Goal: Information Seeking & Learning: Learn about a topic

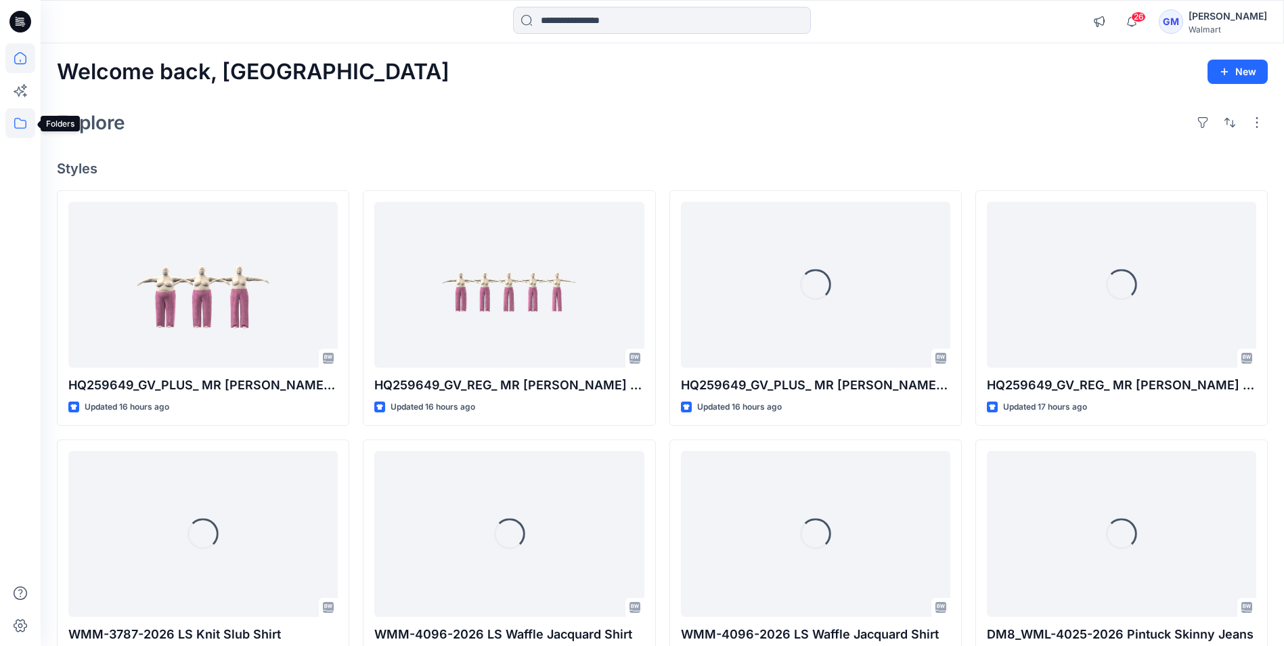
click at [19, 128] on icon at bounding box center [20, 123] width 12 height 11
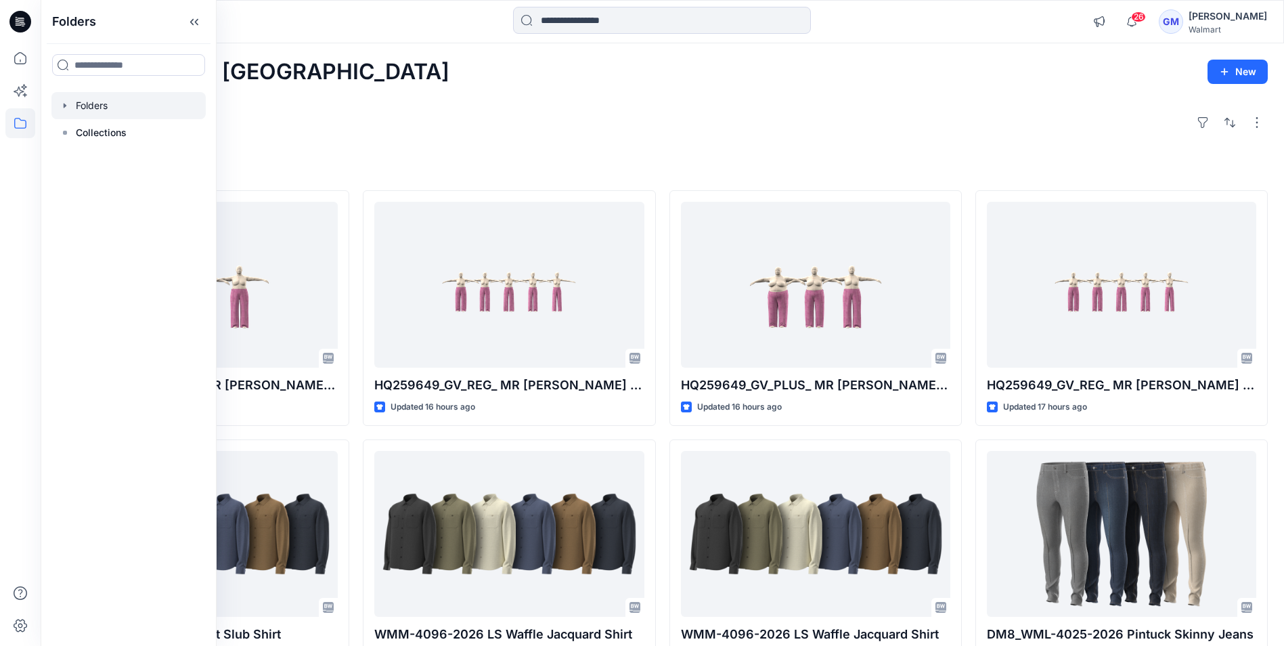
click at [91, 109] on div at bounding box center [128, 105] width 154 height 27
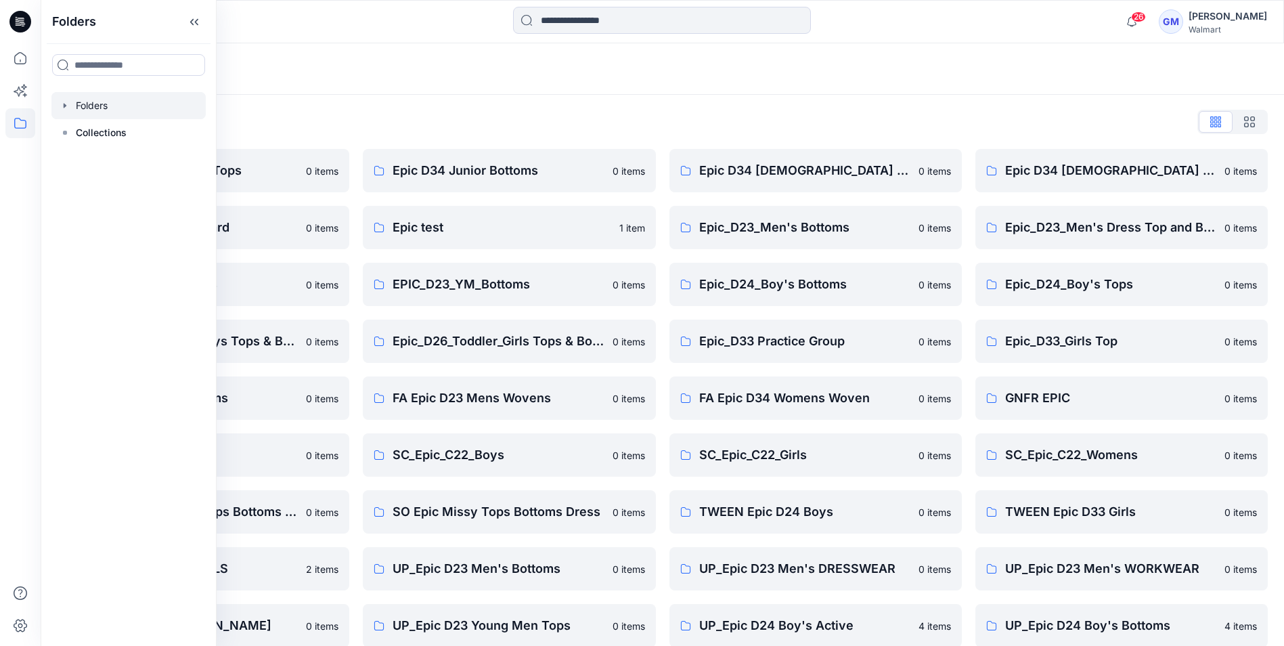
click at [455, 118] on div "Folders List" at bounding box center [662, 122] width 1211 height 22
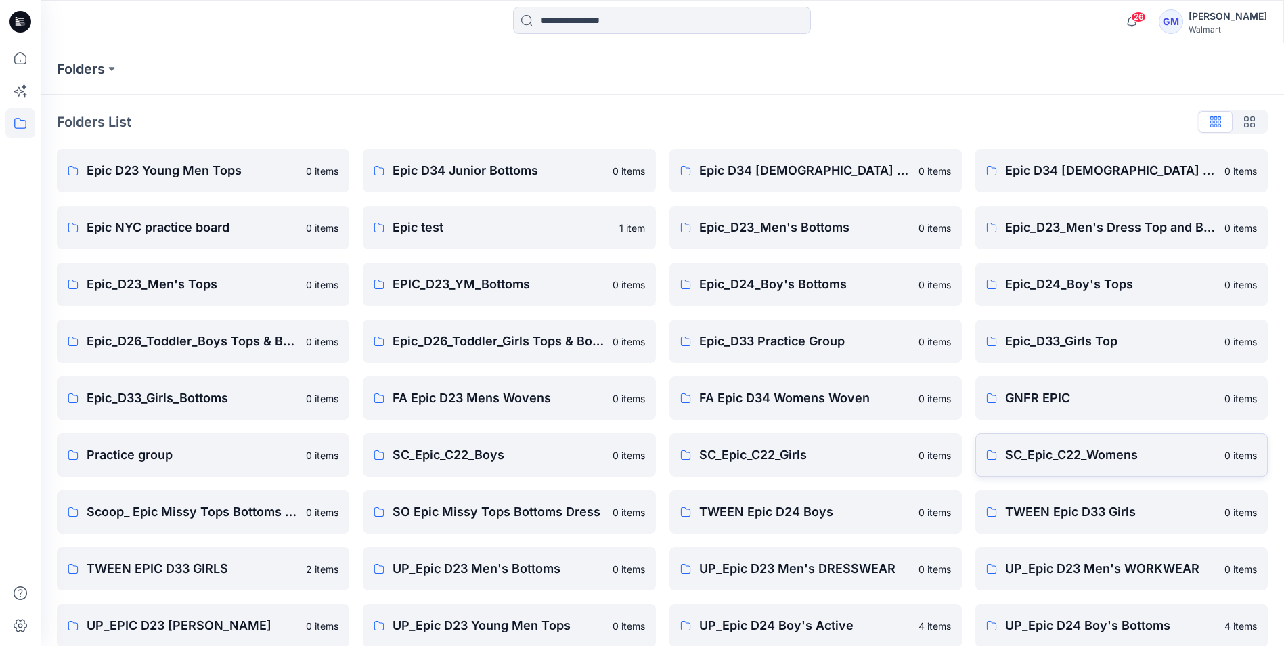
scroll to position [68, 0]
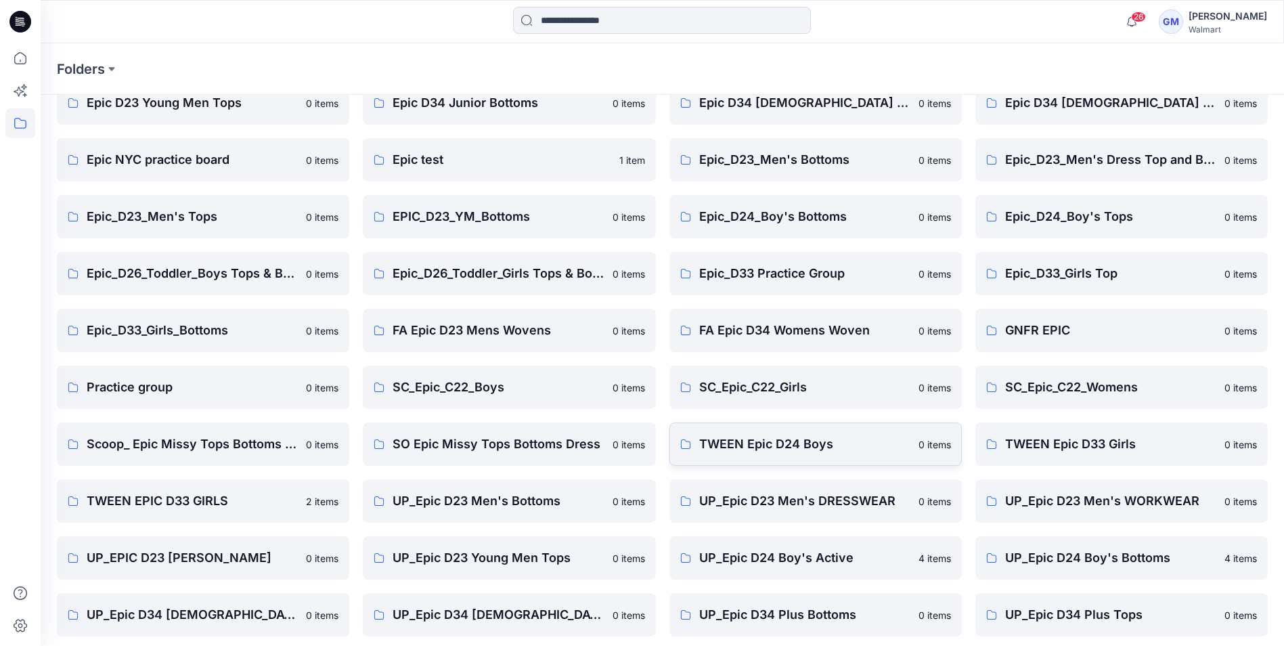
click at [766, 451] on p "TWEEN Epic D24 Boys" at bounding box center [804, 444] width 211 height 19
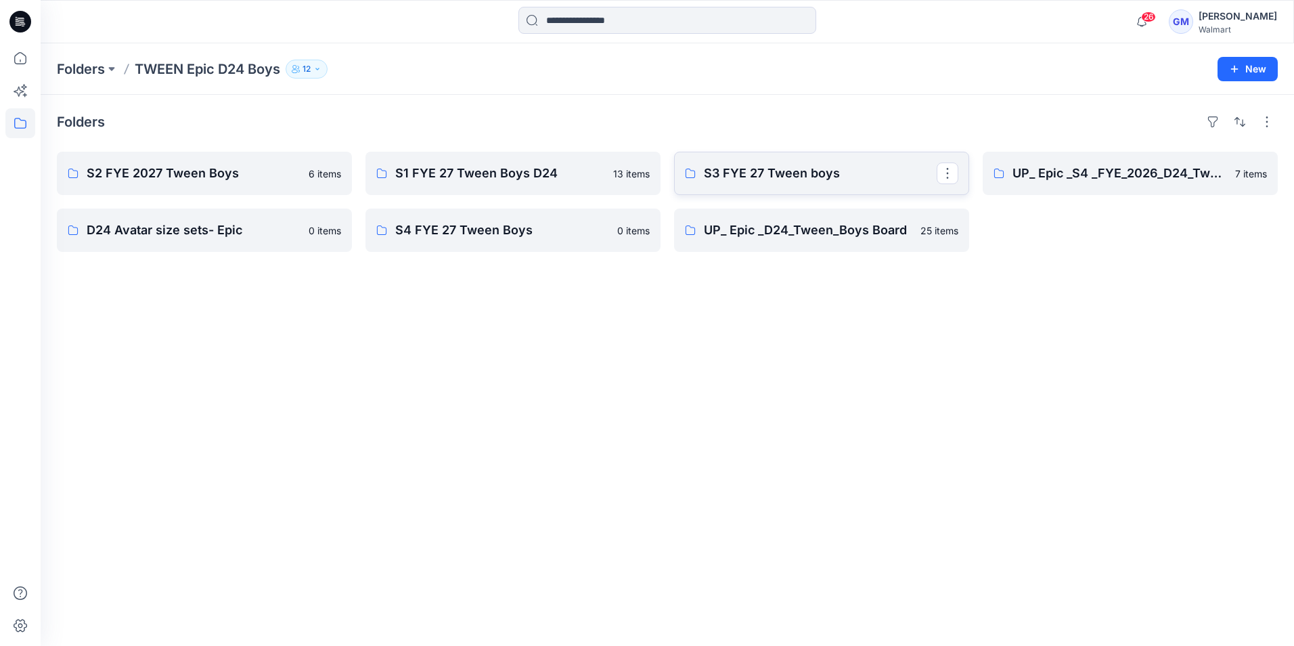
click at [815, 179] on p "S3 FYE 27 Tween boys" at bounding box center [820, 173] width 233 height 19
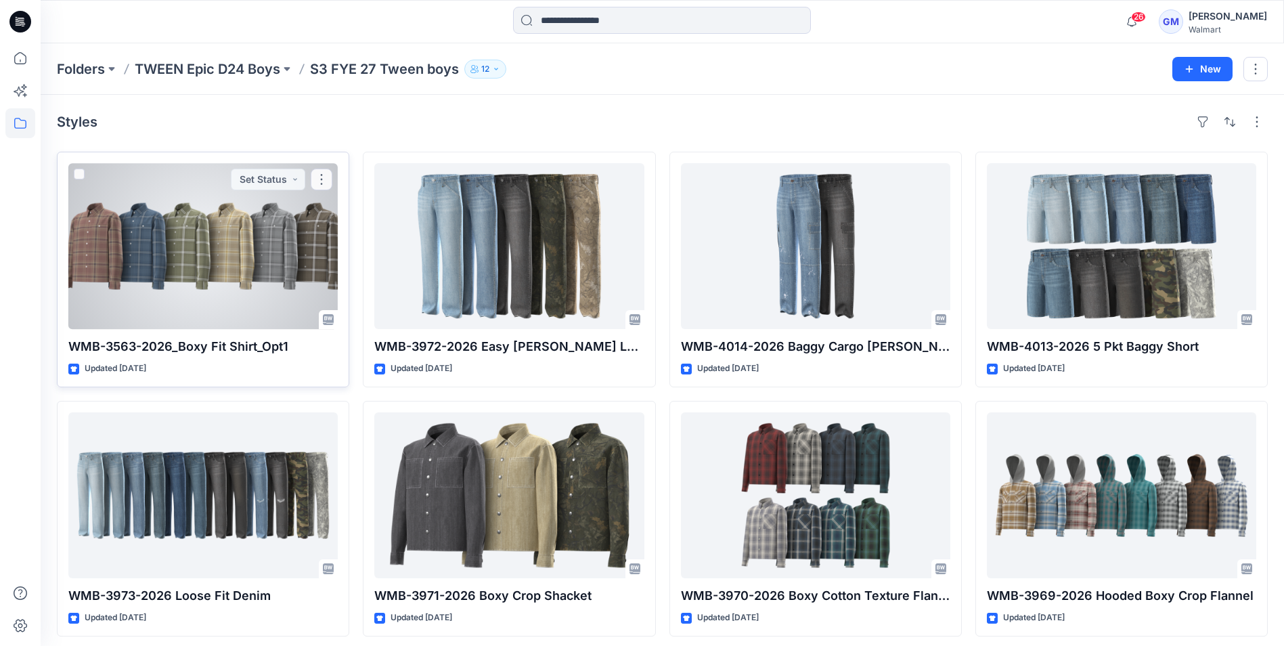
click at [277, 271] on div at bounding box center [202, 246] width 269 height 166
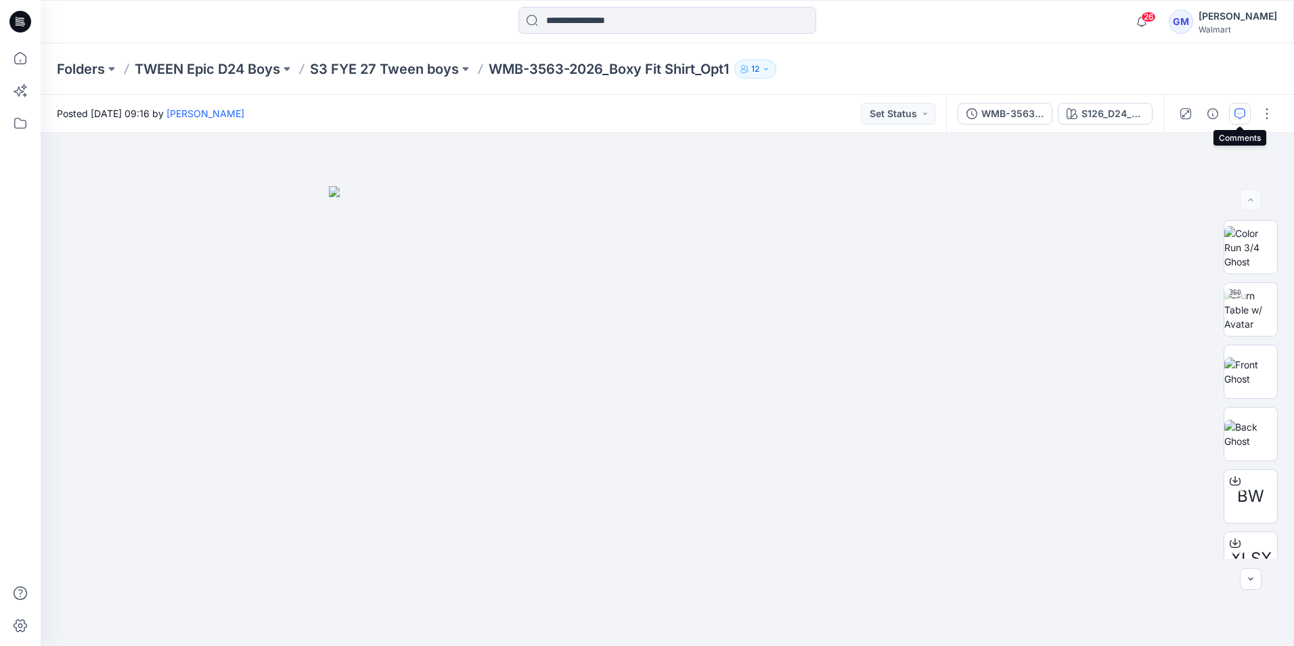
click at [1242, 117] on icon "button" at bounding box center [1240, 113] width 11 height 11
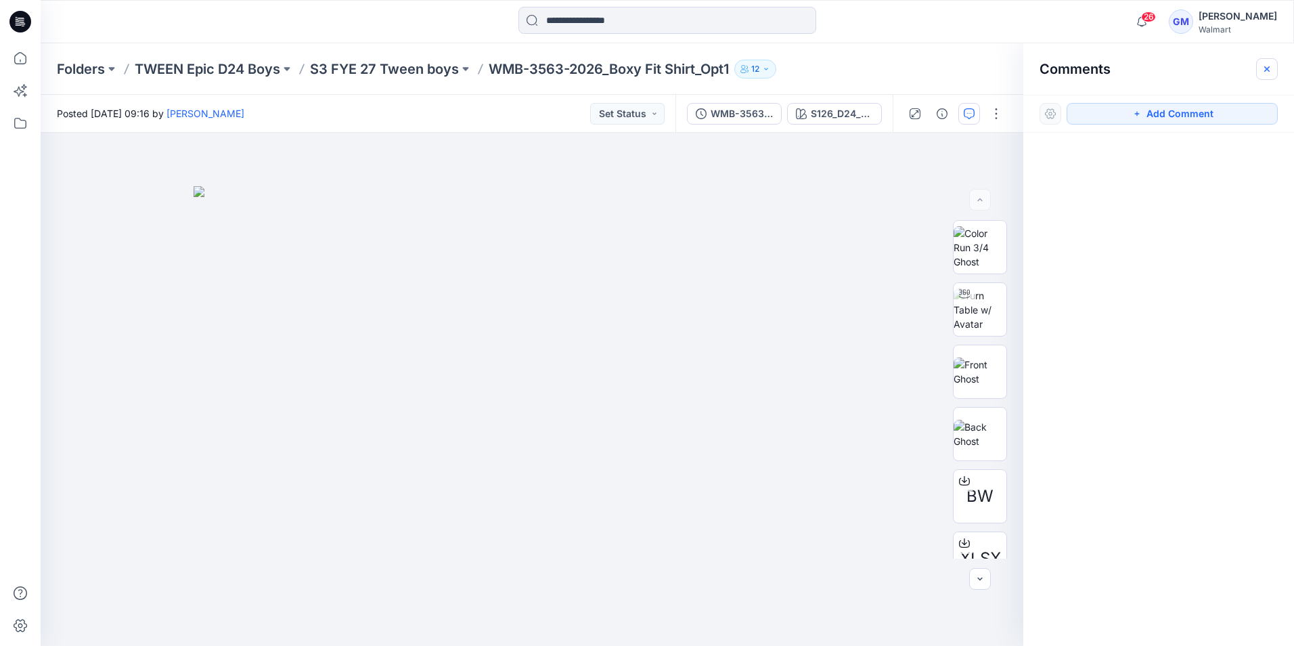
click at [1271, 71] on icon "button" at bounding box center [1267, 69] width 11 height 11
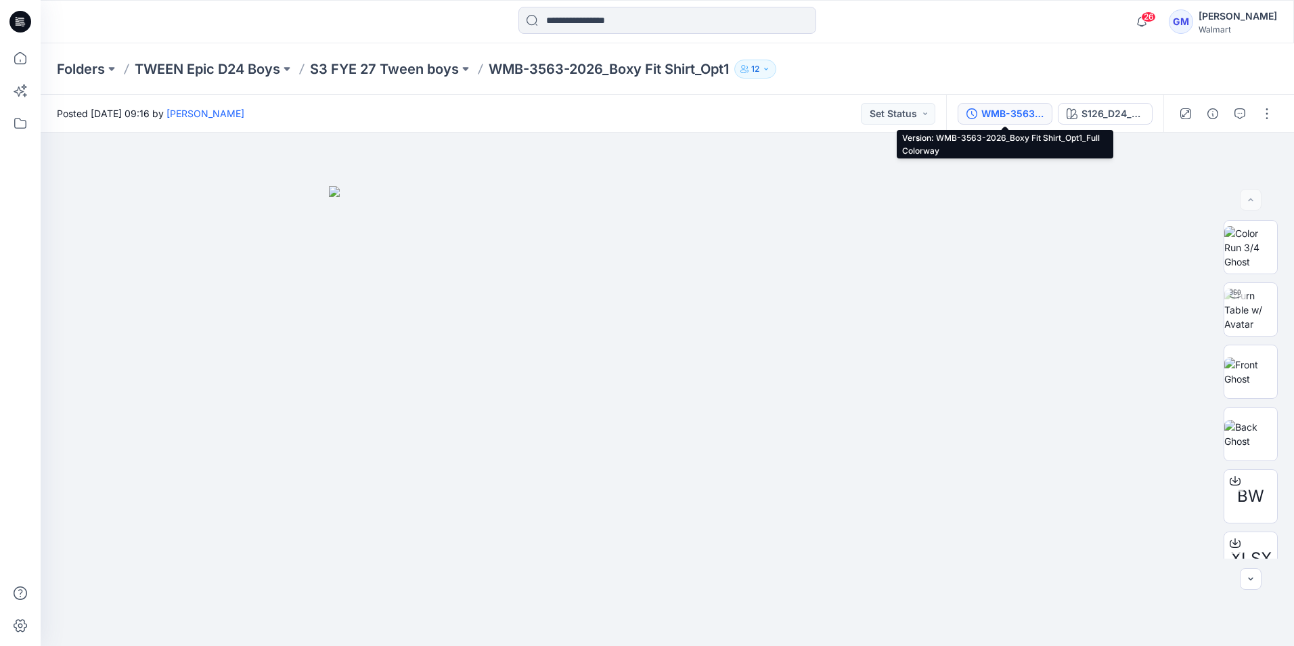
click at [1021, 115] on div "WMB-3563-2026_Boxy Fit Shirt_Opt1_Full Colorway" at bounding box center [1013, 113] width 62 height 15
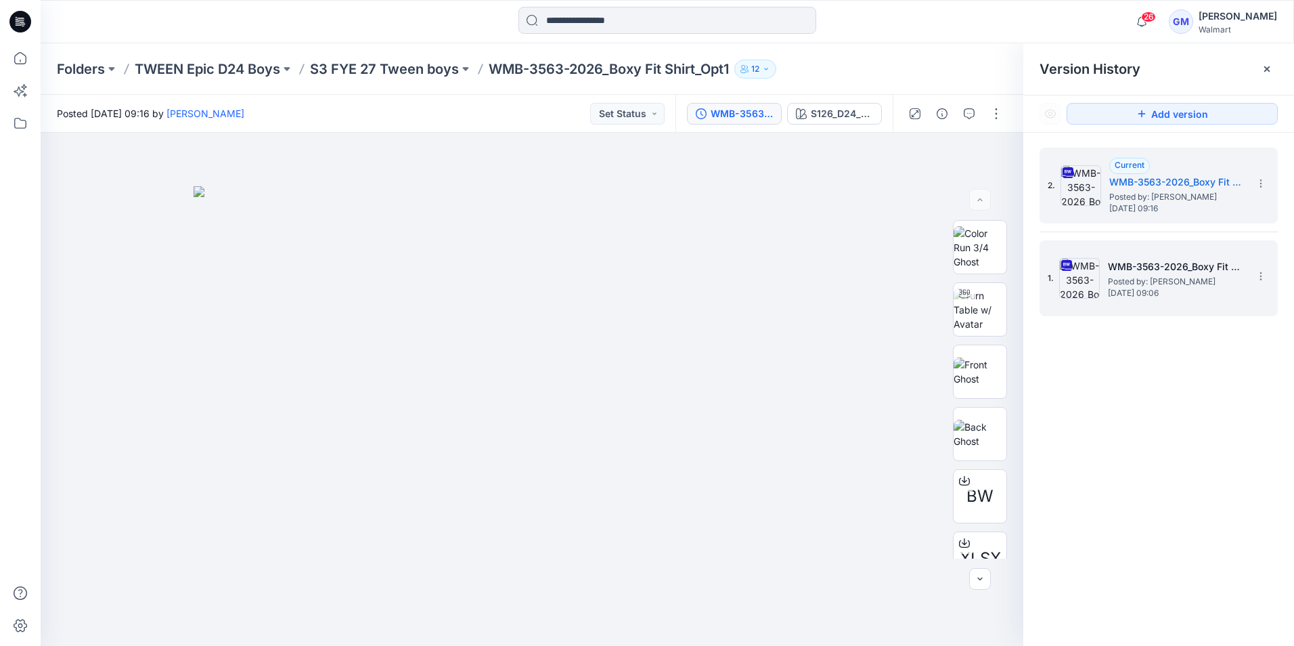
click at [1153, 278] on span "Posted by: [PERSON_NAME]" at bounding box center [1175, 282] width 135 height 14
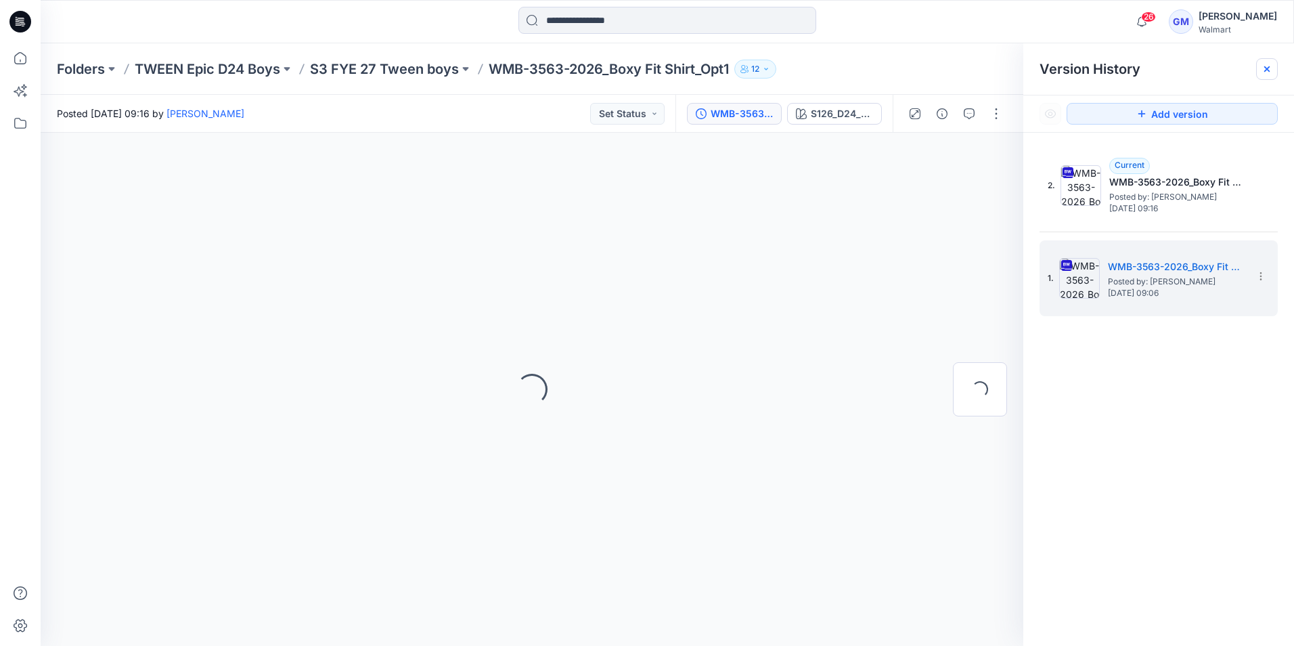
click at [1264, 74] on icon at bounding box center [1267, 69] width 11 height 11
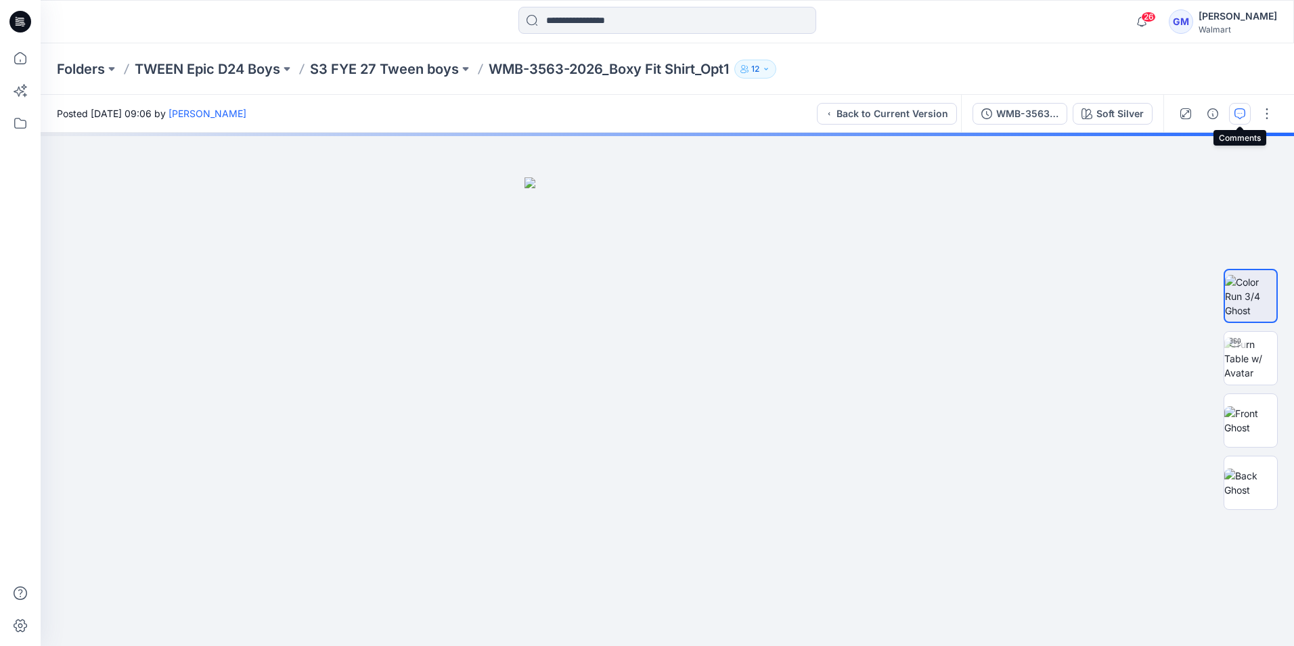
click at [1243, 116] on icon "button" at bounding box center [1240, 113] width 11 height 11
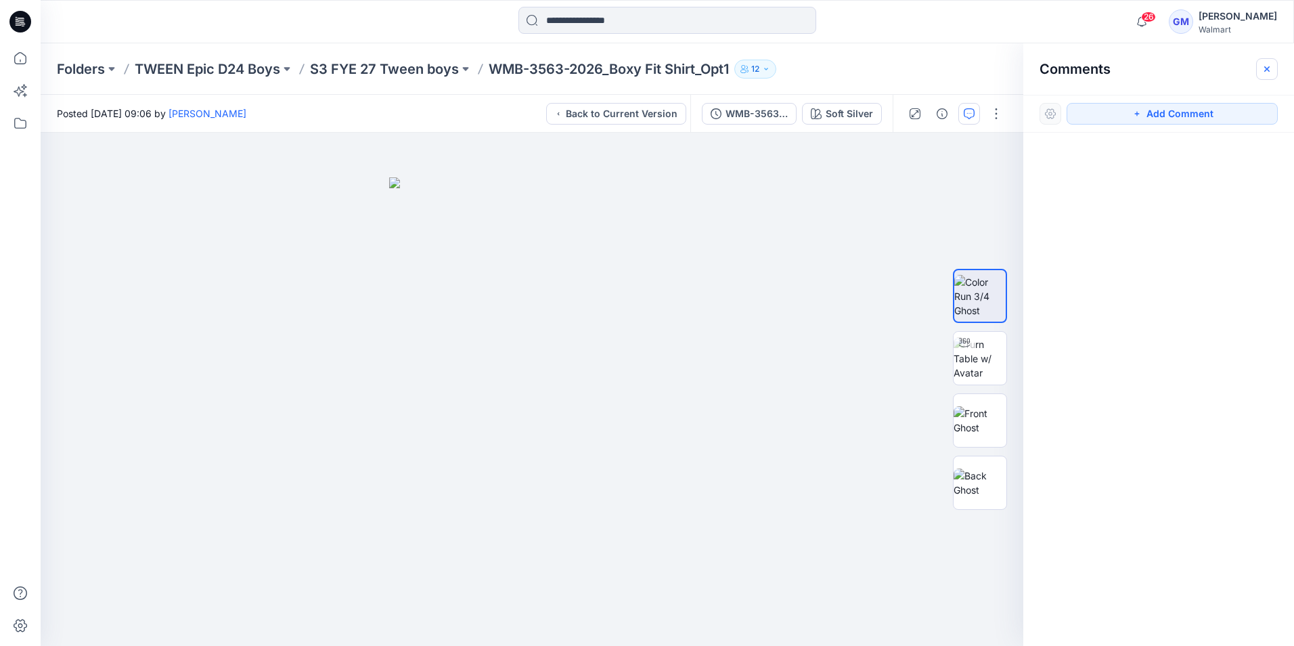
click at [1268, 71] on icon "button" at bounding box center [1267, 69] width 11 height 11
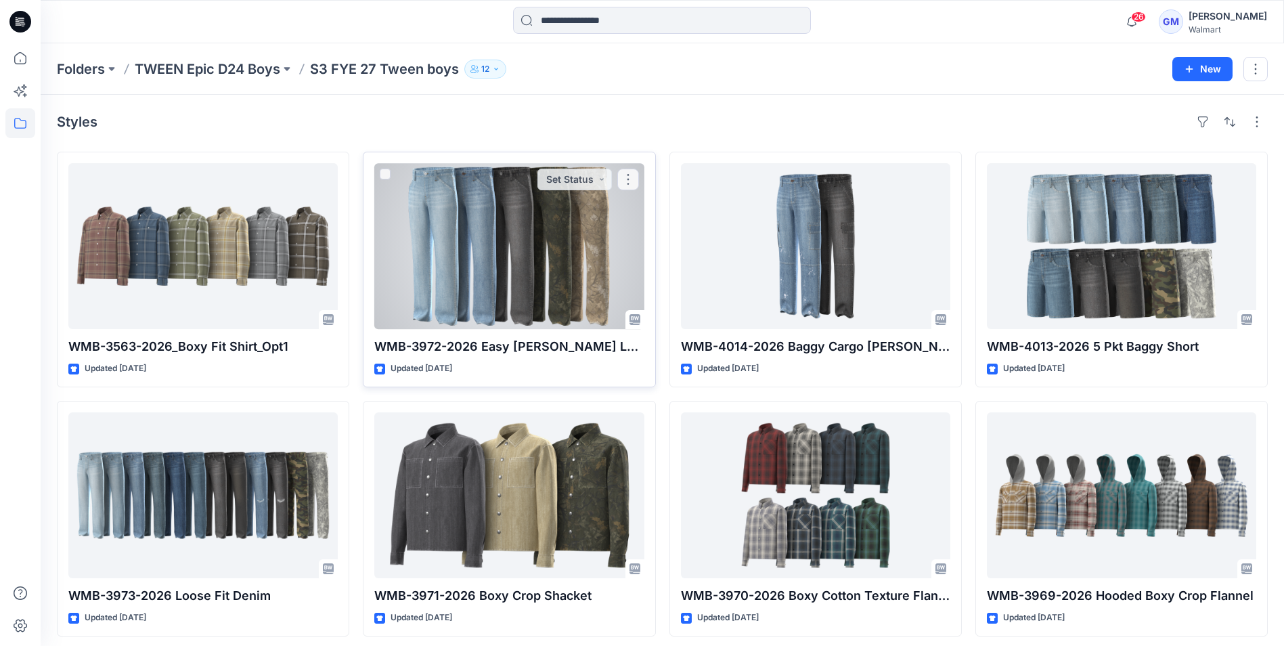
click at [542, 225] on div at bounding box center [508, 246] width 269 height 166
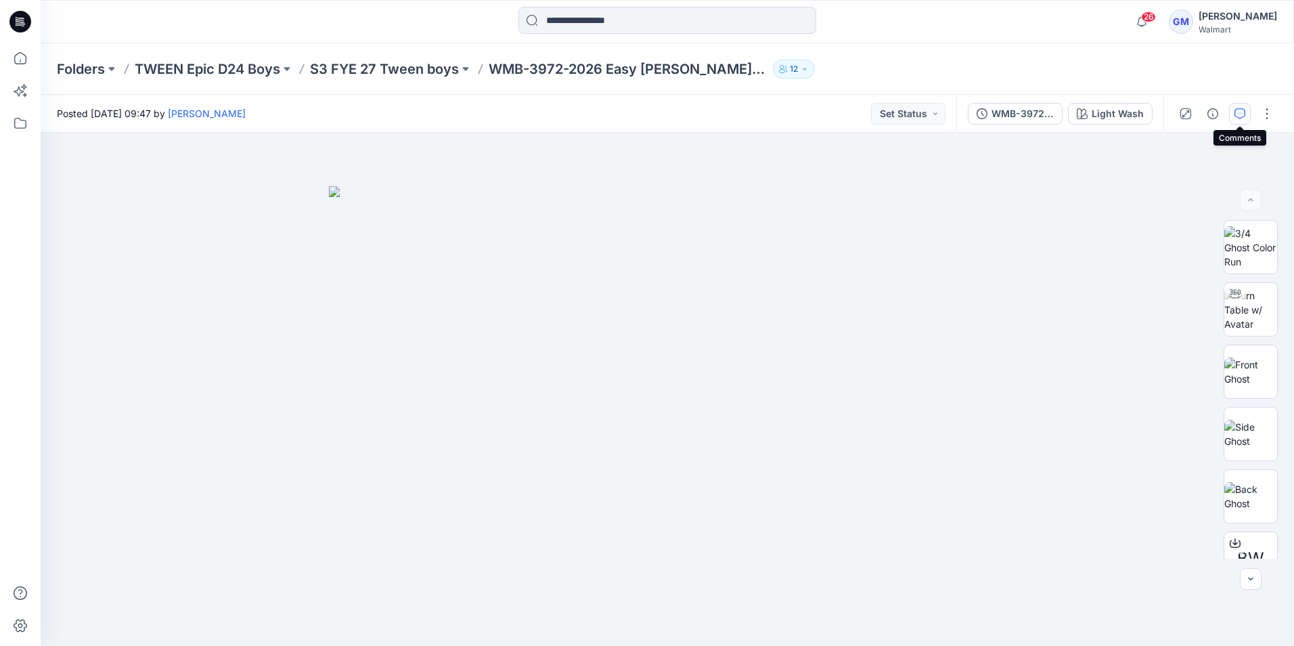
click at [1232, 114] on button "button" at bounding box center [1240, 114] width 22 height 22
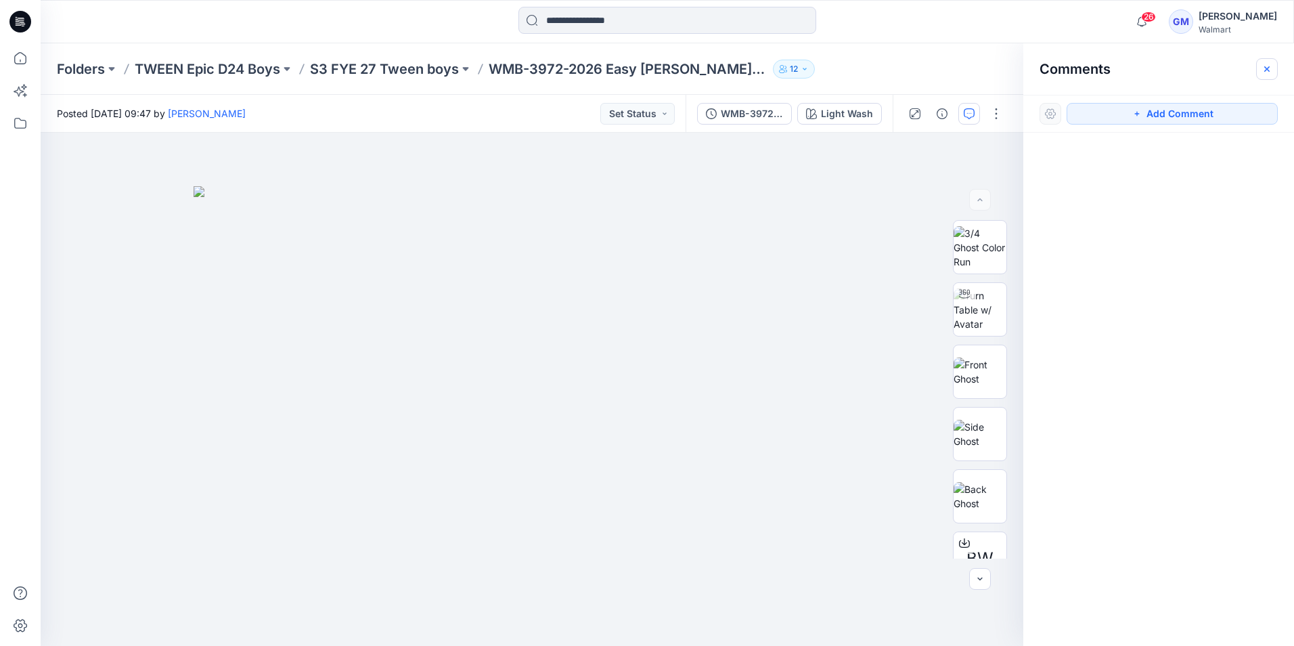
click at [1265, 68] on icon "button" at bounding box center [1267, 69] width 11 height 11
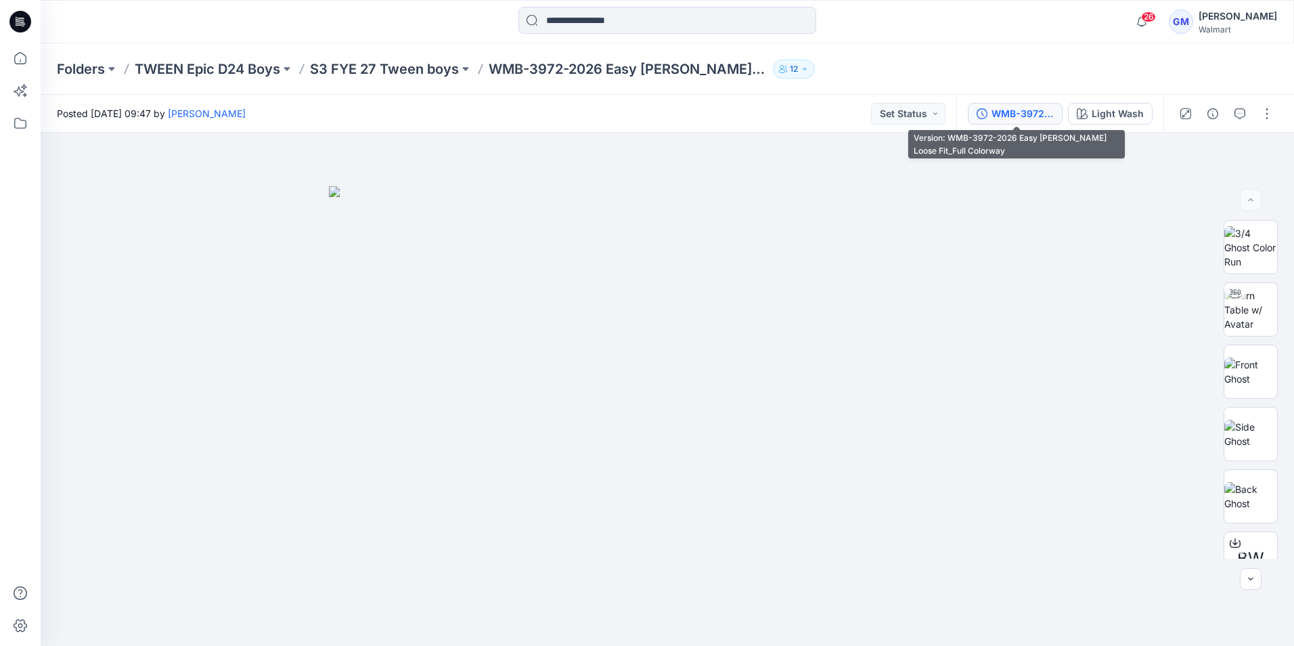
click at [1032, 118] on div "WMB-3972-2026 Easy Carpenter Loose Fit_Full Colorway" at bounding box center [1023, 113] width 62 height 15
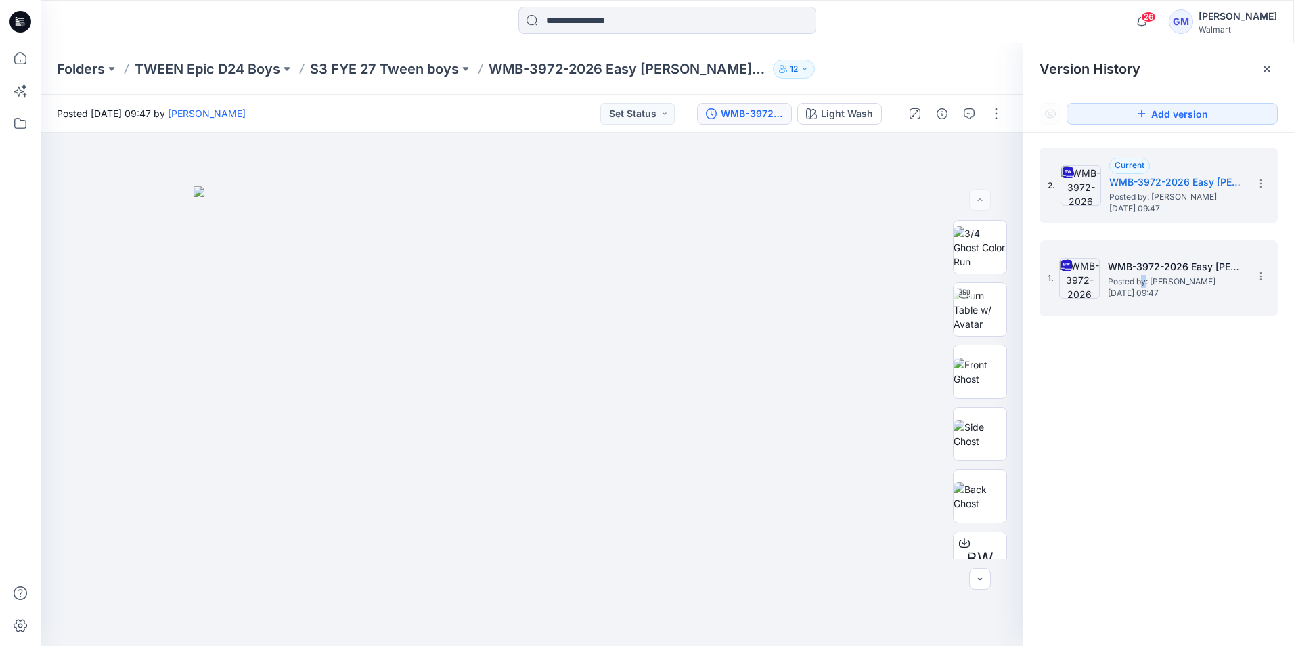
click at [1144, 276] on span "Posted by: [PERSON_NAME]" at bounding box center [1175, 282] width 135 height 14
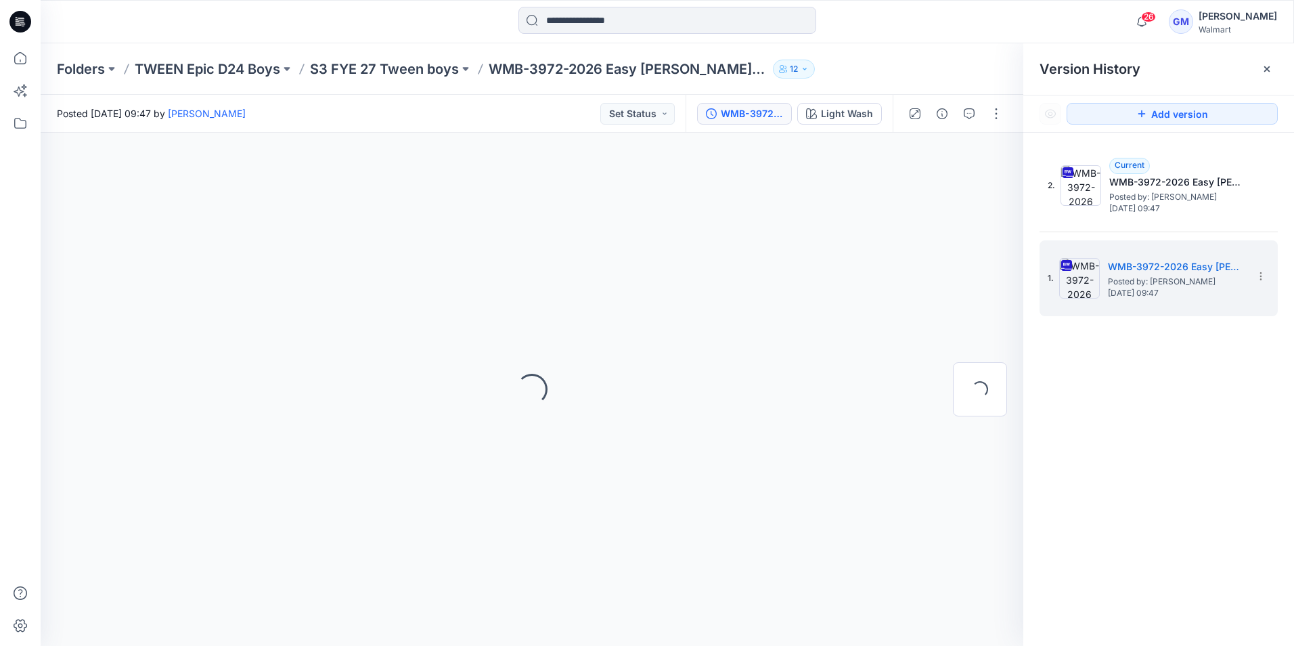
drag, startPoint x: 1144, startPoint y: 276, endPoint x: 1273, endPoint y: 67, distance: 245.4
click at [1273, 67] on div at bounding box center [1268, 69] width 22 height 22
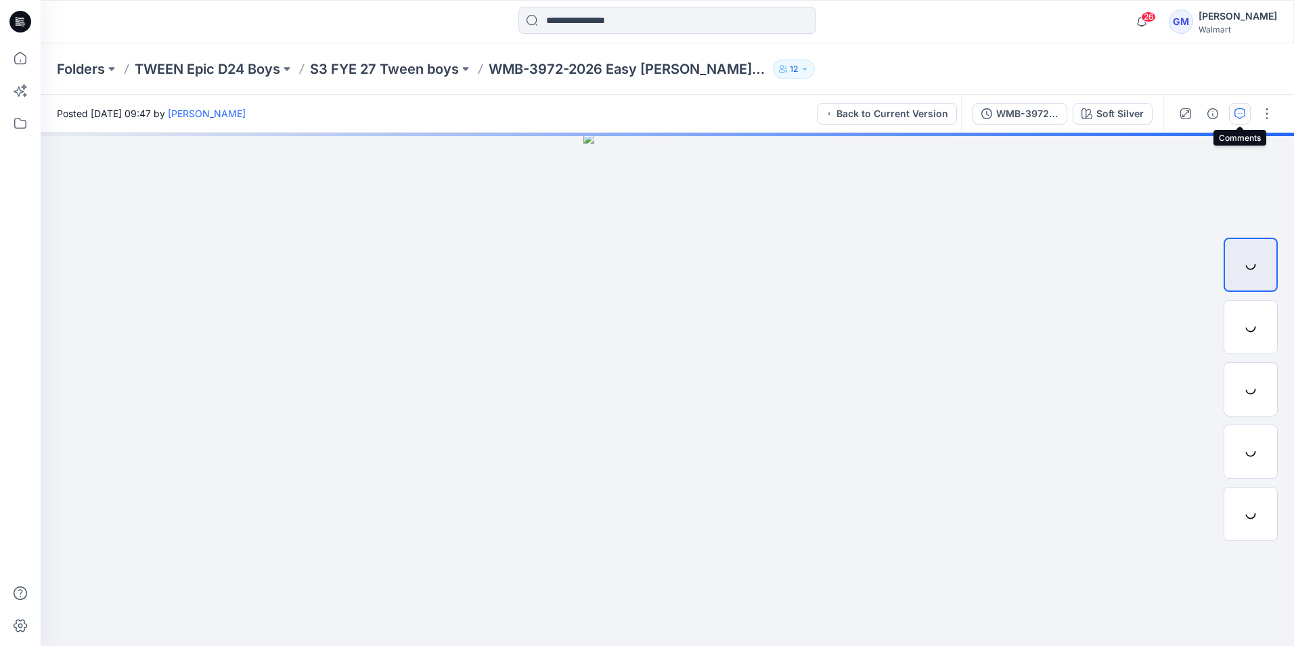
click at [1242, 111] on icon "button" at bounding box center [1240, 113] width 11 height 11
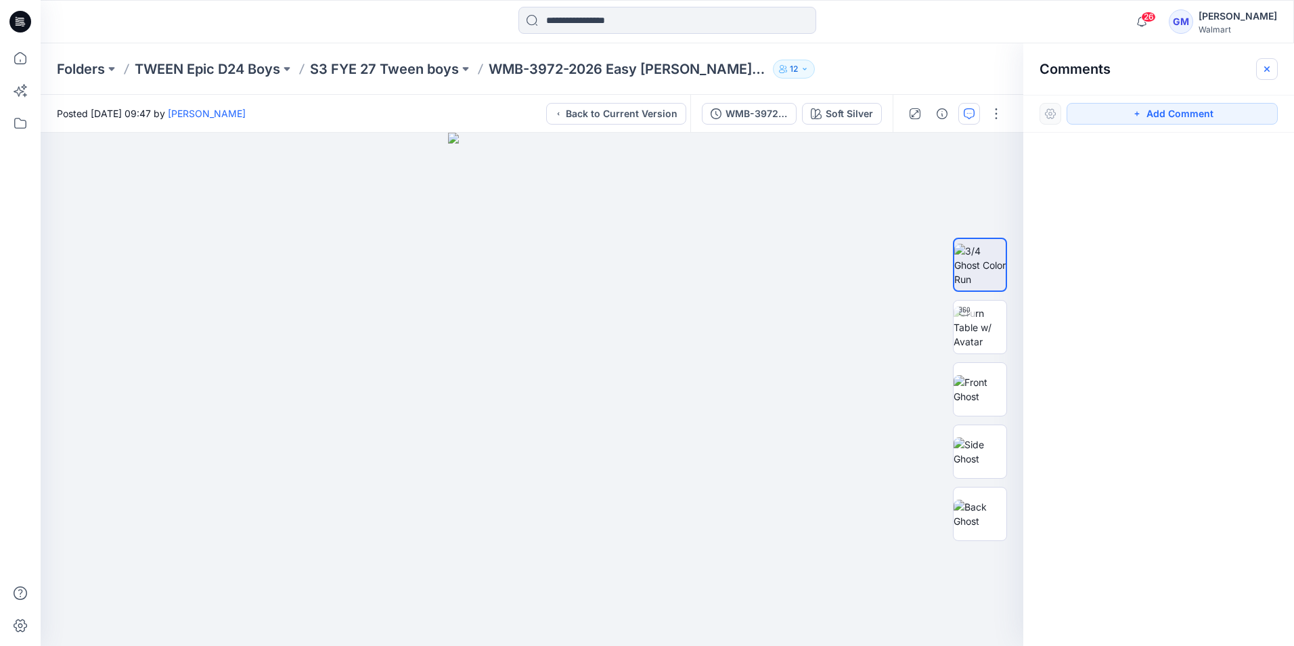
click at [1270, 70] on icon "button" at bounding box center [1267, 69] width 11 height 11
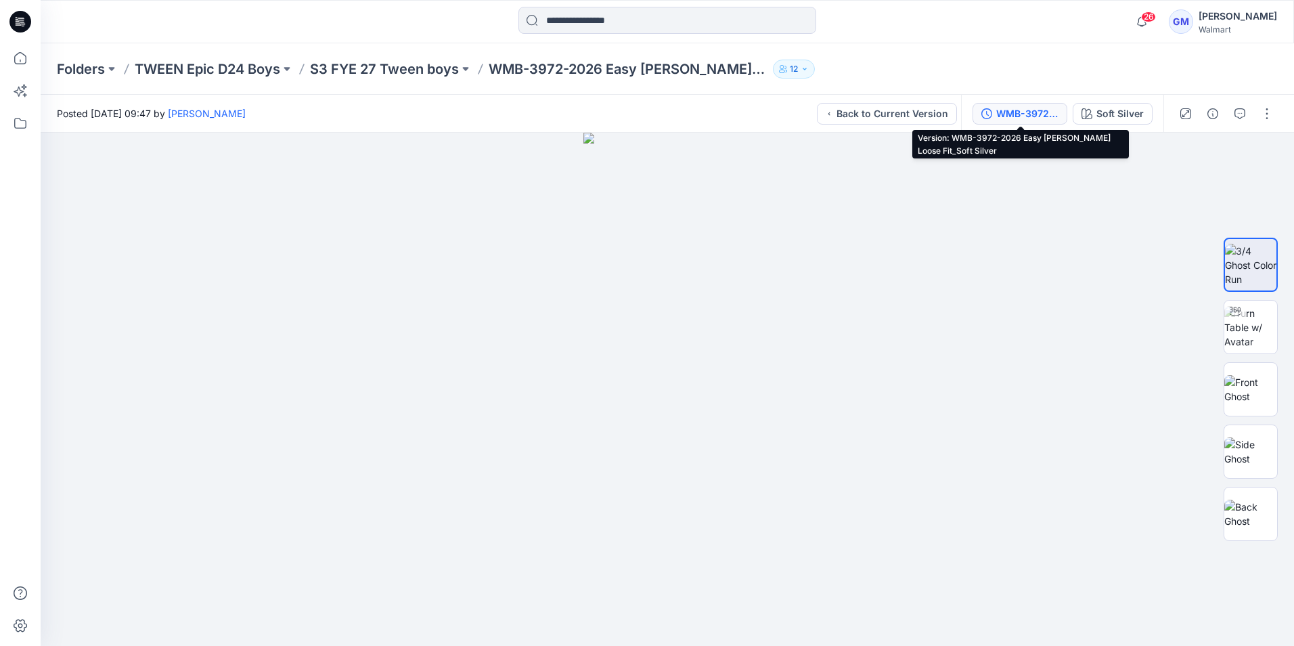
click at [992, 114] on icon "button" at bounding box center [987, 113] width 11 height 11
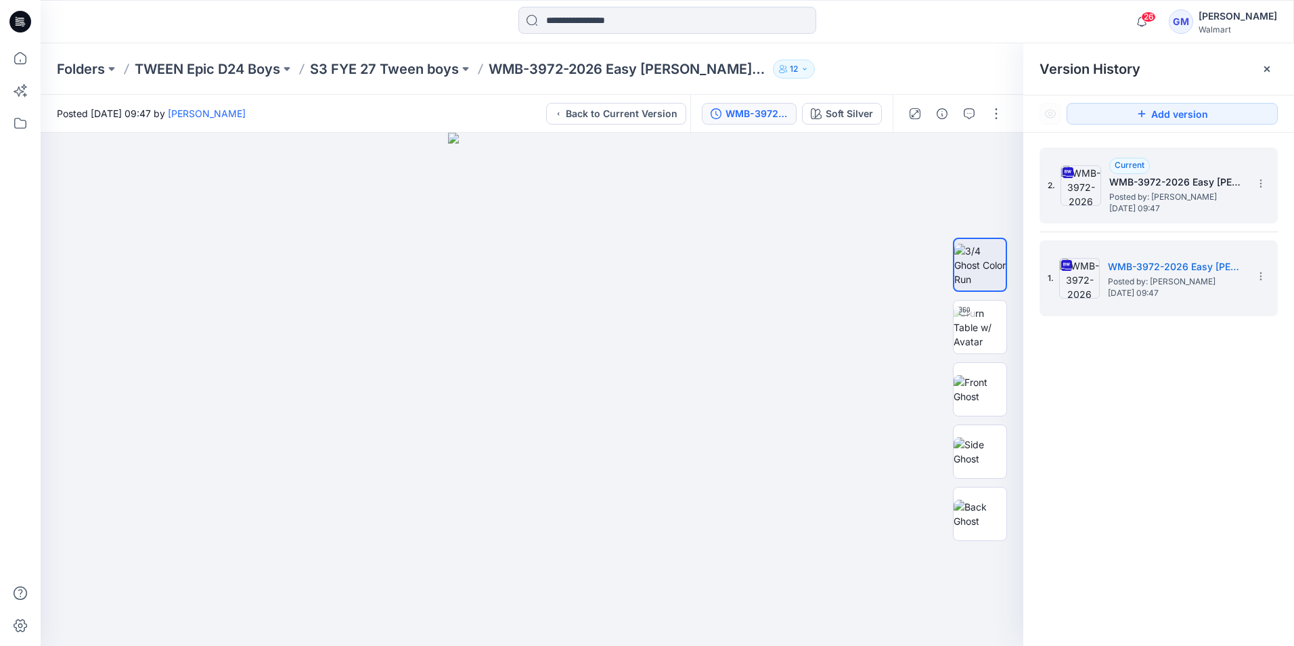
click at [1152, 190] on span "Posted by: [PERSON_NAME]" at bounding box center [1177, 197] width 135 height 14
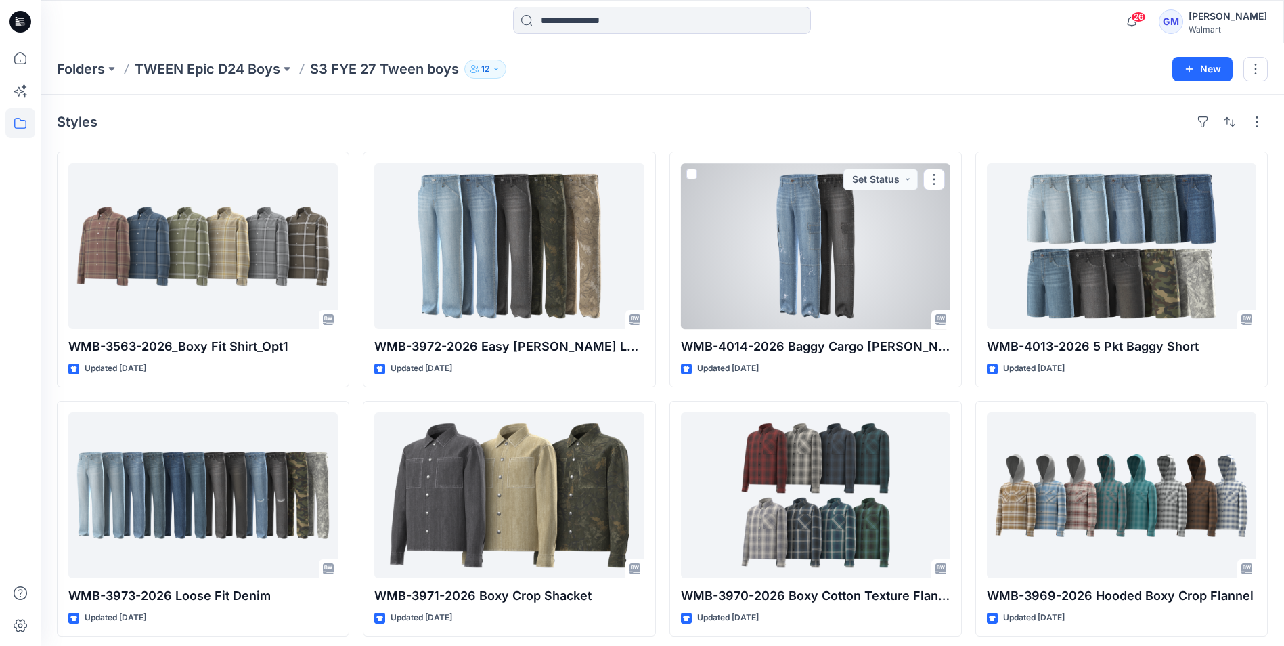
click at [767, 222] on div at bounding box center [815, 246] width 269 height 166
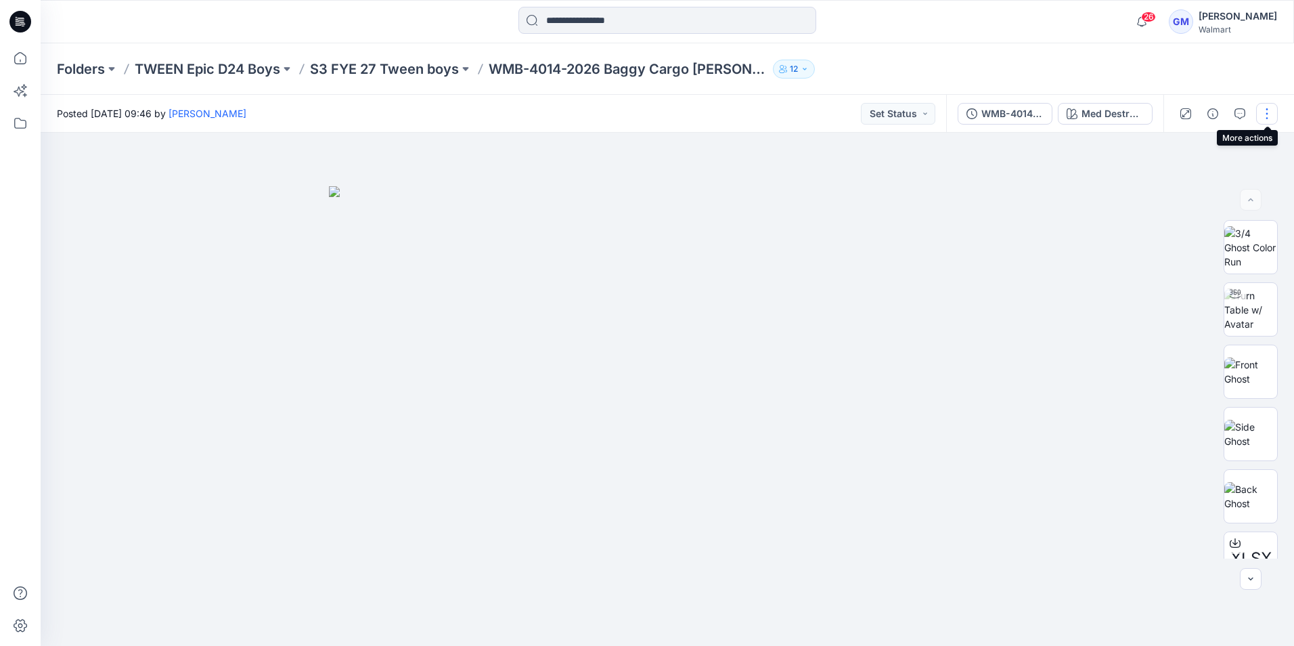
click at [1273, 114] on button "button" at bounding box center [1268, 114] width 22 height 22
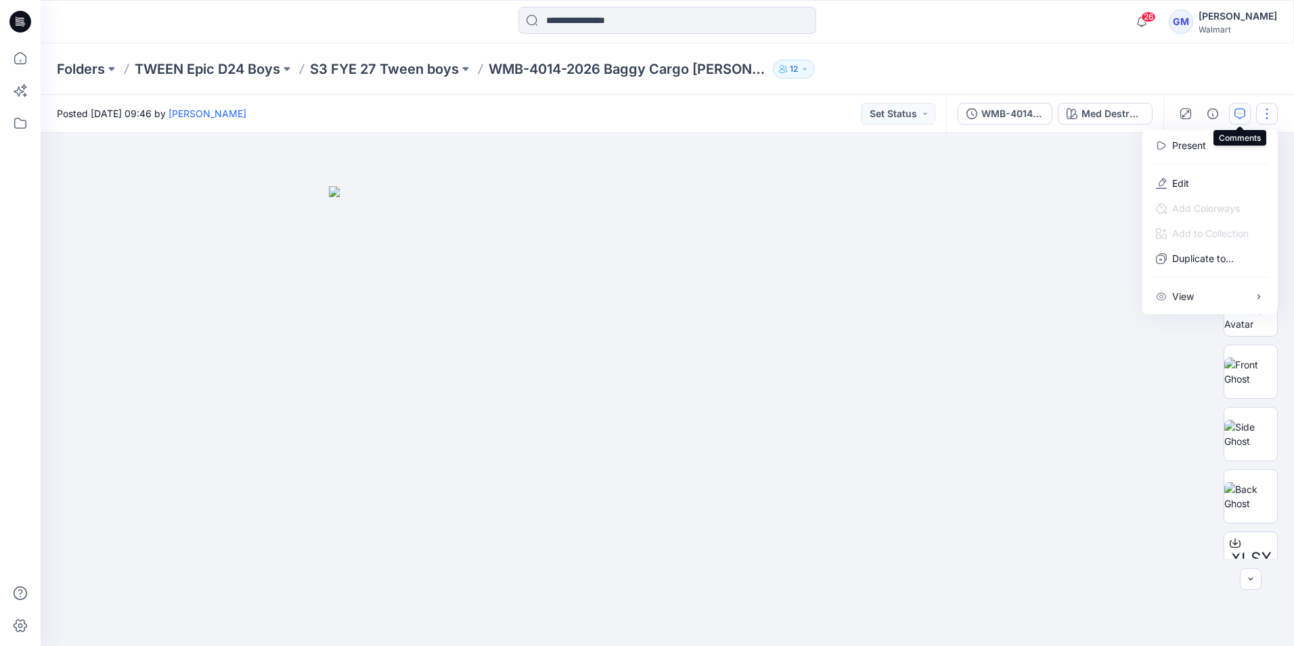
click at [1238, 109] on icon "button" at bounding box center [1240, 113] width 11 height 11
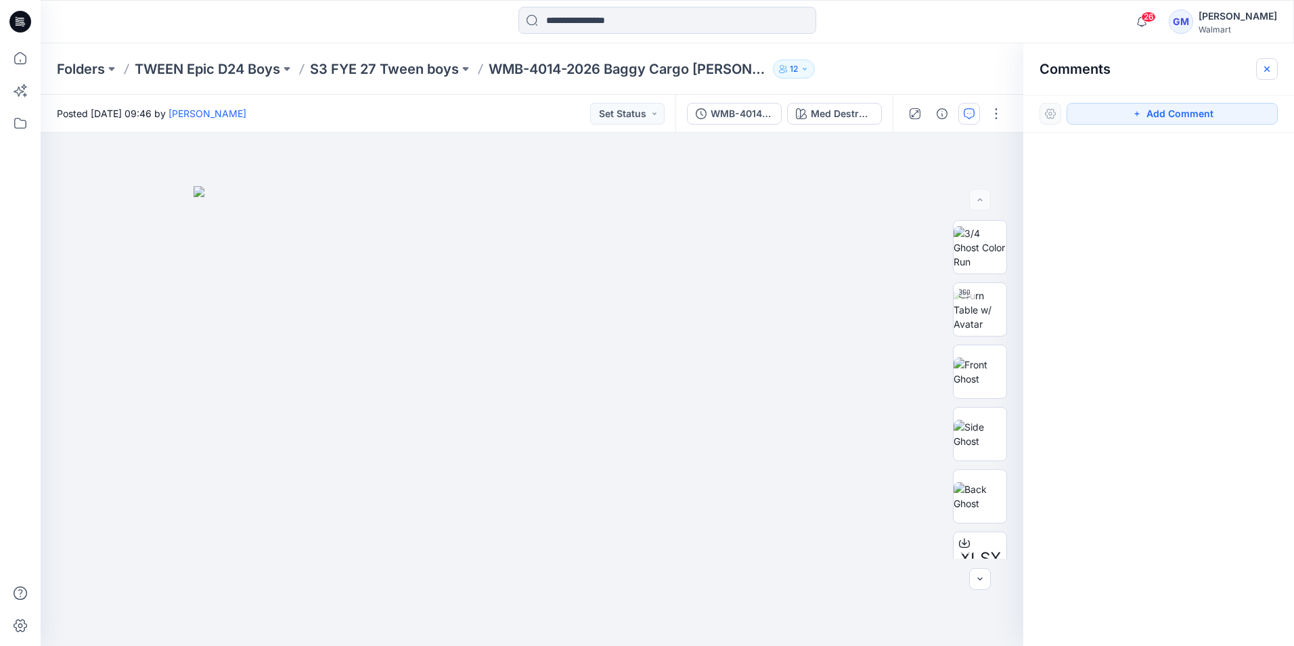
click at [1265, 79] on button "button" at bounding box center [1268, 69] width 22 height 22
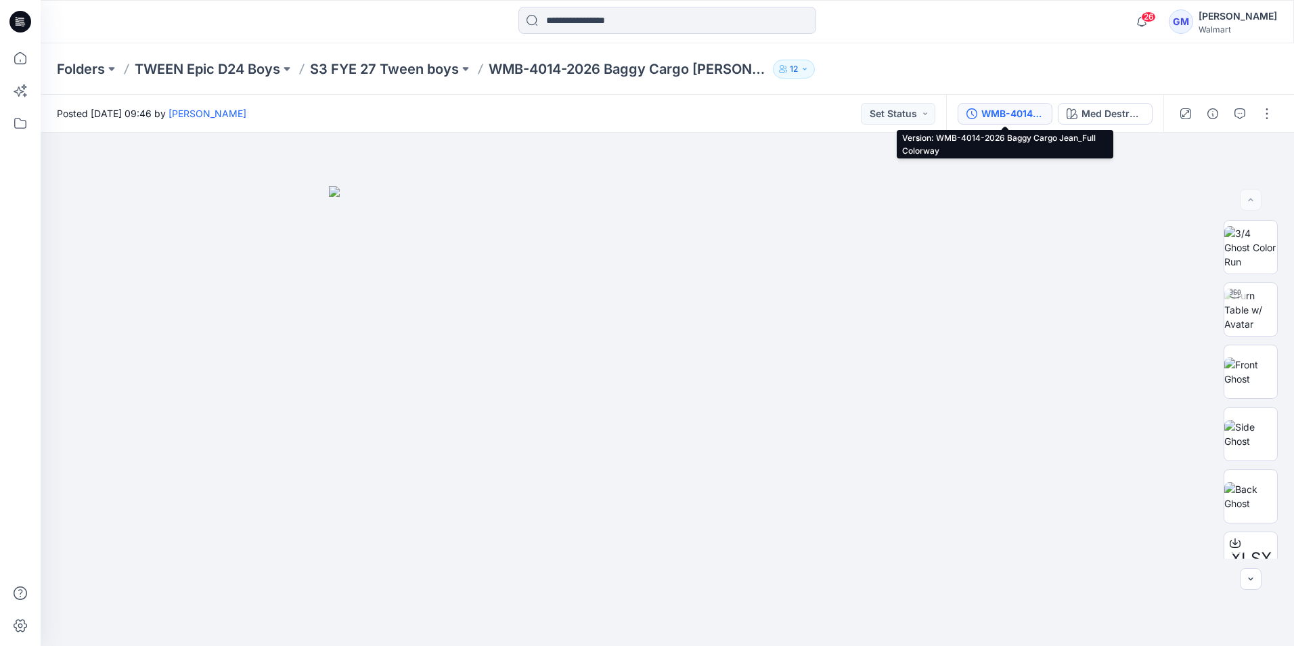
click at [1011, 116] on div "WMB-4014-2026 Baggy Cargo Jean_Full Colorway" at bounding box center [1013, 113] width 62 height 15
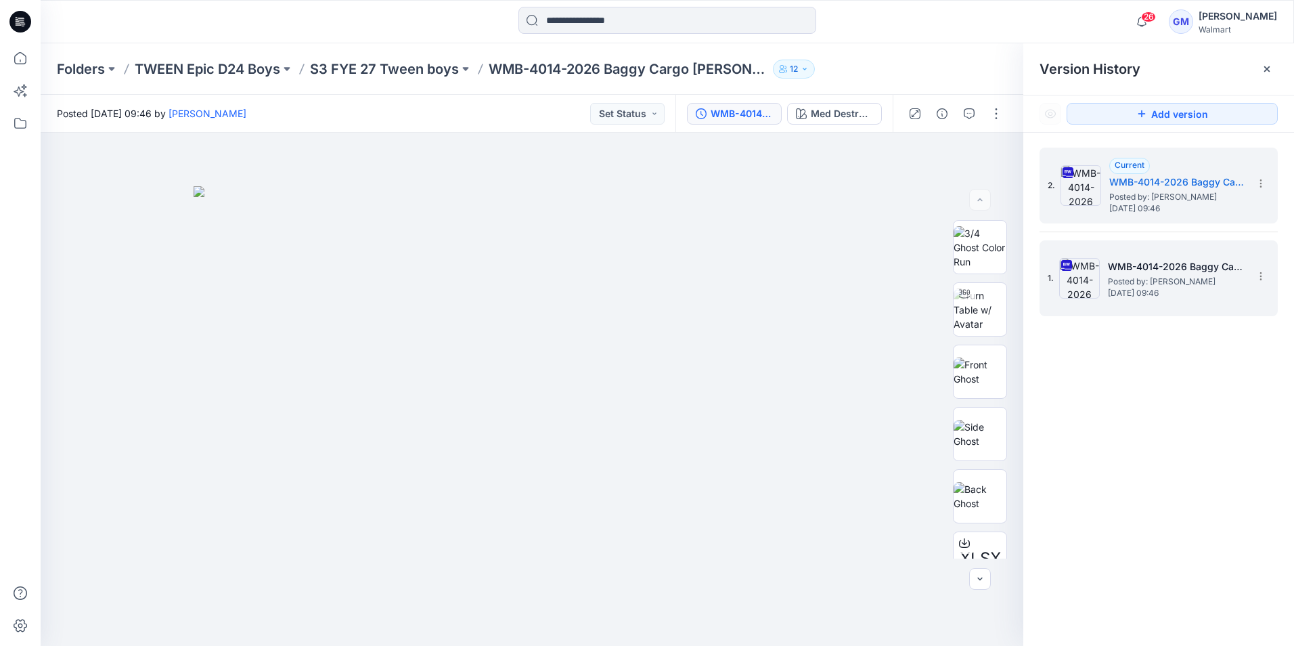
click at [1154, 265] on h5 "WMB-4014-2026 Baggy Cargo Jean_Softsilver" at bounding box center [1175, 267] width 135 height 16
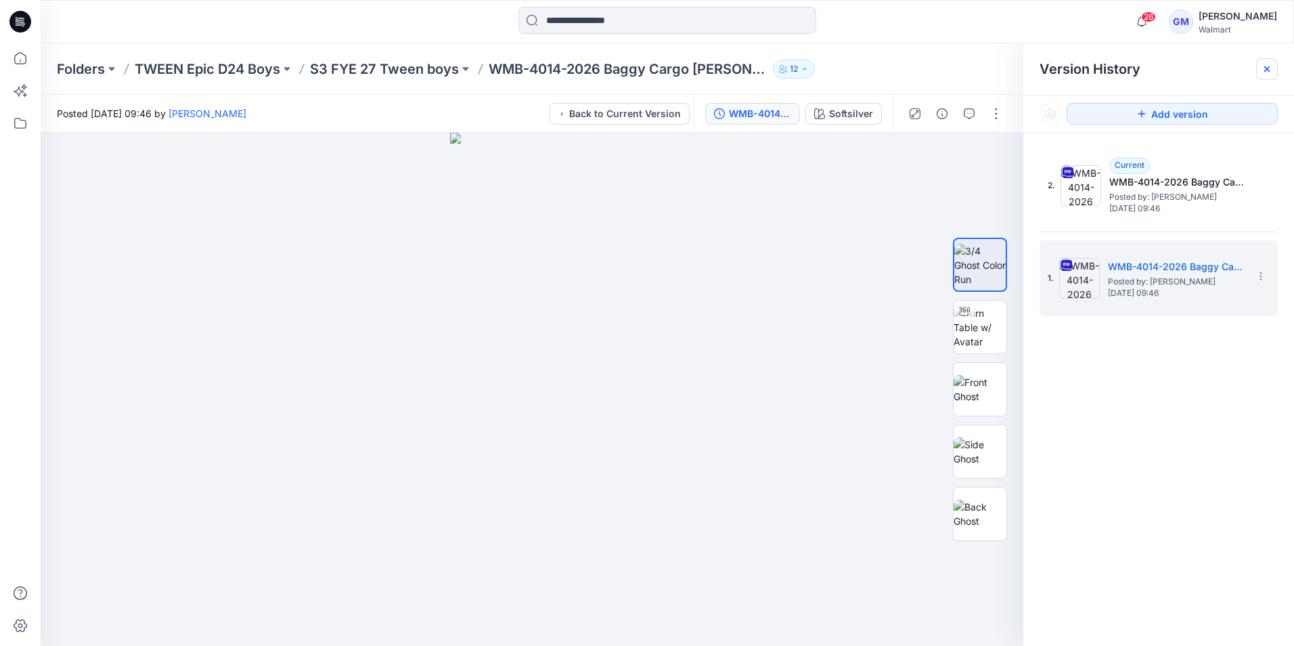
click at [1271, 76] on div at bounding box center [1268, 69] width 22 height 22
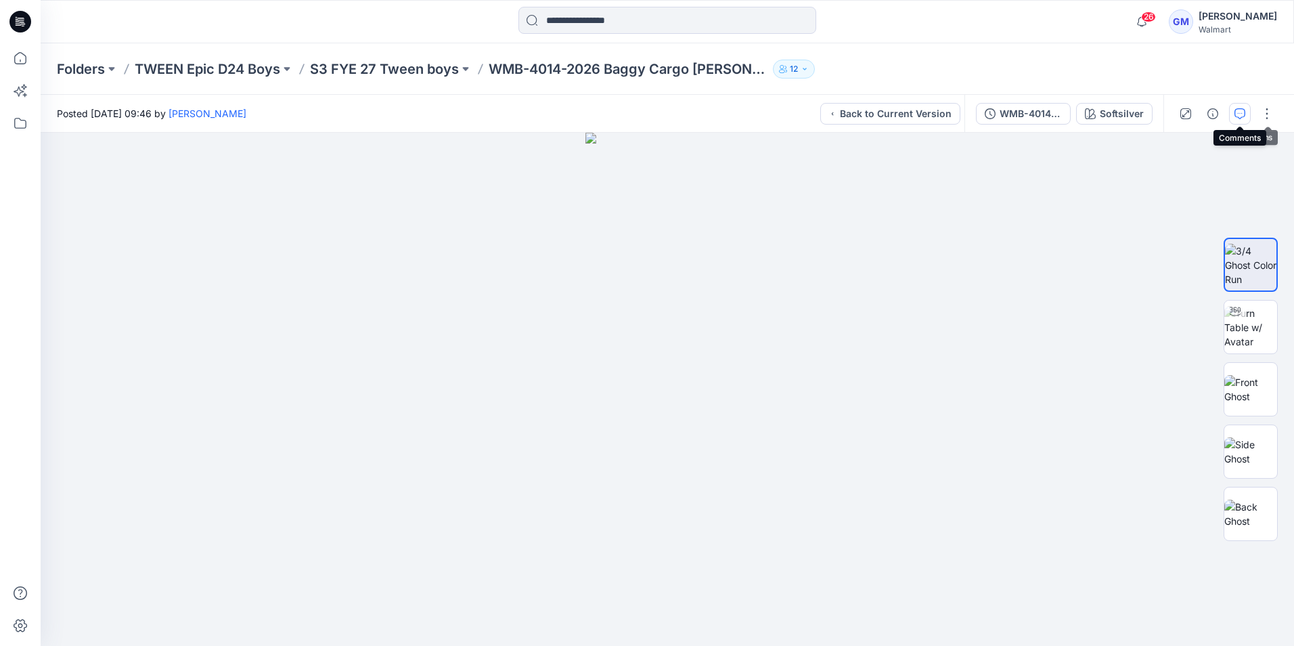
click at [1243, 118] on icon "button" at bounding box center [1240, 113] width 11 height 11
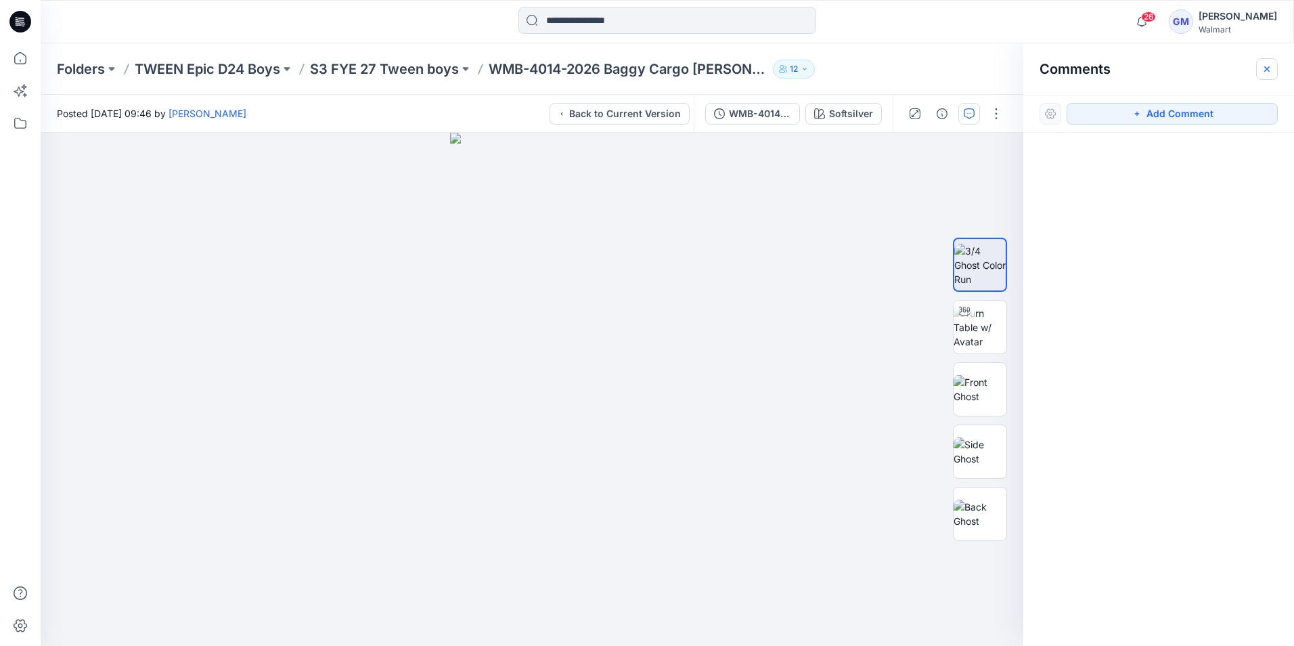
click at [1264, 66] on icon "button" at bounding box center [1267, 69] width 11 height 11
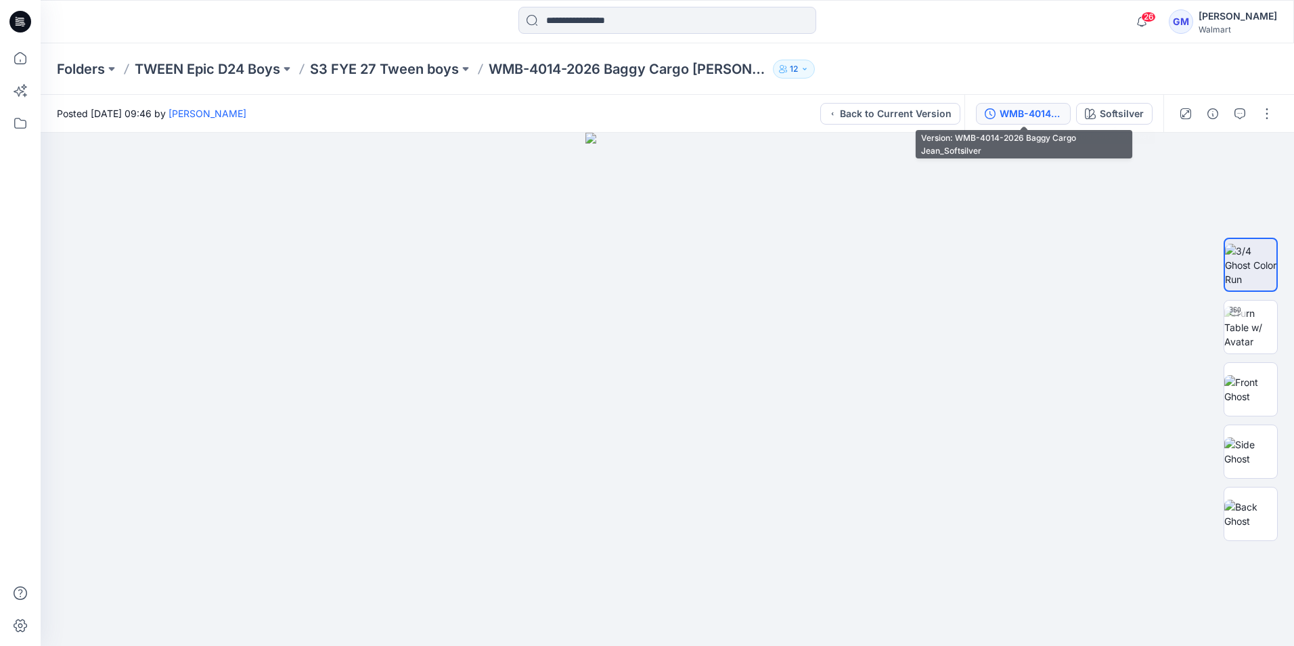
click at [1051, 116] on div "WMB-4014-2026 Baggy Cargo Jean_Softsilver" at bounding box center [1031, 113] width 62 height 15
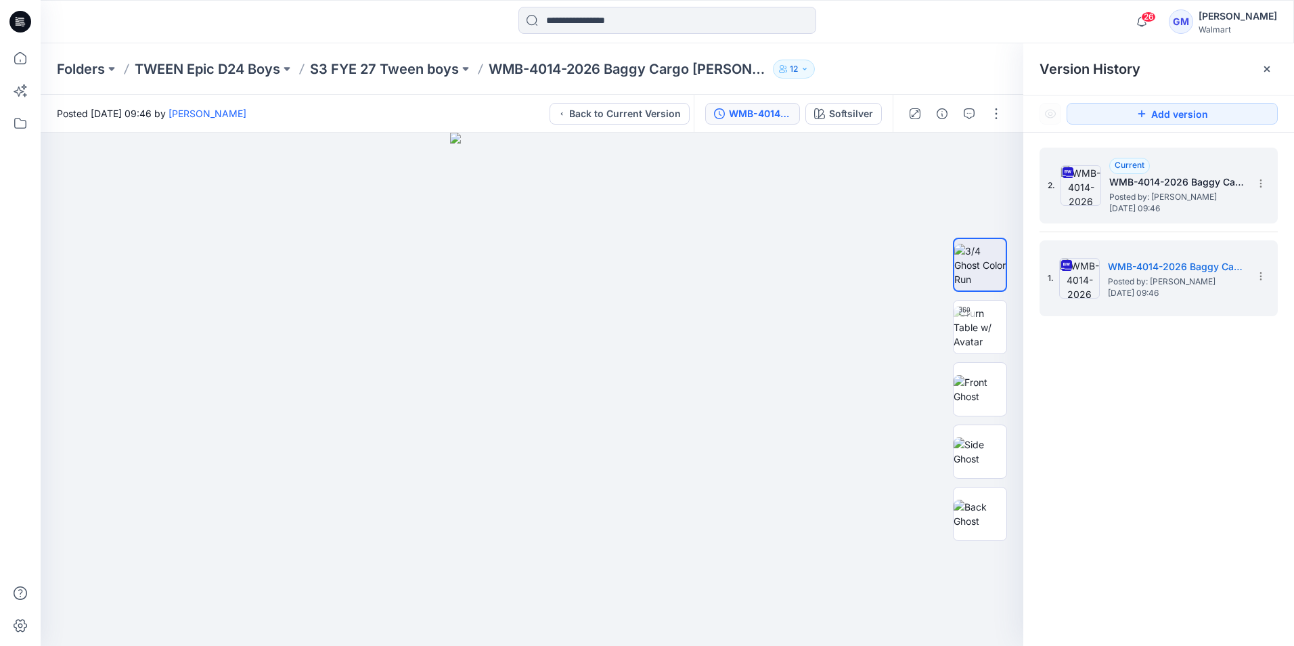
click at [1139, 195] on span "Posted by: [PERSON_NAME]" at bounding box center [1177, 197] width 135 height 14
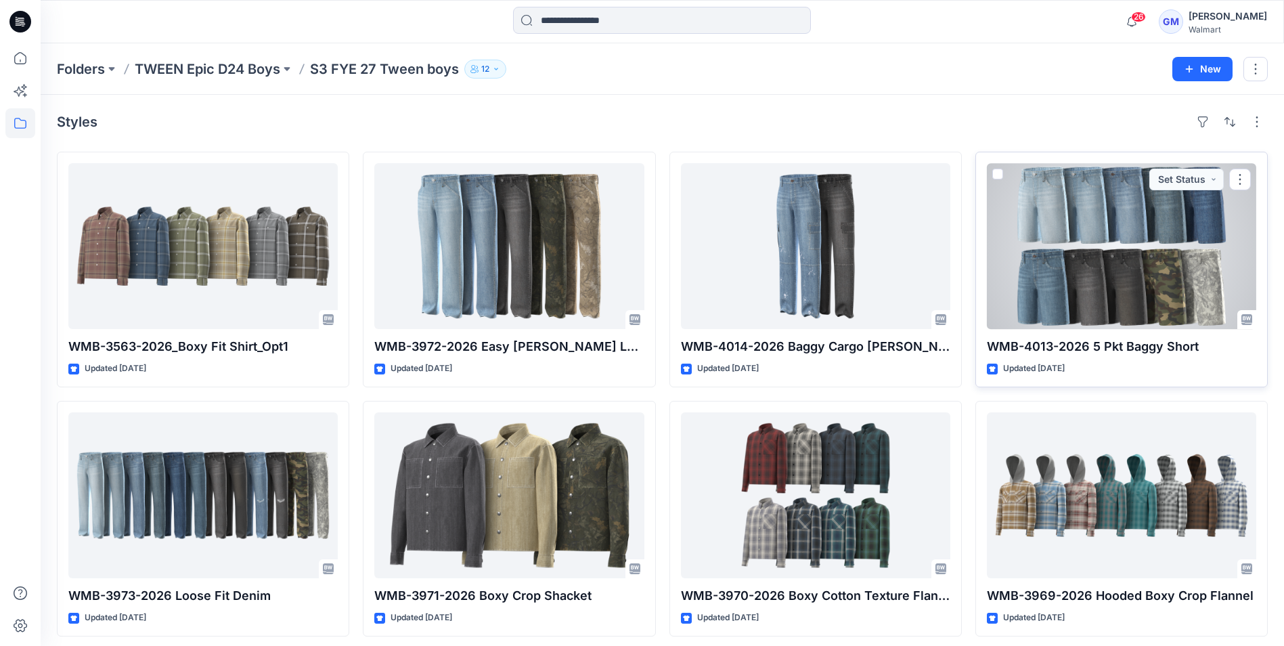
click at [1150, 248] on div at bounding box center [1121, 246] width 269 height 166
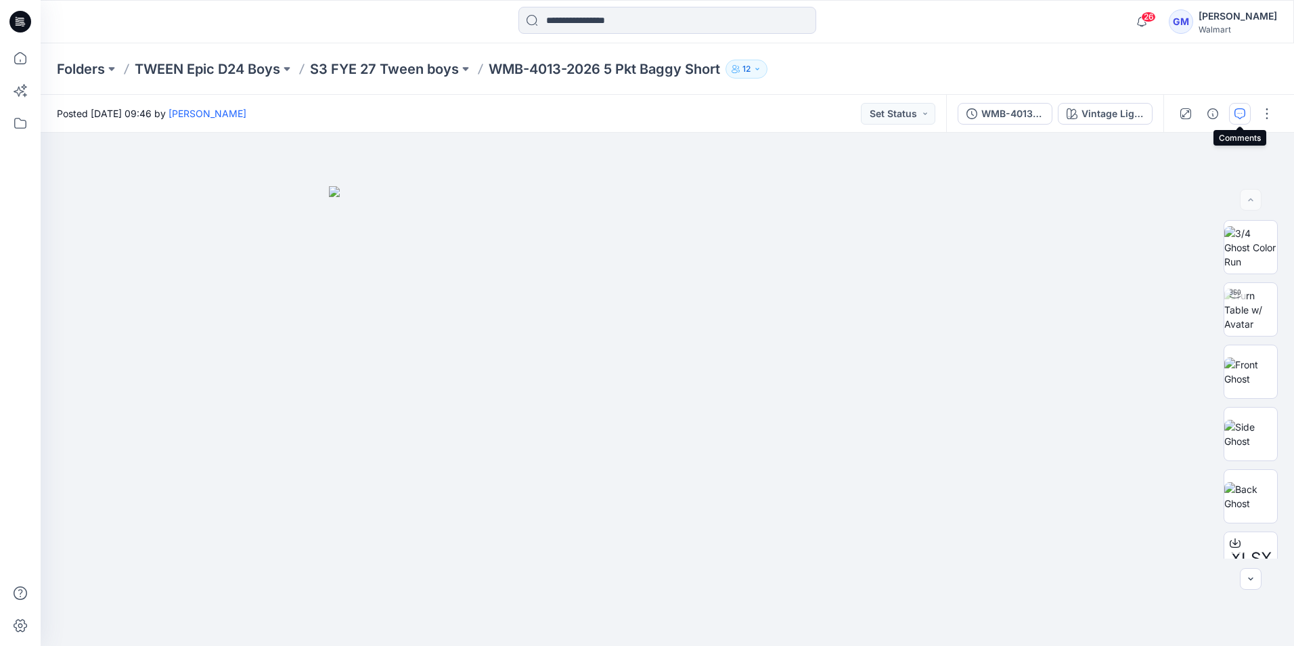
click at [1243, 111] on icon "button" at bounding box center [1240, 113] width 11 height 11
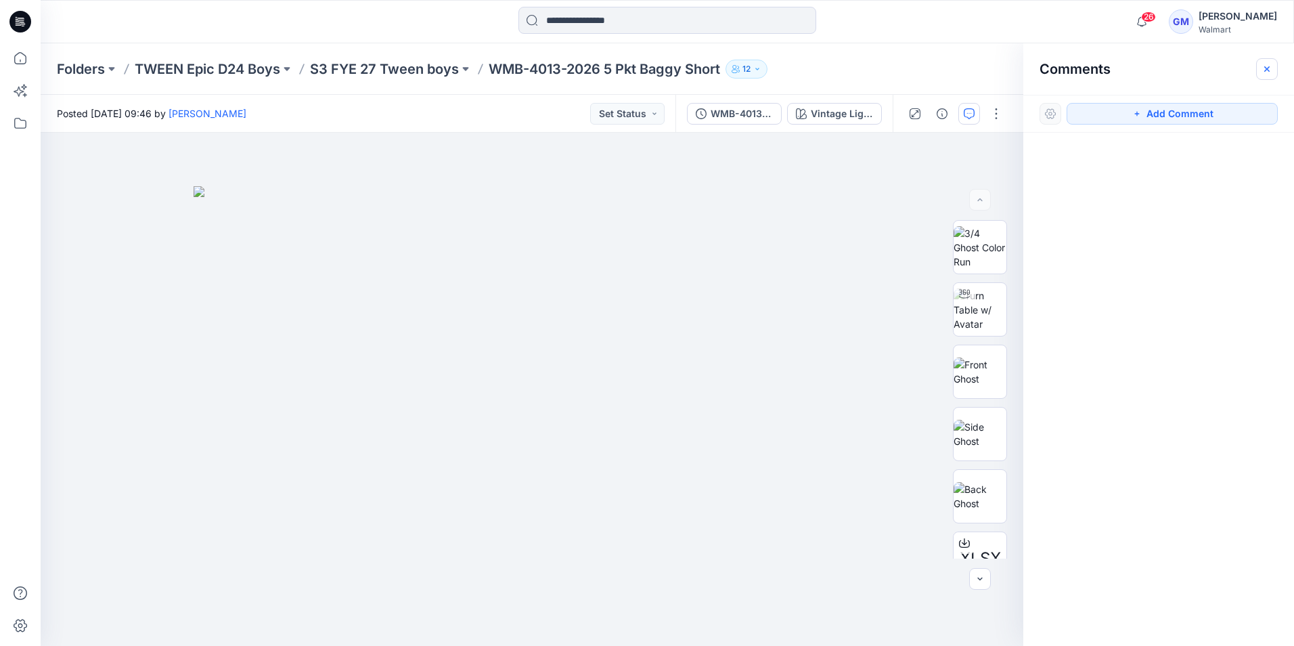
click at [1262, 72] on icon "button" at bounding box center [1267, 69] width 11 height 11
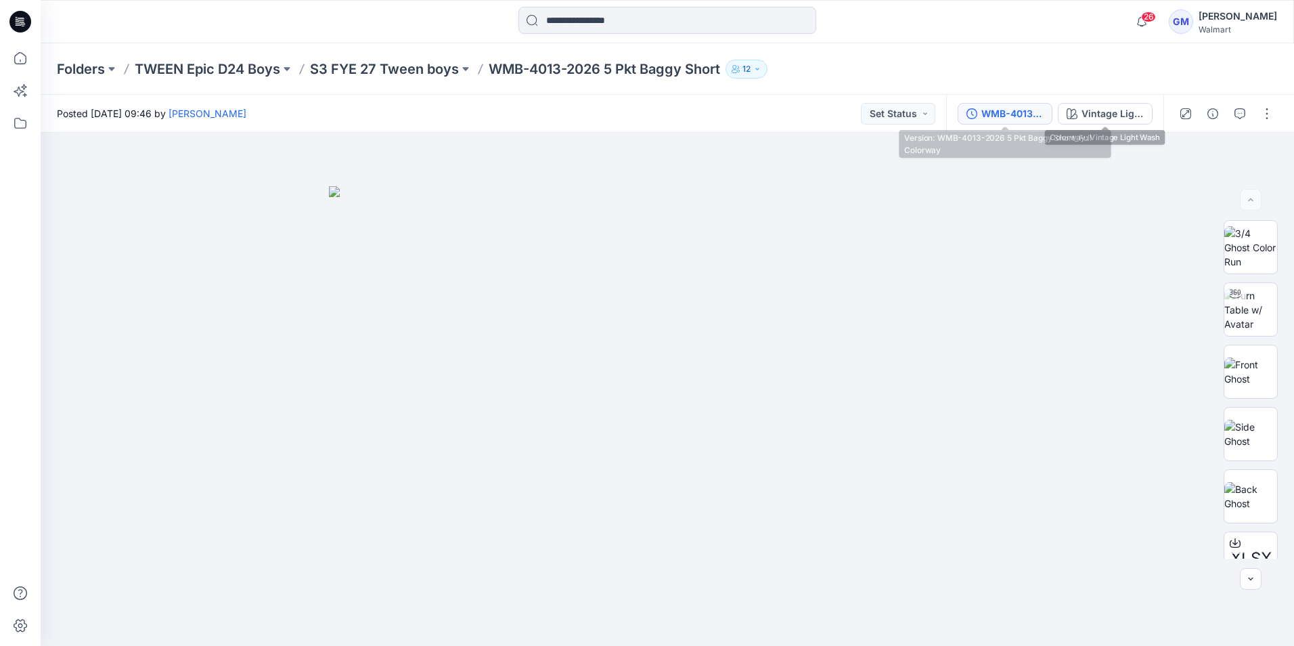
click at [1033, 118] on div "WMB-4013-2026 5 Pkt Baggy Short_Full Colorway" at bounding box center [1013, 113] width 62 height 15
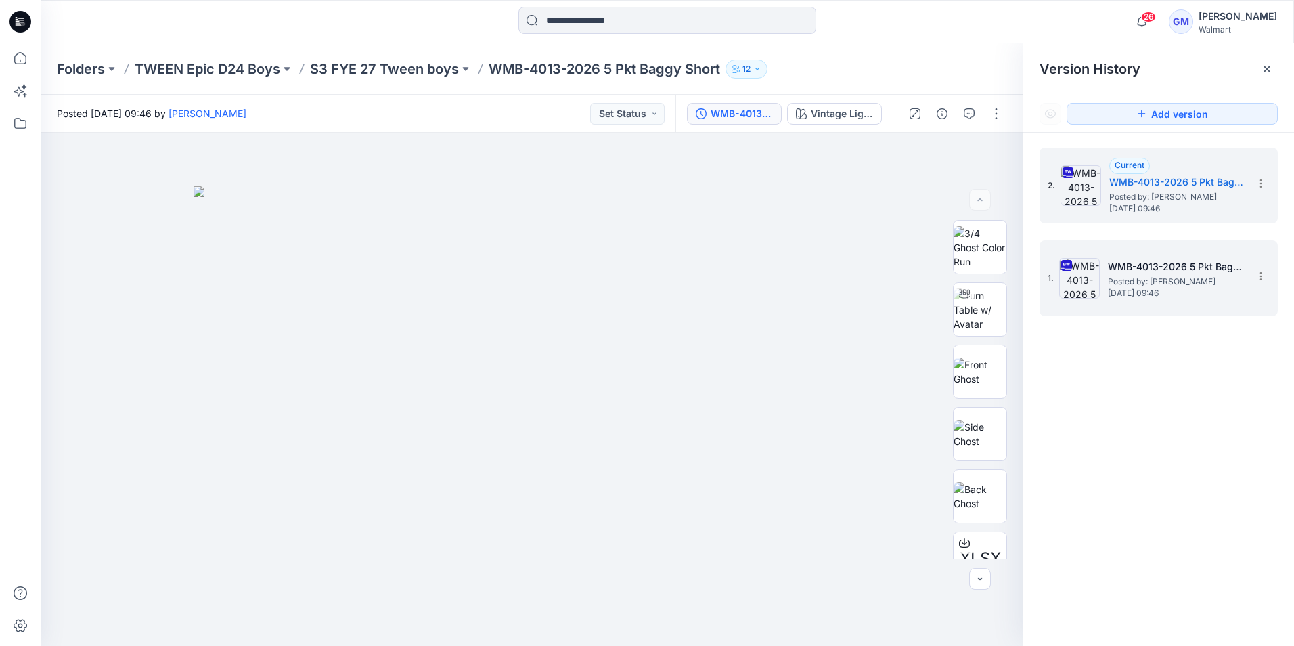
click at [1180, 279] on span "Posted by: [PERSON_NAME]" at bounding box center [1175, 282] width 135 height 14
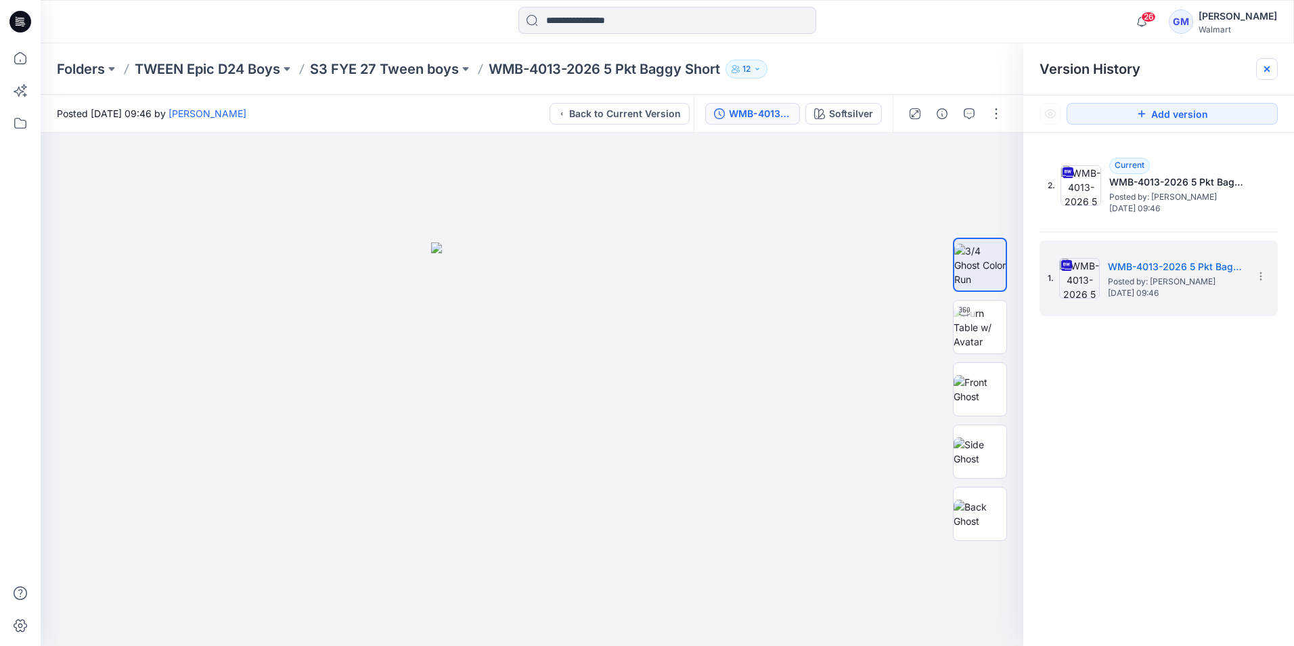
click at [1271, 70] on icon at bounding box center [1267, 69] width 11 height 11
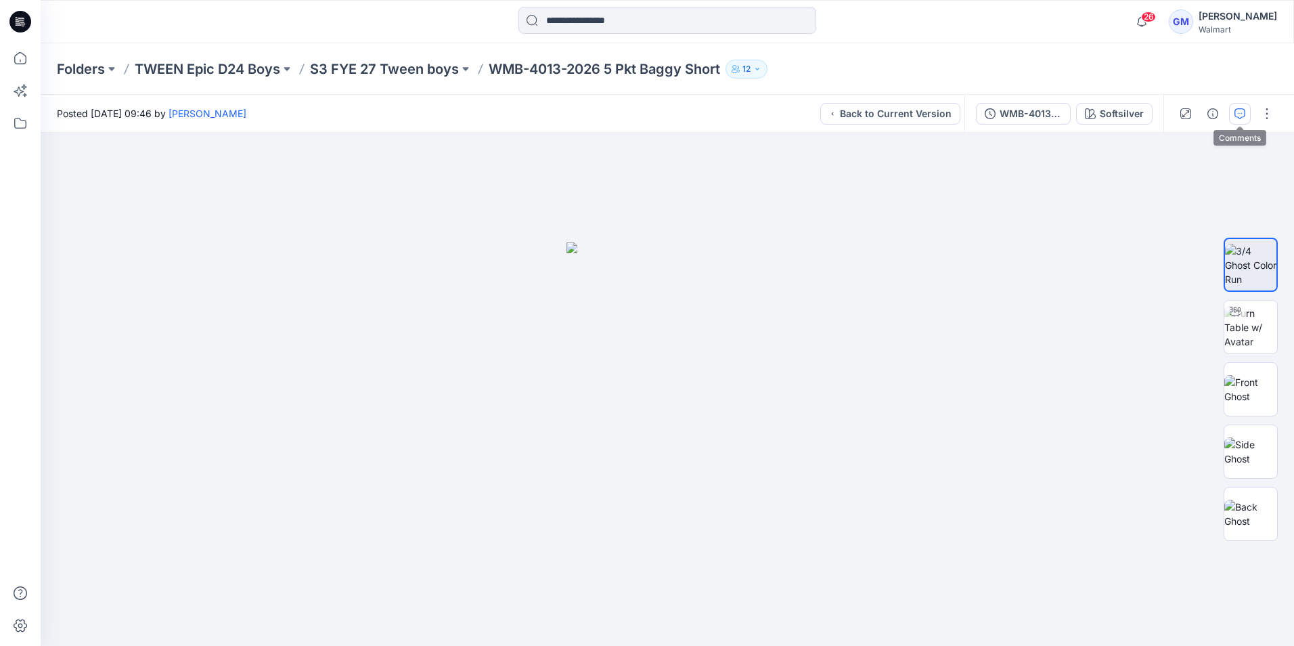
click at [1244, 115] on icon "button" at bounding box center [1240, 113] width 11 height 11
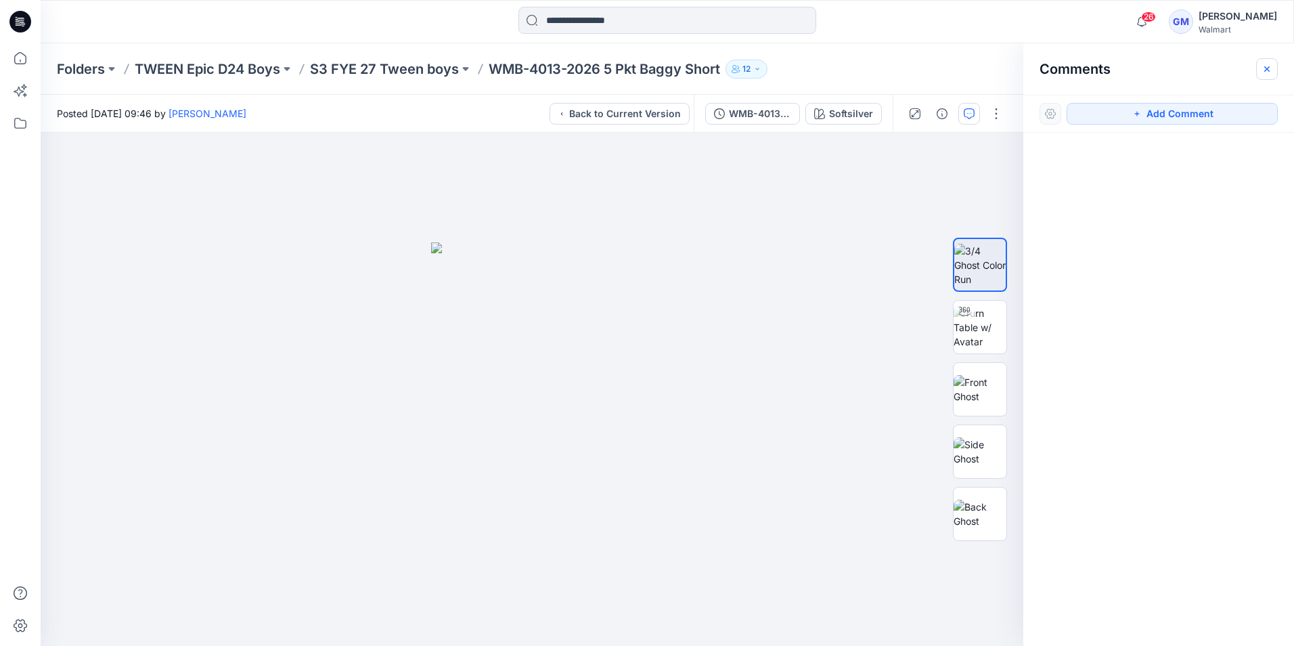
click at [1266, 68] on icon "button" at bounding box center [1267, 69] width 11 height 11
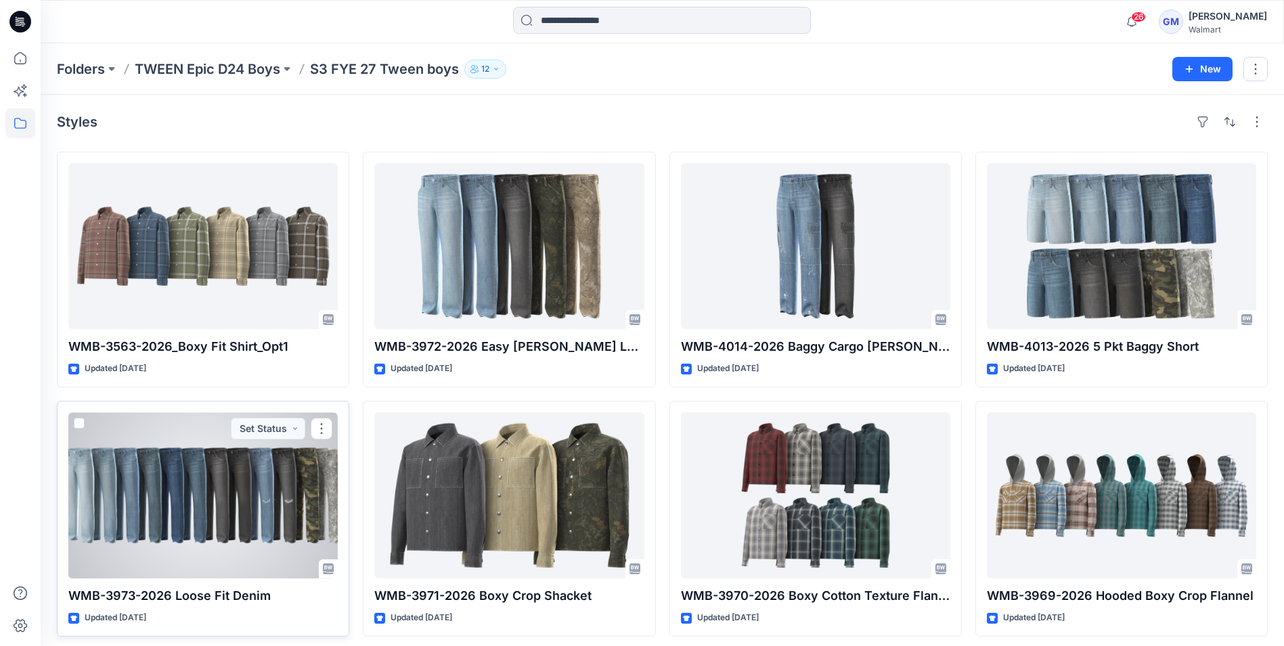
click at [227, 525] on div at bounding box center [202, 495] width 269 height 166
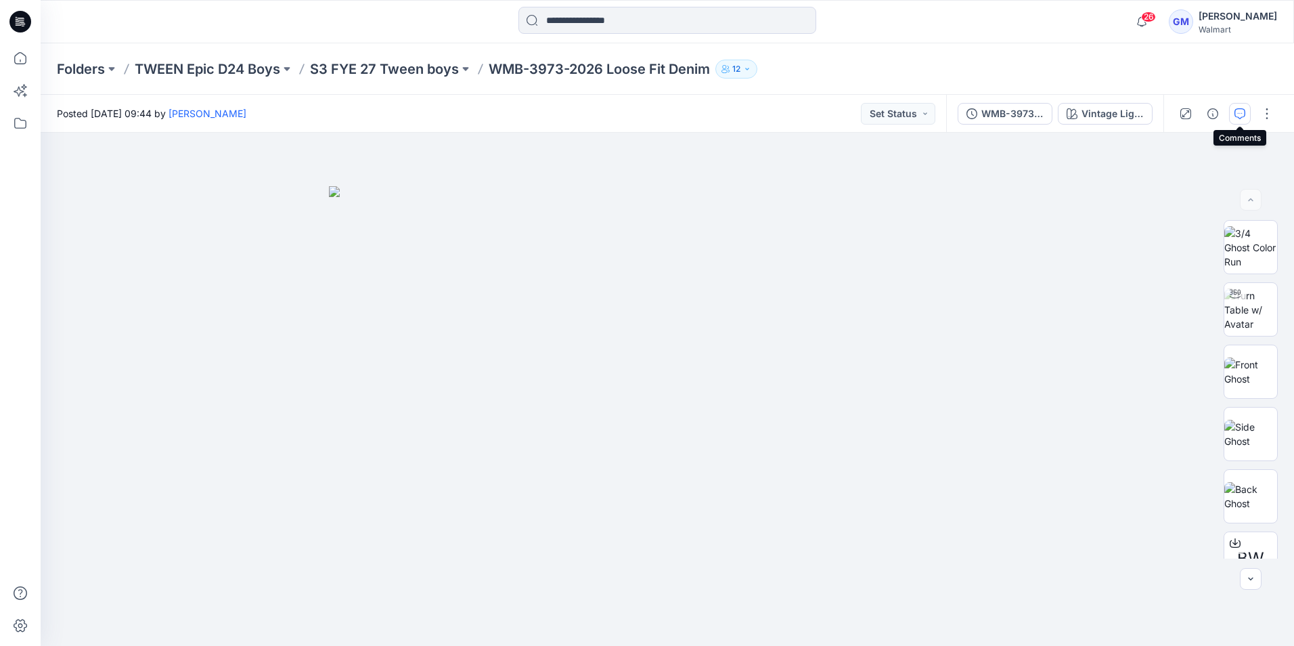
click at [1245, 108] on icon "button" at bounding box center [1240, 113] width 11 height 11
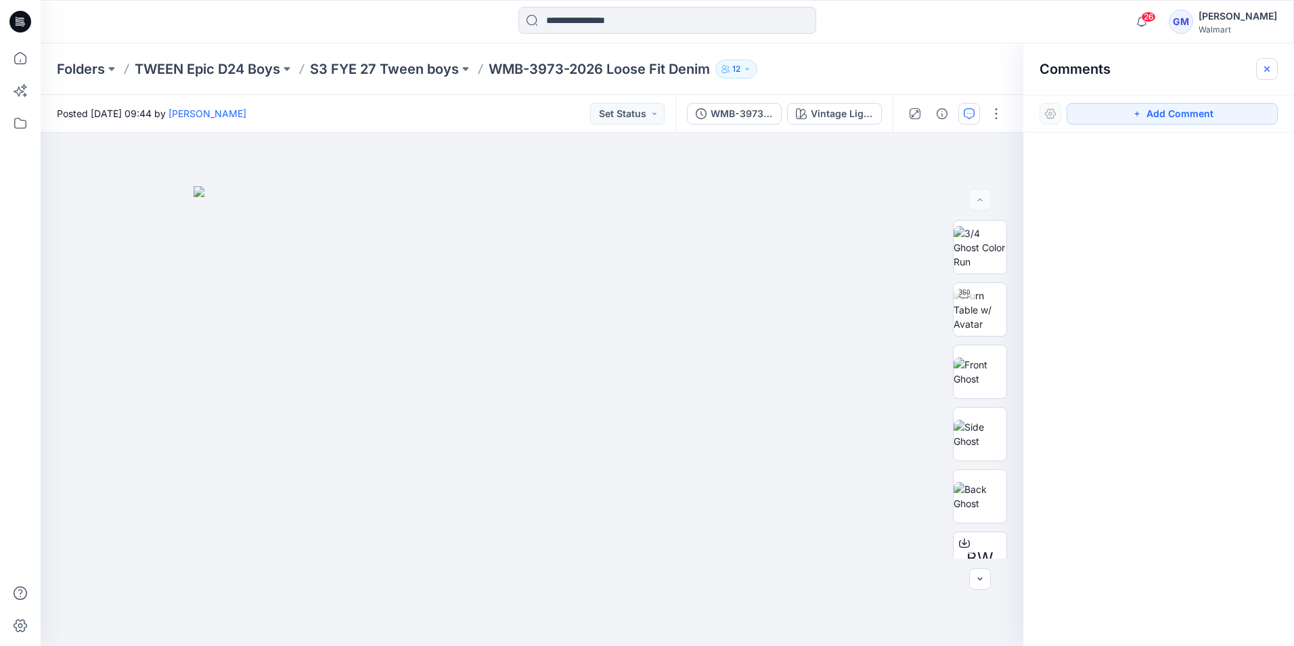
click at [1274, 70] on button "button" at bounding box center [1268, 69] width 22 height 22
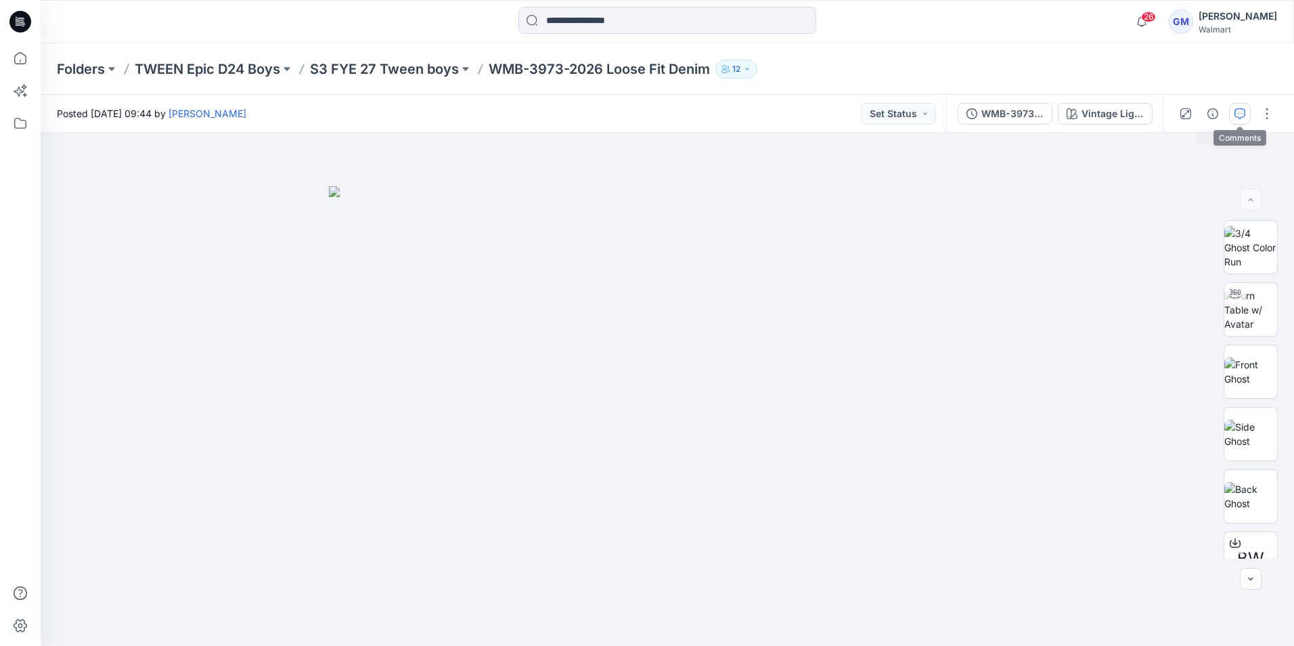
click at [1244, 113] on icon "button" at bounding box center [1240, 113] width 11 height 11
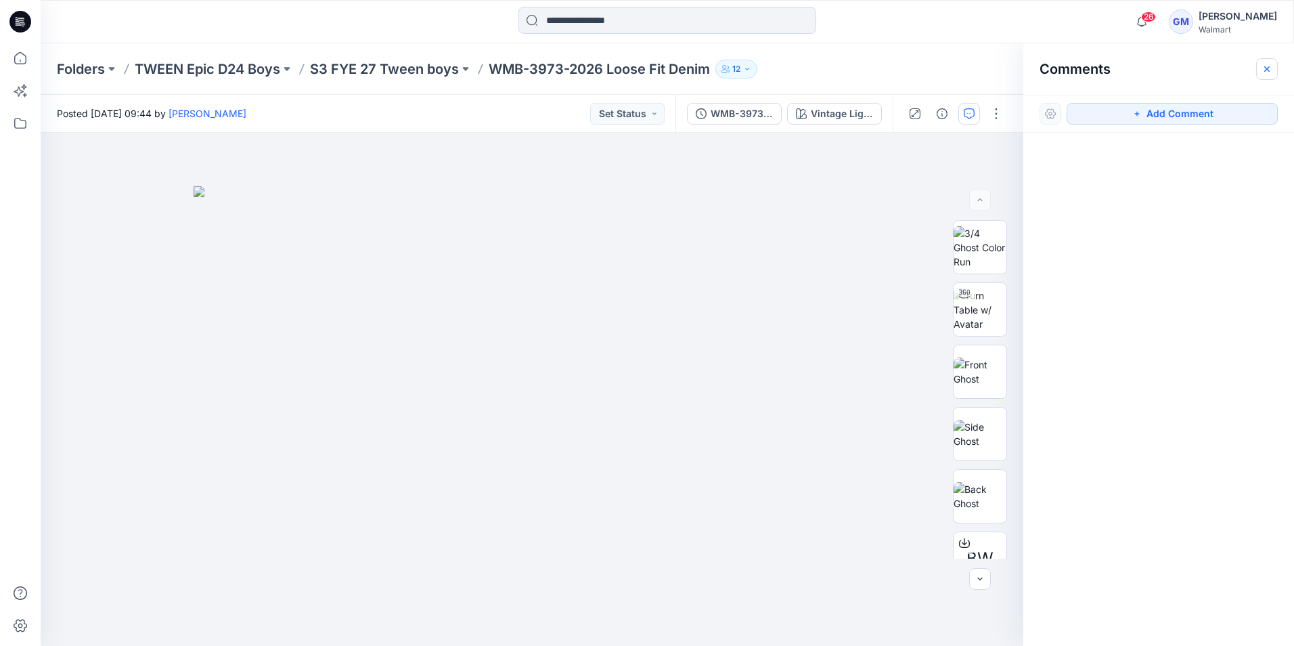
click at [1264, 73] on icon "button" at bounding box center [1267, 69] width 11 height 11
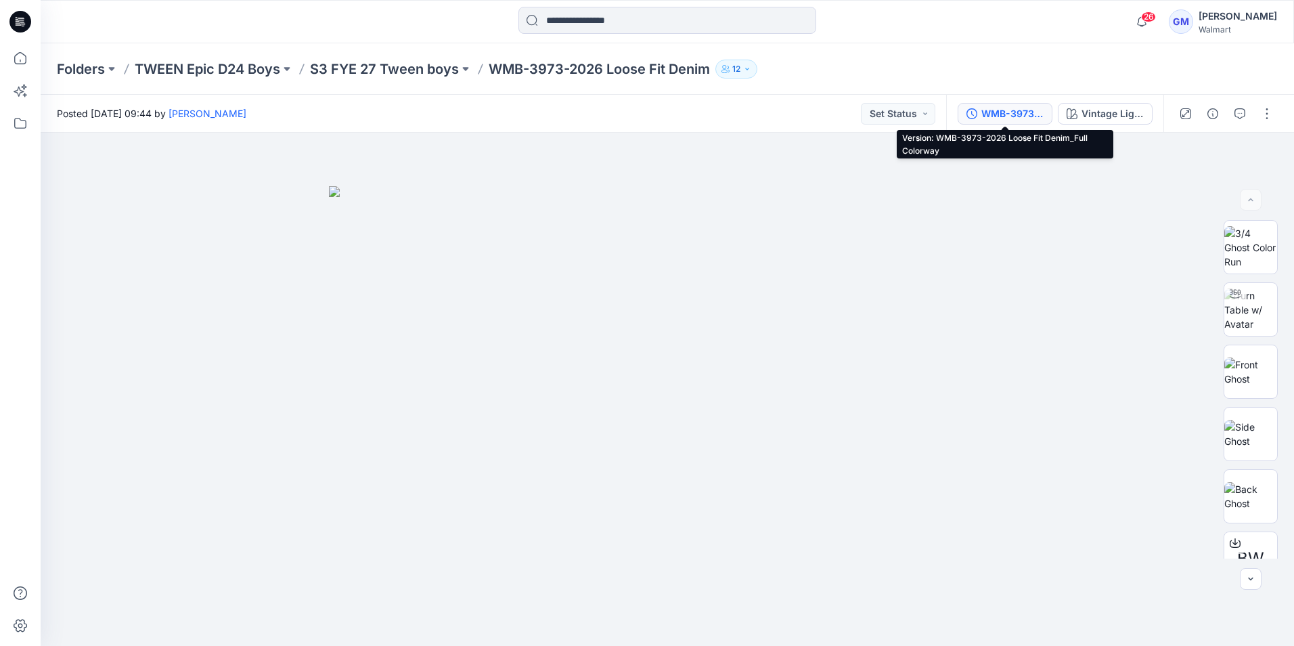
click at [1026, 112] on div "WMB-3973-2026 Loose Fit Denim_Full Colorway" at bounding box center [1013, 113] width 62 height 15
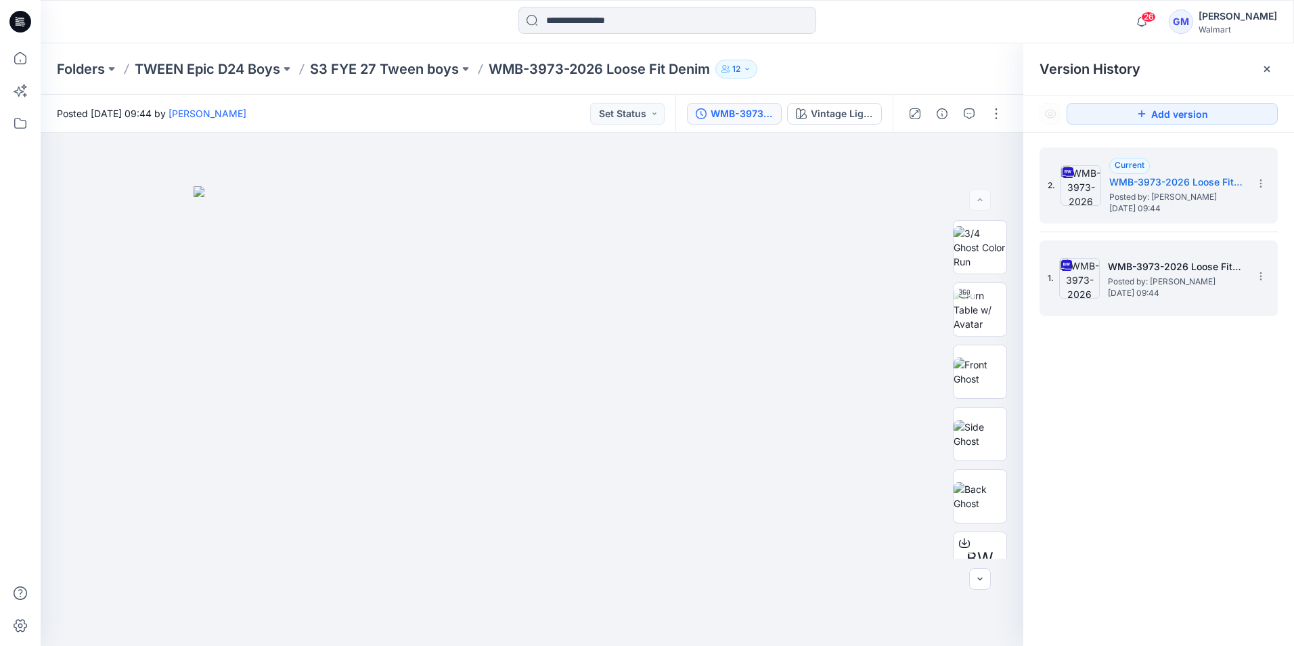
click at [1193, 307] on div "1. WMB-3973-2026 Loose Fit Denim_Soft Silver Posted by: Gayan Mahawithanalage T…" at bounding box center [1149, 278] width 203 height 65
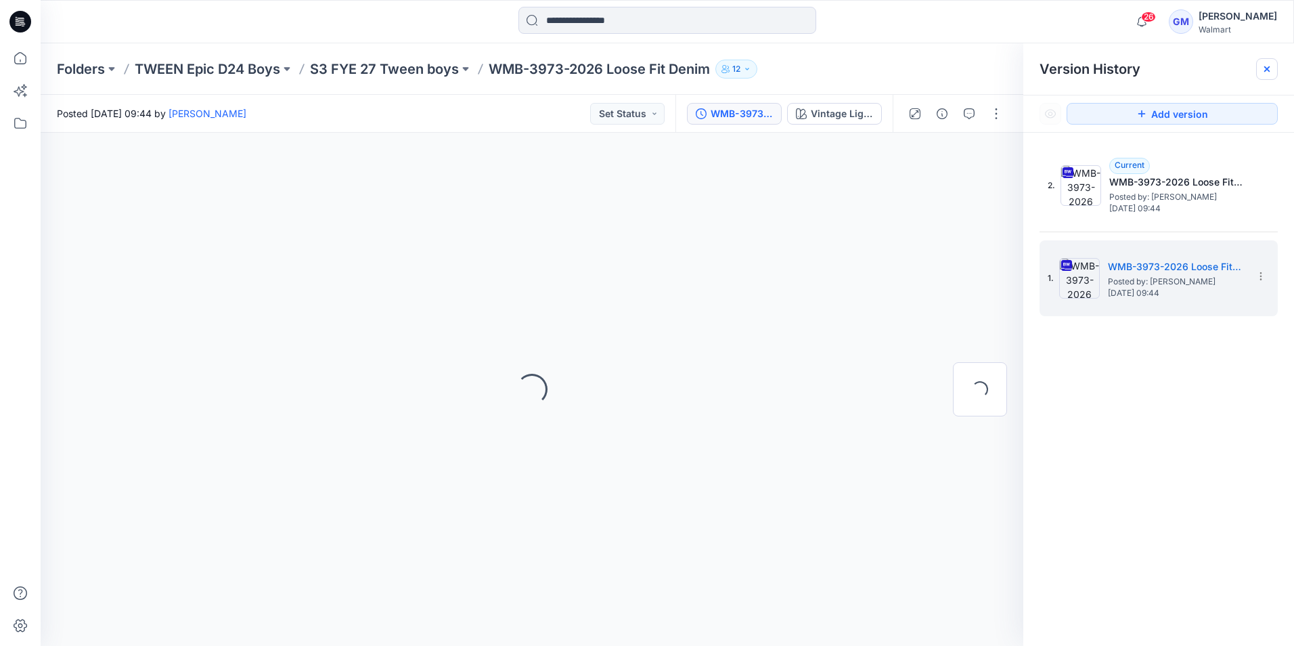
click at [1266, 69] on icon at bounding box center [1267, 69] width 11 height 11
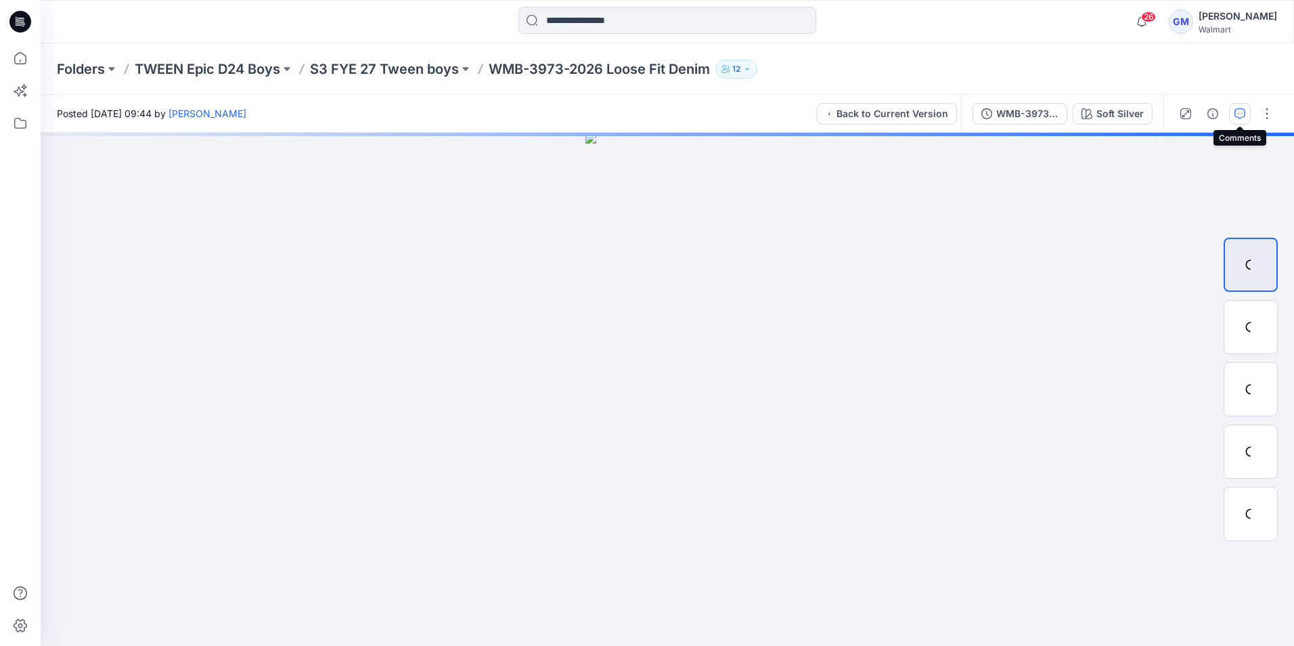
click at [1239, 114] on icon "button" at bounding box center [1240, 113] width 11 height 11
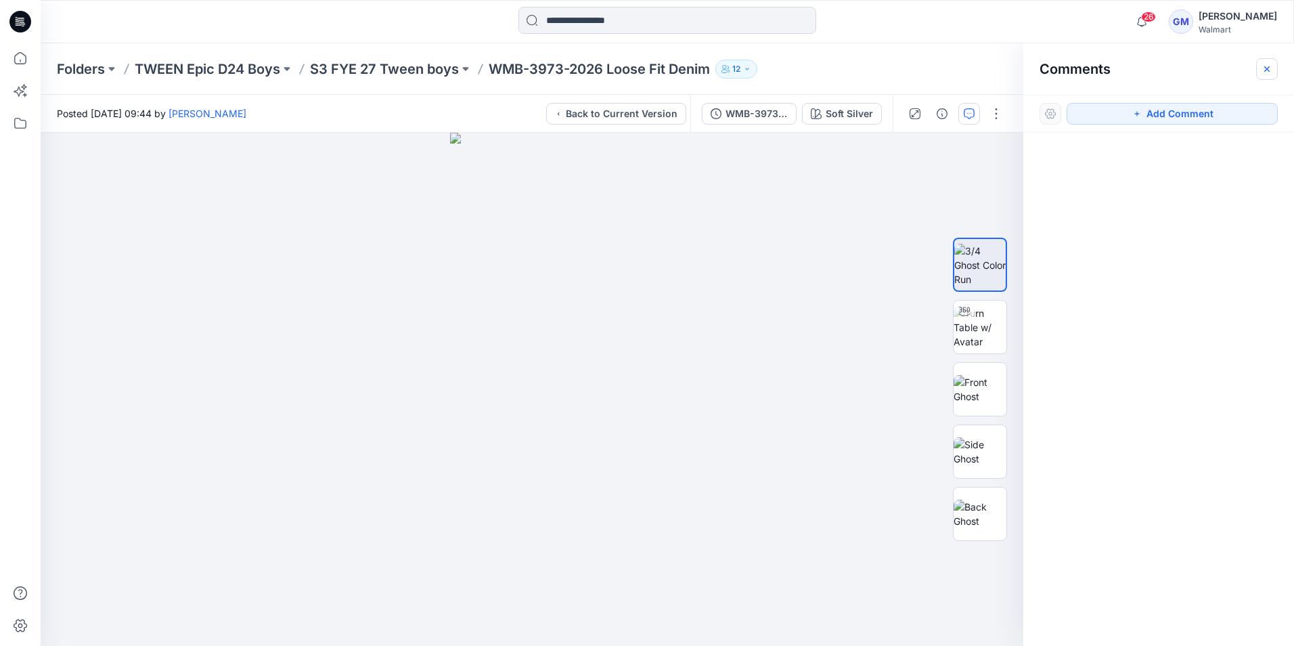
click at [1273, 70] on button "button" at bounding box center [1268, 69] width 22 height 22
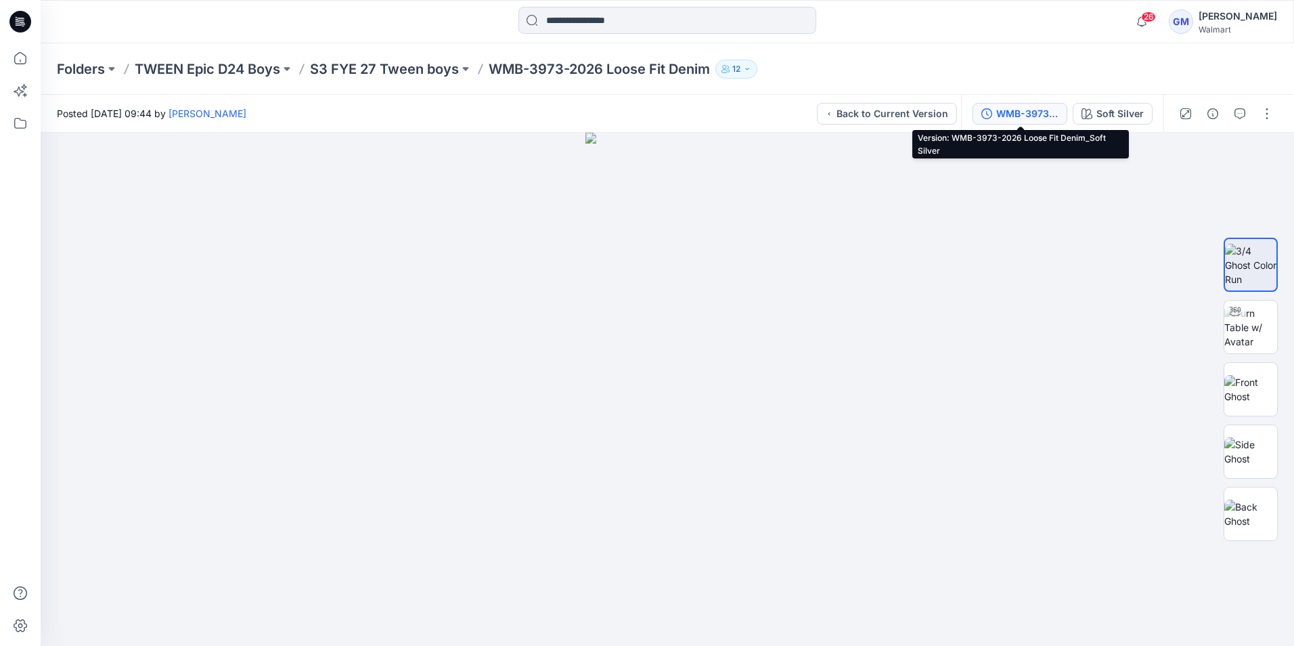
click at [1012, 110] on div "WMB-3973-2026 Loose Fit Denim_Soft Silver" at bounding box center [1028, 113] width 62 height 15
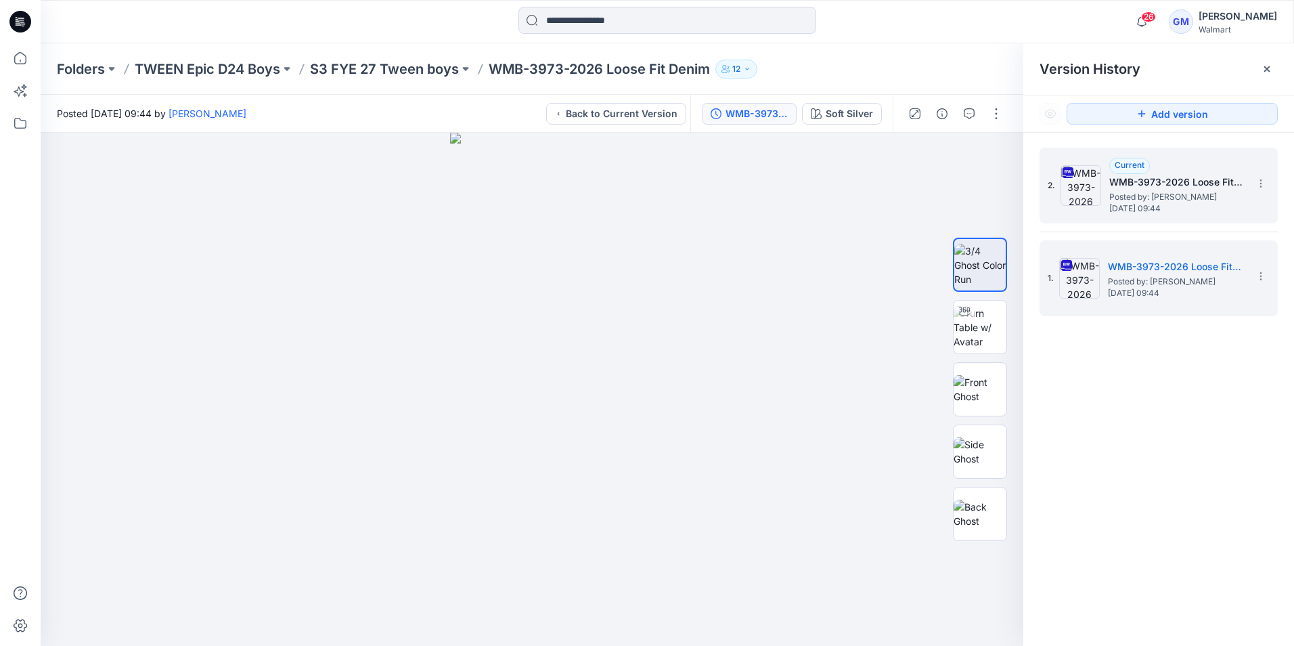
click at [1176, 204] on span "Thursday, September 18, 2025 09:44" at bounding box center [1177, 208] width 135 height 9
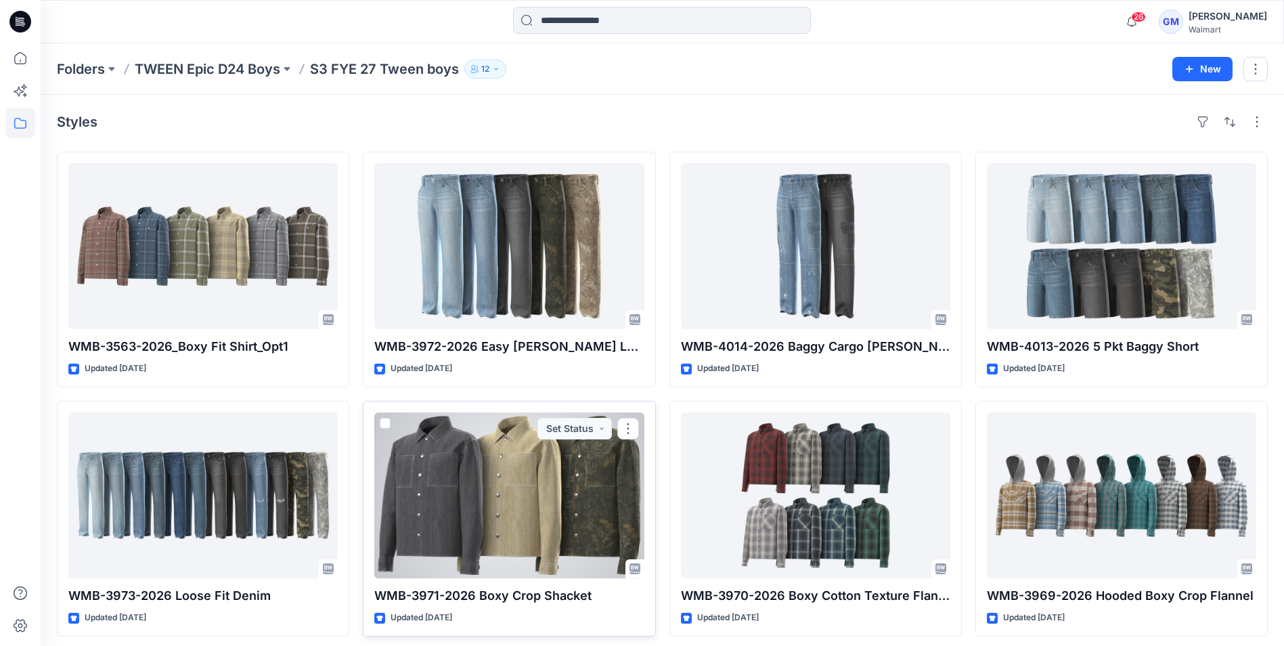
click at [536, 489] on div at bounding box center [508, 495] width 269 height 166
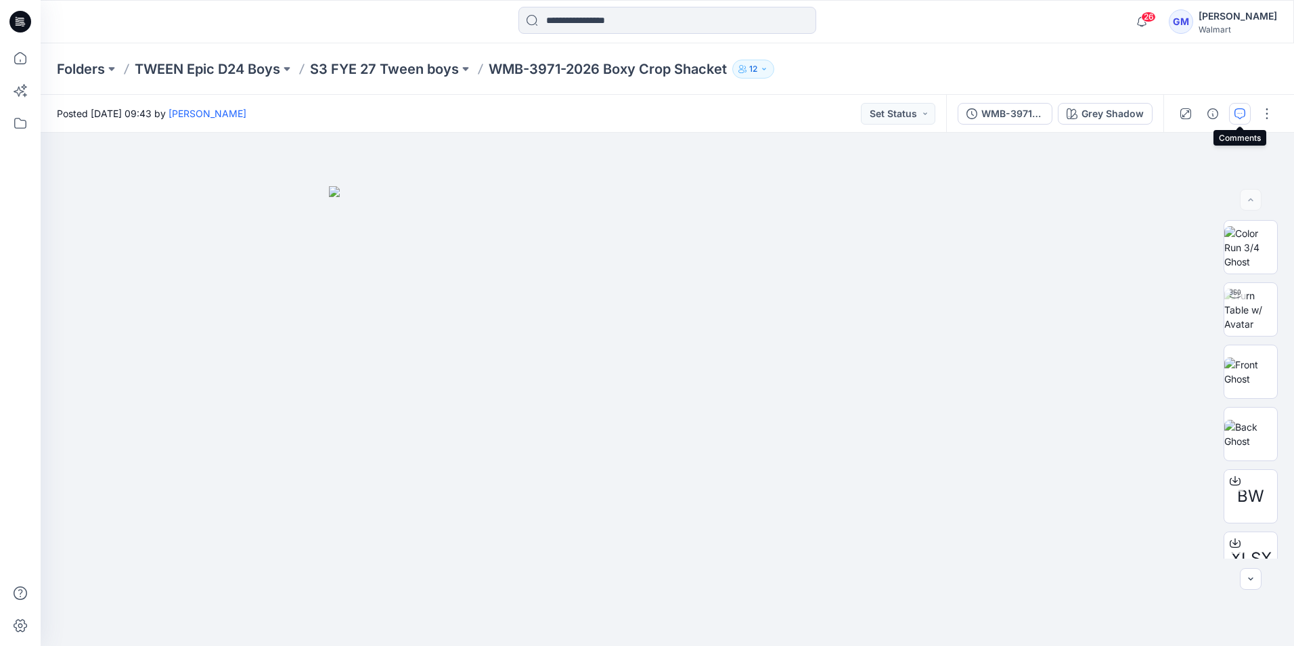
click at [1244, 114] on icon "button" at bounding box center [1240, 113] width 11 height 11
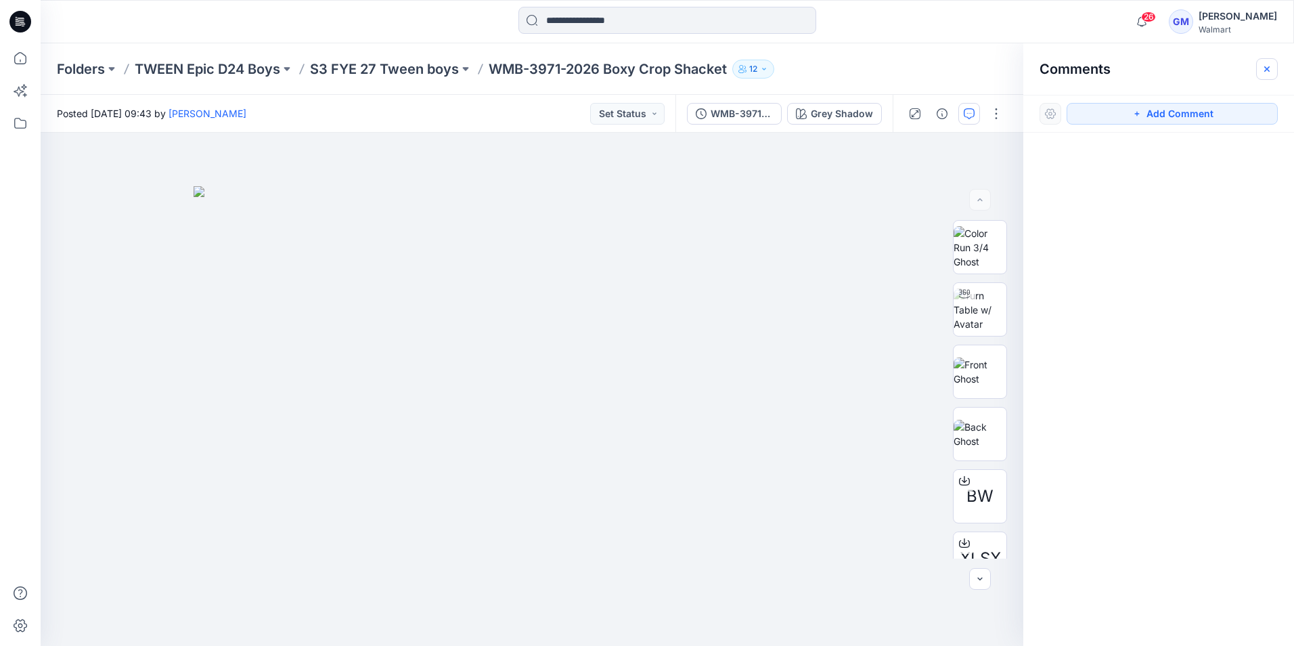
click at [1268, 69] on icon "button" at bounding box center [1267, 68] width 5 height 5
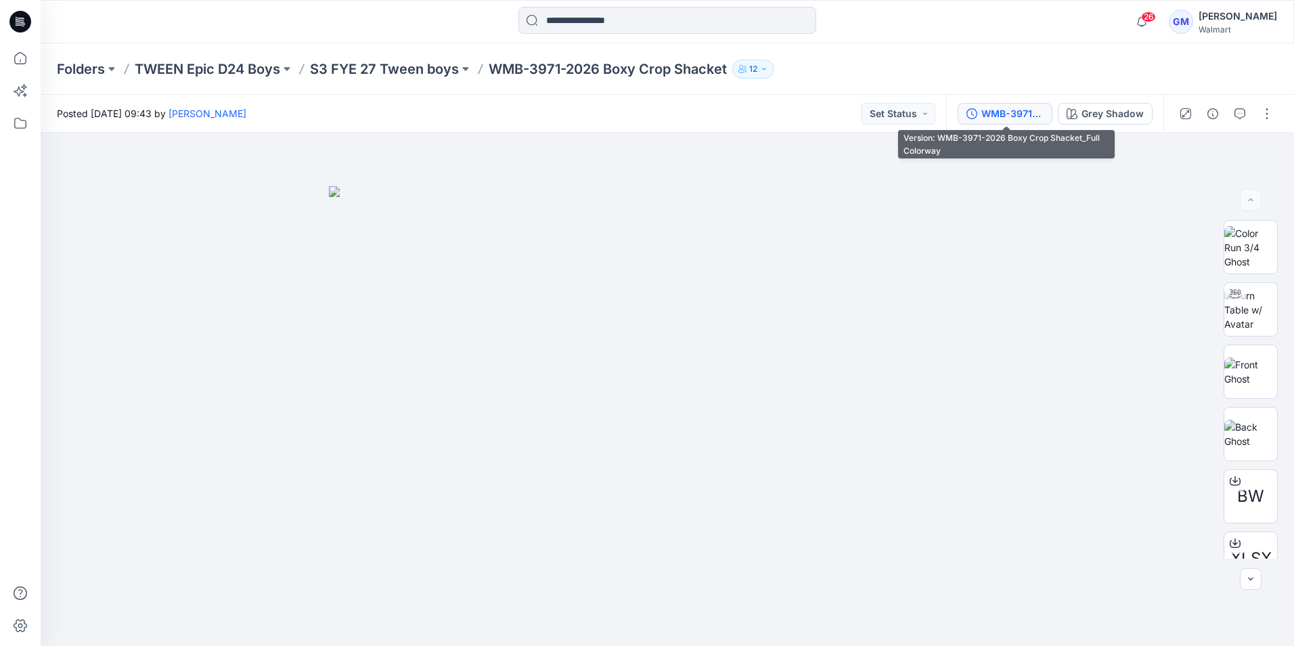
click at [1011, 120] on div "WMB-3971-2026 Boxy Crop Shacket_Full Colorway" at bounding box center [1013, 113] width 62 height 15
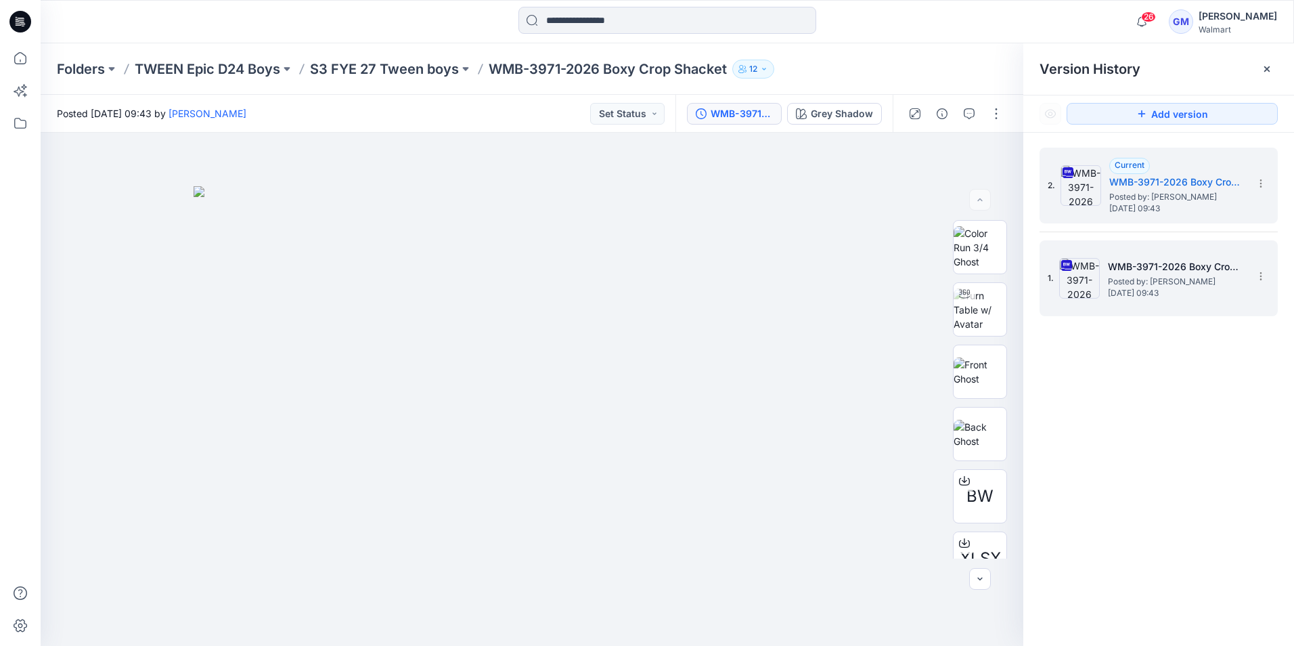
click at [1173, 284] on span "Posted by: [PERSON_NAME]" at bounding box center [1175, 282] width 135 height 14
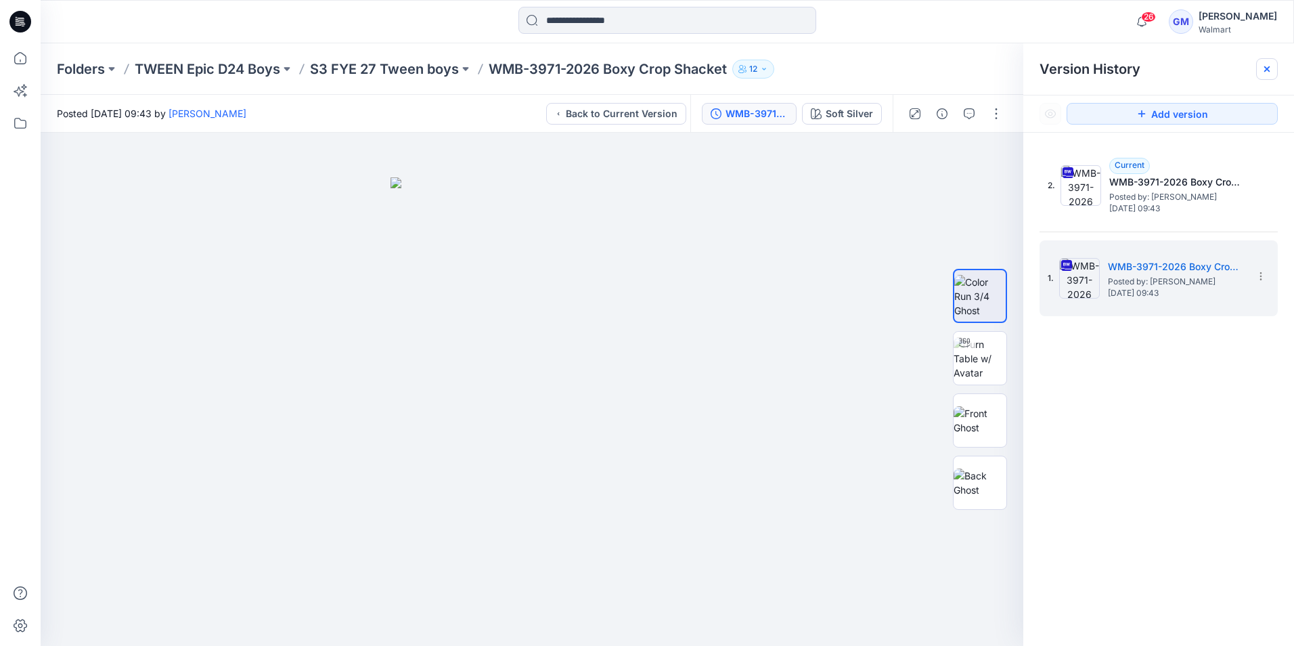
click at [1271, 65] on icon at bounding box center [1267, 69] width 11 height 11
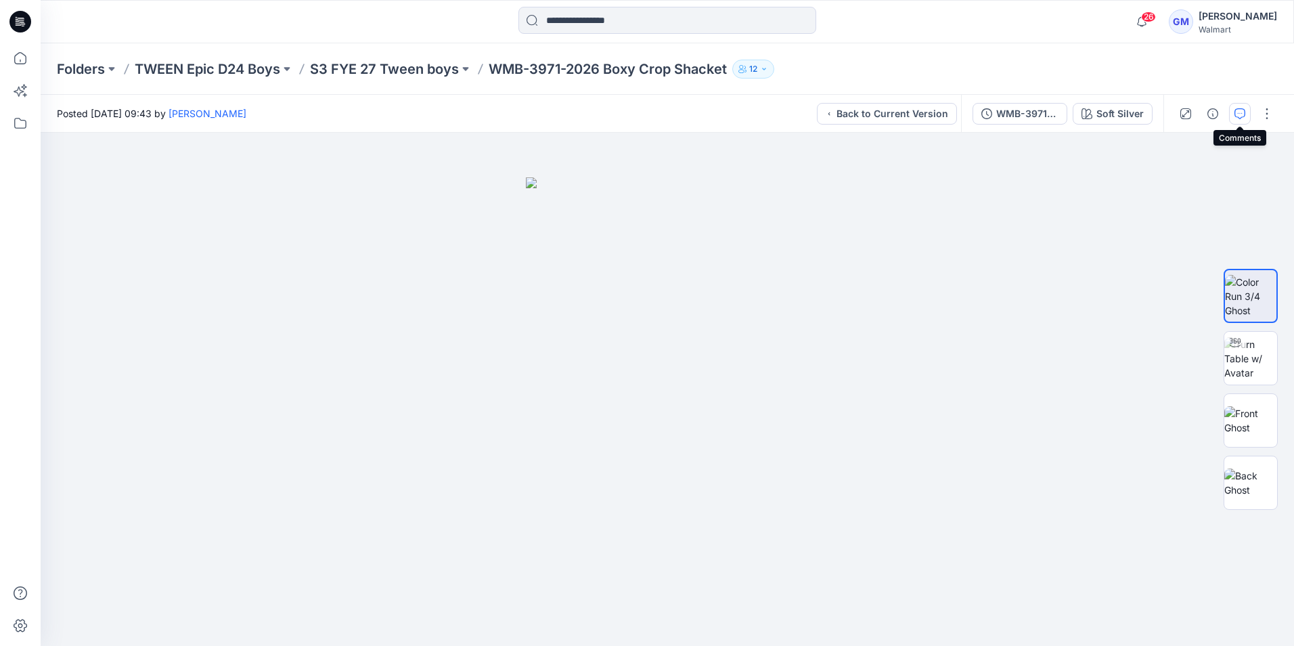
click at [1233, 118] on button "button" at bounding box center [1240, 114] width 22 height 22
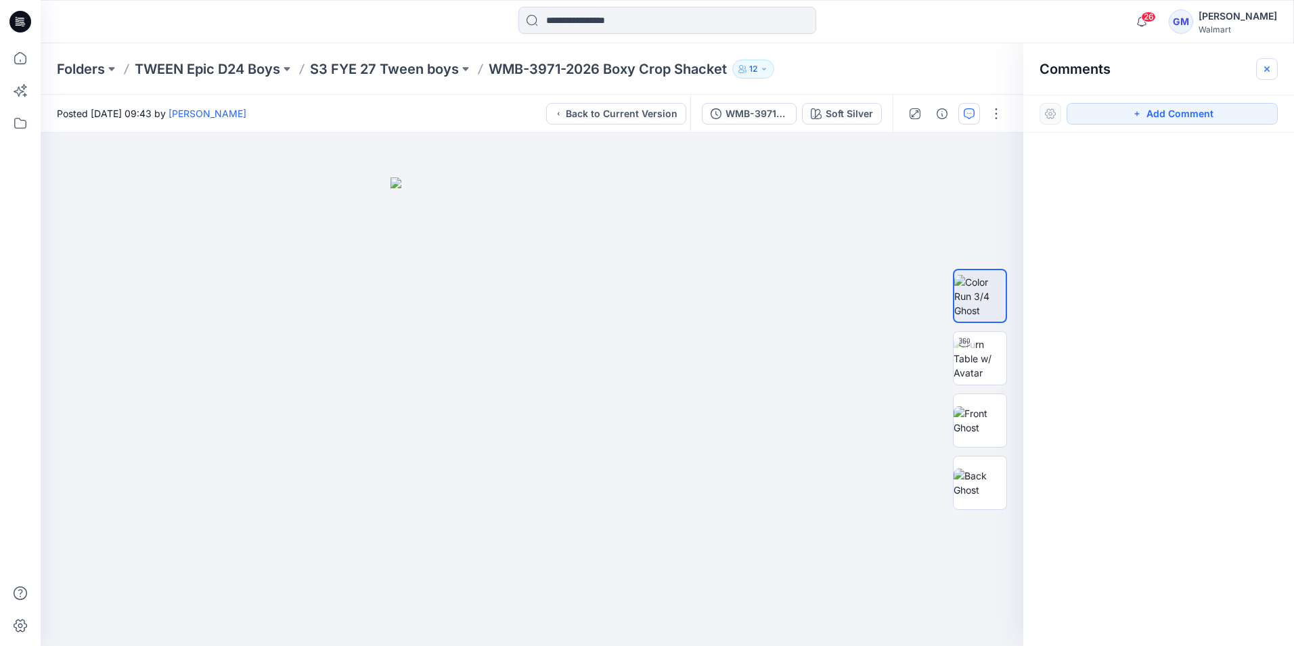
click at [1267, 70] on icon "button" at bounding box center [1267, 69] width 11 height 11
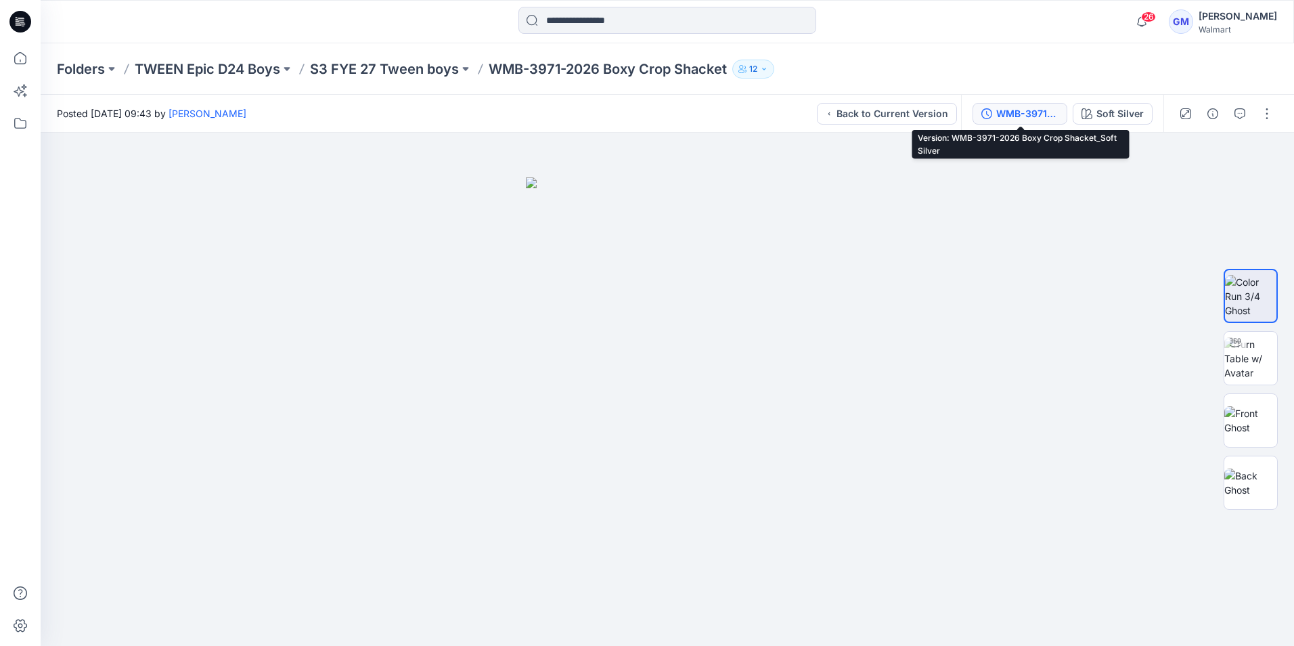
click at [1037, 113] on div "WMB-3971-2026 Boxy Crop Shacket_Soft Silver" at bounding box center [1028, 113] width 62 height 15
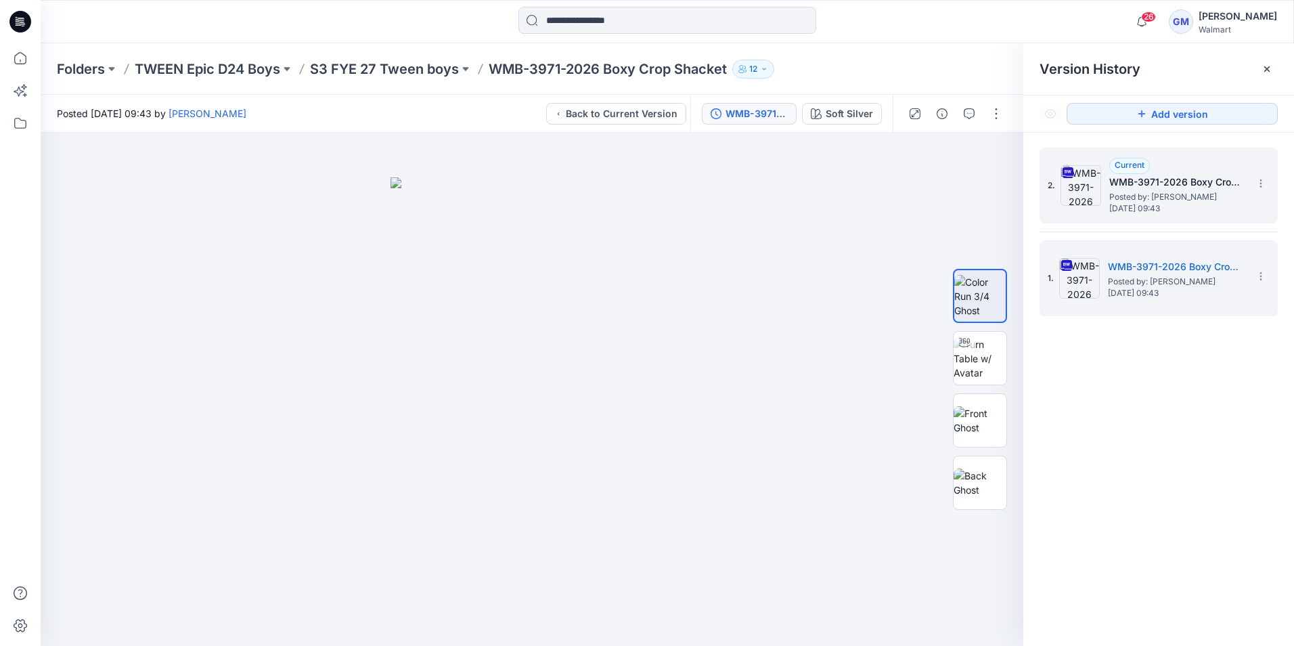
click at [1161, 204] on span "Thursday, September 18, 2025 09:43" at bounding box center [1177, 208] width 135 height 9
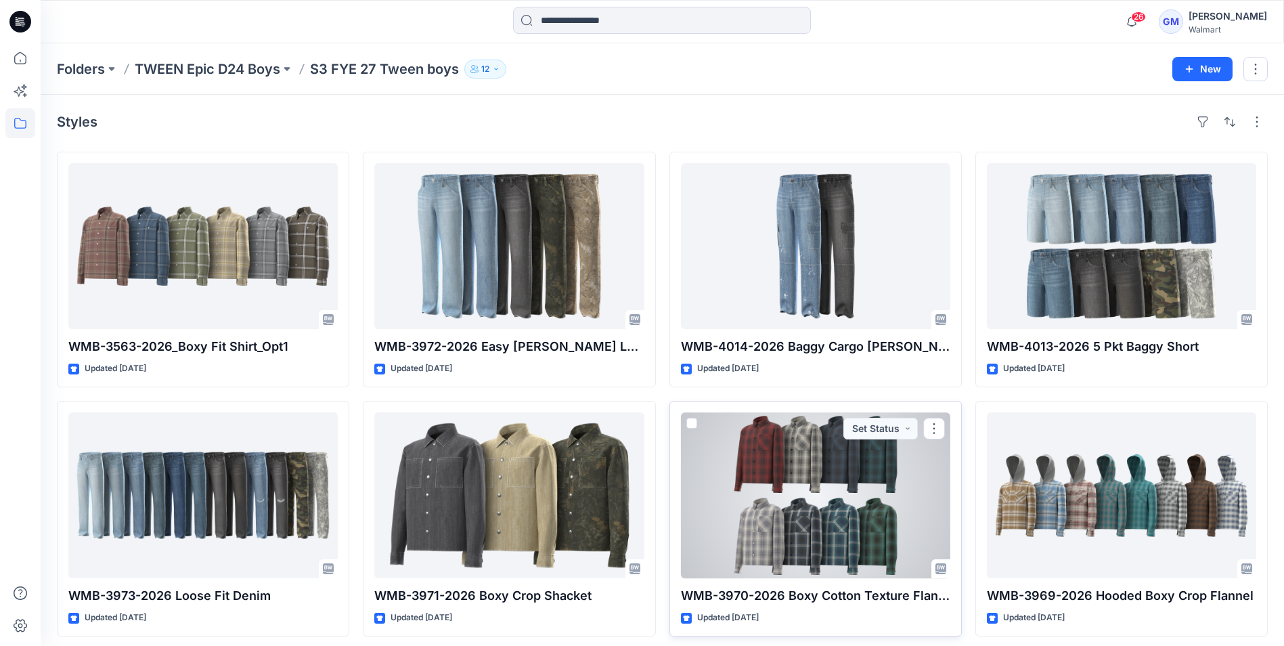
click at [883, 473] on div at bounding box center [815, 495] width 269 height 166
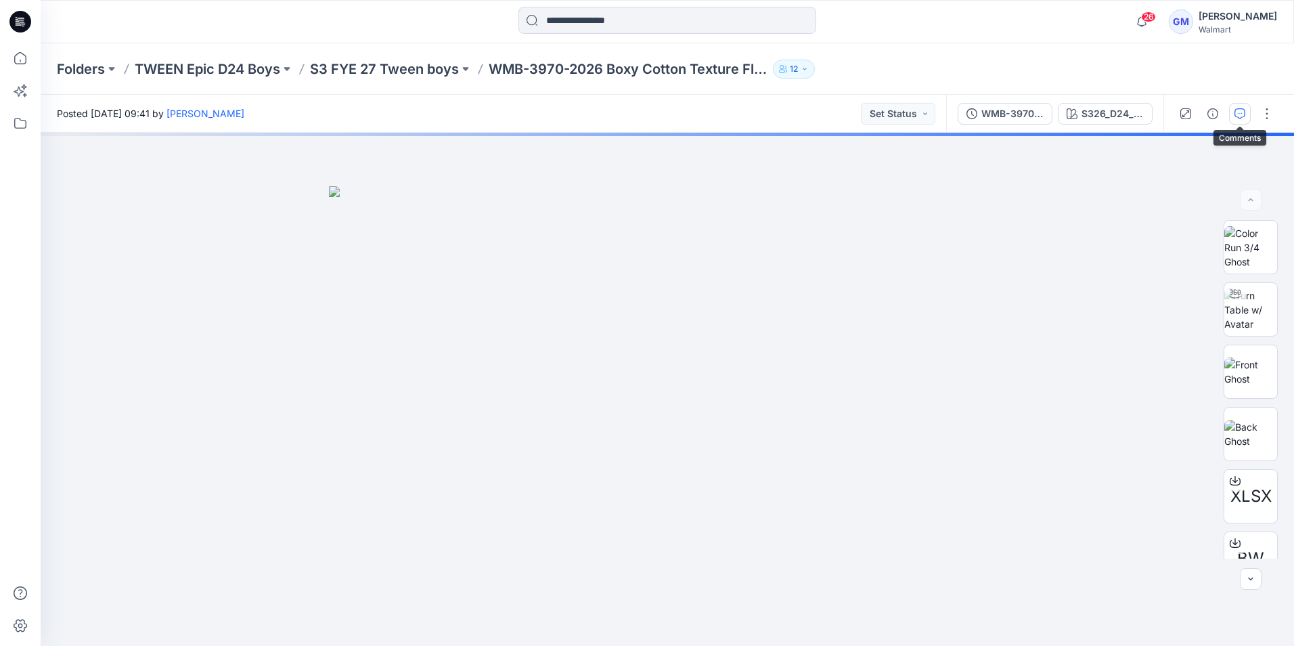
click at [1244, 115] on icon "button" at bounding box center [1240, 113] width 11 height 11
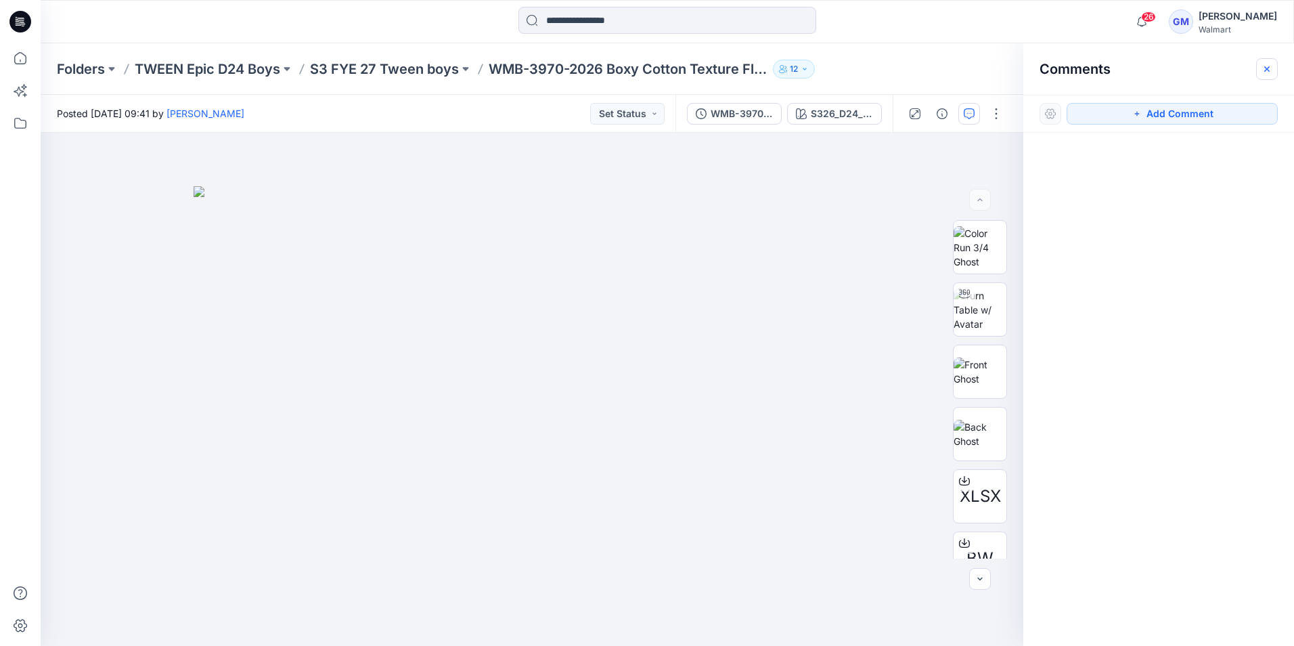
click at [1261, 76] on button "button" at bounding box center [1268, 69] width 22 height 22
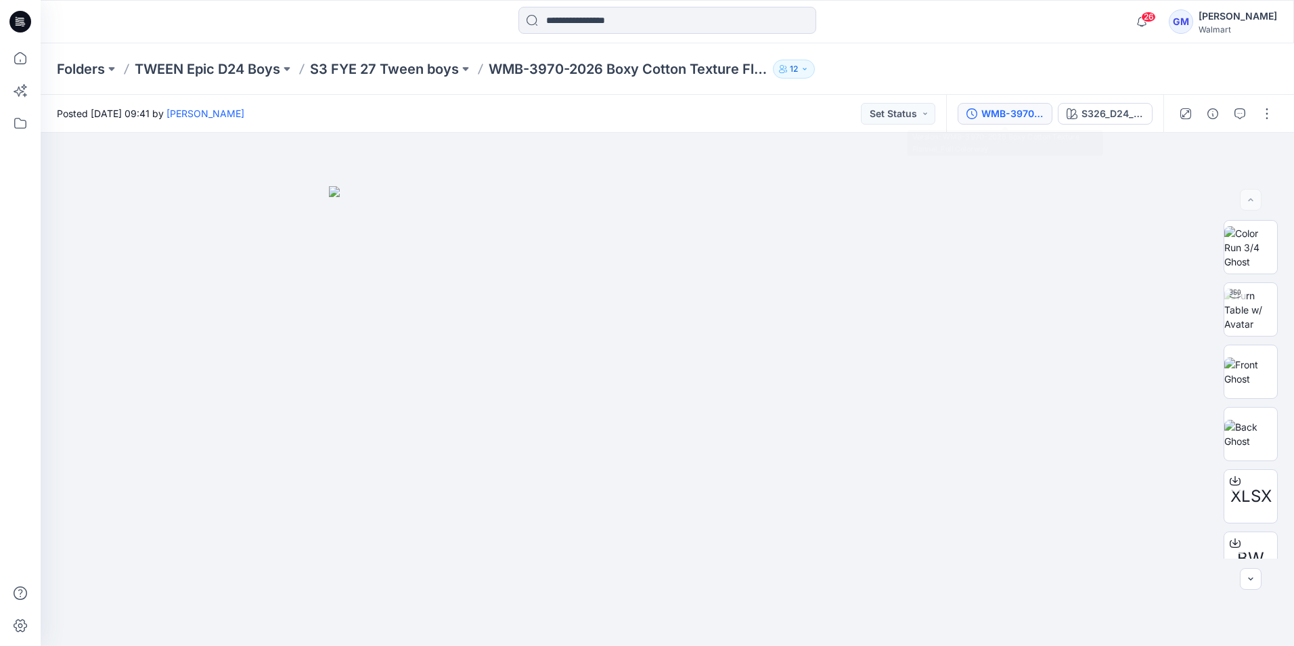
drag, startPoint x: 1037, startPoint y: 117, endPoint x: 1064, endPoint y: 131, distance: 30.9
click at [1037, 117] on div "WMB-3970-2026 Boxy Cotton Texture Flannel_Full Colorway" at bounding box center [1013, 113] width 62 height 15
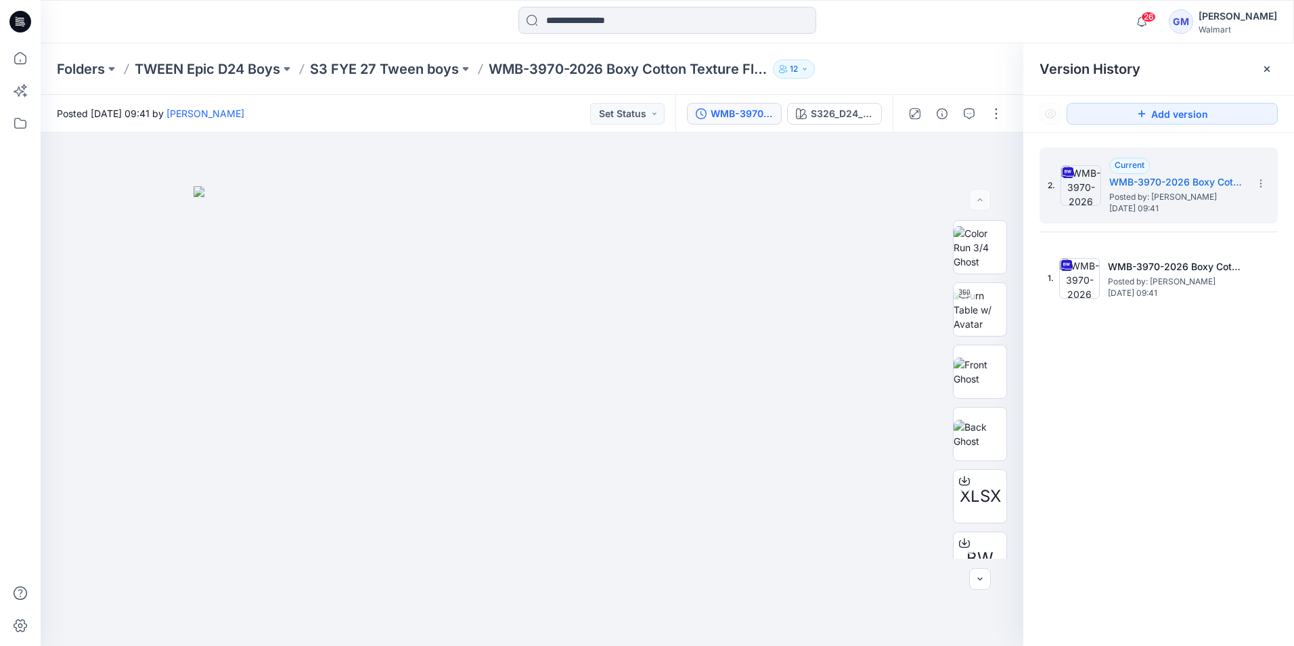
drag, startPoint x: 1190, startPoint y: 282, endPoint x: 1199, endPoint y: 232, distance: 51.0
click at [1190, 282] on span "Posted by: [PERSON_NAME]" at bounding box center [1175, 282] width 135 height 14
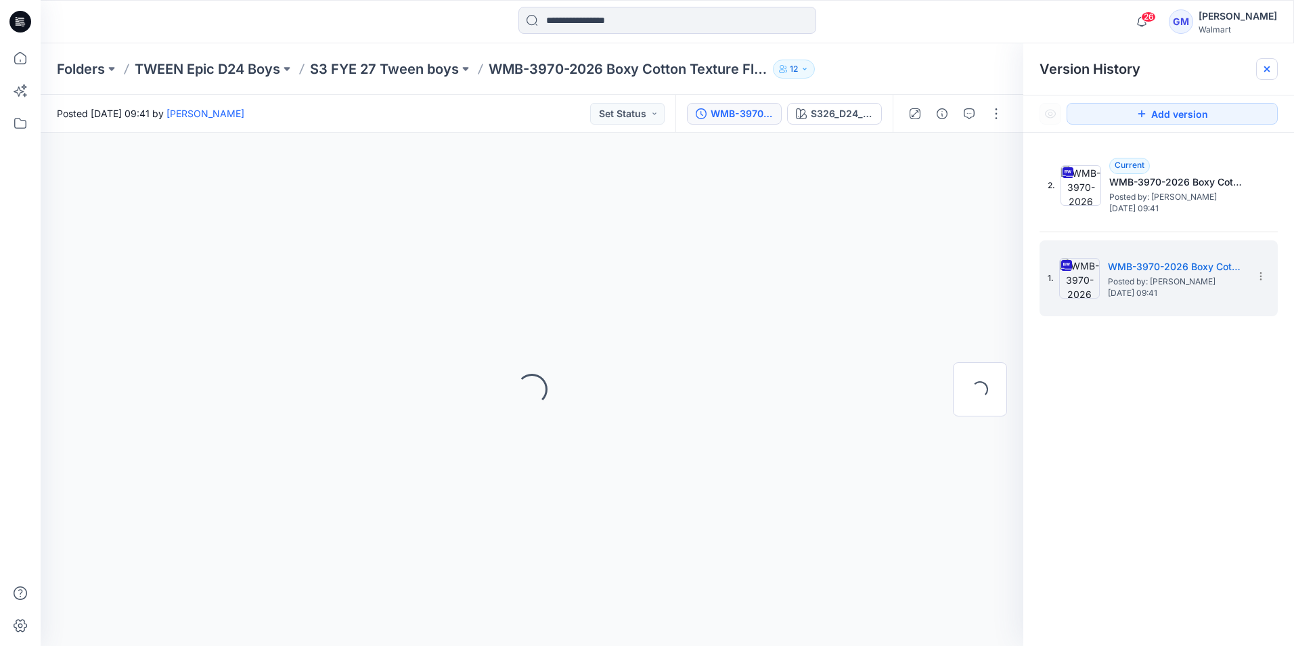
click at [1264, 68] on icon at bounding box center [1267, 69] width 11 height 11
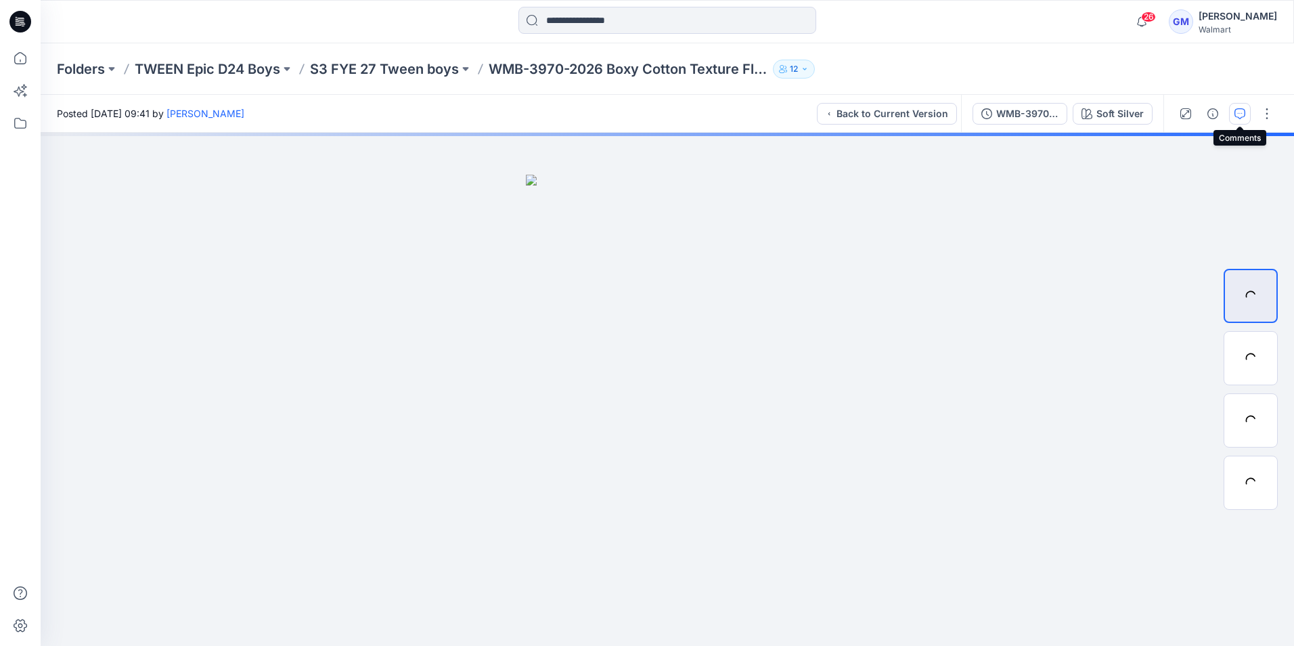
click at [1236, 112] on icon "button" at bounding box center [1240, 113] width 11 height 11
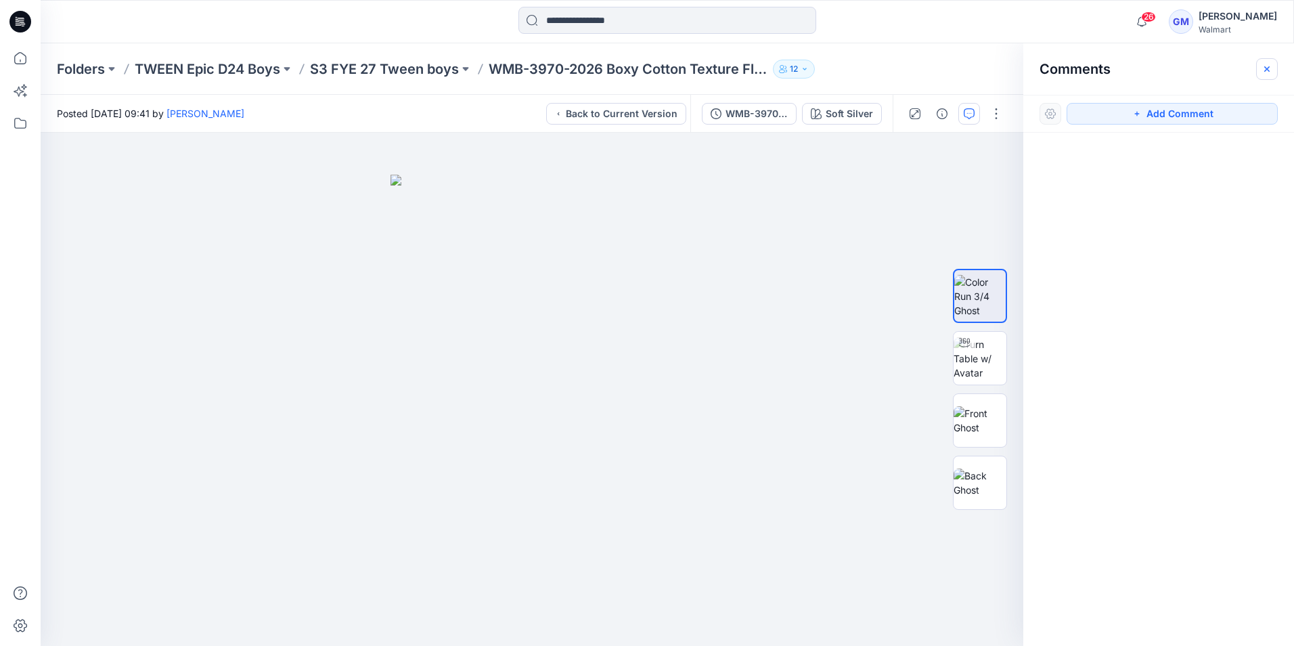
click at [1267, 62] on button "button" at bounding box center [1268, 69] width 22 height 22
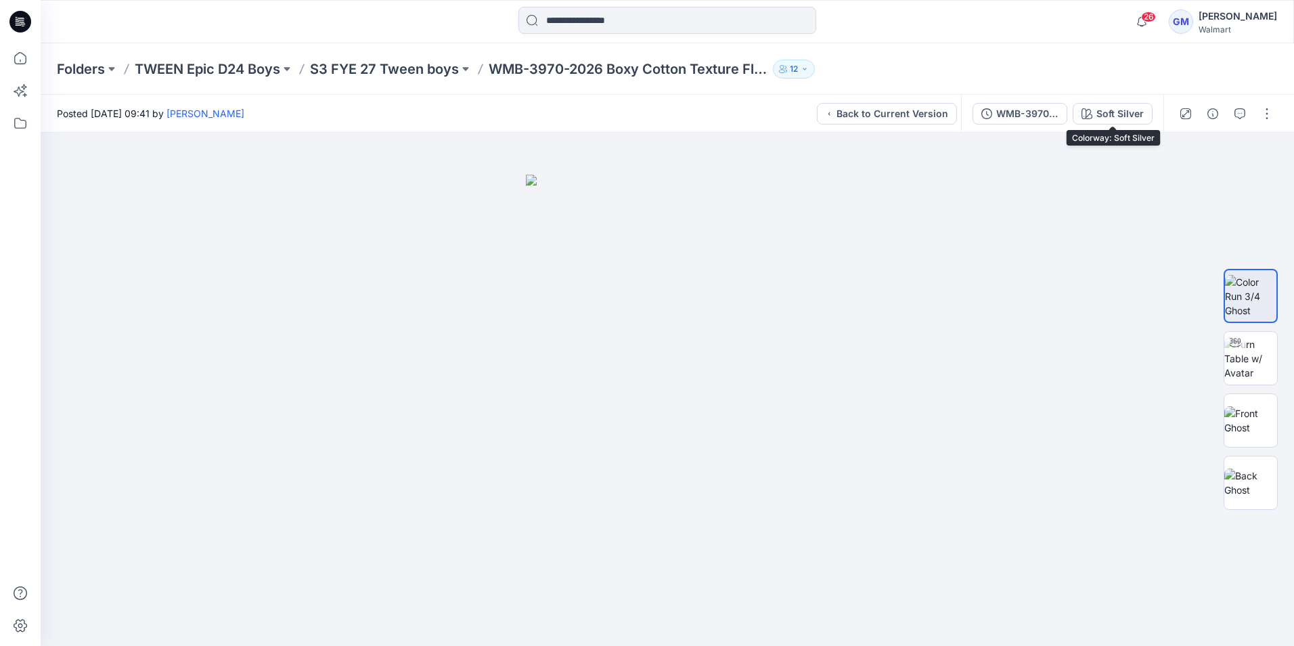
click at [1035, 106] on div "WMB-3970-2026 Boxy Cotton Texture Flannel_Soft Silver" at bounding box center [1028, 113] width 62 height 15
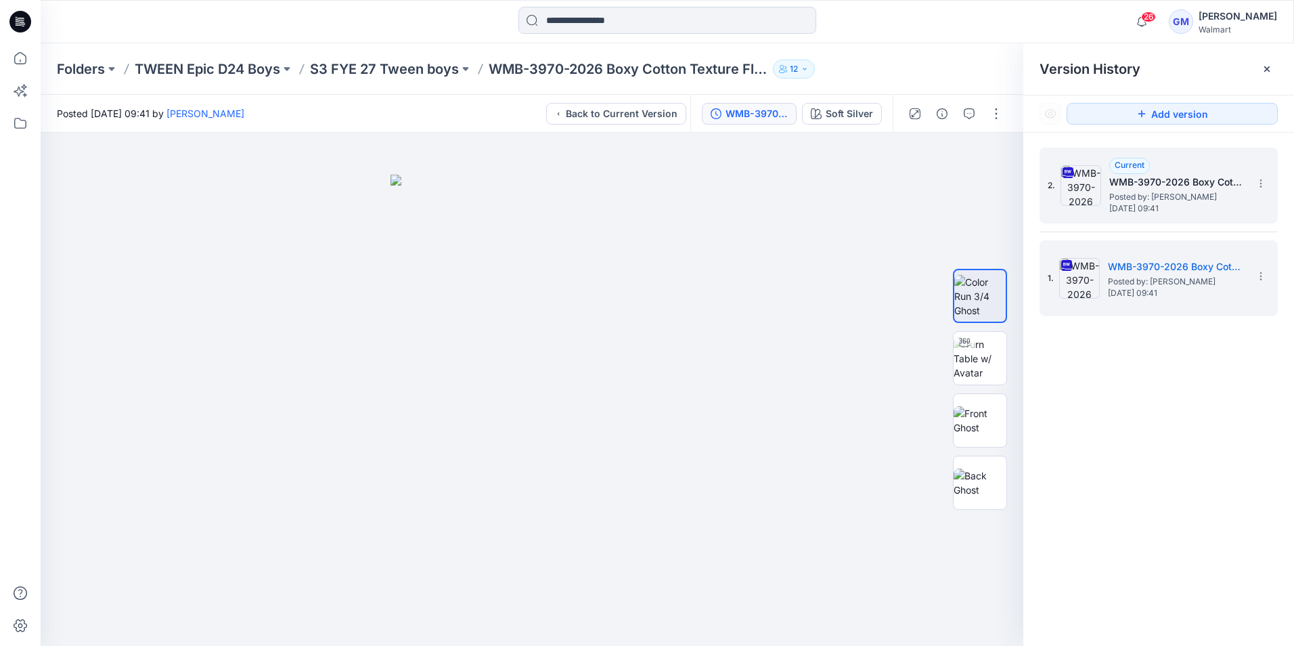
click at [1185, 207] on span "Thursday, September 18, 2025 09:41" at bounding box center [1177, 208] width 135 height 9
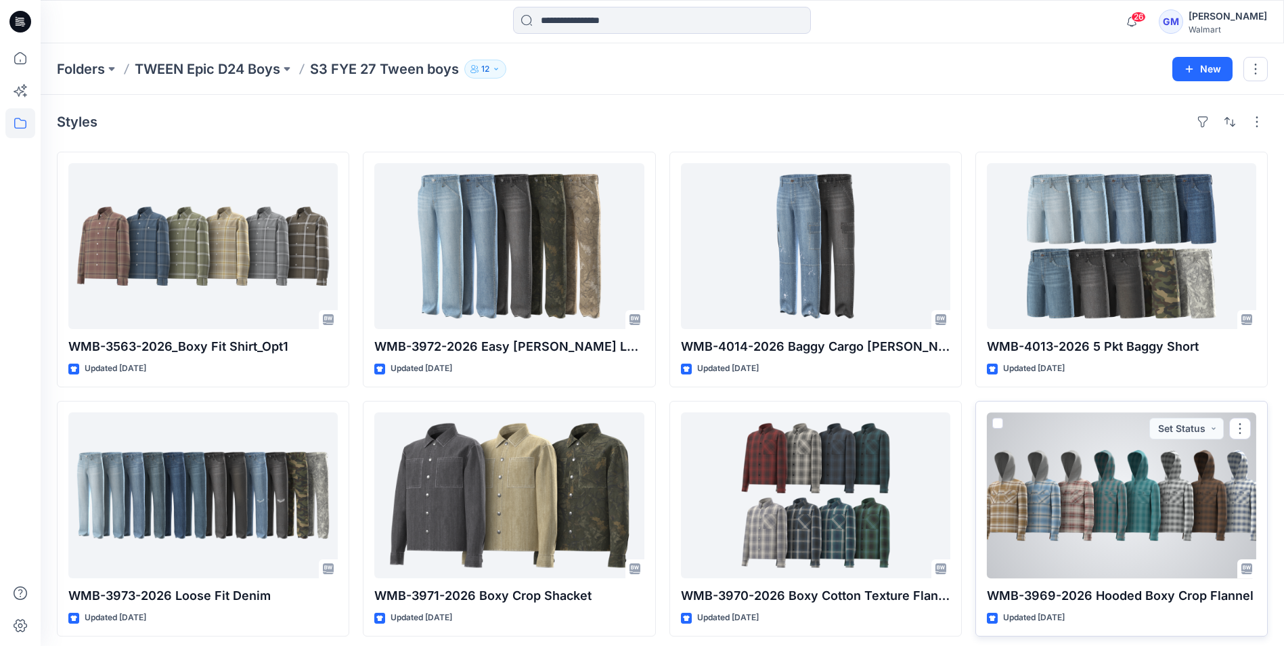
click at [1089, 483] on div at bounding box center [1121, 495] width 269 height 166
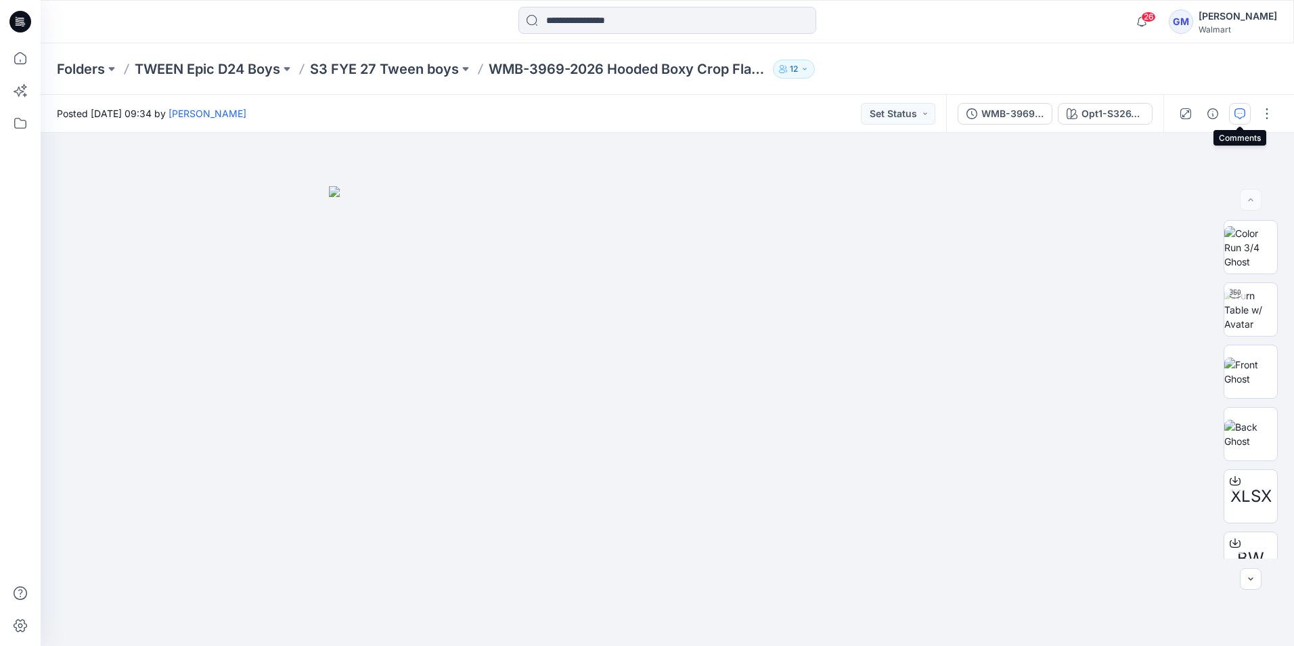
click at [1238, 105] on button "button" at bounding box center [1240, 114] width 22 height 22
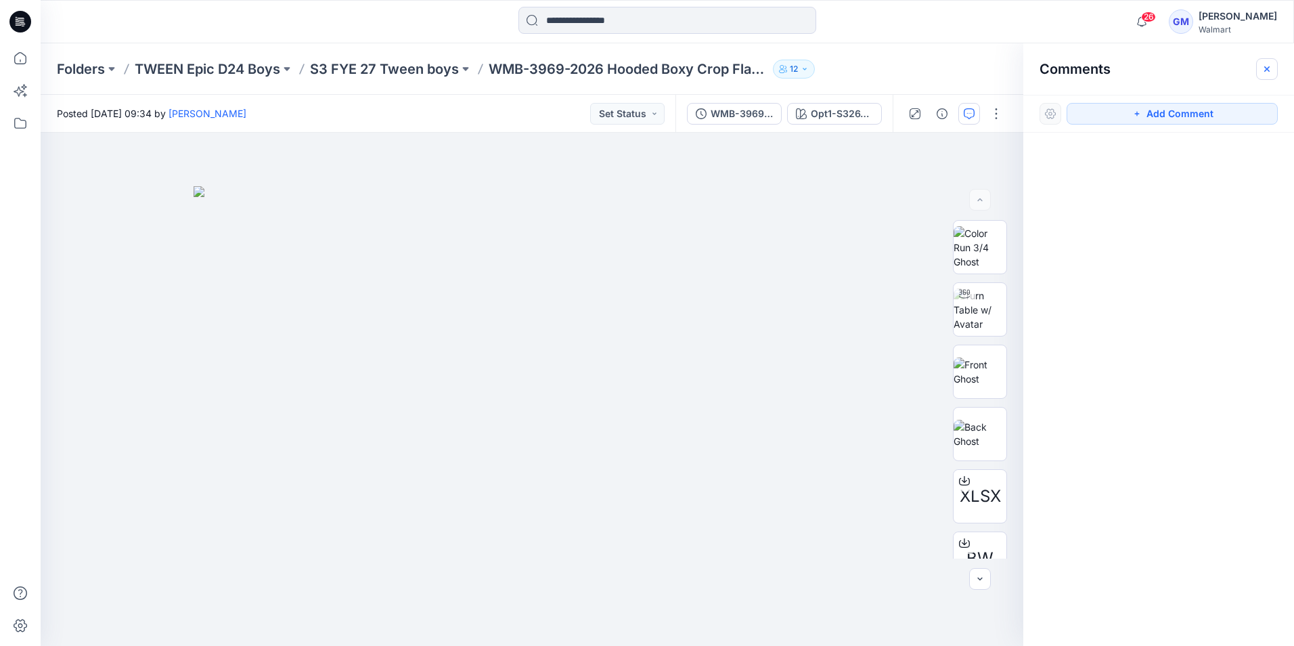
click at [1272, 67] on icon "button" at bounding box center [1267, 69] width 11 height 11
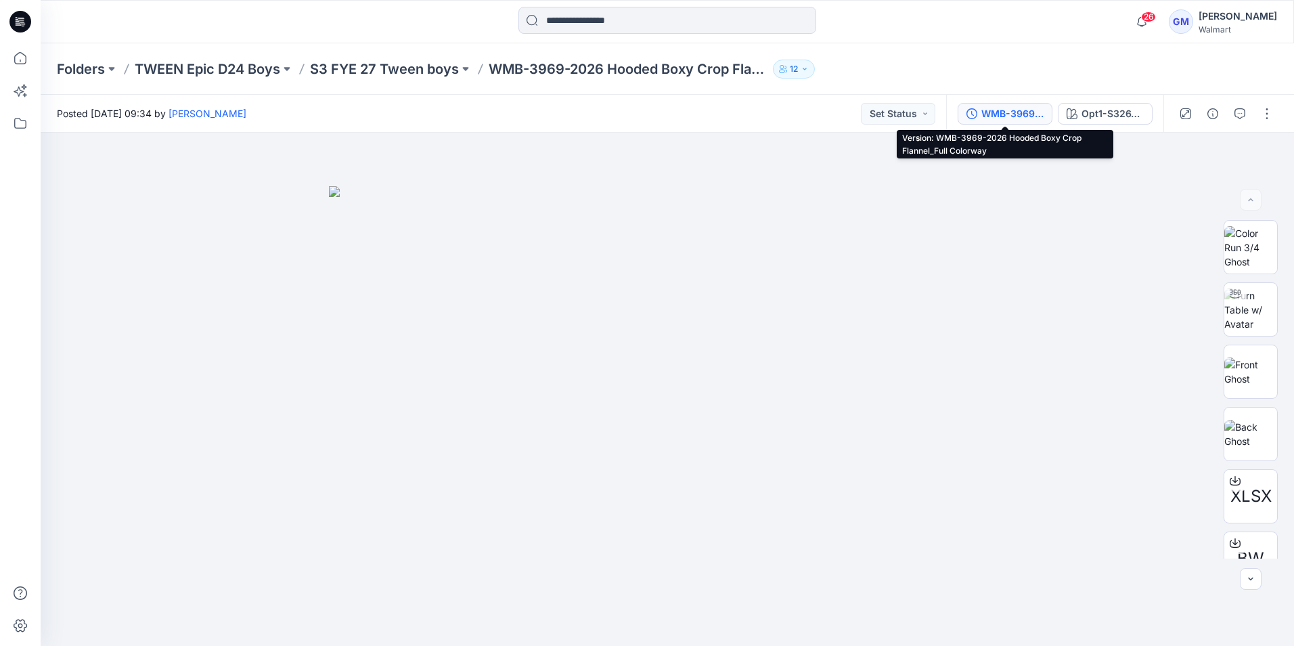
click at [1037, 114] on div "WMB-3969-2026 Hooded Boxy Crop Flannel_Full Colorway" at bounding box center [1013, 113] width 62 height 15
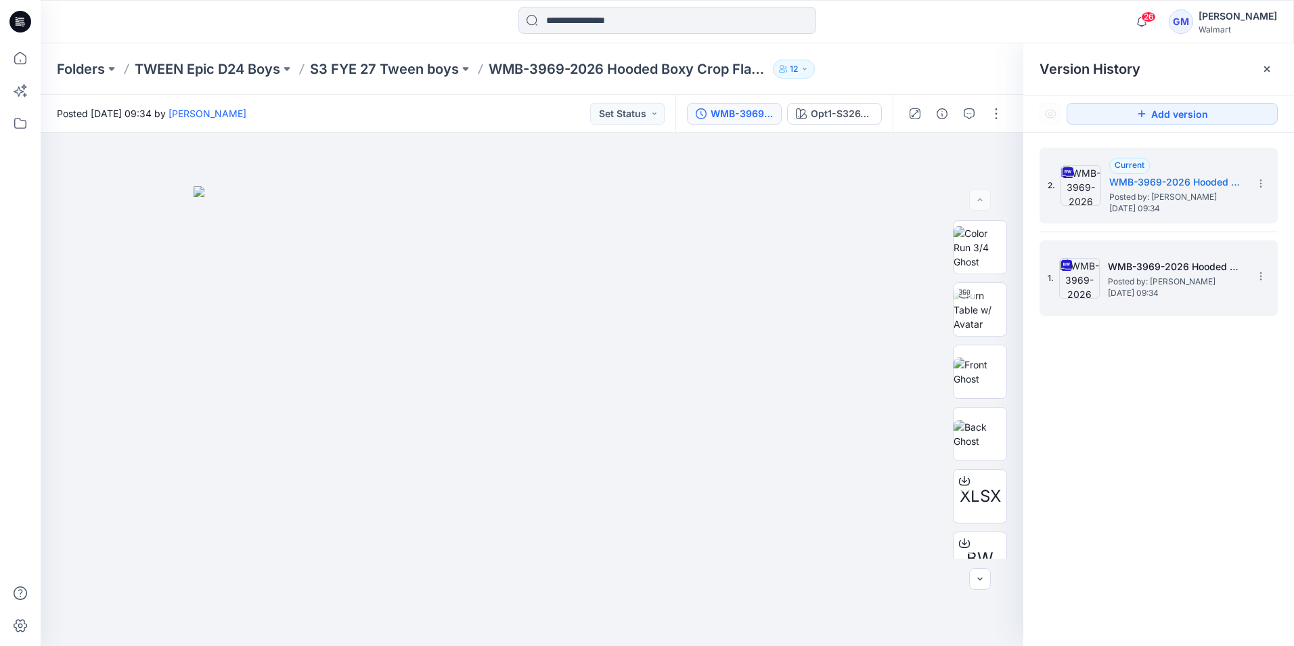
click at [1200, 274] on h5 "WMB-3969-2026 Hooded Boxy Crop Flannel_Soft Silver" at bounding box center [1175, 267] width 135 height 16
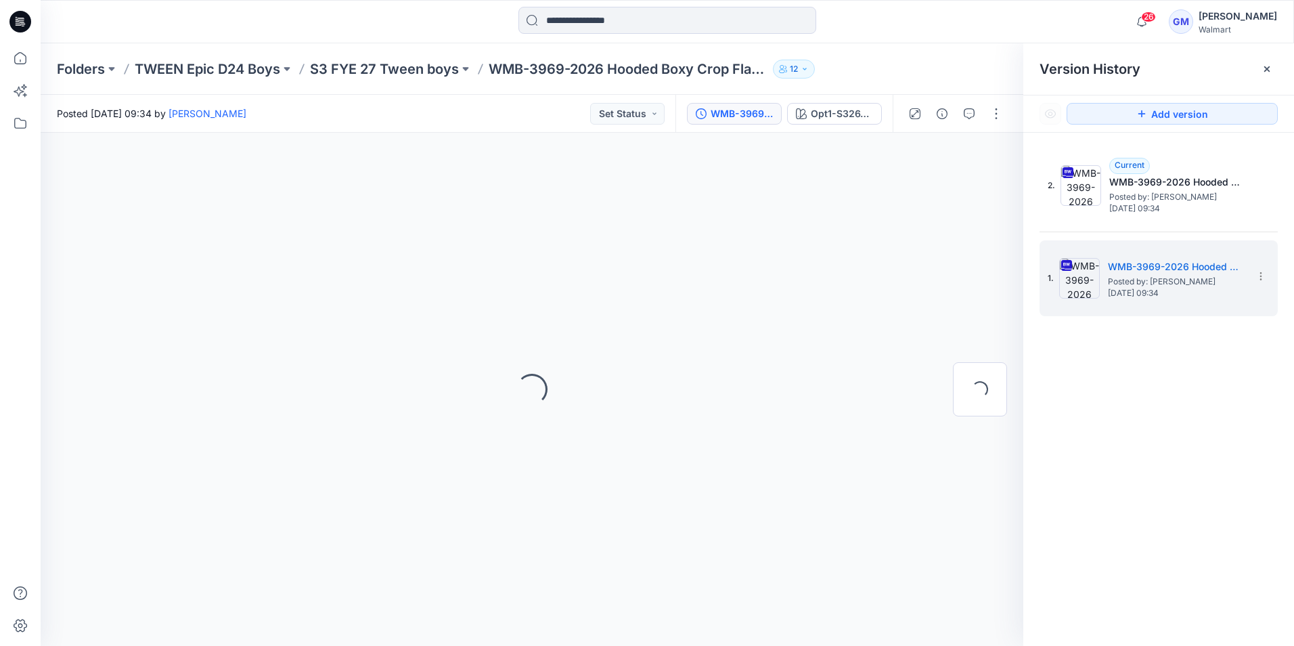
click at [1271, 66] on div at bounding box center [1268, 69] width 22 height 22
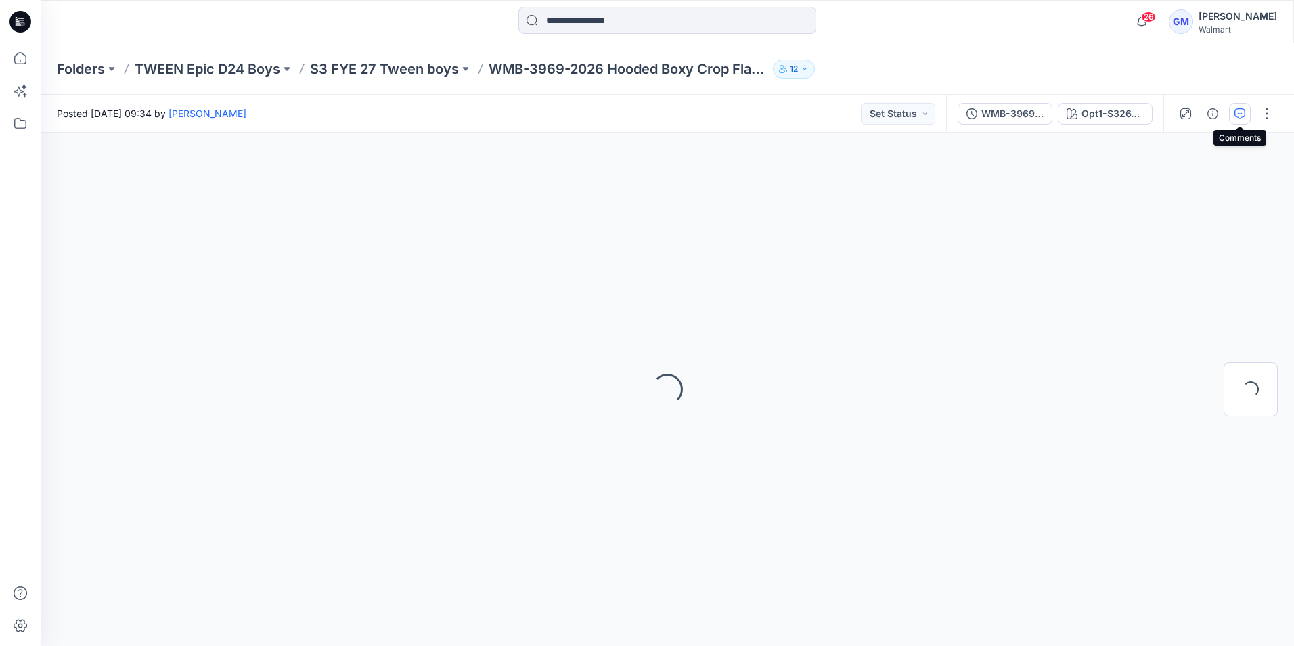
click at [1250, 111] on button "button" at bounding box center [1240, 114] width 22 height 22
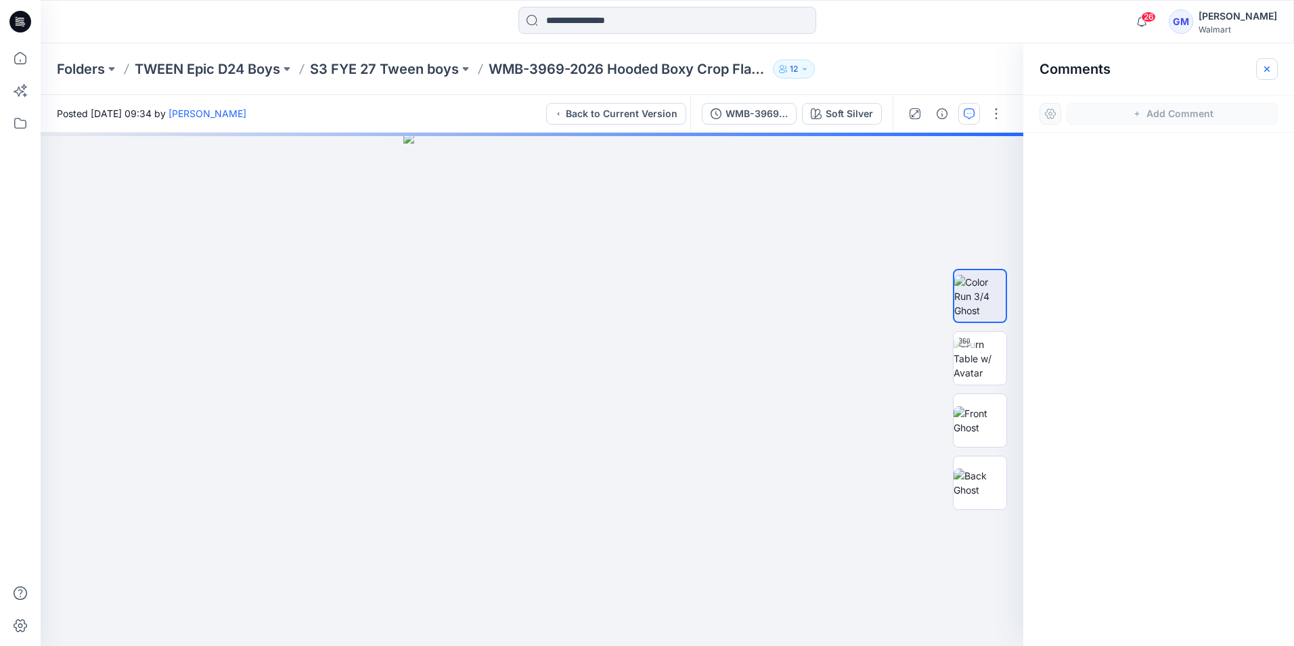
click at [1273, 66] on button "button" at bounding box center [1268, 69] width 22 height 22
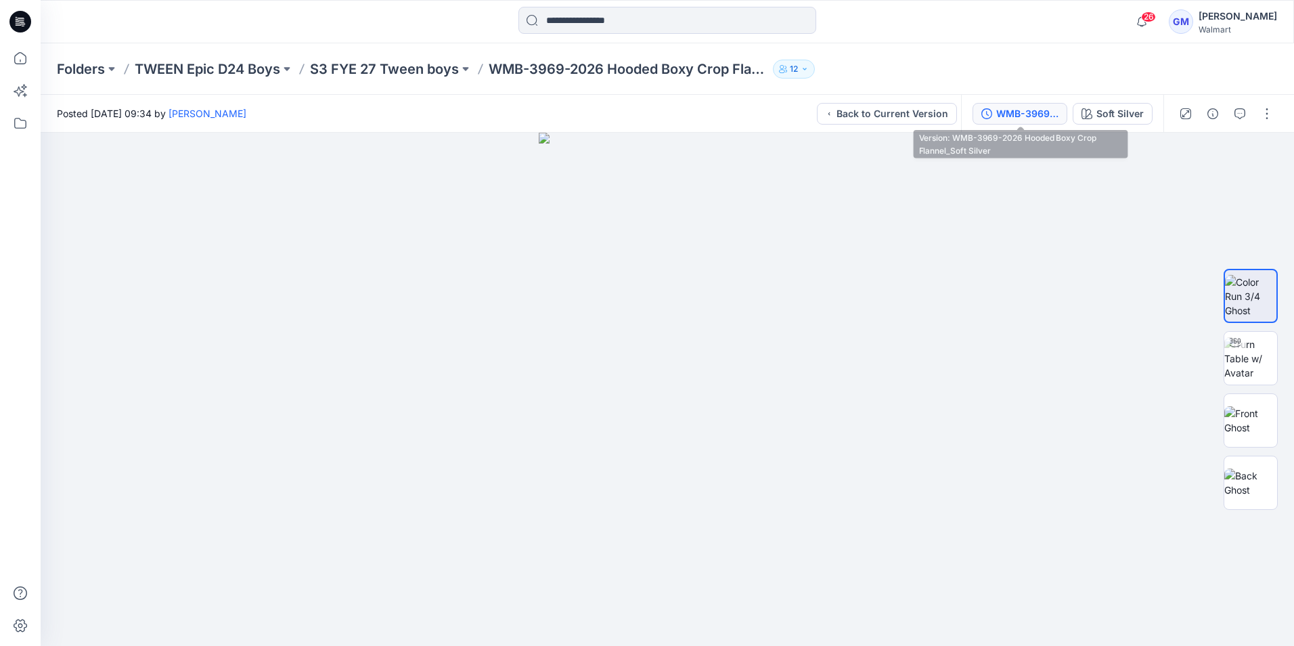
click at [1037, 123] on button "WMB-3969-2026 Hooded Boxy Crop Flannel_Soft Silver" at bounding box center [1020, 114] width 95 height 22
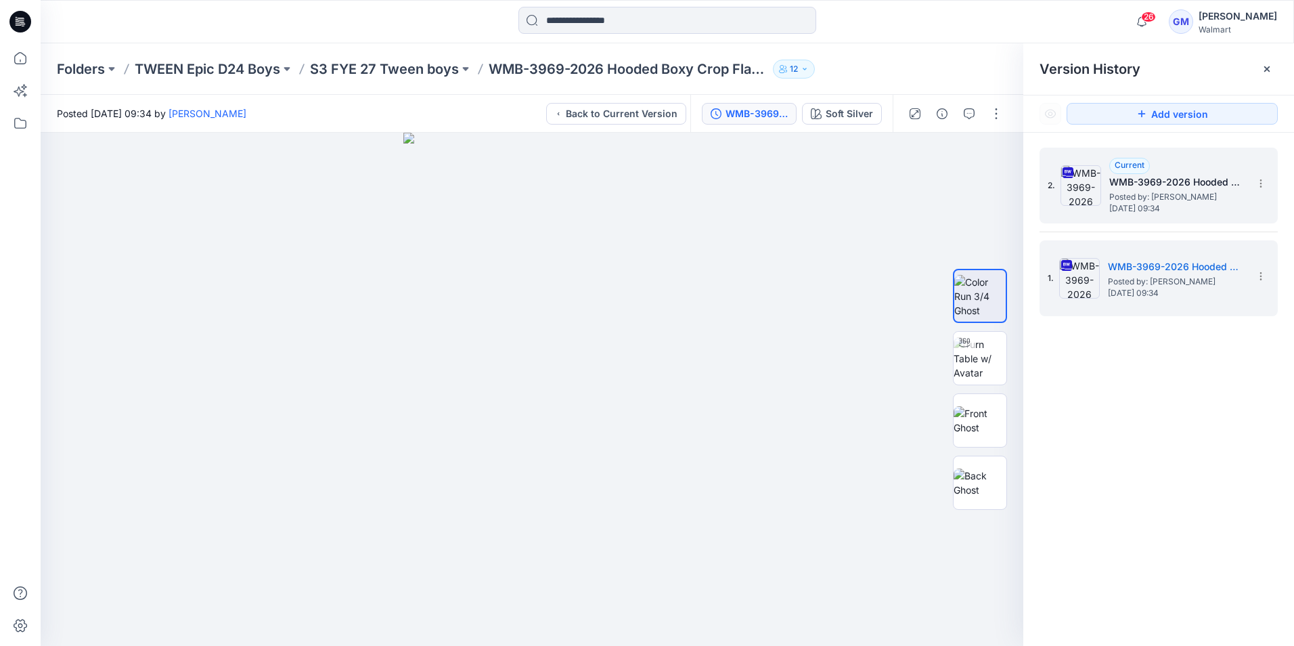
click at [1161, 204] on span "Thursday, September 18, 2025 09:34" at bounding box center [1177, 208] width 135 height 9
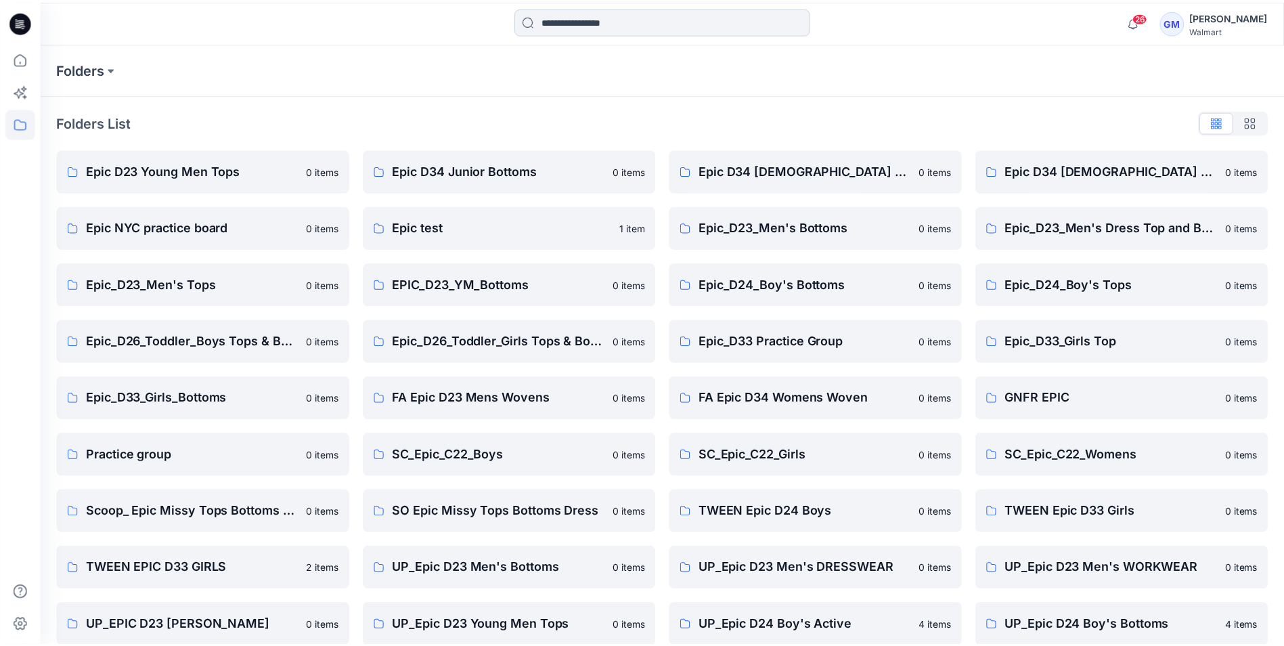
scroll to position [68, 0]
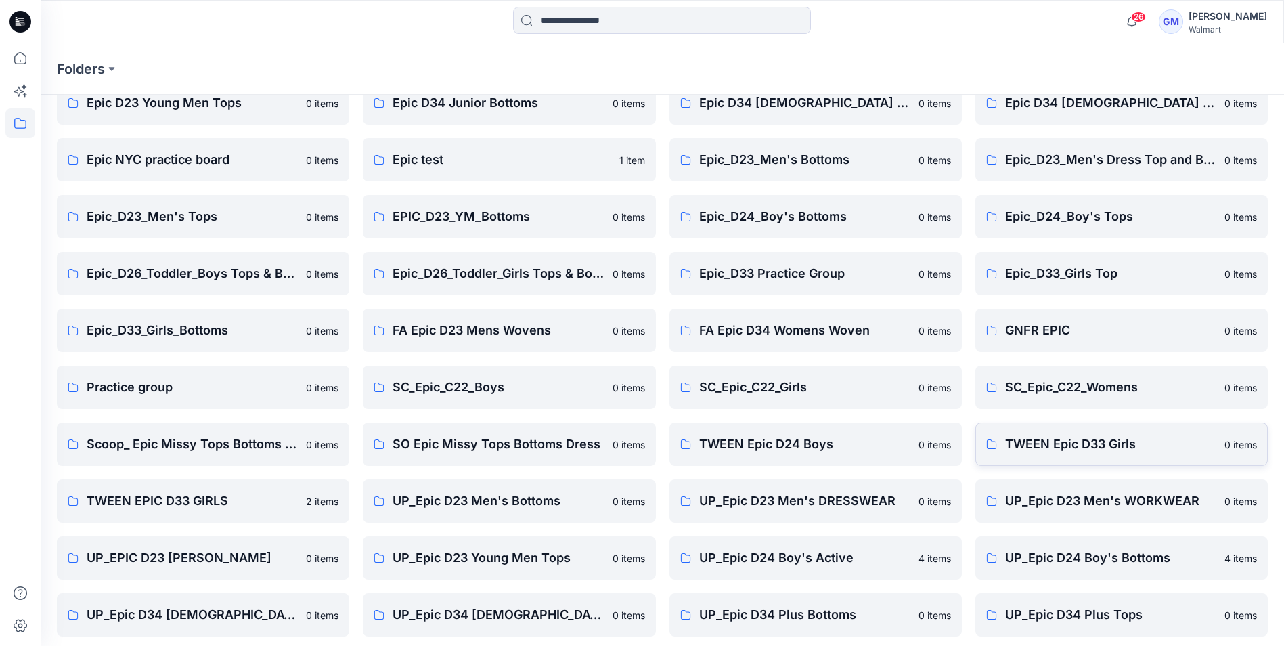
click at [1047, 448] on p "TWEEN Epic D33 Girls" at bounding box center [1110, 444] width 211 height 19
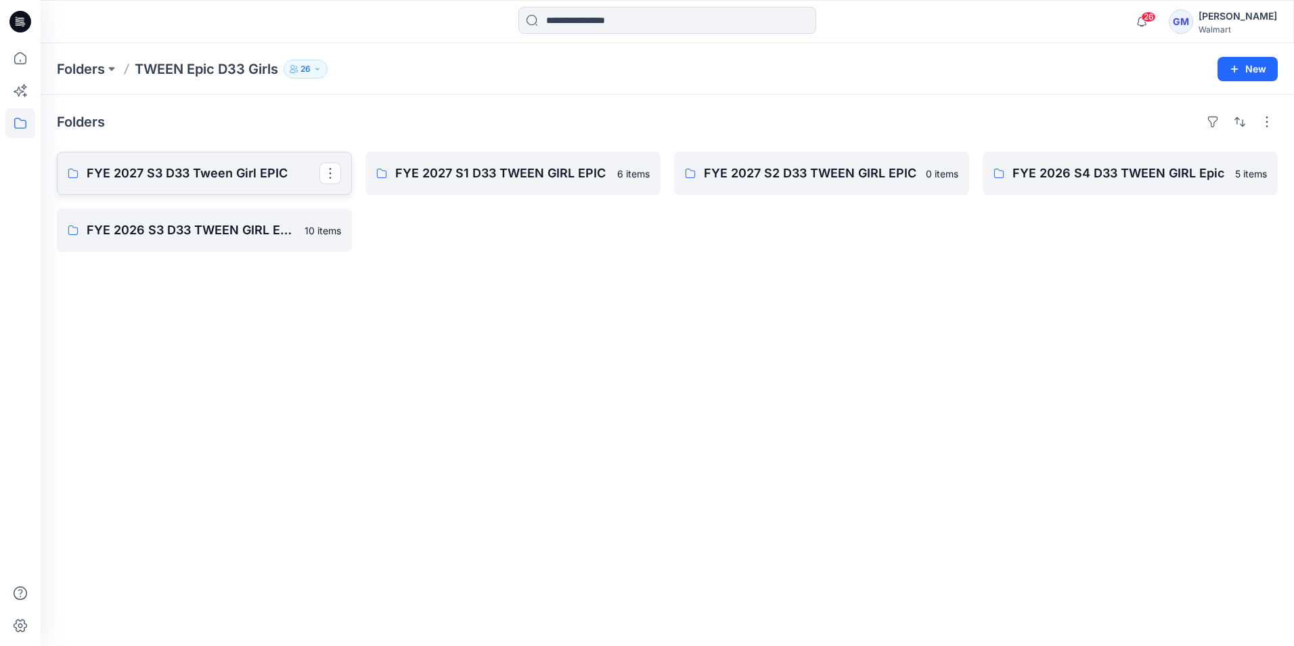
click at [267, 169] on p "FYE 2027 S3 D33 Tween Girl EPIC" at bounding box center [203, 173] width 233 height 19
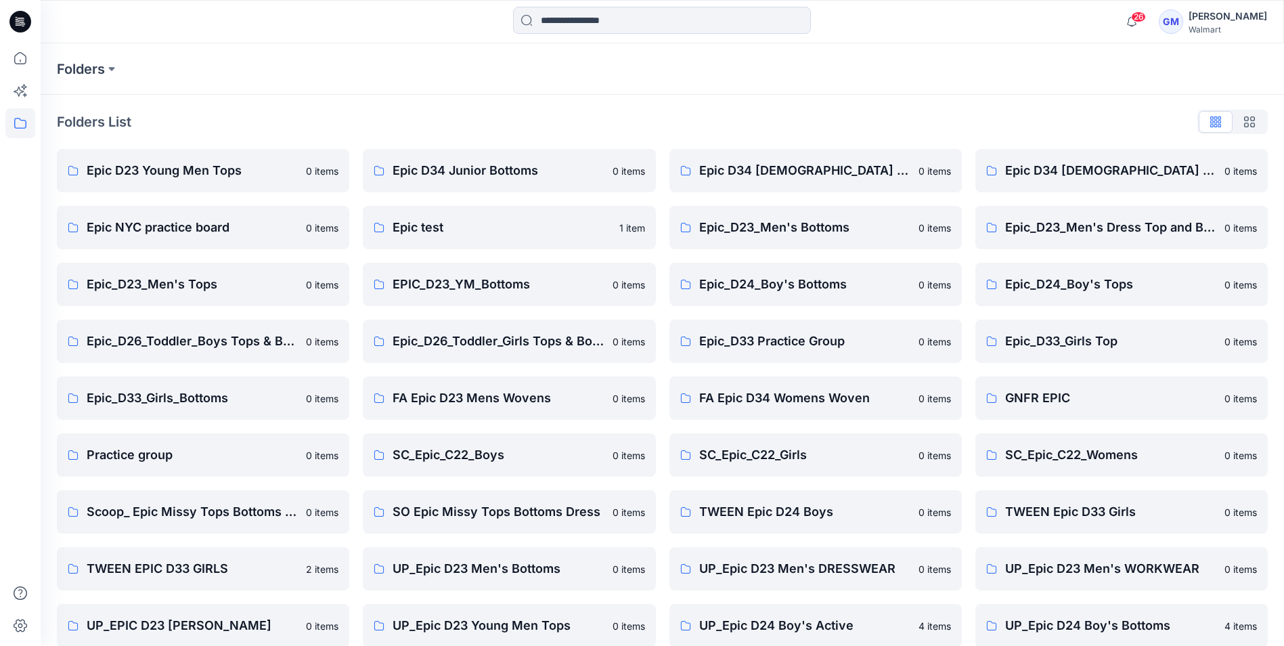
scroll to position [68, 0]
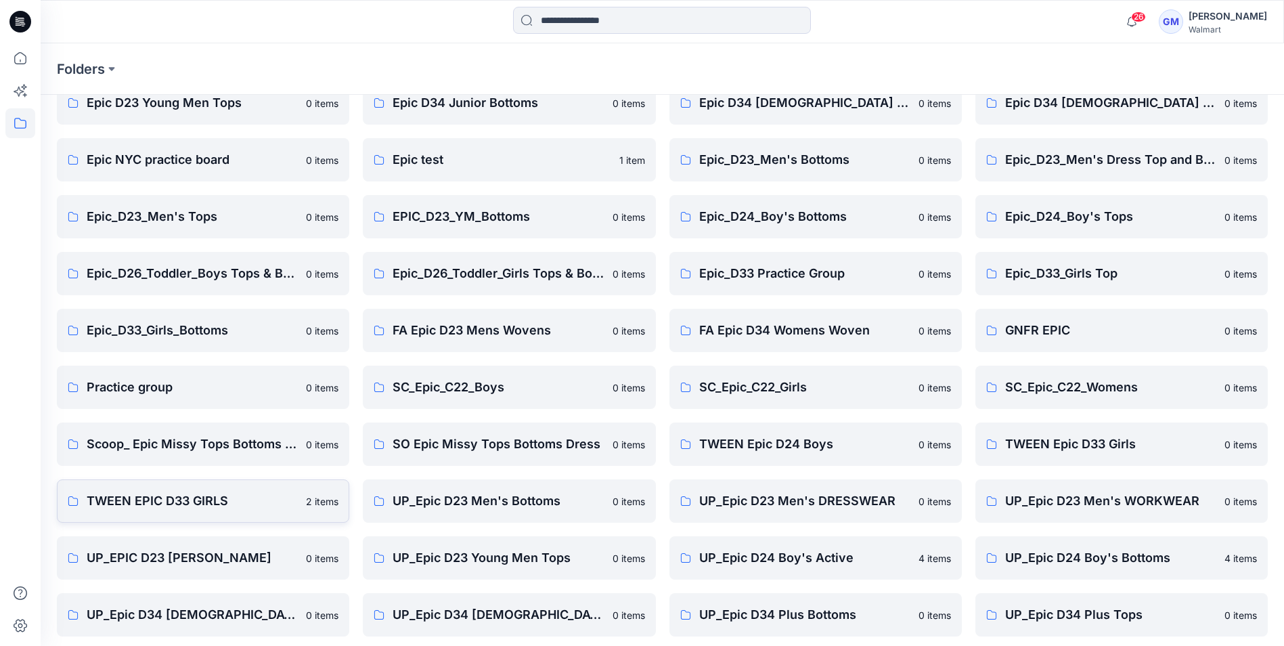
click at [149, 502] on p "TWEEN EPIC D33 GIRLS" at bounding box center [192, 501] width 211 height 19
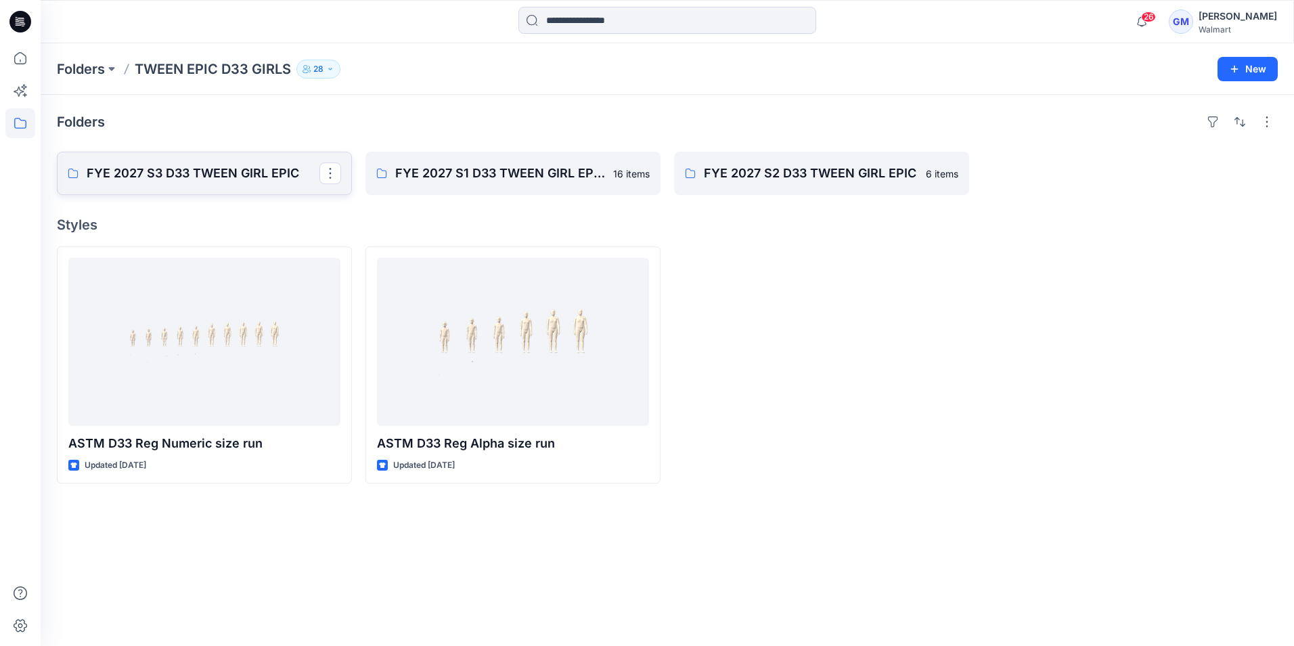
click at [173, 173] on p "FYE 2027 S3 D33 TWEEN GIRL EPIC" at bounding box center [203, 173] width 233 height 19
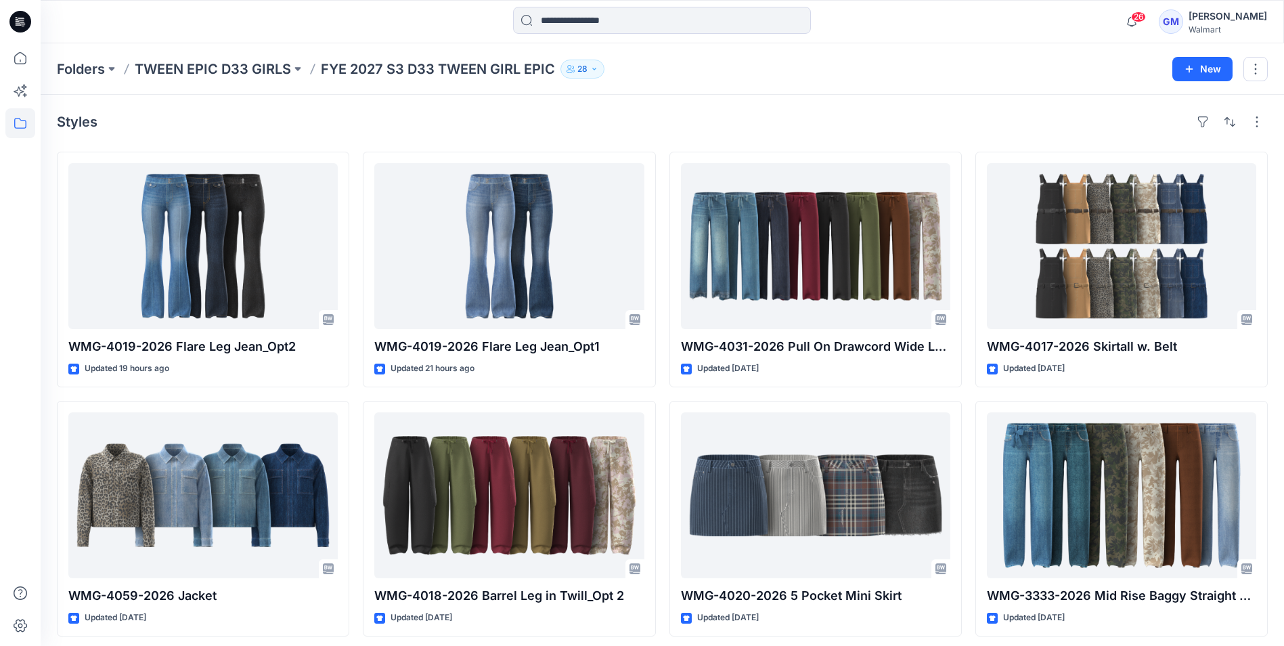
scroll to position [7, 0]
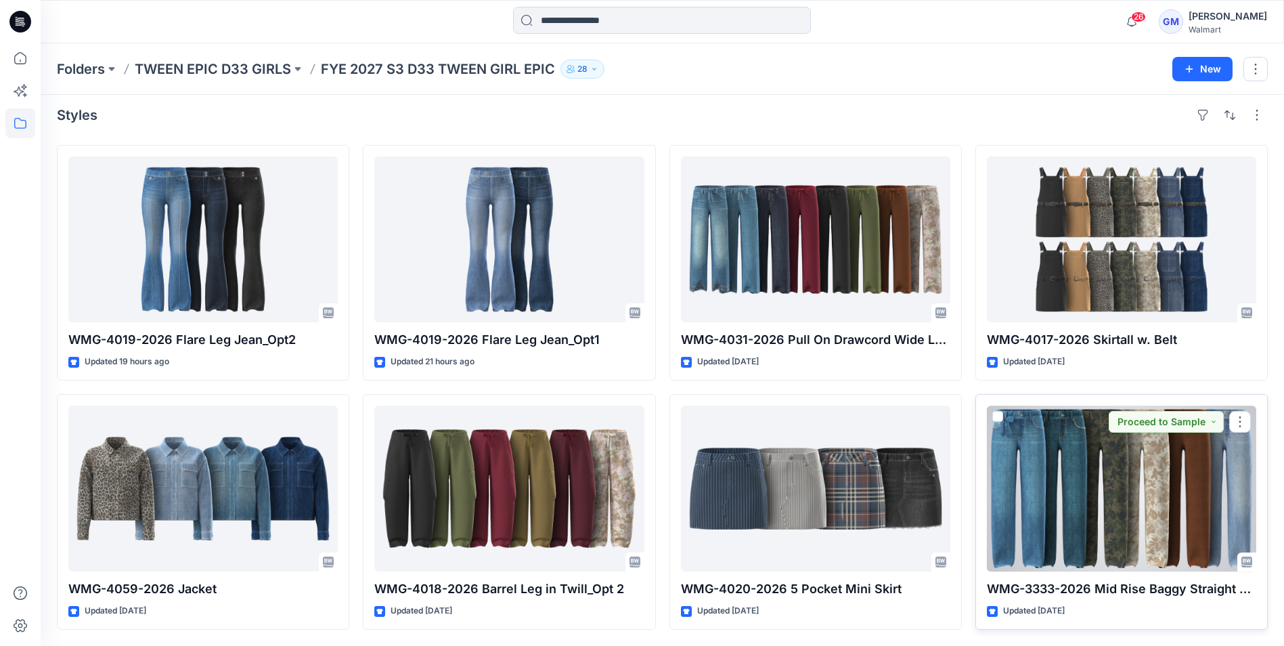
click at [1149, 491] on div at bounding box center [1121, 489] width 269 height 166
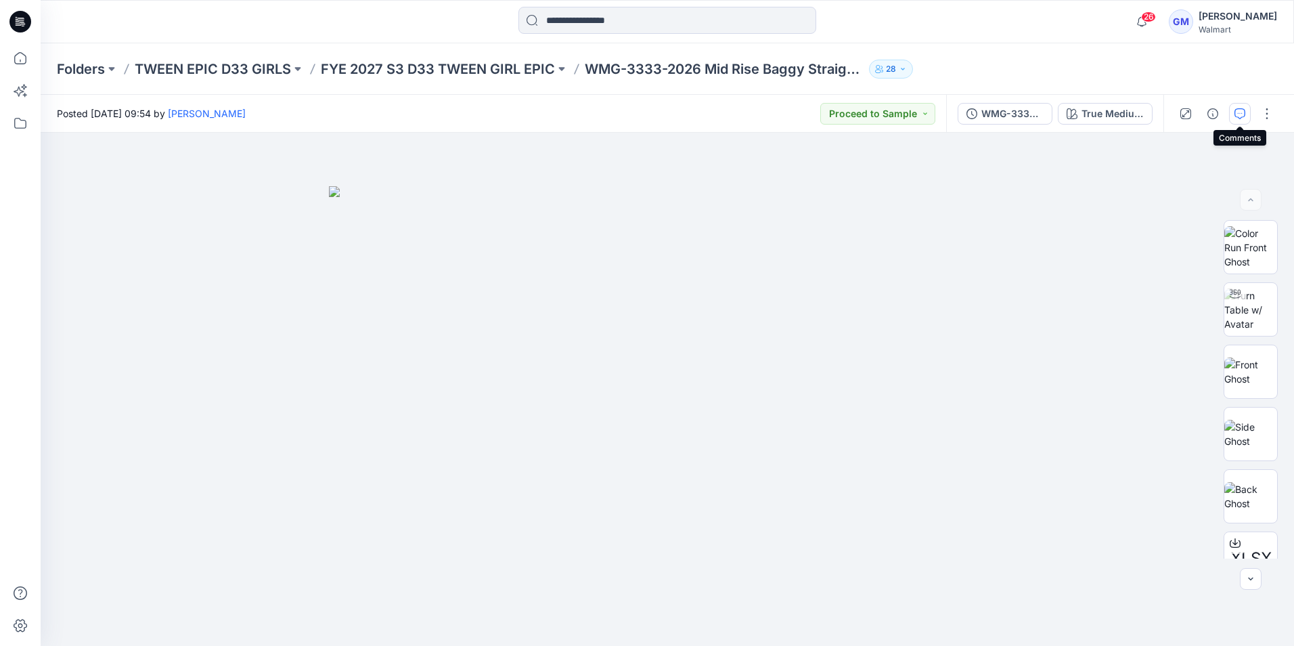
click at [1248, 114] on button "button" at bounding box center [1240, 114] width 22 height 22
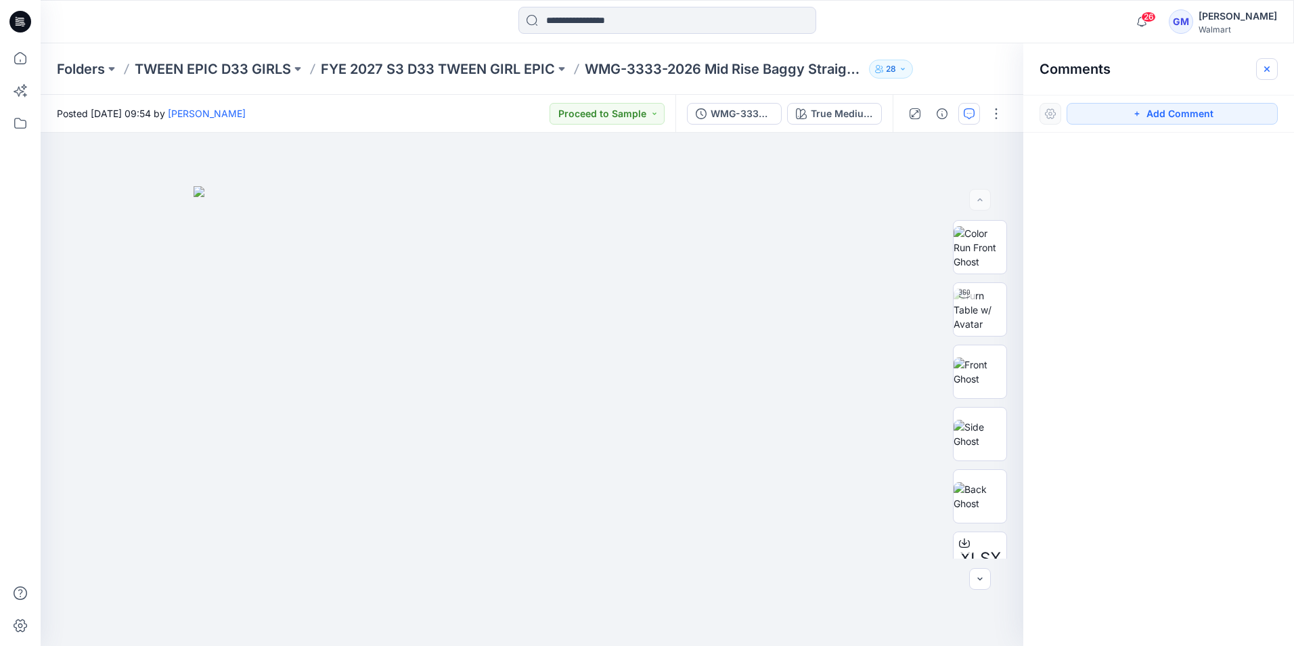
click at [1273, 73] on button "button" at bounding box center [1268, 69] width 22 height 22
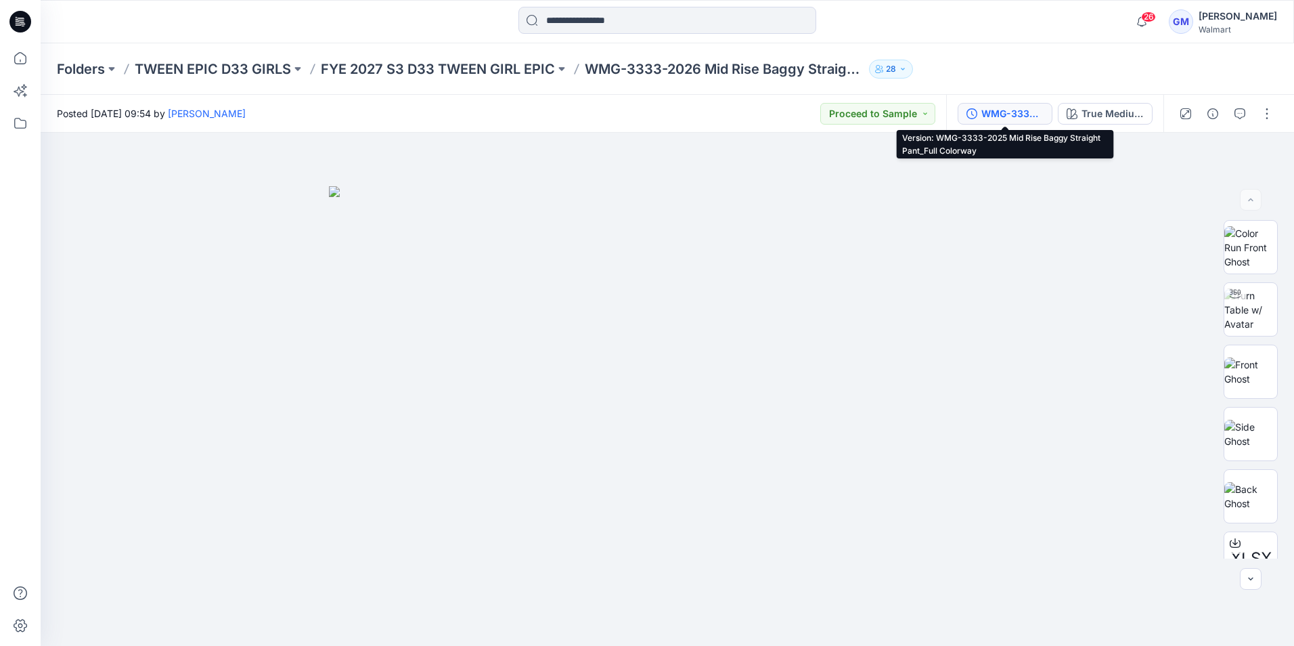
click at [1011, 117] on div "WMG-3333-2025 Mid Rise Baggy Straight Pant_Full Colorway" at bounding box center [1013, 113] width 62 height 15
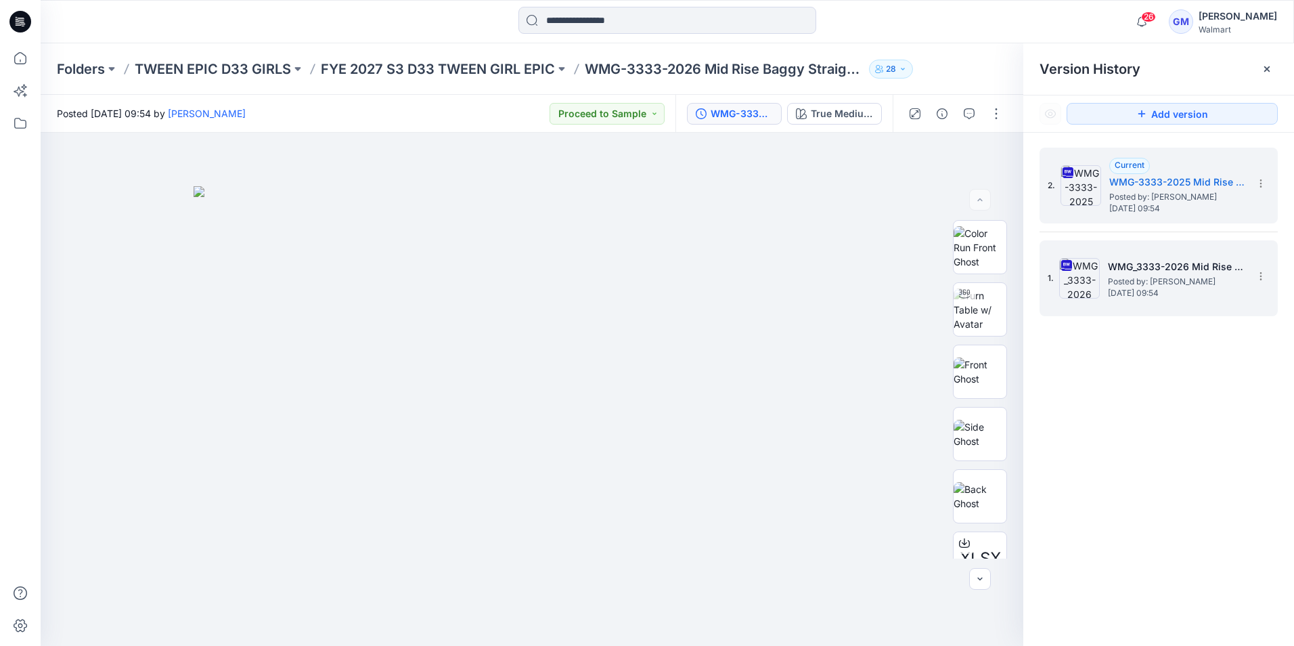
click at [1132, 288] on span "Thursday, September 18, 2025 09:54" at bounding box center [1175, 292] width 135 height 9
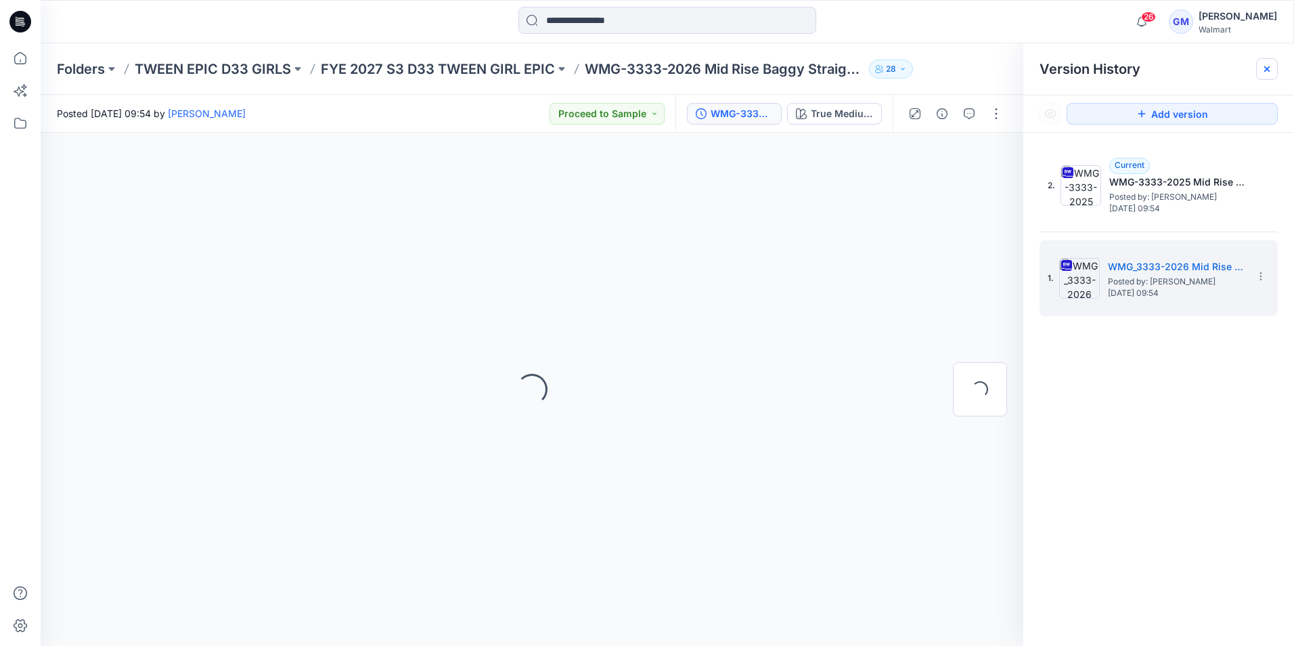
click at [1273, 66] on div at bounding box center [1268, 69] width 22 height 22
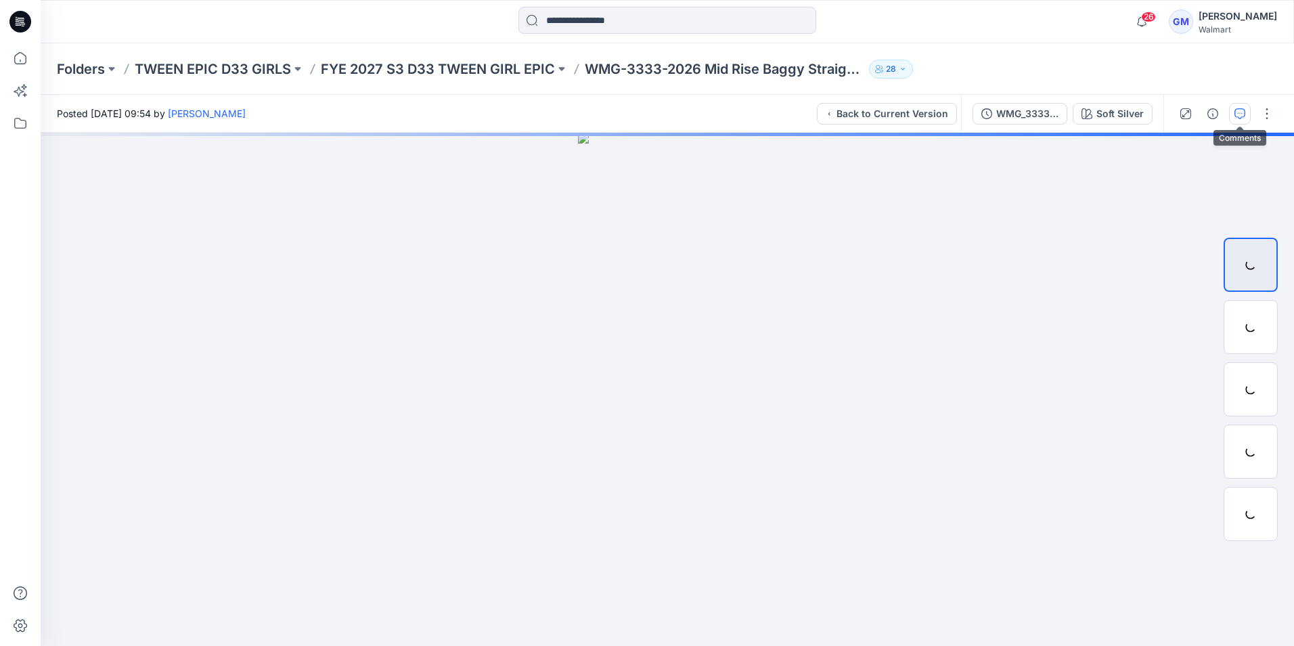
click at [1242, 118] on icon "button" at bounding box center [1240, 113] width 11 height 11
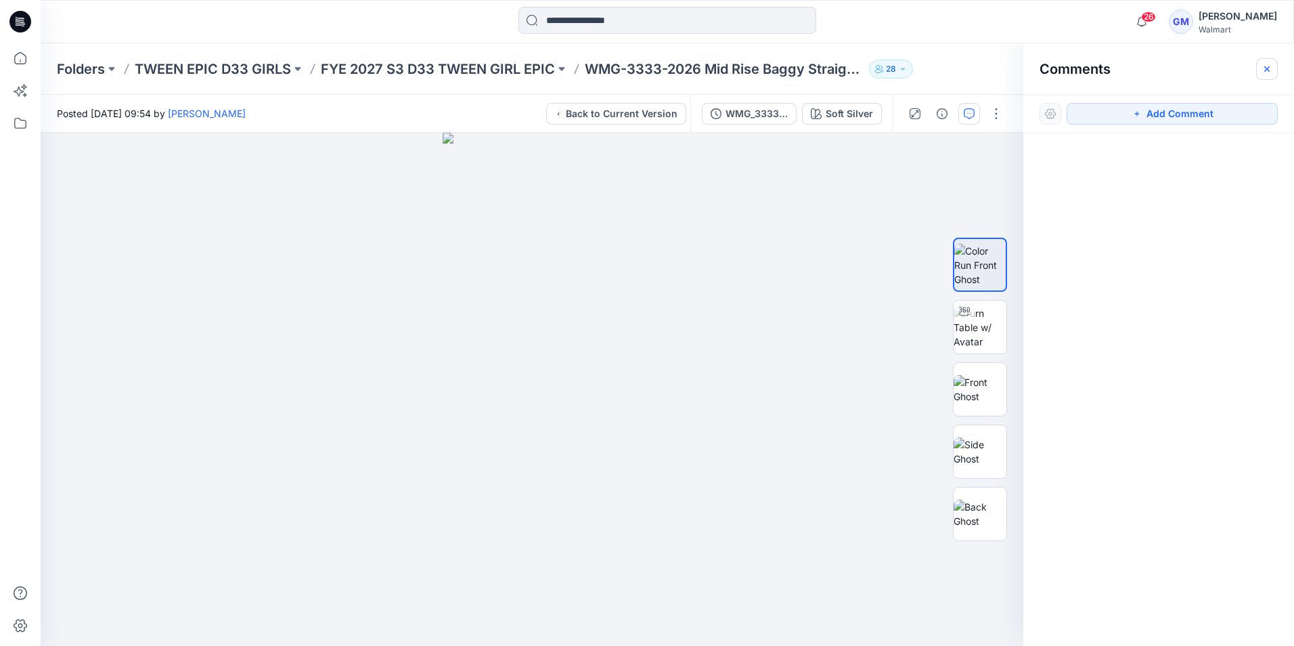
click at [1271, 69] on icon "button" at bounding box center [1267, 69] width 11 height 11
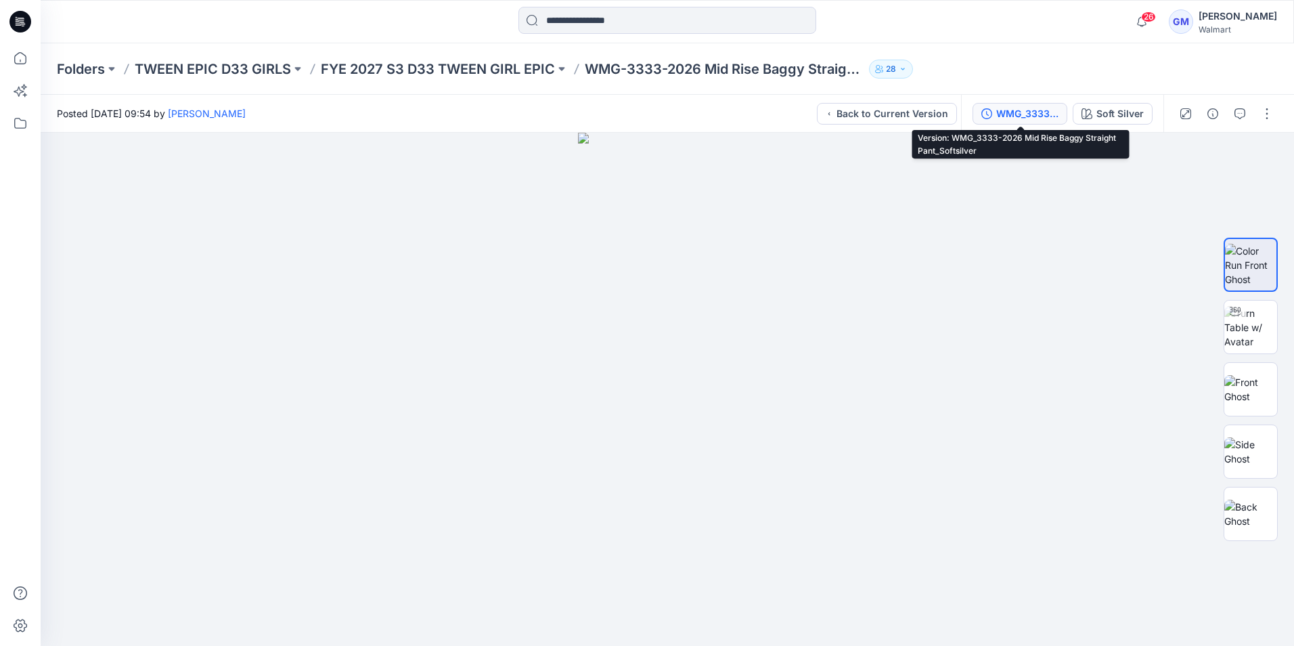
click at [1041, 110] on div "WMG_3333-2026 Mid Rise Baggy Straight Pant_Softsilver" at bounding box center [1028, 113] width 62 height 15
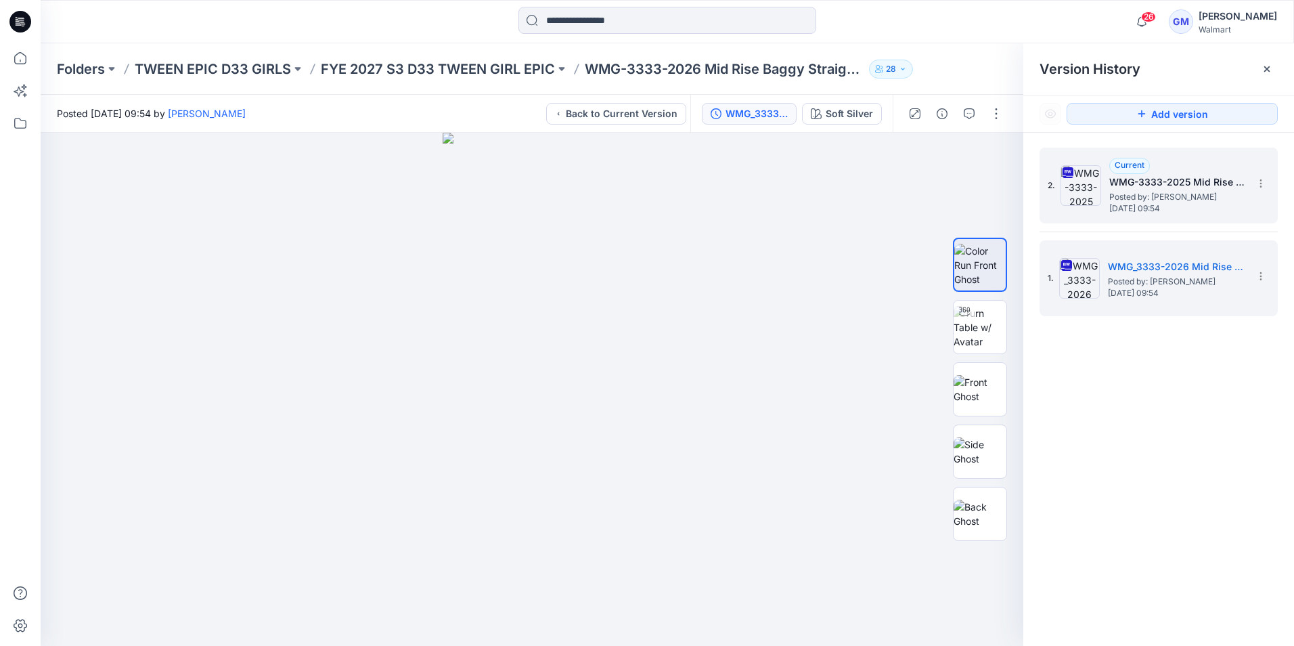
click at [1144, 190] on span "Posted by: [PERSON_NAME]" at bounding box center [1177, 197] width 135 height 14
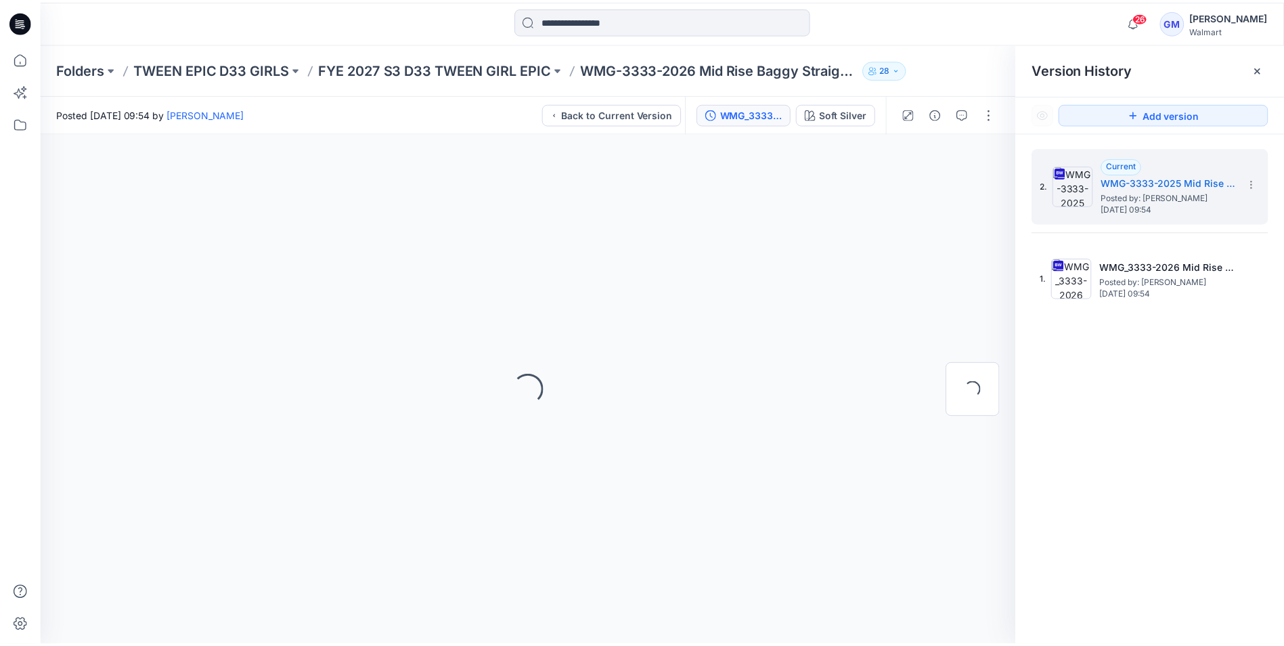
scroll to position [7, 0]
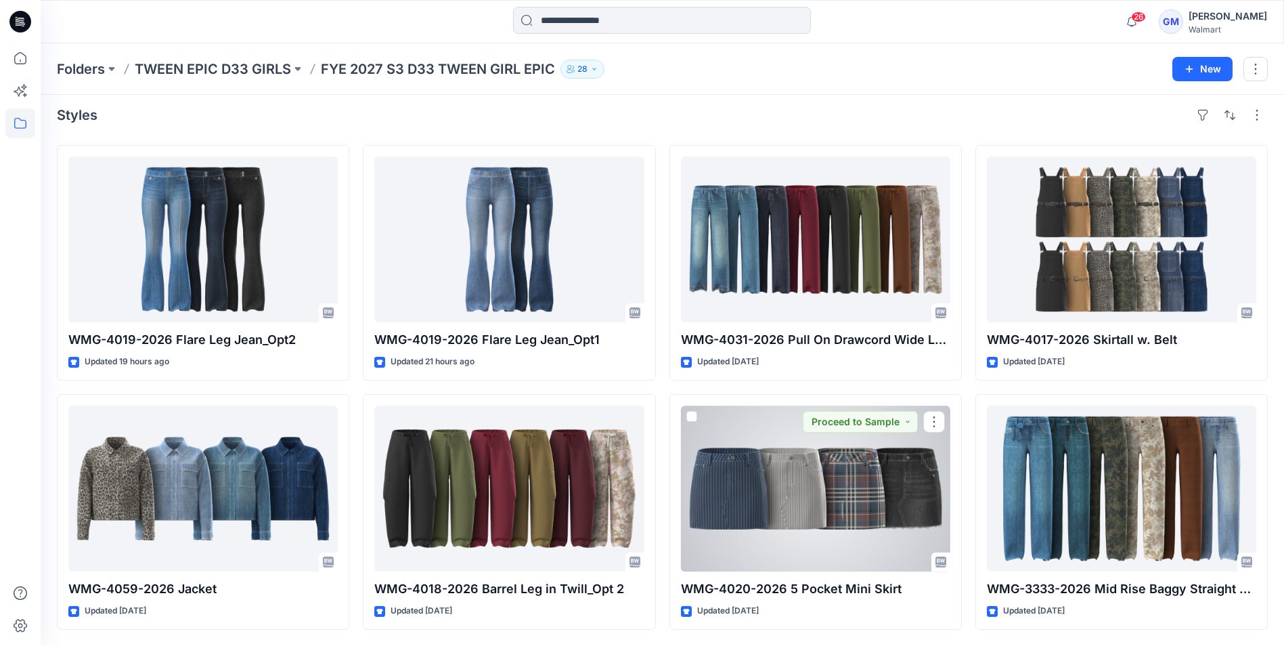
click at [872, 522] on div at bounding box center [815, 489] width 269 height 166
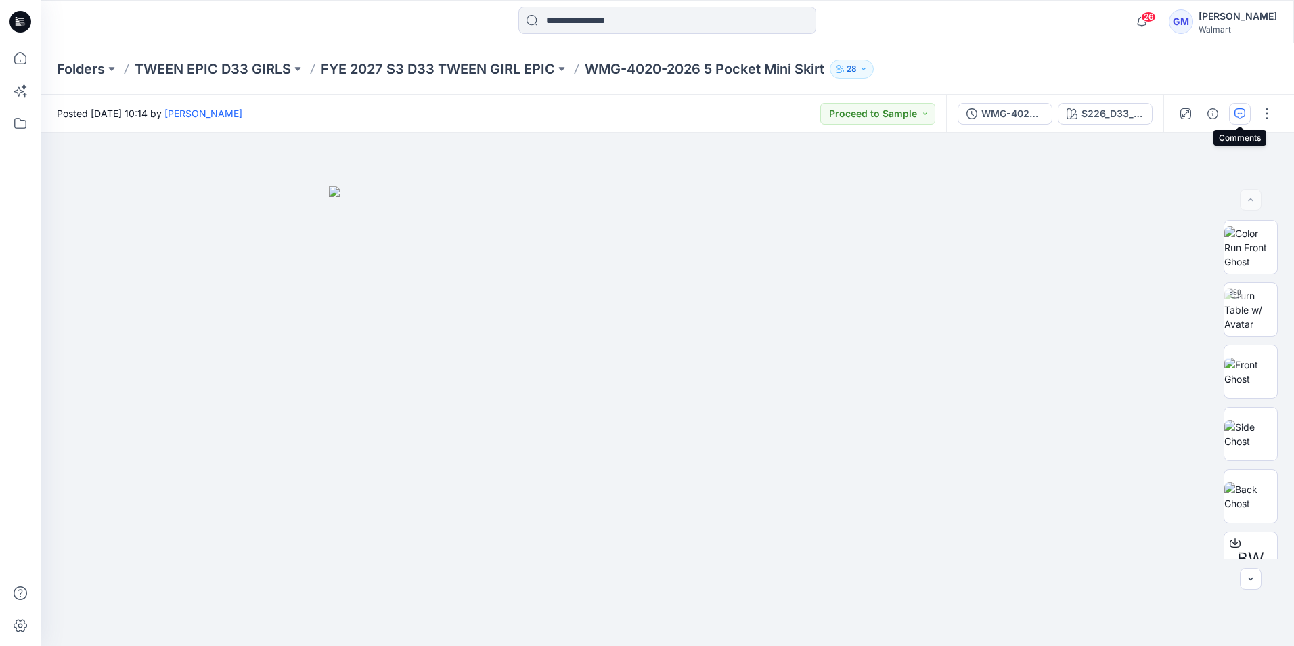
click at [1237, 116] on icon "button" at bounding box center [1240, 113] width 11 height 11
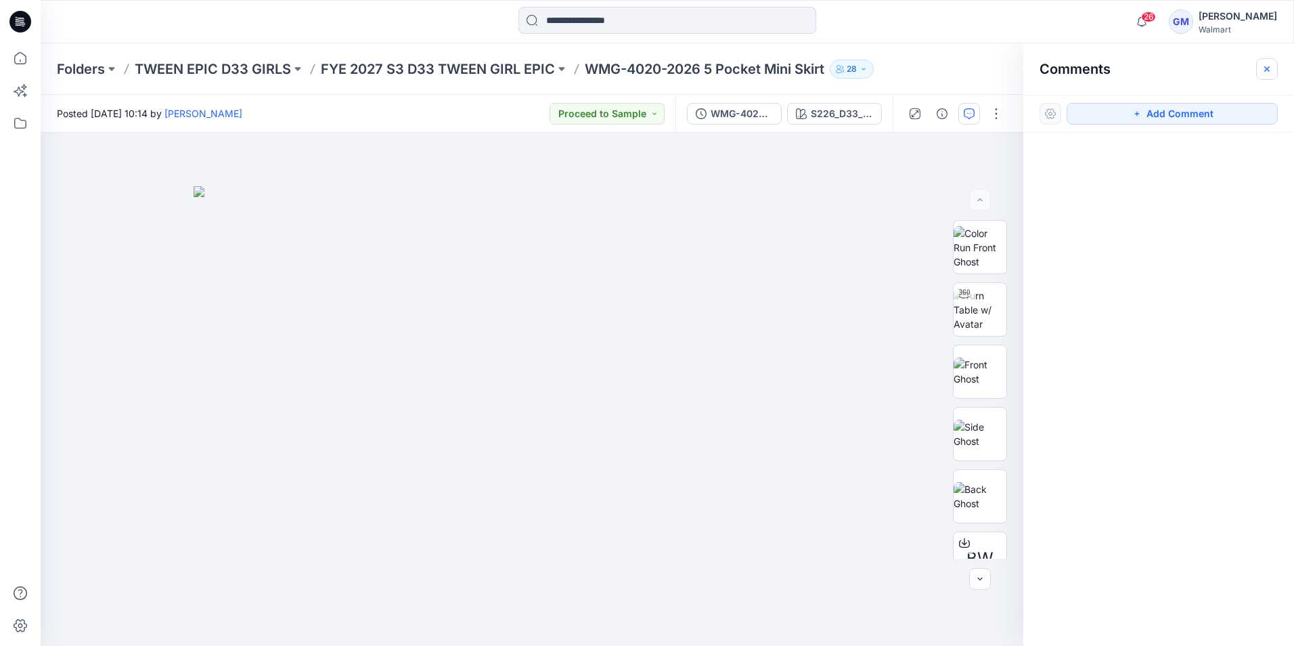
click at [1267, 73] on icon "button" at bounding box center [1267, 69] width 11 height 11
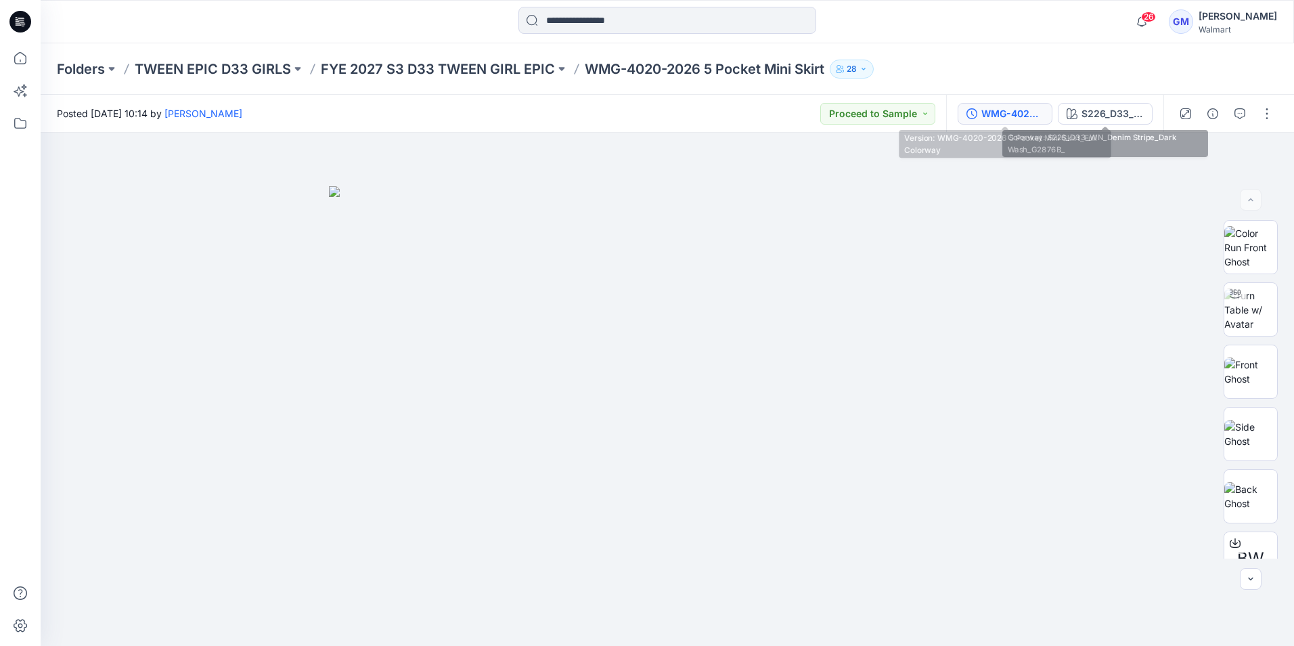
click at [1036, 114] on div "WMG-4020-2026 5 Pocket Mini Skirt_Full Colorway" at bounding box center [1013, 113] width 62 height 15
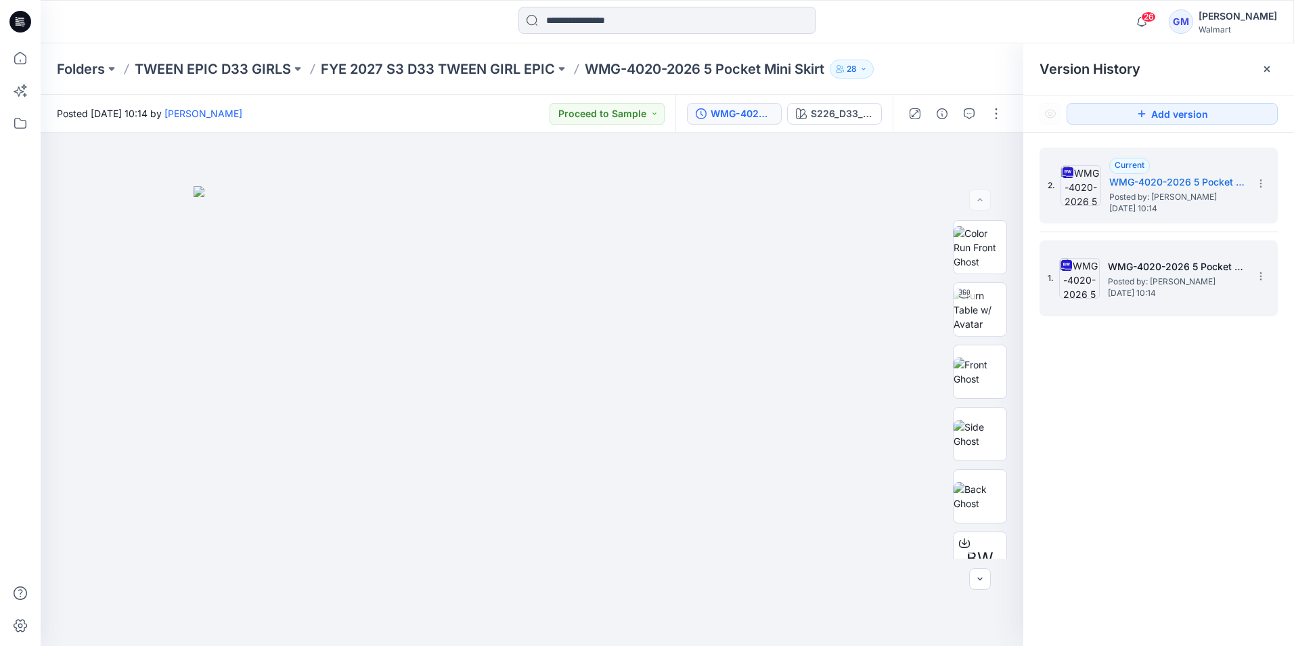
click at [1154, 268] on h5 "WMG-4020-2026 5 Pocket Mini Skirt_Softsilver" at bounding box center [1175, 267] width 135 height 16
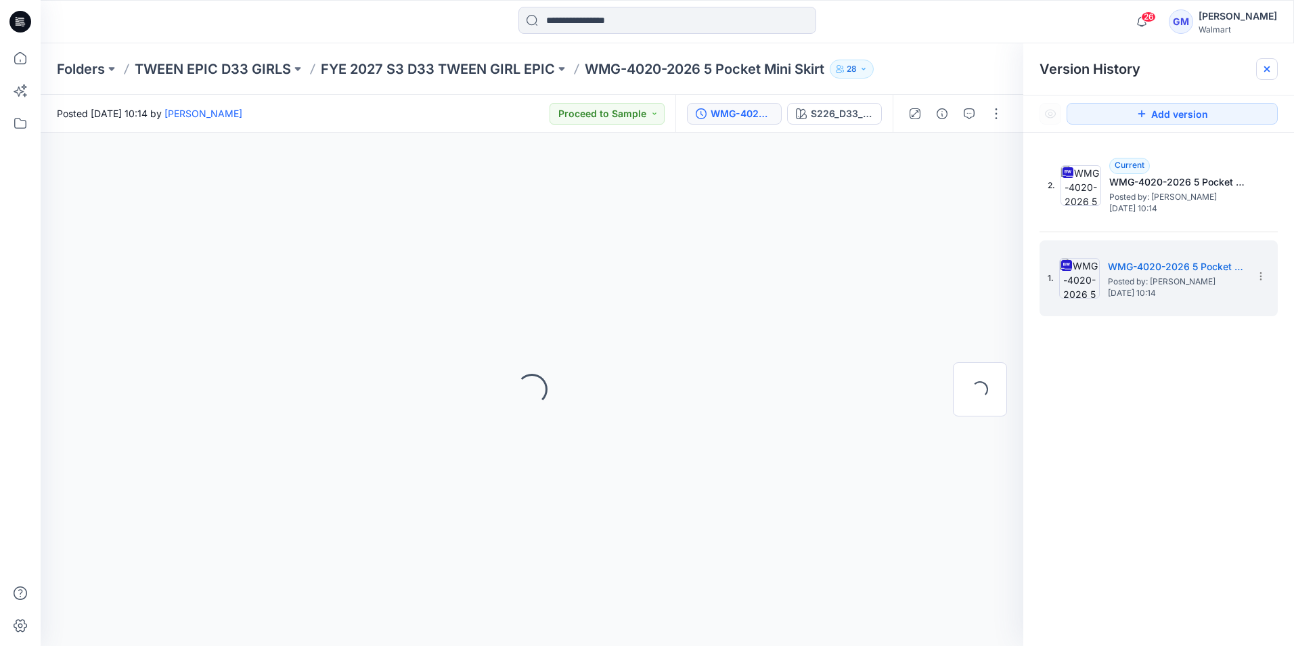
click at [1260, 73] on div at bounding box center [1268, 69] width 22 height 22
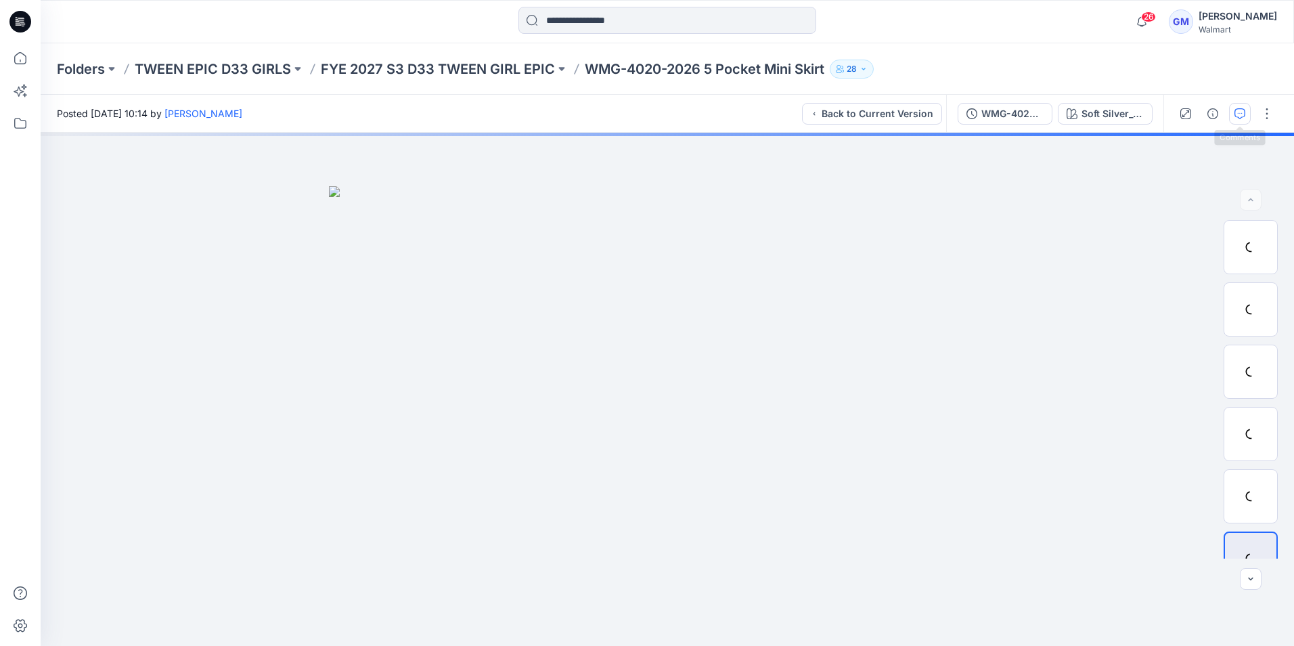
click at [1244, 112] on icon "button" at bounding box center [1240, 113] width 11 height 11
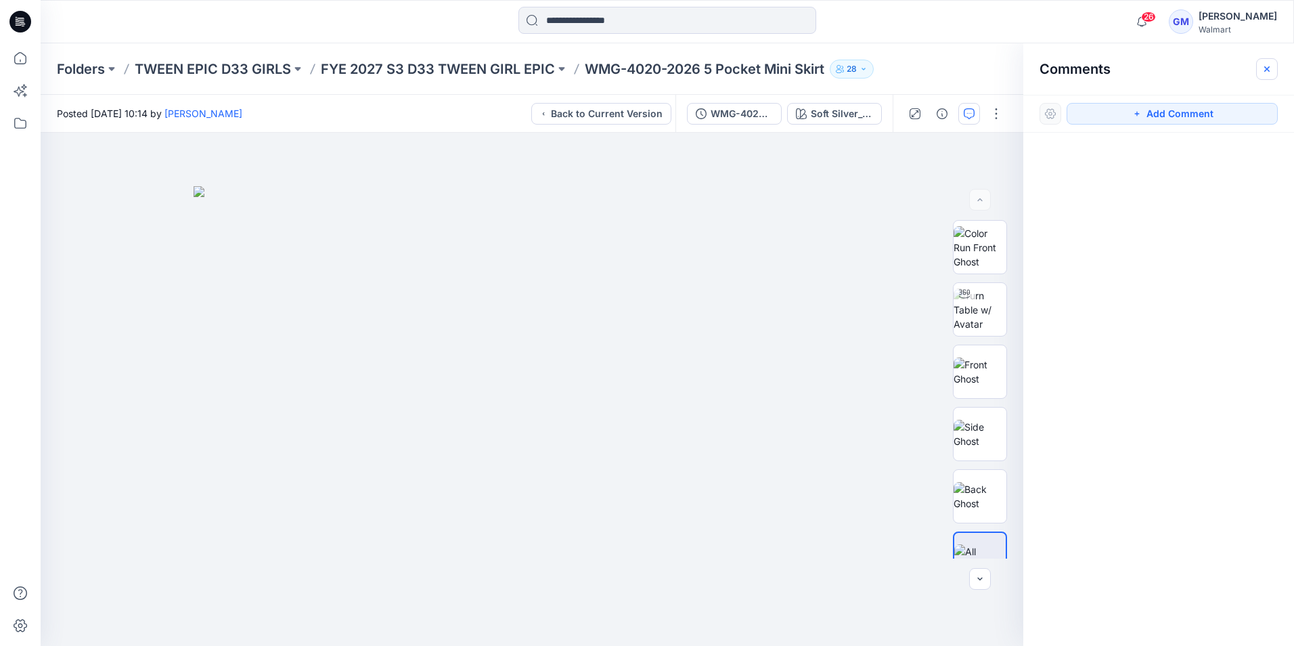
click at [1267, 68] on icon "button" at bounding box center [1267, 68] width 5 height 5
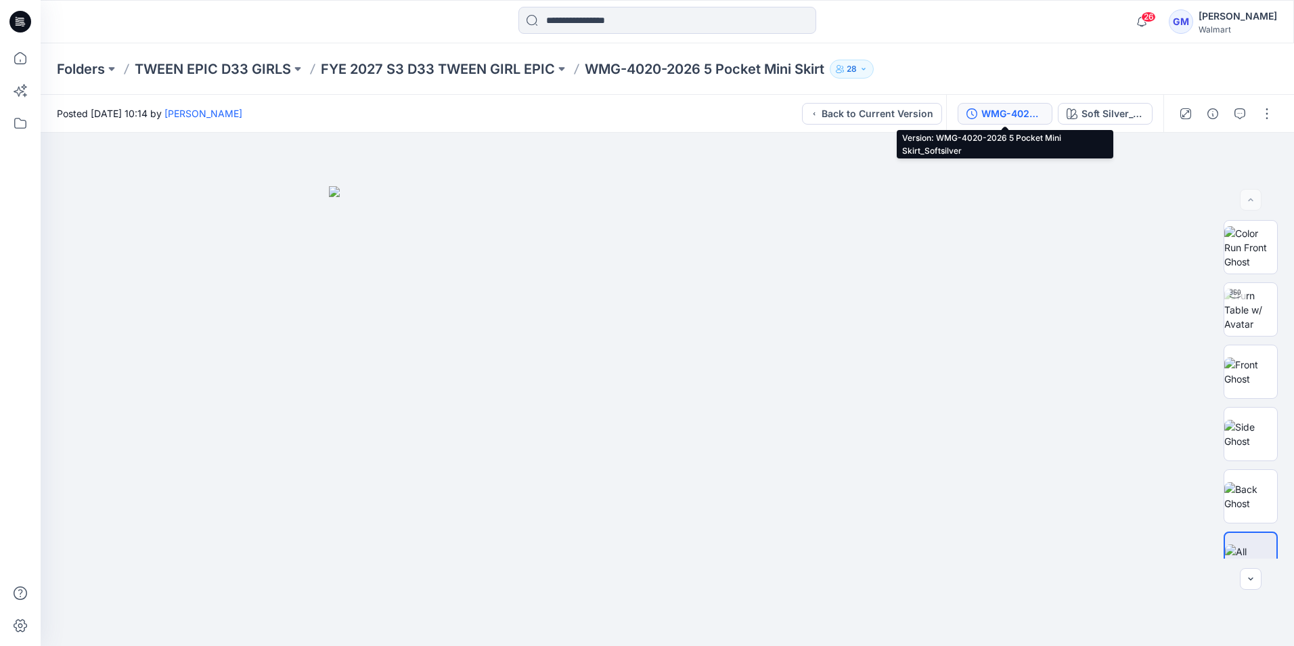
click at [1038, 108] on div "WMG-4020-2026 5 Pocket Mini Skirt_Softsilver" at bounding box center [1013, 113] width 62 height 15
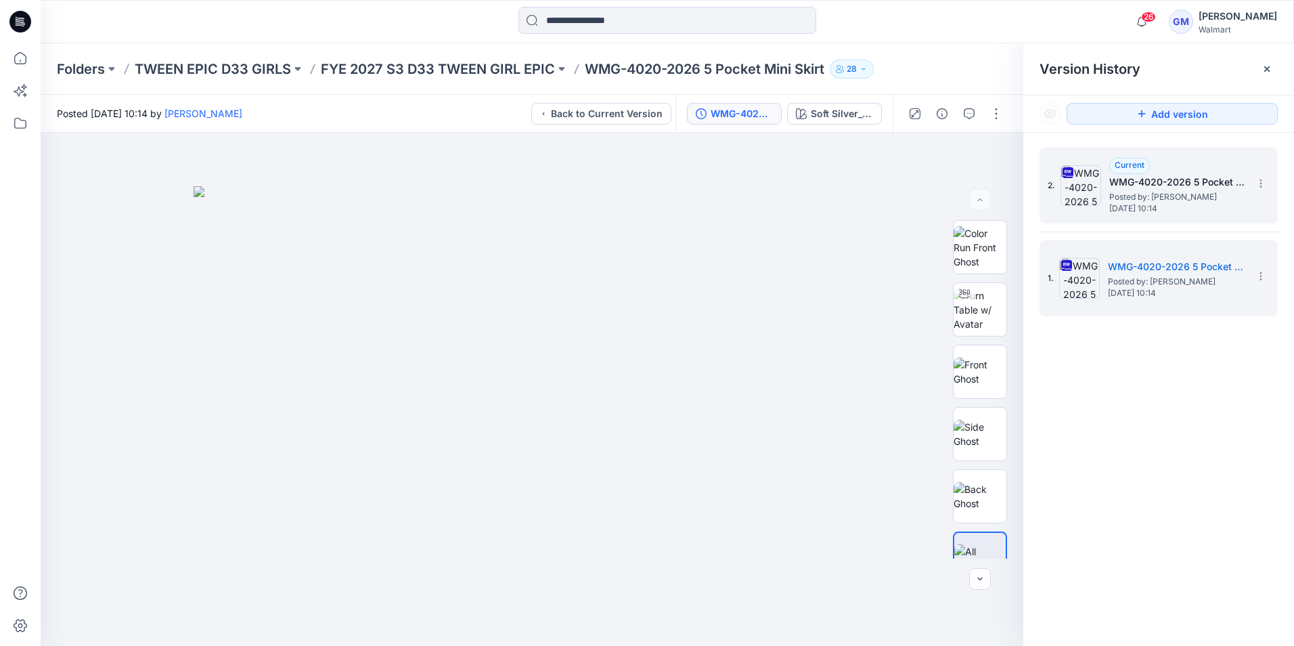
click at [1174, 209] on span "Thursday, September 18, 2025 10:14" at bounding box center [1177, 208] width 135 height 9
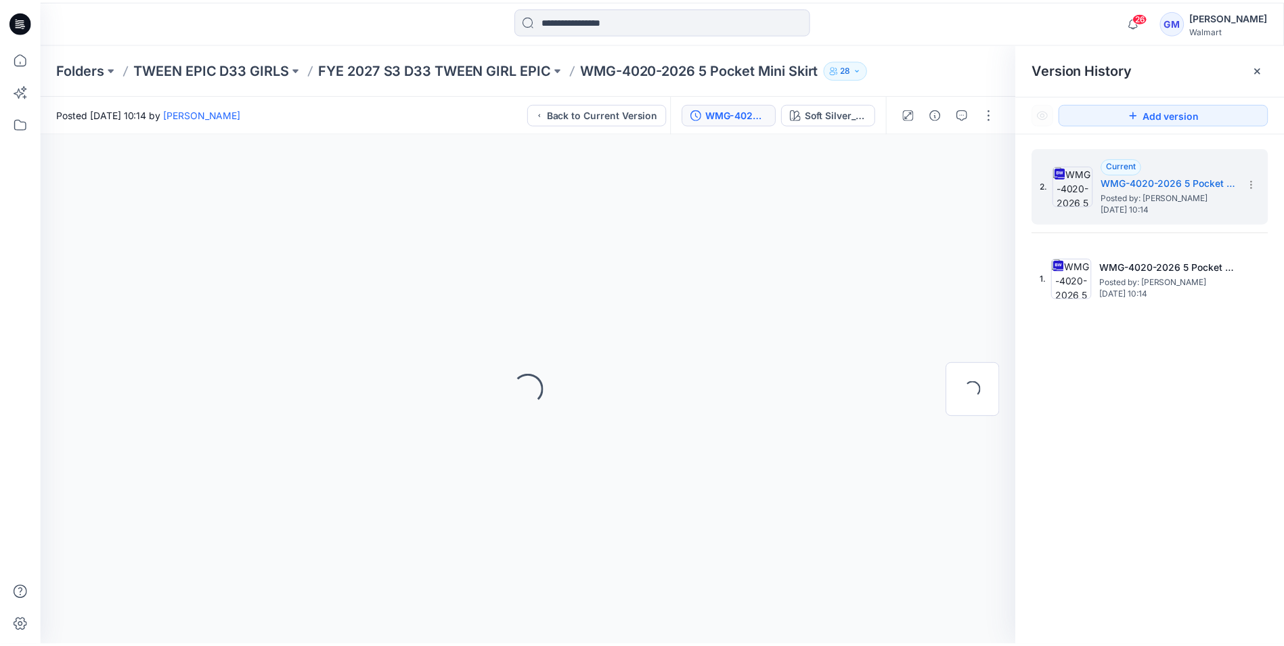
scroll to position [7, 0]
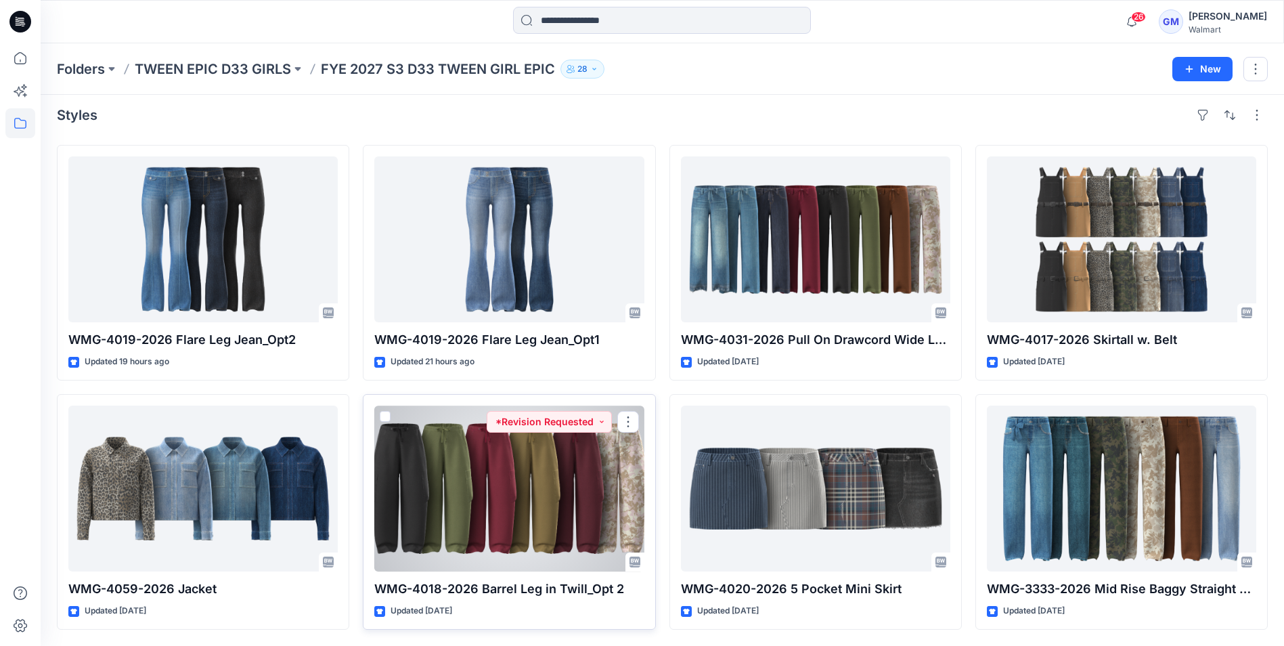
click at [503, 487] on div at bounding box center [508, 489] width 269 height 166
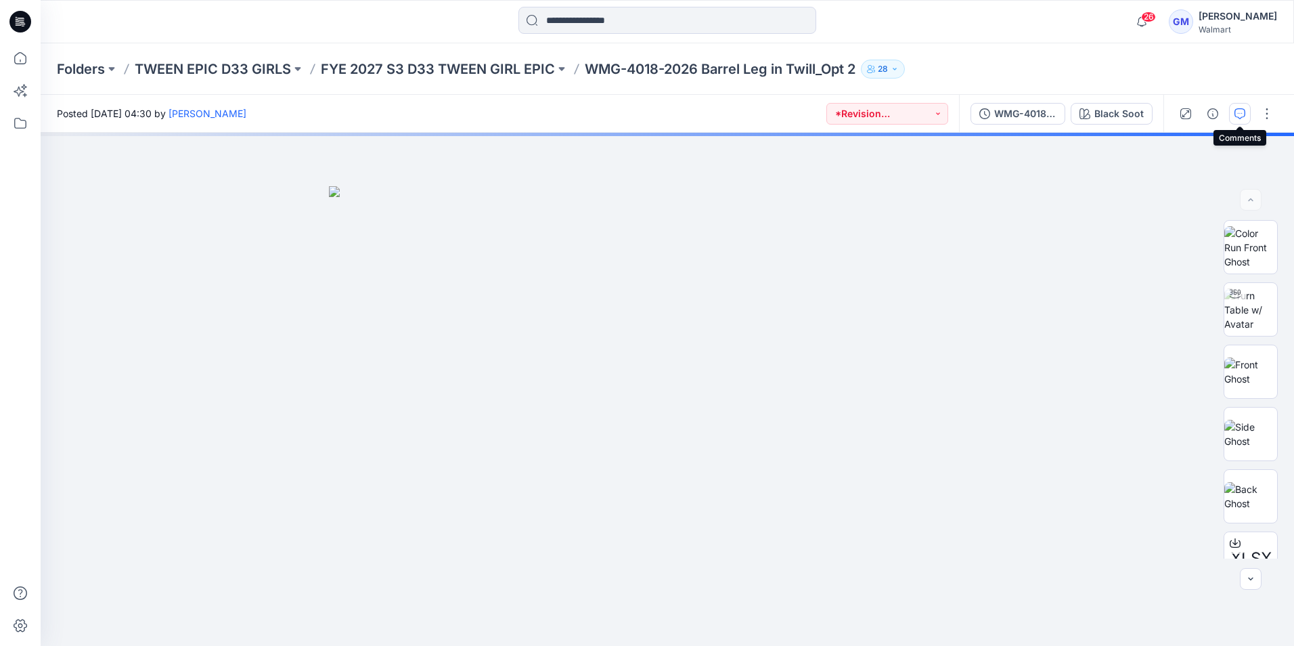
click at [1241, 109] on icon "button" at bounding box center [1240, 113] width 11 height 11
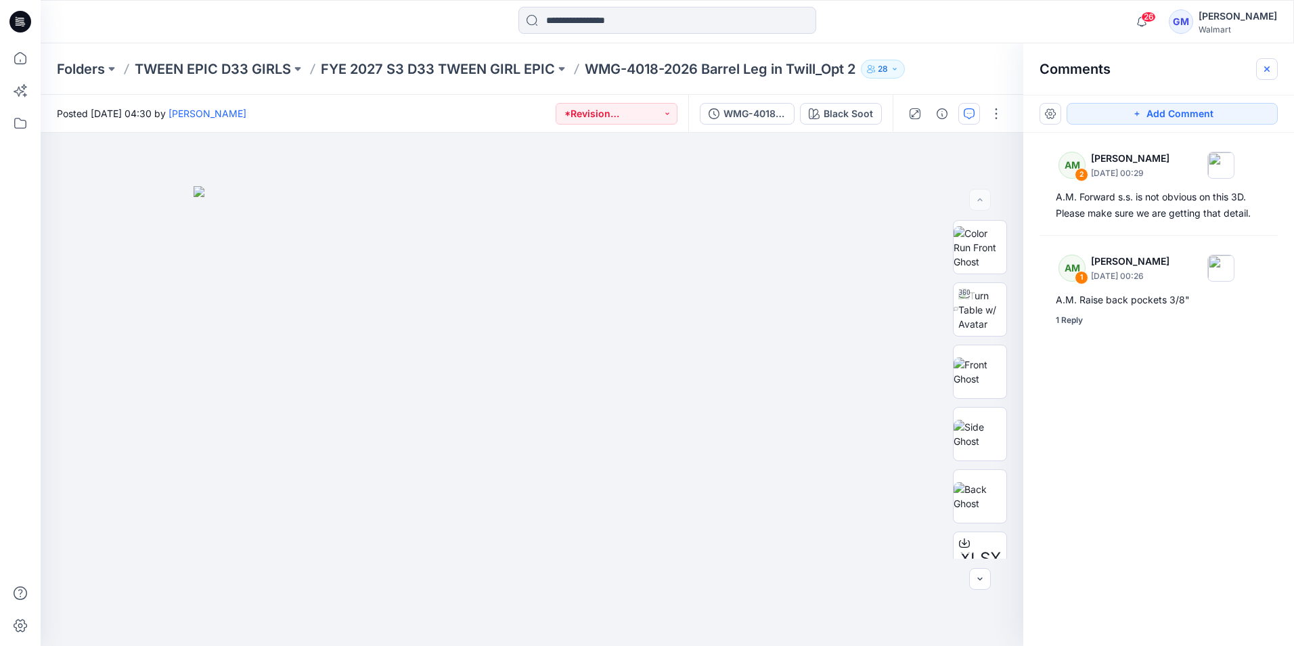
click at [1268, 69] on icon "button" at bounding box center [1267, 68] width 5 height 5
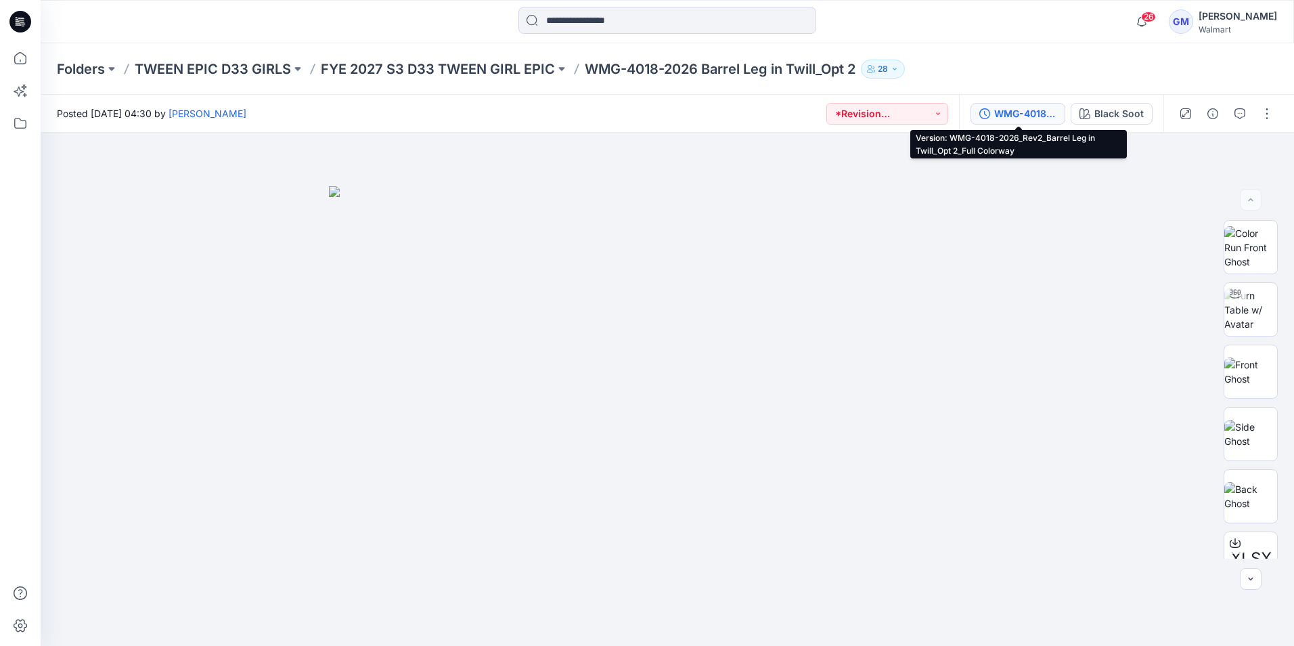
click at [1027, 108] on div "WMG-4018-2026_Rev2_Barrel Leg in Twill_Opt 2_Full Colorway" at bounding box center [1026, 113] width 62 height 15
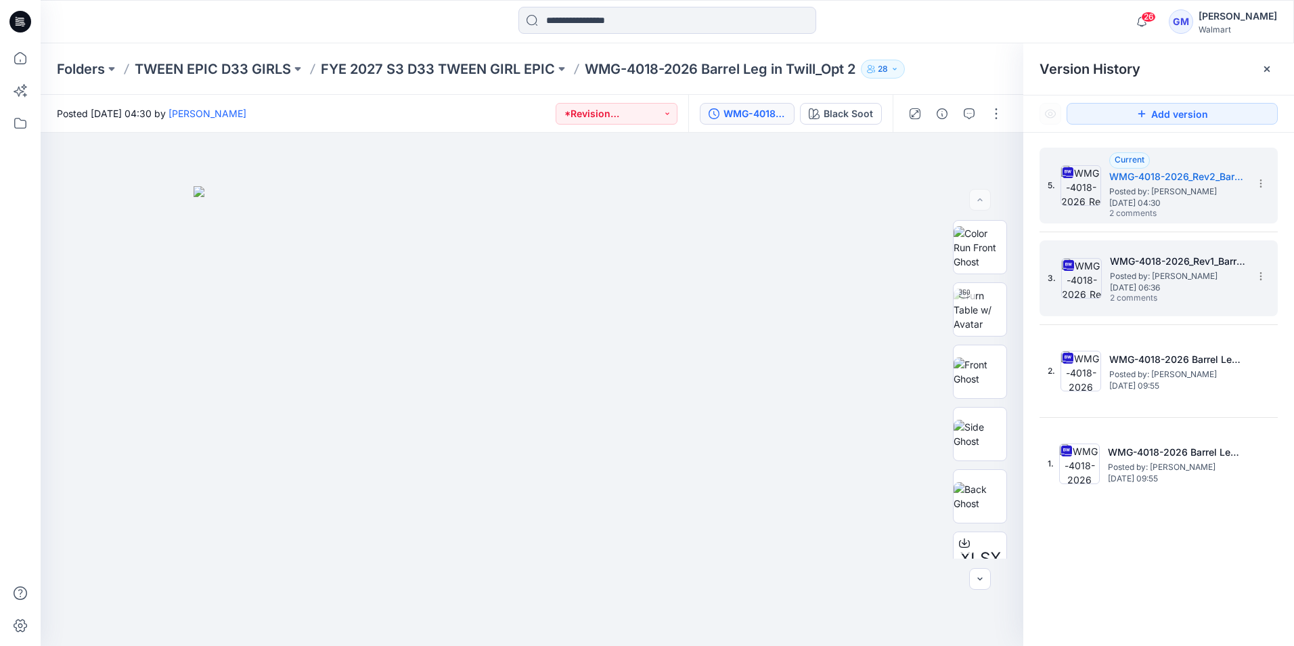
click at [1221, 279] on span "Posted by: [PERSON_NAME]" at bounding box center [1177, 276] width 135 height 14
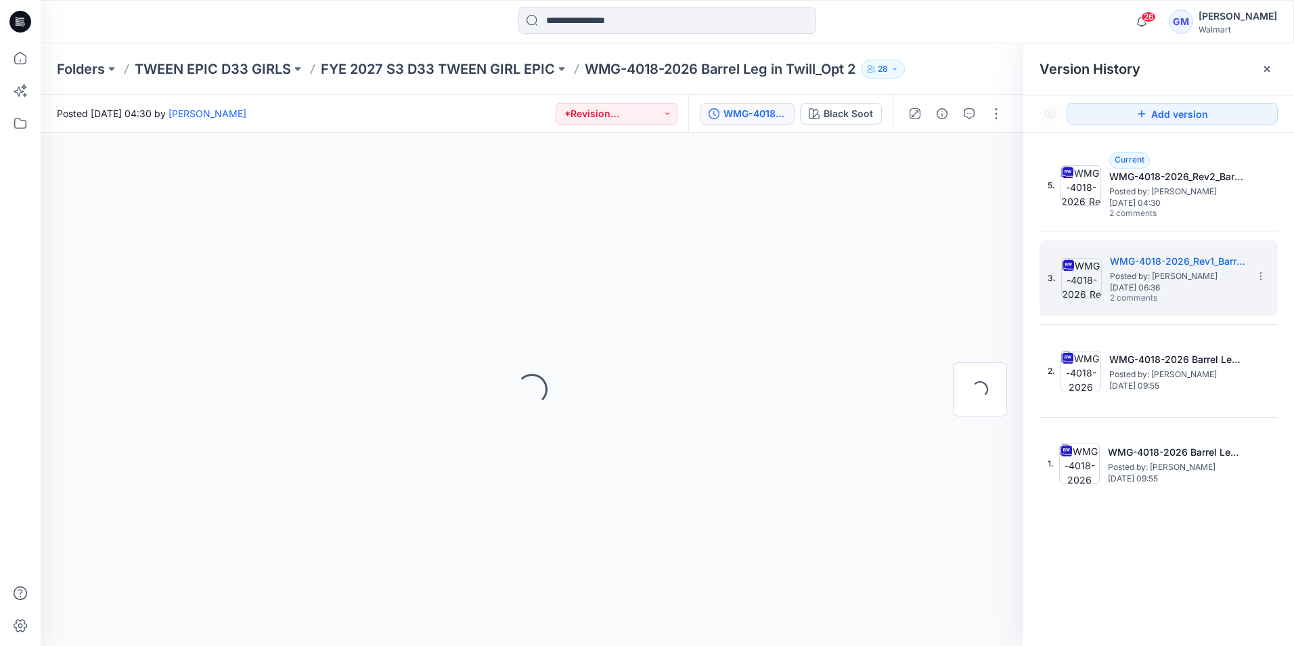
click at [1271, 68] on icon at bounding box center [1267, 69] width 11 height 11
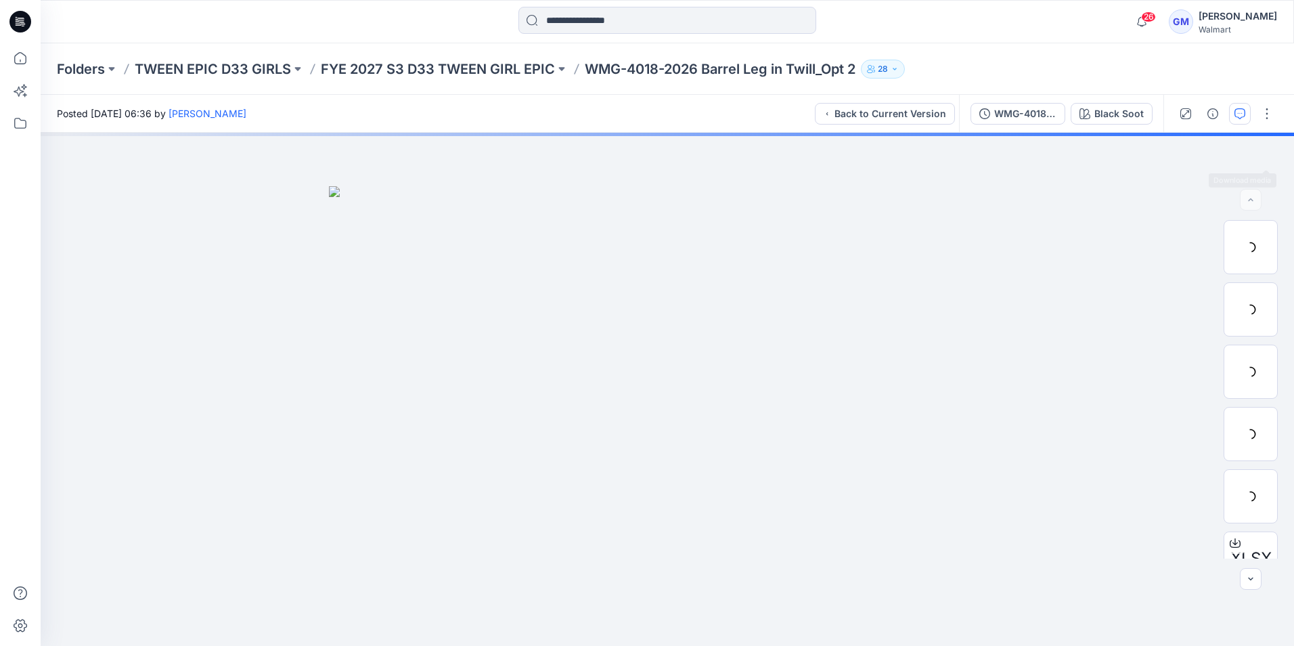
click at [1240, 116] on icon "button" at bounding box center [1240, 113] width 11 height 11
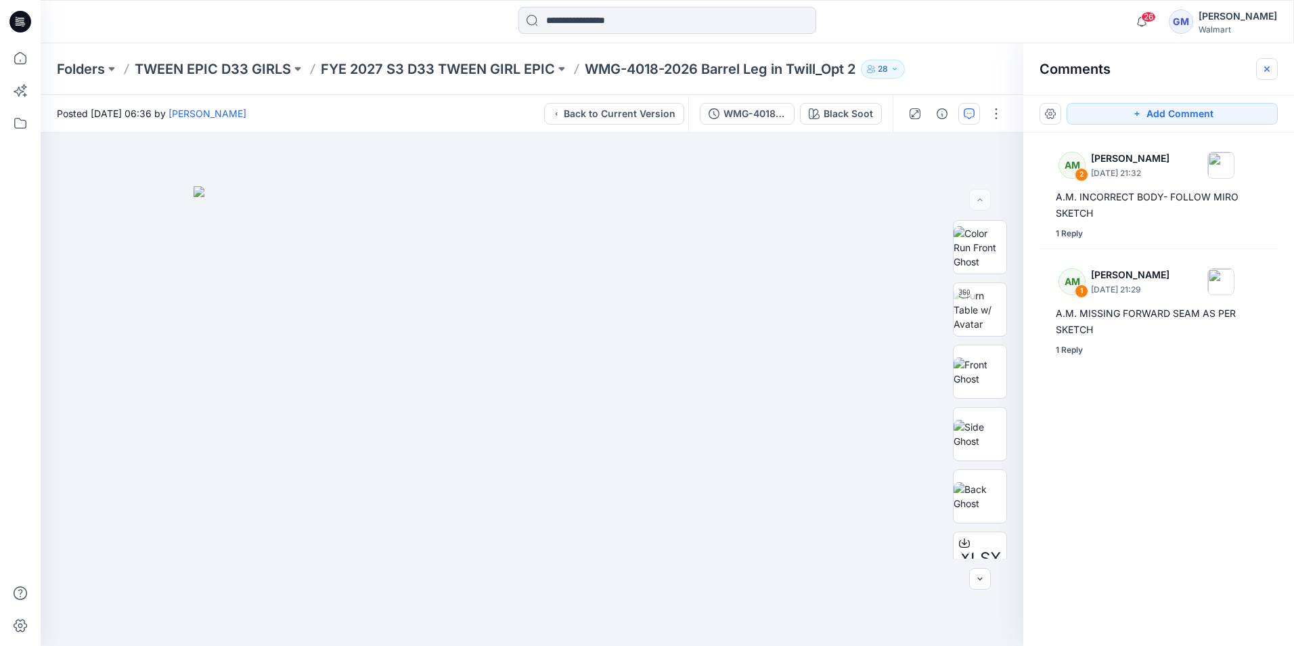
click at [1268, 70] on icon "button" at bounding box center [1267, 68] width 5 height 5
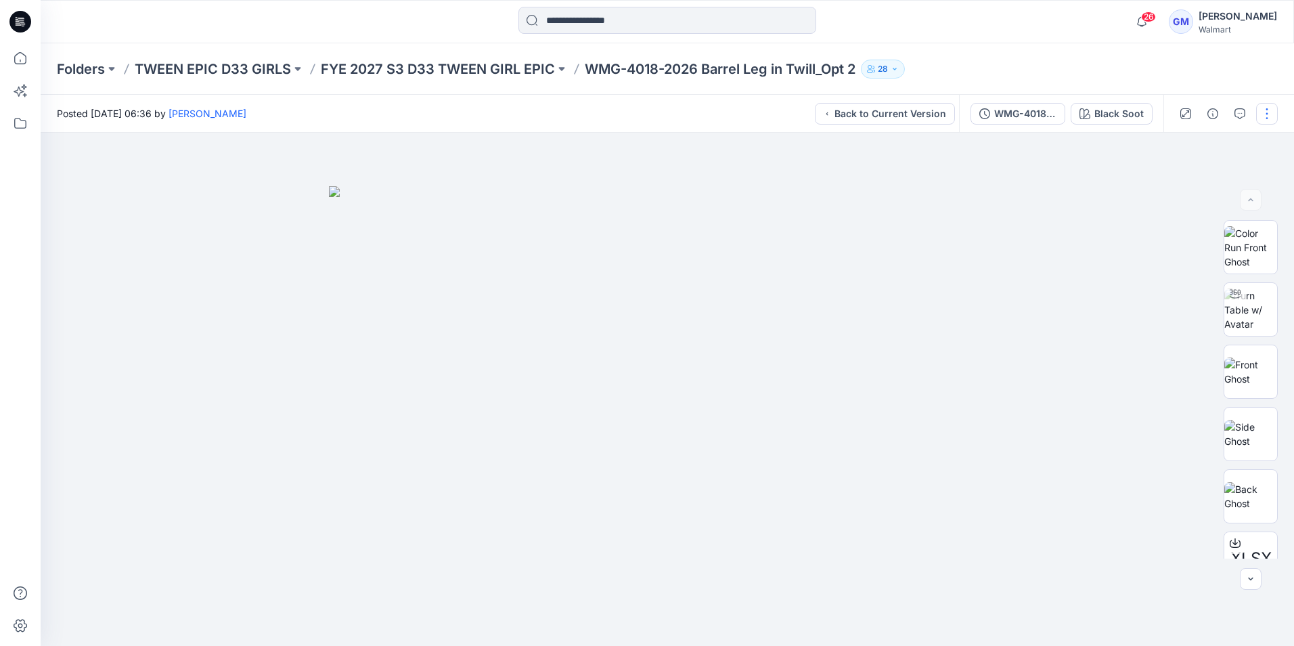
click at [1001, 118] on div "WMG-4018-2026_Rev1_Barrel Leg in Twill_Opt 2" at bounding box center [1026, 113] width 62 height 15
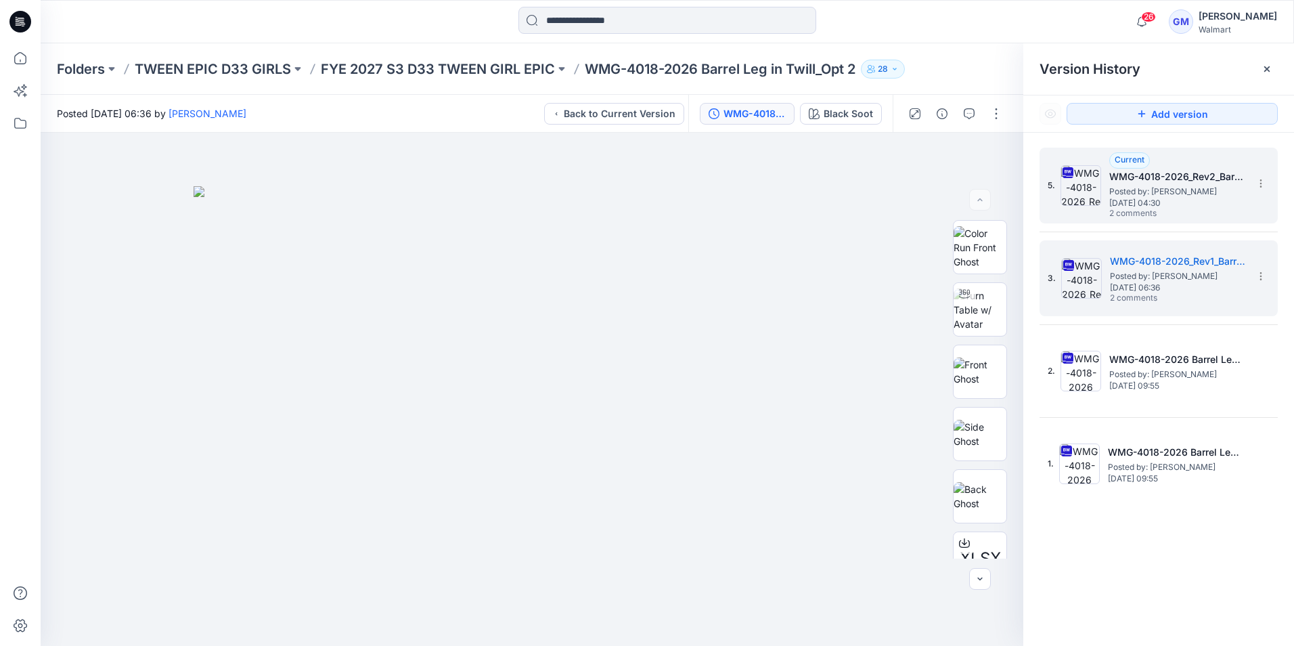
click at [1185, 181] on h5 "WMG-4018-2026_Rev2_Barrel Leg in Twill_Opt 2_Full Colorway" at bounding box center [1177, 177] width 135 height 16
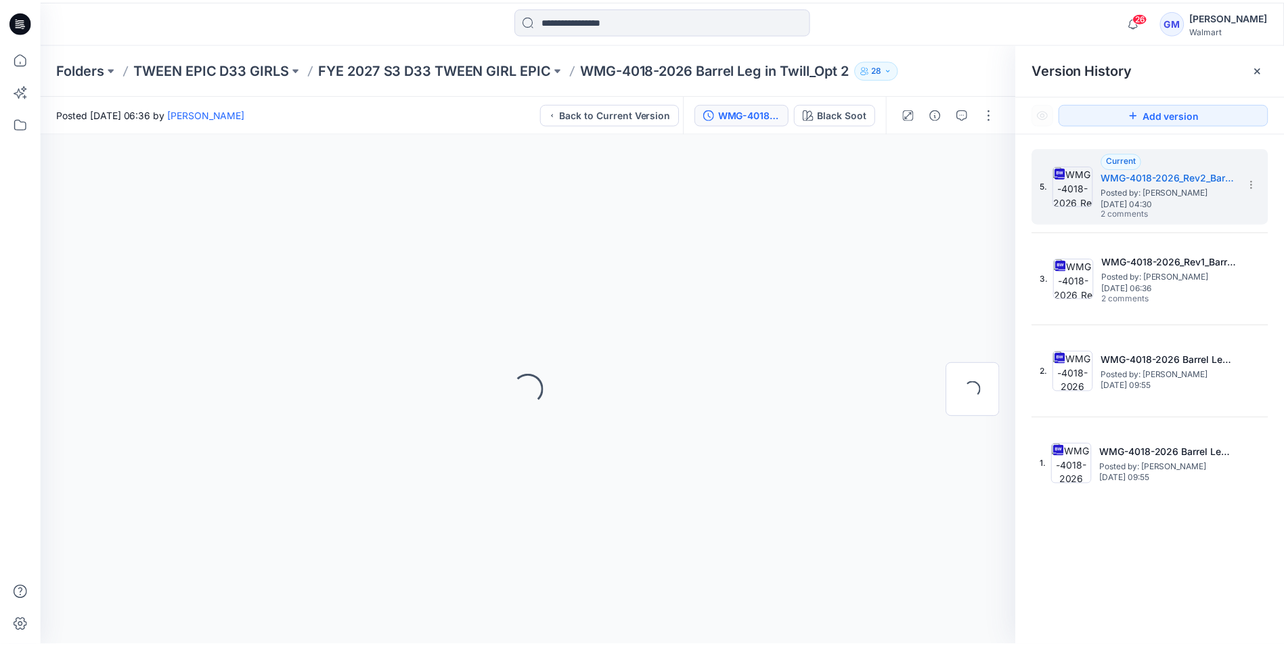
scroll to position [7, 0]
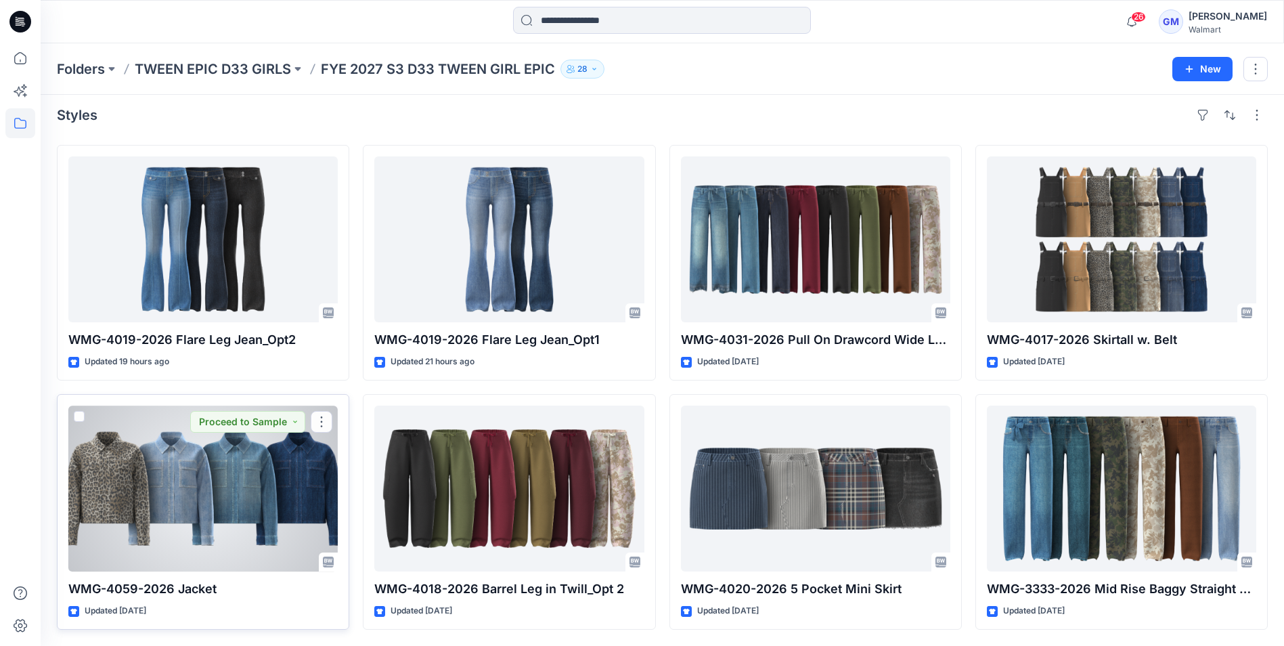
drag, startPoint x: 112, startPoint y: 406, endPoint x: 139, endPoint y: 425, distance: 33.1
click at [113, 408] on div at bounding box center [202, 489] width 269 height 166
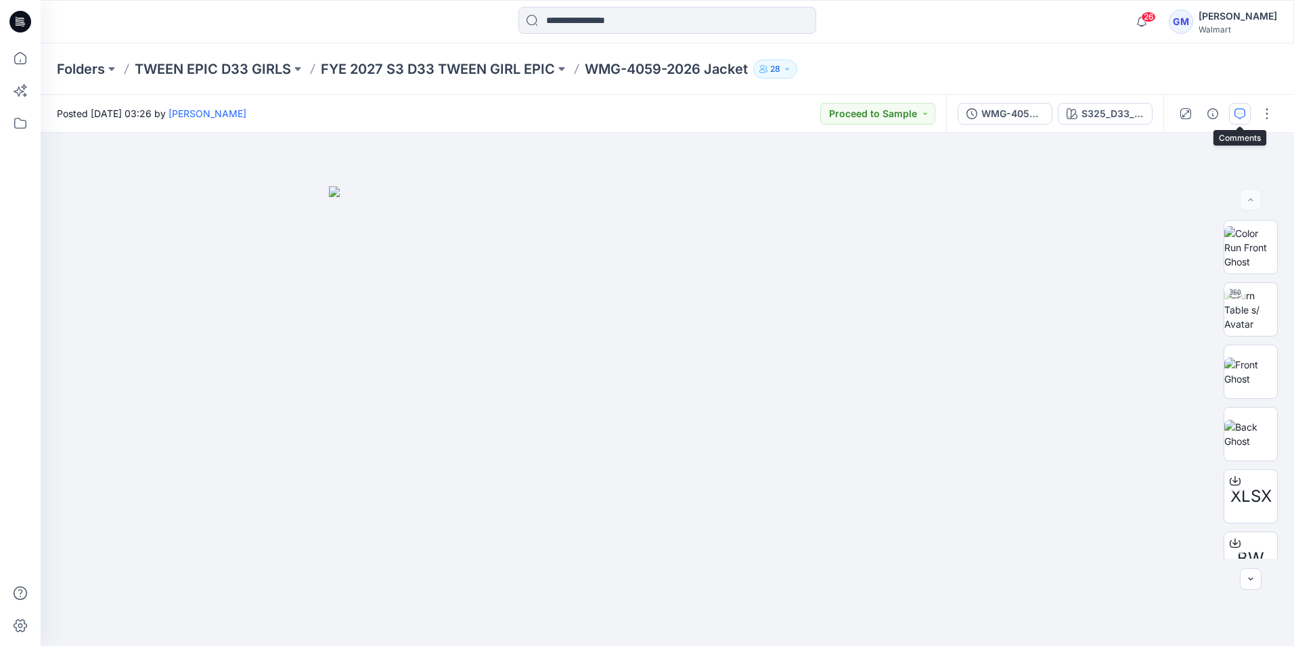
click at [1247, 114] on button "button" at bounding box center [1240, 114] width 22 height 22
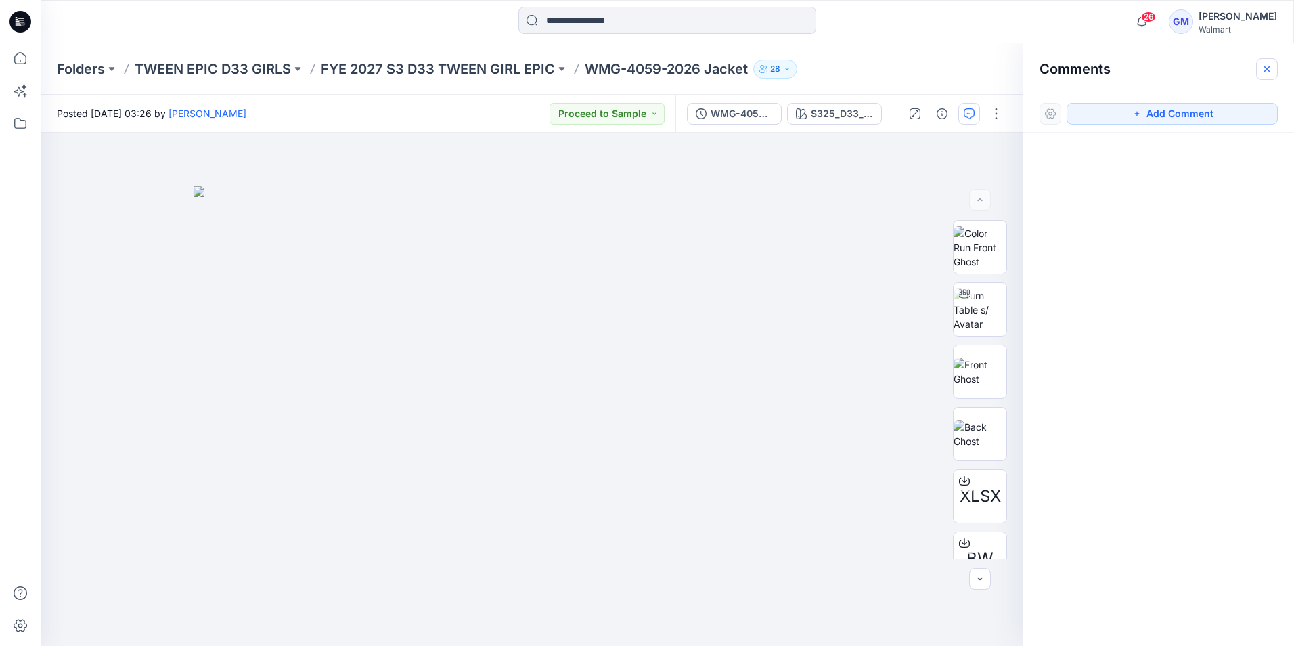
click at [1271, 73] on icon "button" at bounding box center [1267, 69] width 11 height 11
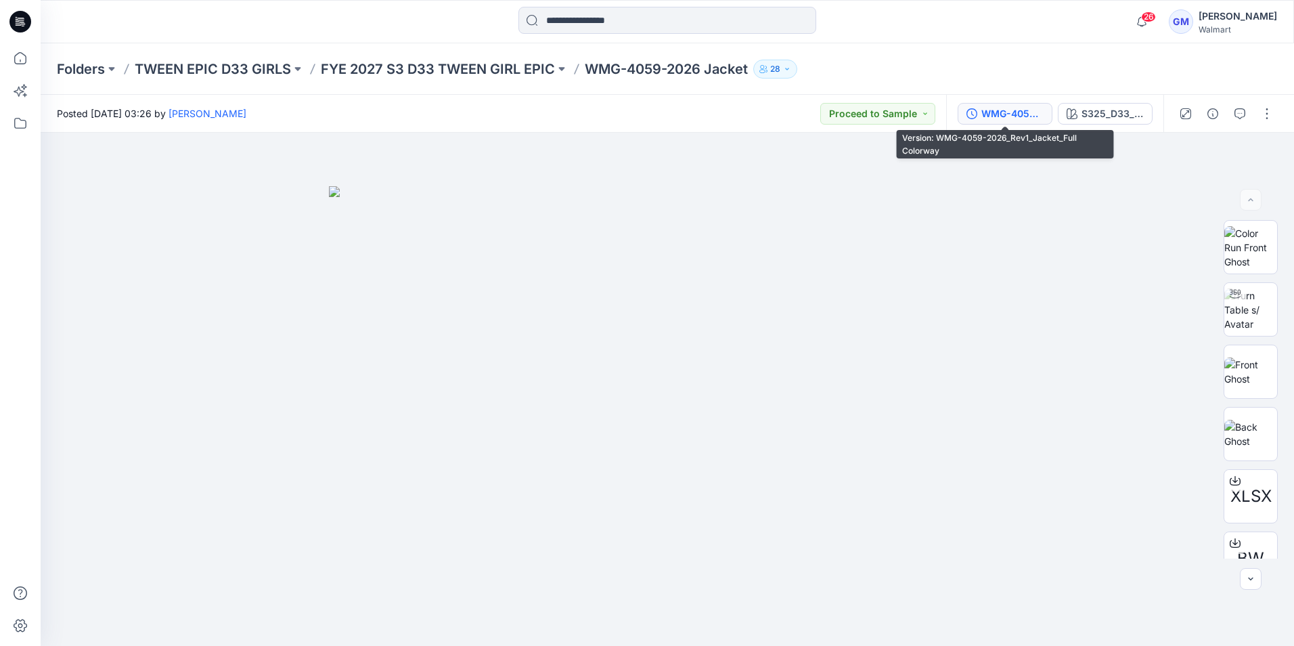
click at [1034, 108] on div "WMG-4059-2026_Rev1_Jacket_Full Colorway" at bounding box center [1013, 113] width 62 height 15
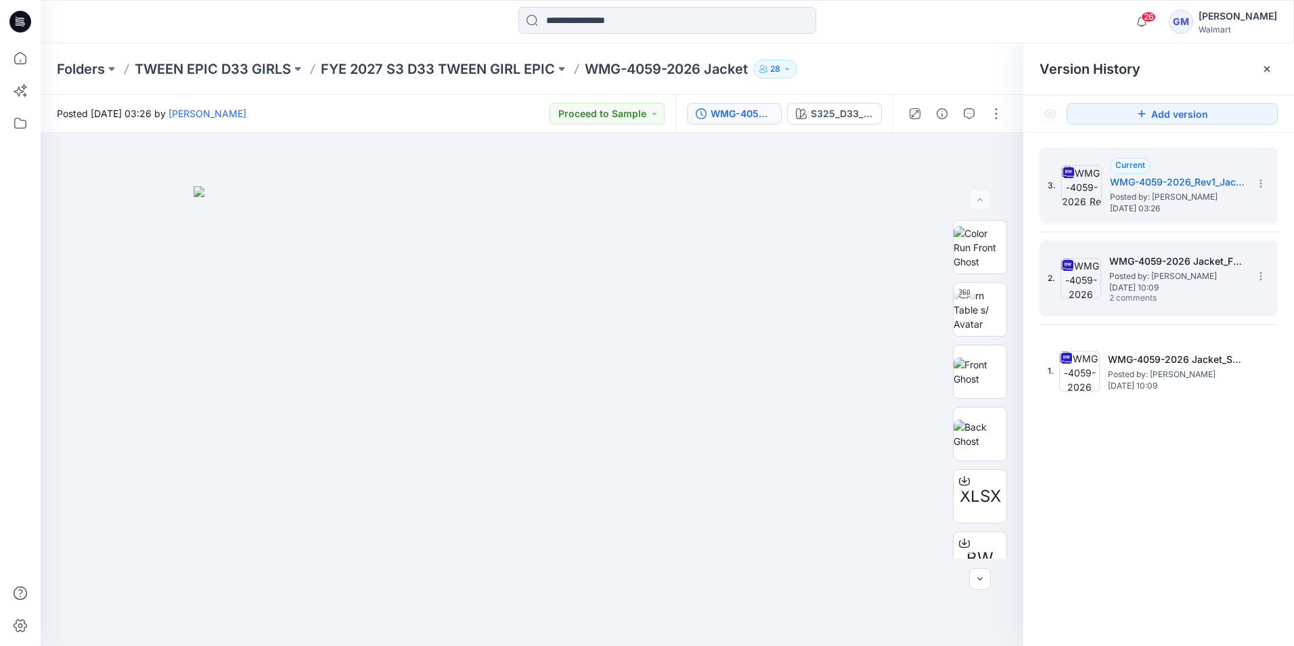
click at [1152, 293] on span "2 comments" at bounding box center [1157, 298] width 95 height 11
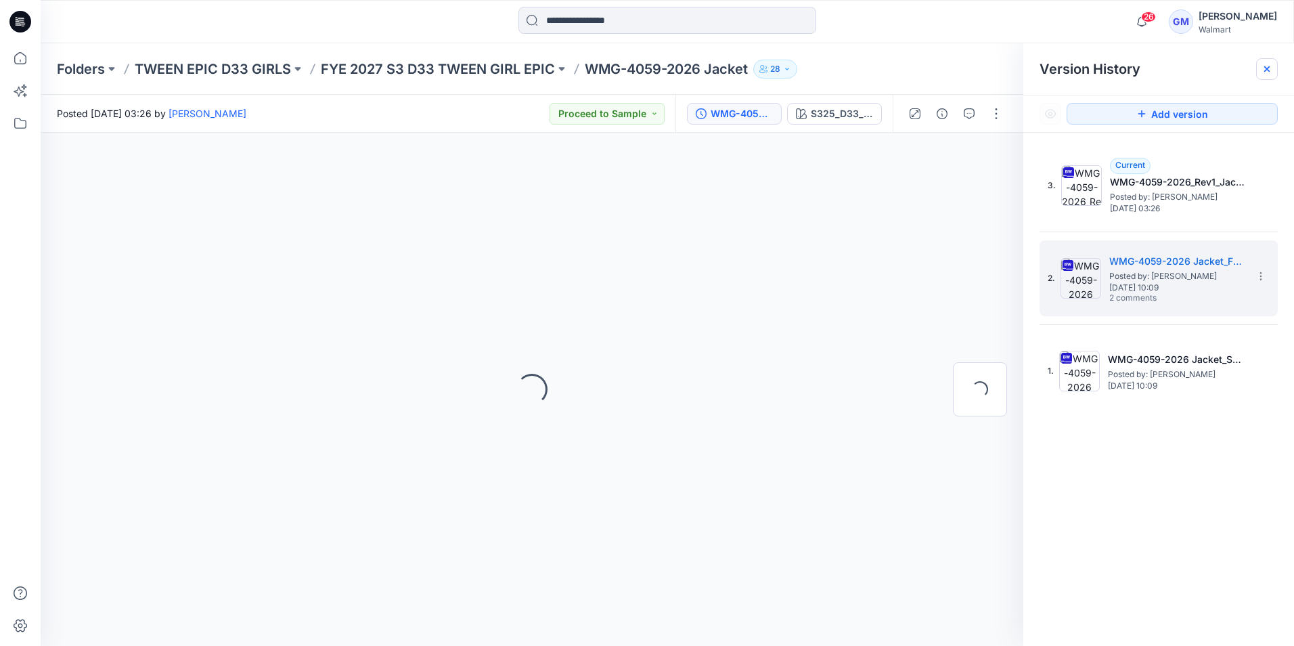
click at [1271, 70] on icon at bounding box center [1267, 69] width 11 height 11
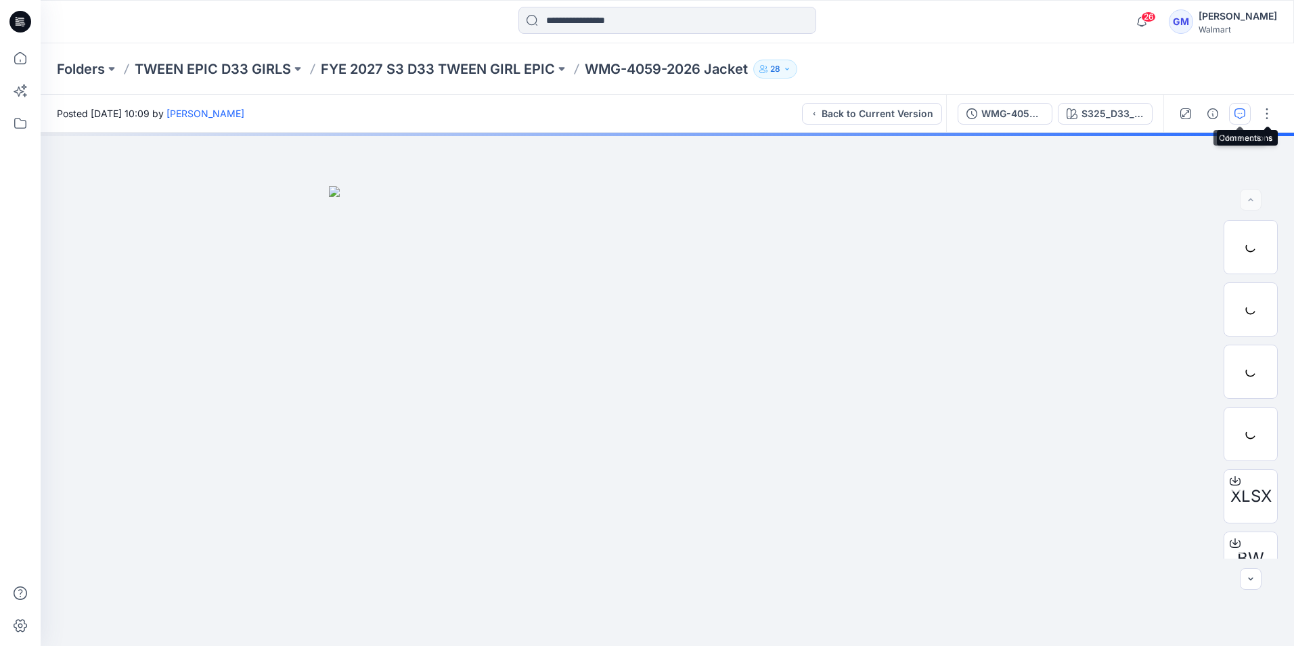
click at [1247, 108] on button "button" at bounding box center [1240, 114] width 22 height 22
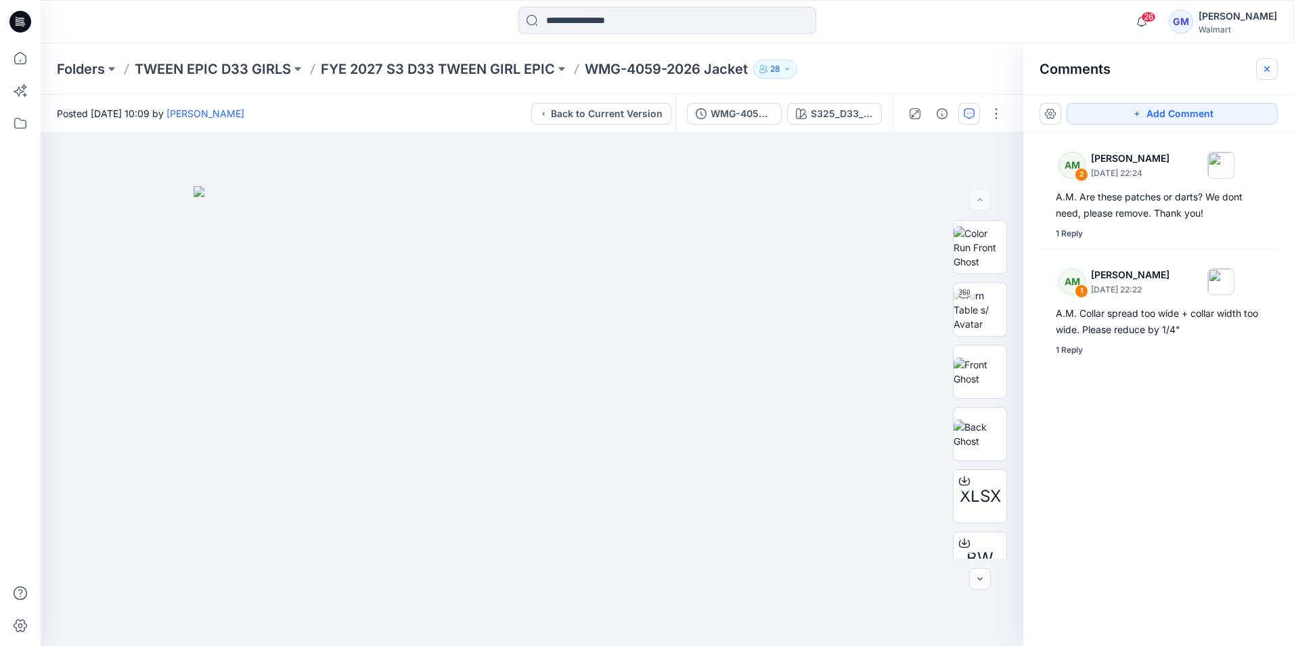
click at [1263, 70] on icon "button" at bounding box center [1267, 69] width 11 height 11
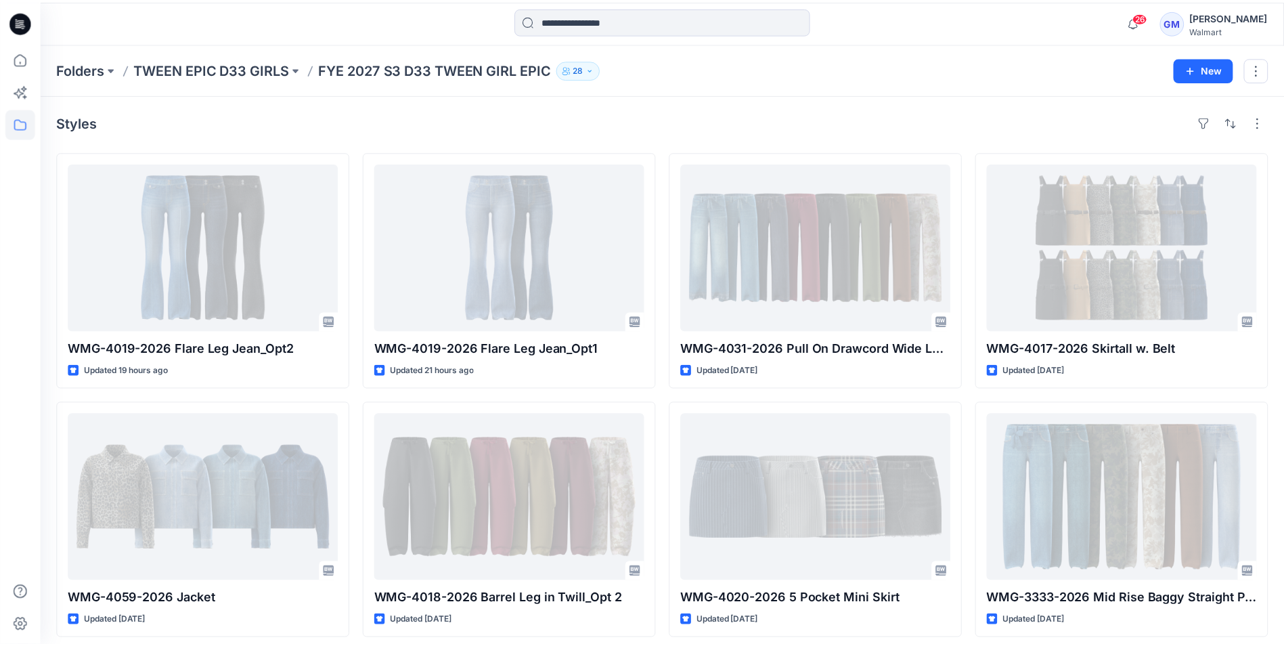
scroll to position [7, 0]
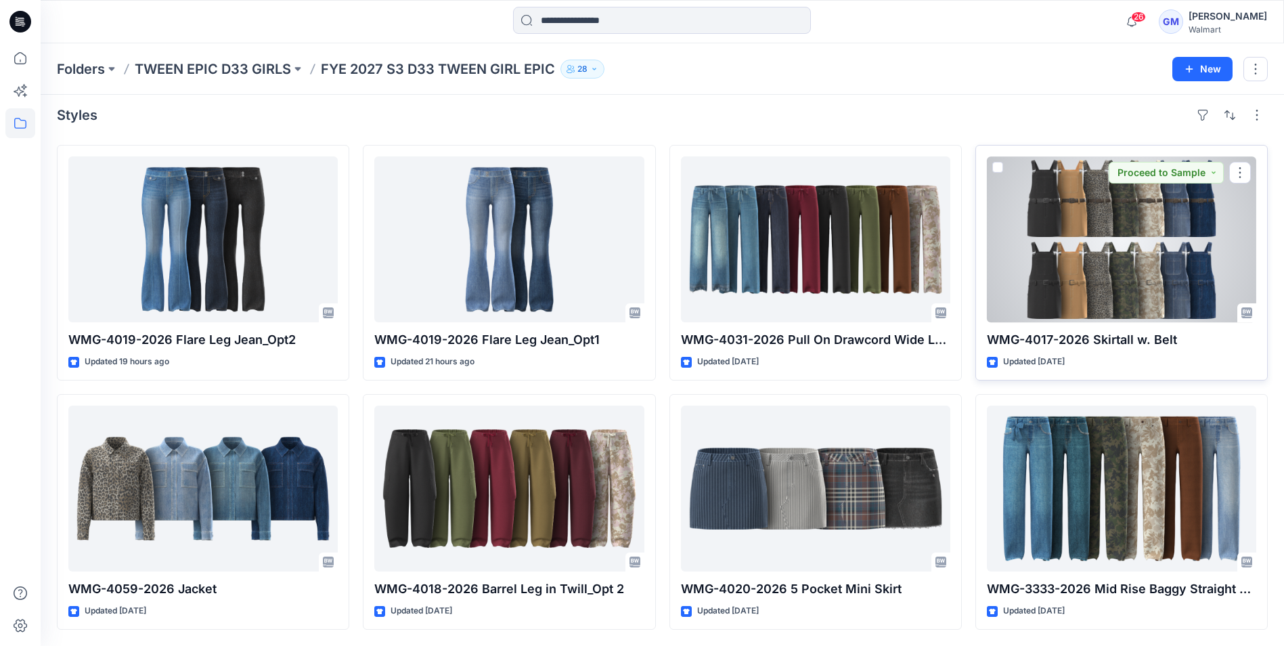
click at [1083, 268] on div at bounding box center [1121, 239] width 269 height 166
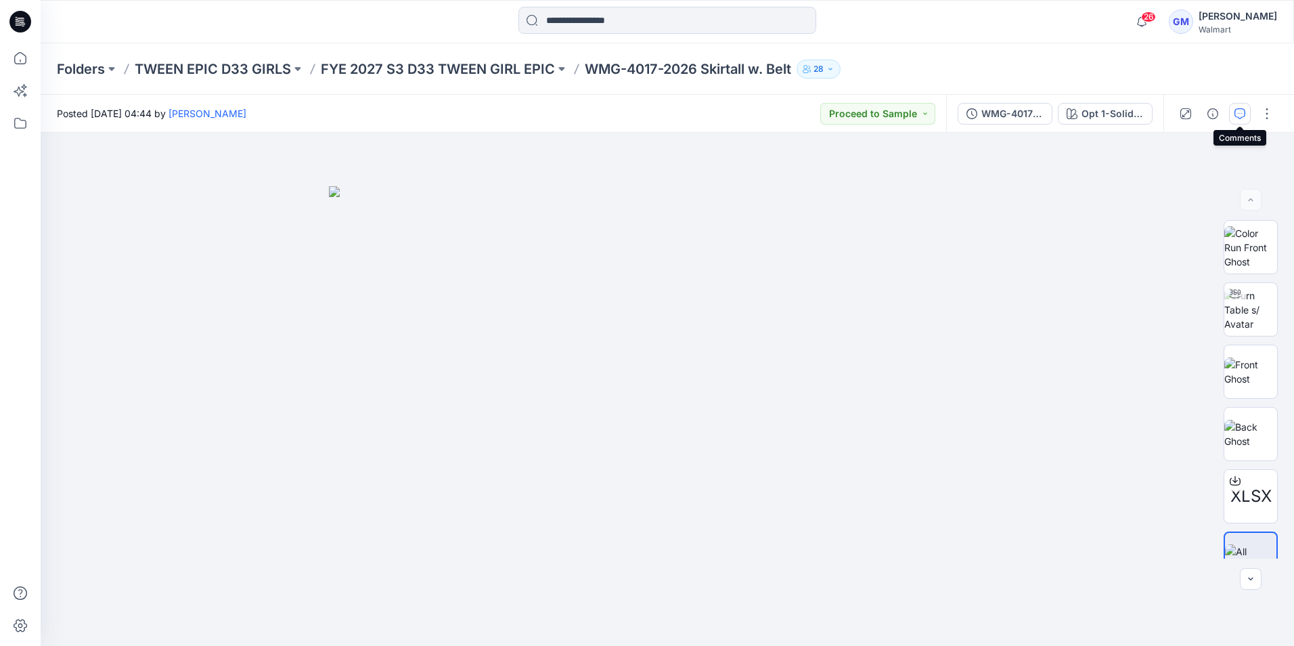
click at [1244, 114] on icon "button" at bounding box center [1240, 113] width 11 height 11
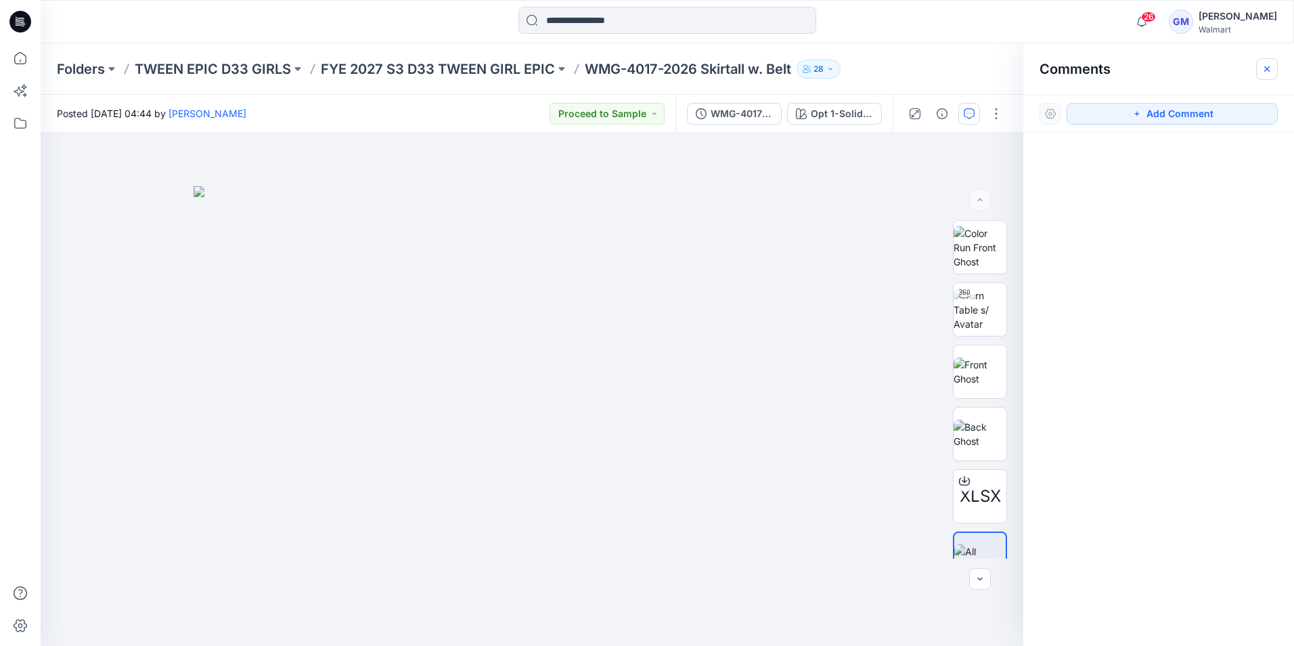
click at [1264, 77] on button "button" at bounding box center [1268, 69] width 22 height 22
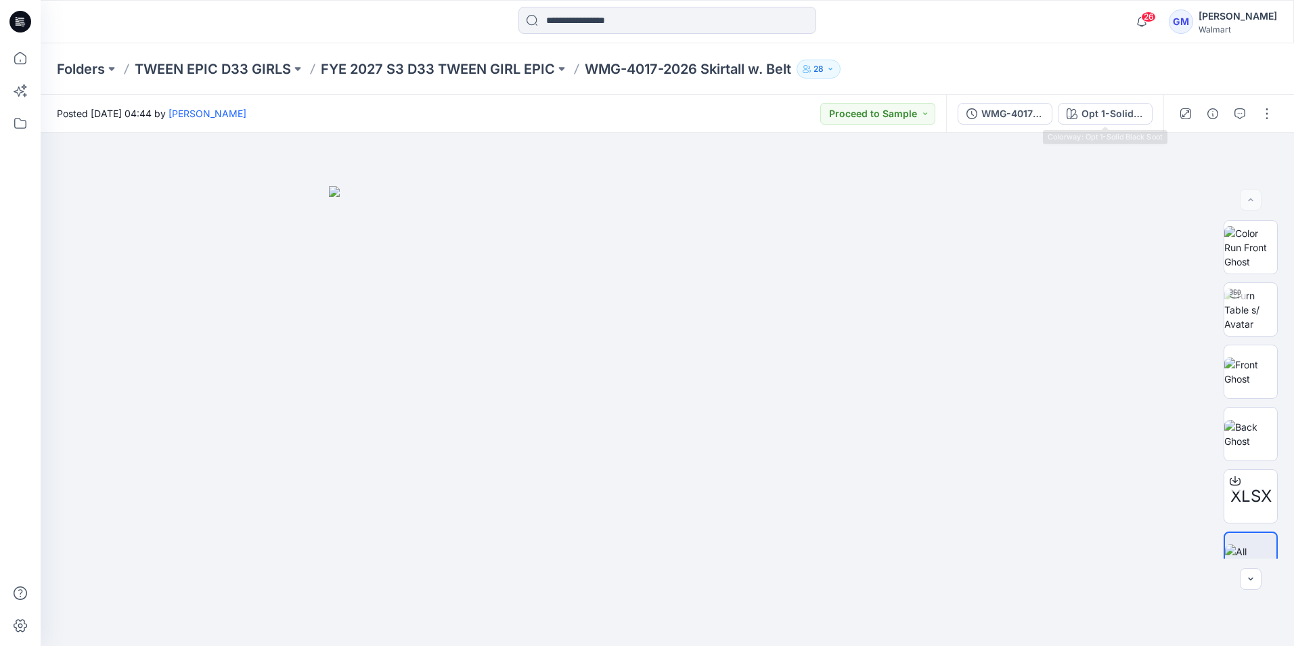
click at [1027, 129] on div "WMG-4017-2026_Rev1_Skirtall w. Belt Opt 1-Solid Black Soot" at bounding box center [1054, 114] width 217 height 38
click at [1017, 123] on button "WMG-4017-2026_Rev1_Skirtall w. Belt" at bounding box center [1005, 114] width 95 height 22
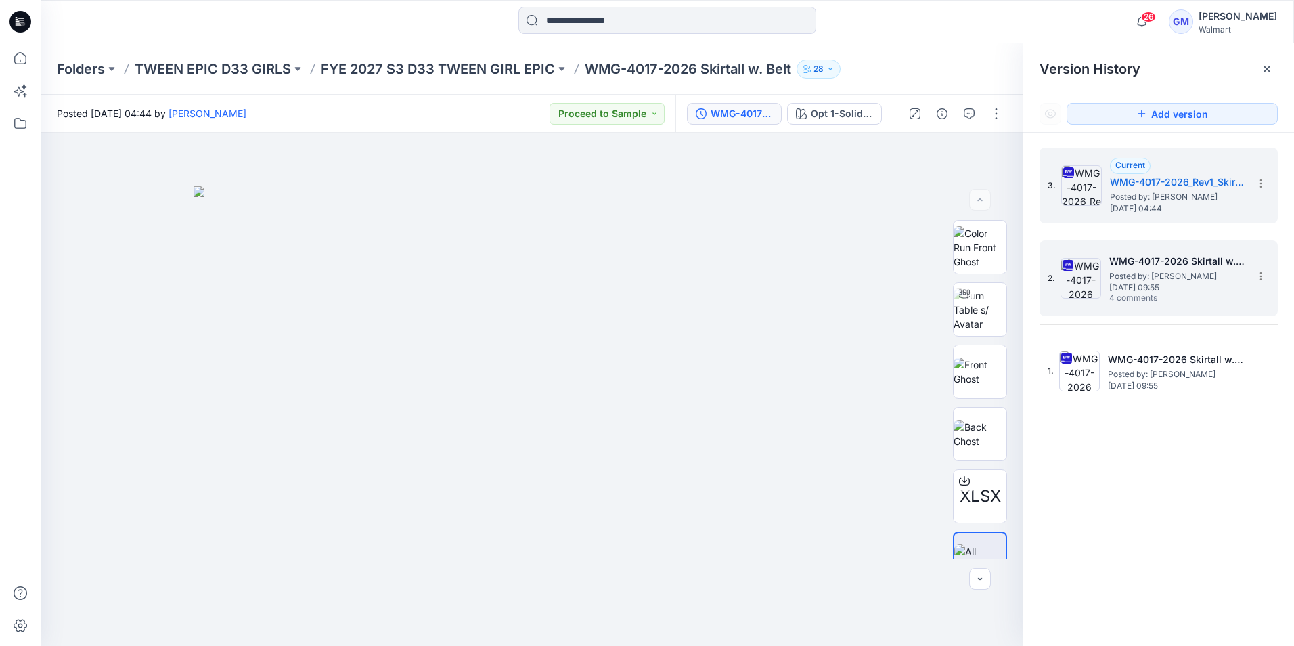
click at [1205, 247] on div "2. WMG-4017-2026 Skirtall w. Belt_Full Colorway Posted by: Gayan Mahawithanalag…" at bounding box center [1149, 278] width 203 height 65
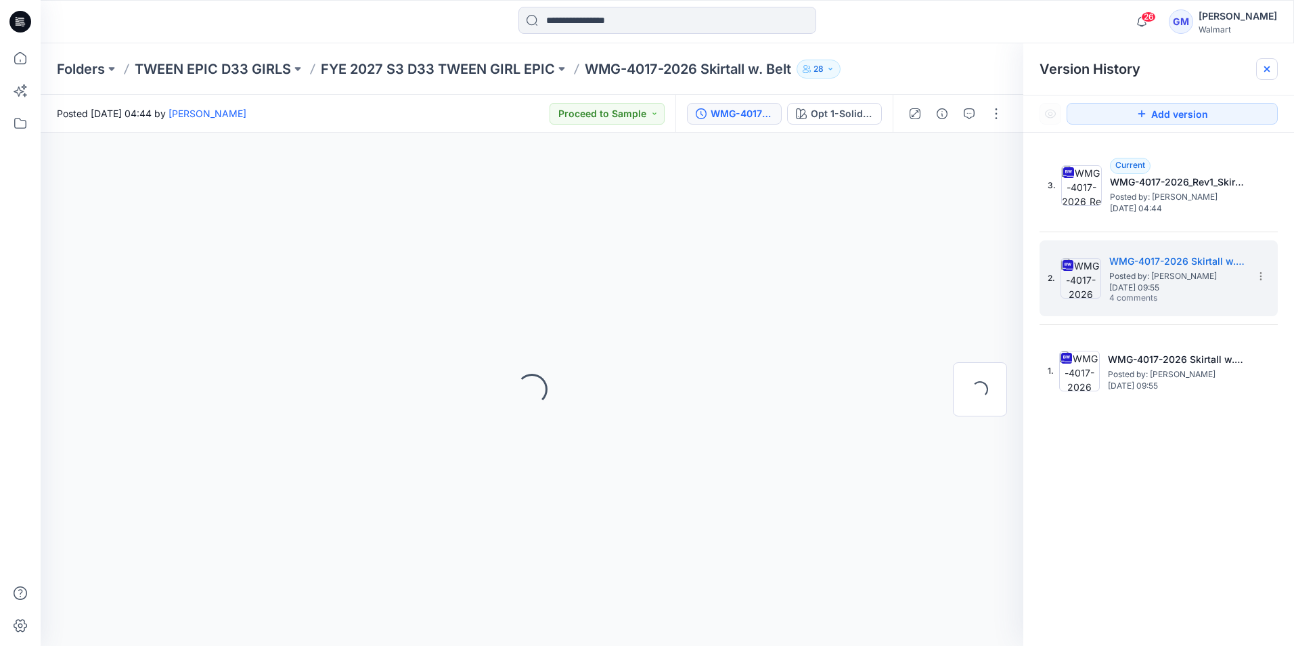
click at [1267, 69] on icon at bounding box center [1267, 68] width 5 height 5
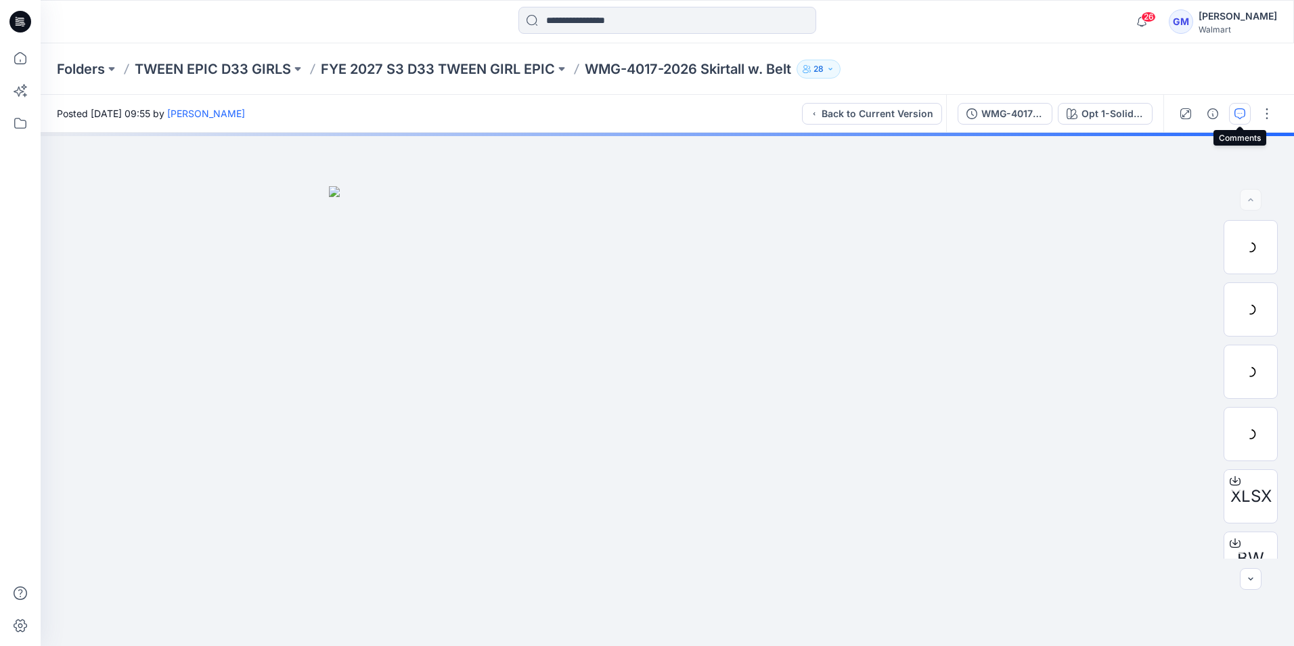
click at [1245, 118] on icon "button" at bounding box center [1240, 113] width 11 height 11
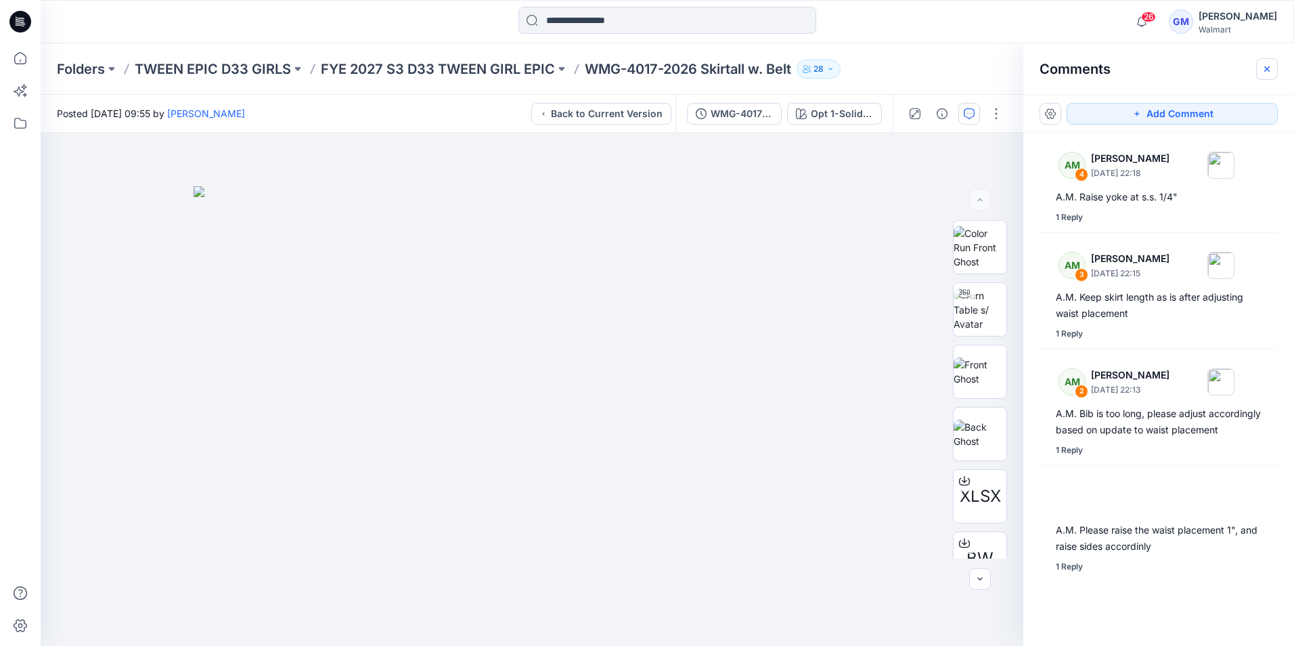
click at [1270, 68] on icon "button" at bounding box center [1267, 69] width 11 height 11
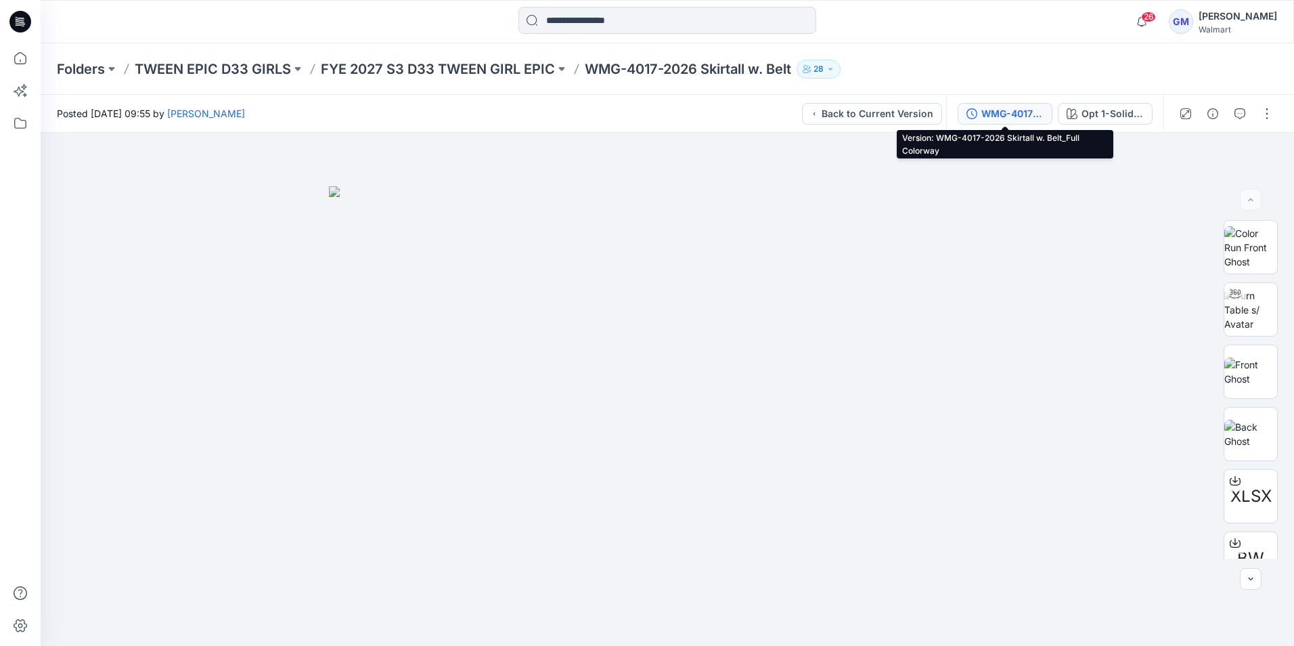
click at [1034, 116] on div "WMG-4017-2026 Skirtall w. Belt_Full Colorway" at bounding box center [1013, 113] width 62 height 15
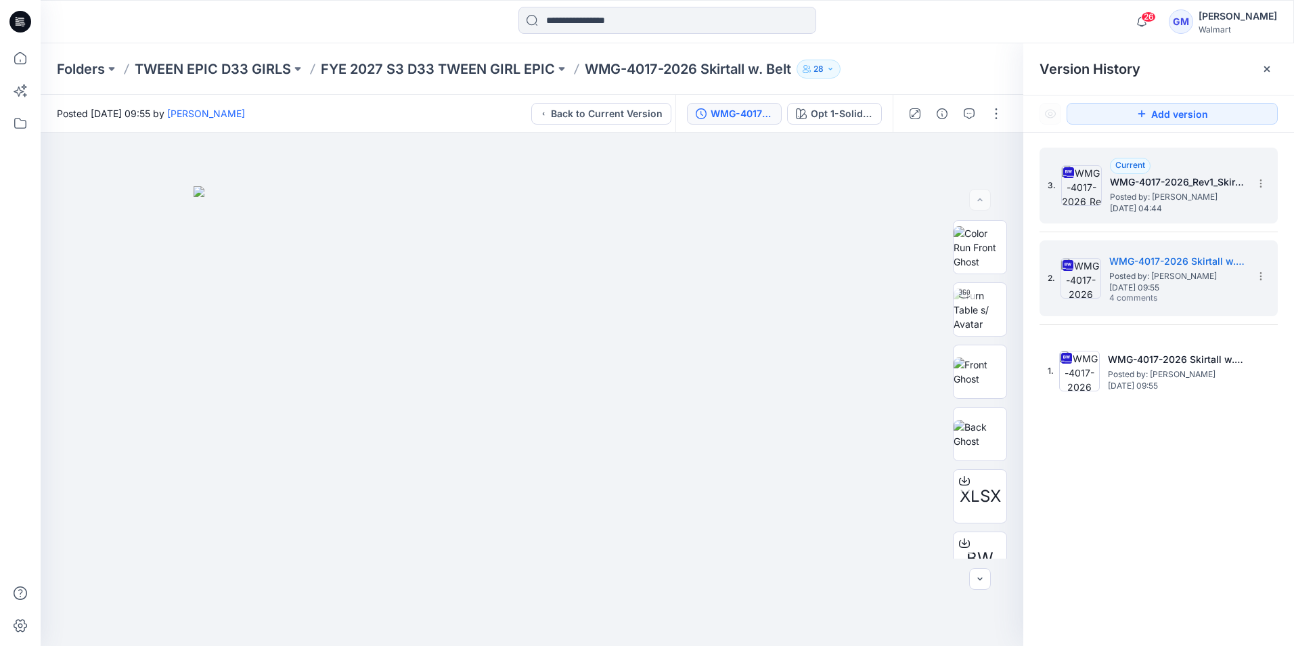
click at [1158, 196] on span "Posted by: [PERSON_NAME]" at bounding box center [1177, 197] width 135 height 14
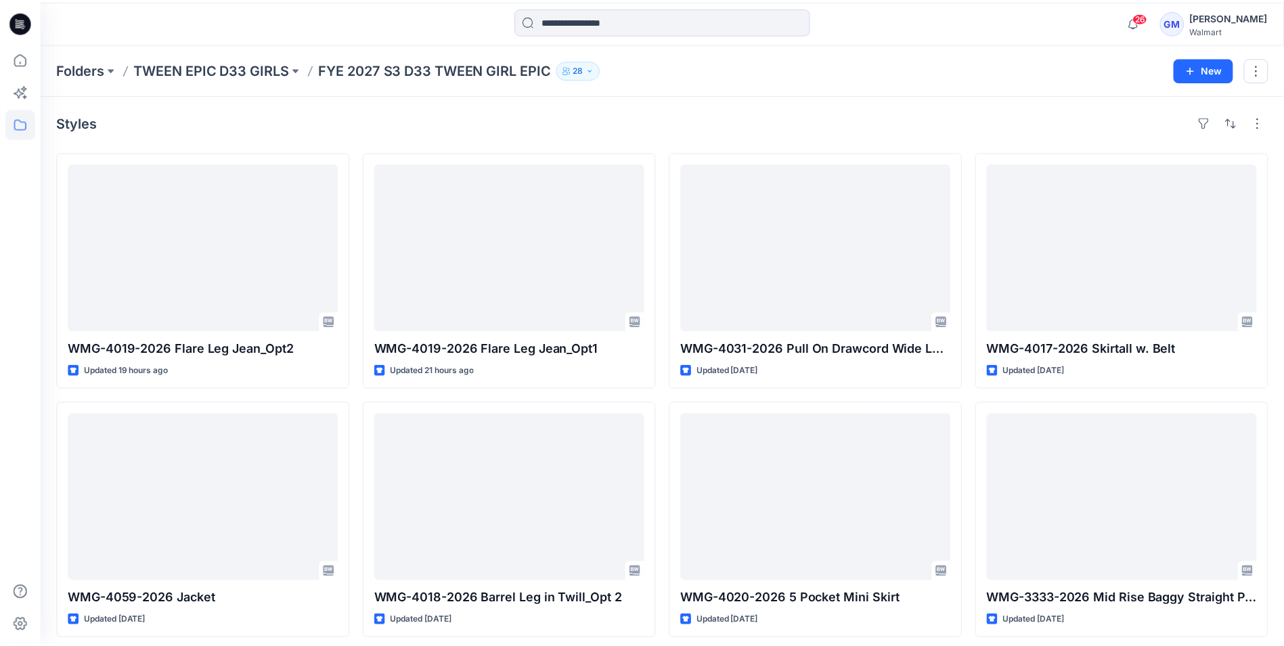
scroll to position [7, 0]
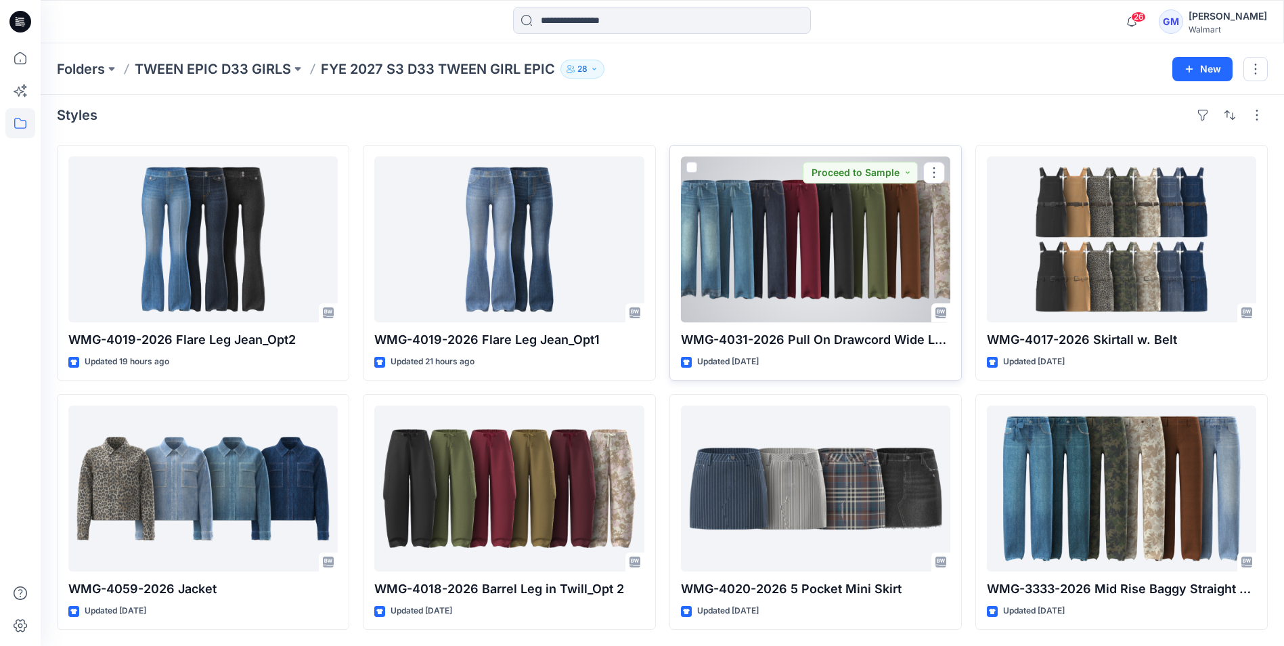
click at [696, 252] on div at bounding box center [815, 239] width 269 height 166
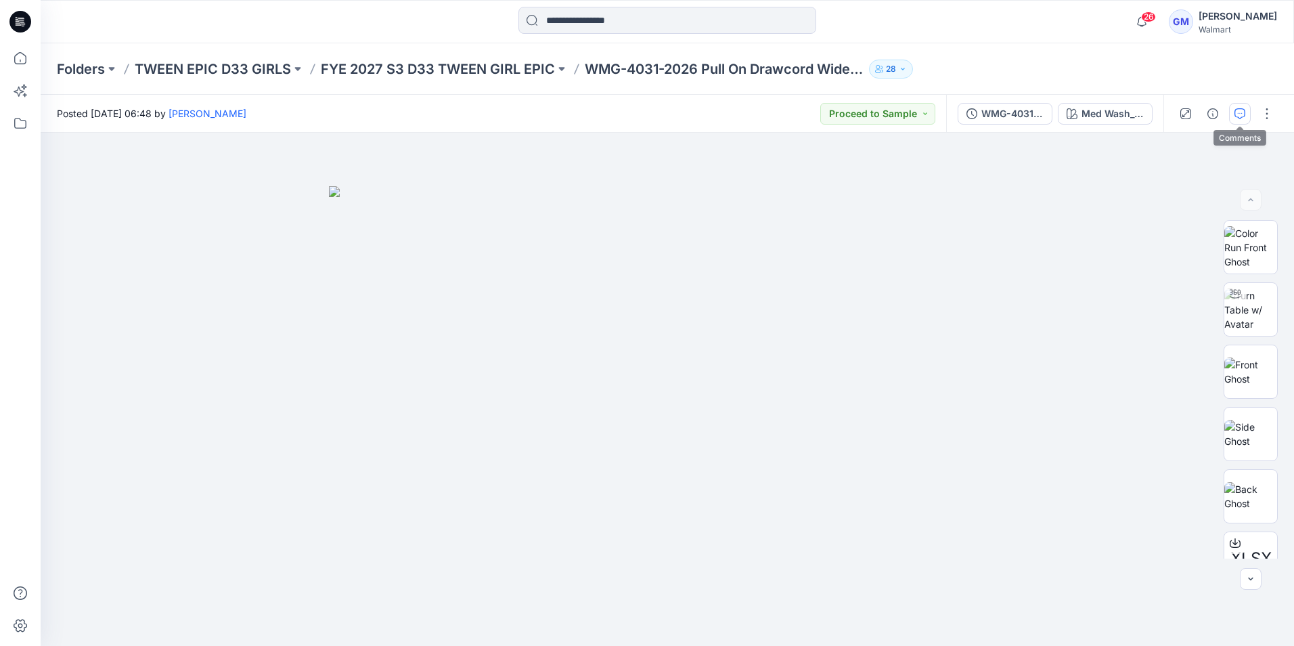
click at [1240, 112] on icon "button" at bounding box center [1240, 113] width 11 height 11
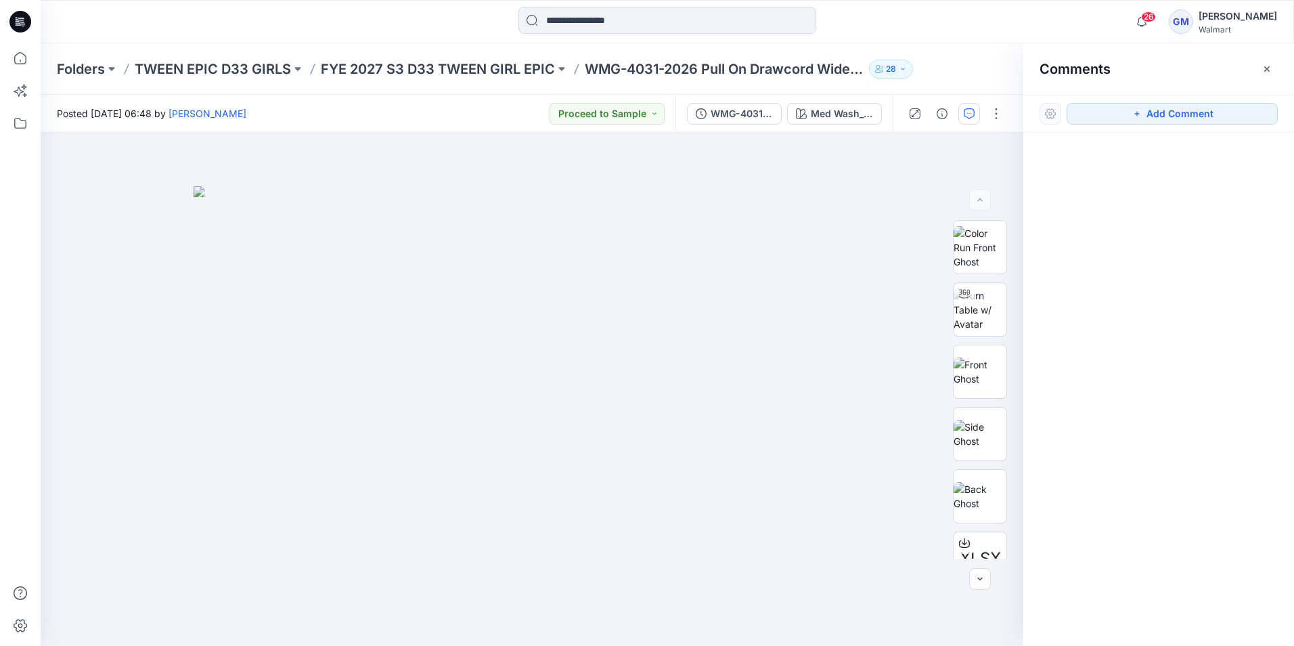
drag, startPoint x: 1275, startPoint y: 68, endPoint x: 1198, endPoint y: 95, distance: 82.0
click at [1275, 68] on button "button" at bounding box center [1268, 69] width 22 height 22
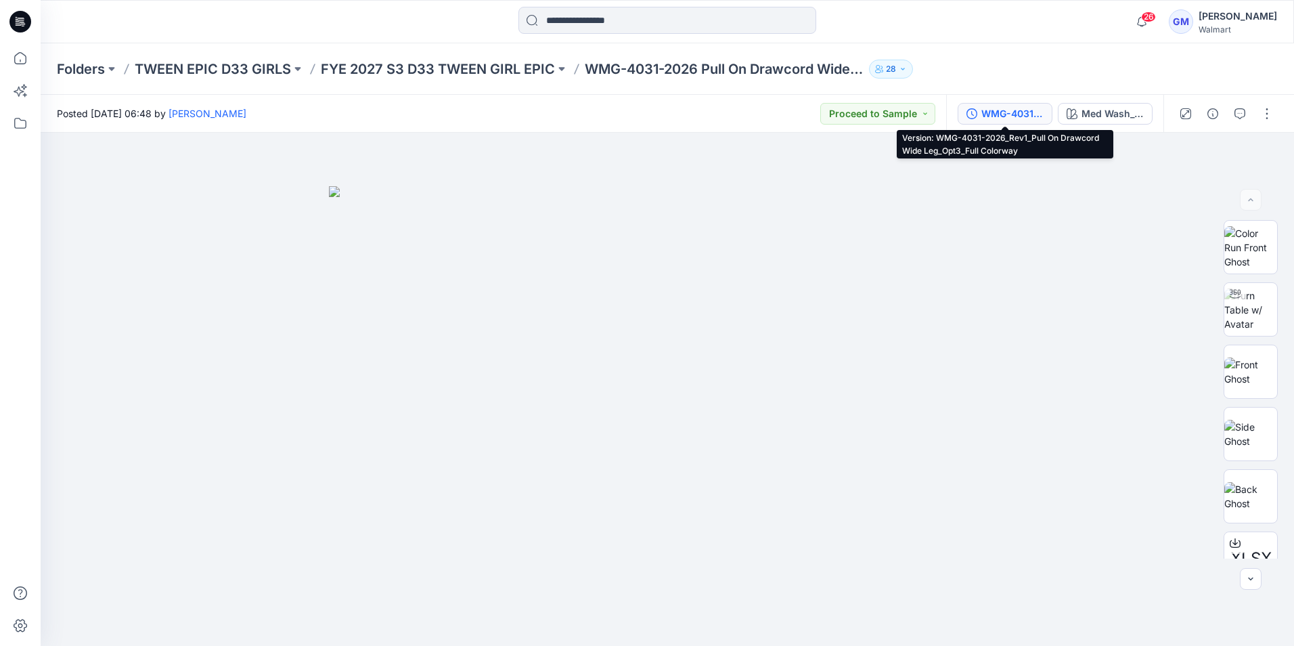
click at [1008, 113] on div "WMG-4031-2026_Rev1_Pull On Drawcord Wide Leg_Opt3_Full Colorway" at bounding box center [1013, 113] width 62 height 15
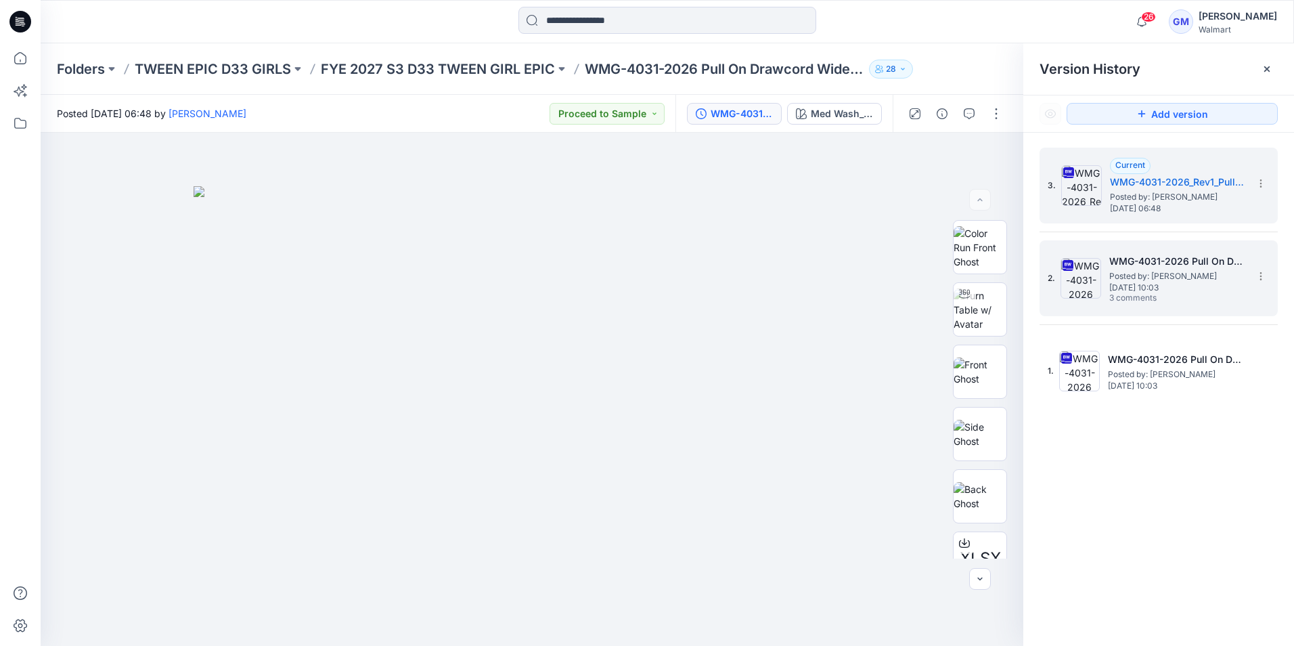
click at [1190, 293] on span "3 comments" at bounding box center [1157, 298] width 95 height 11
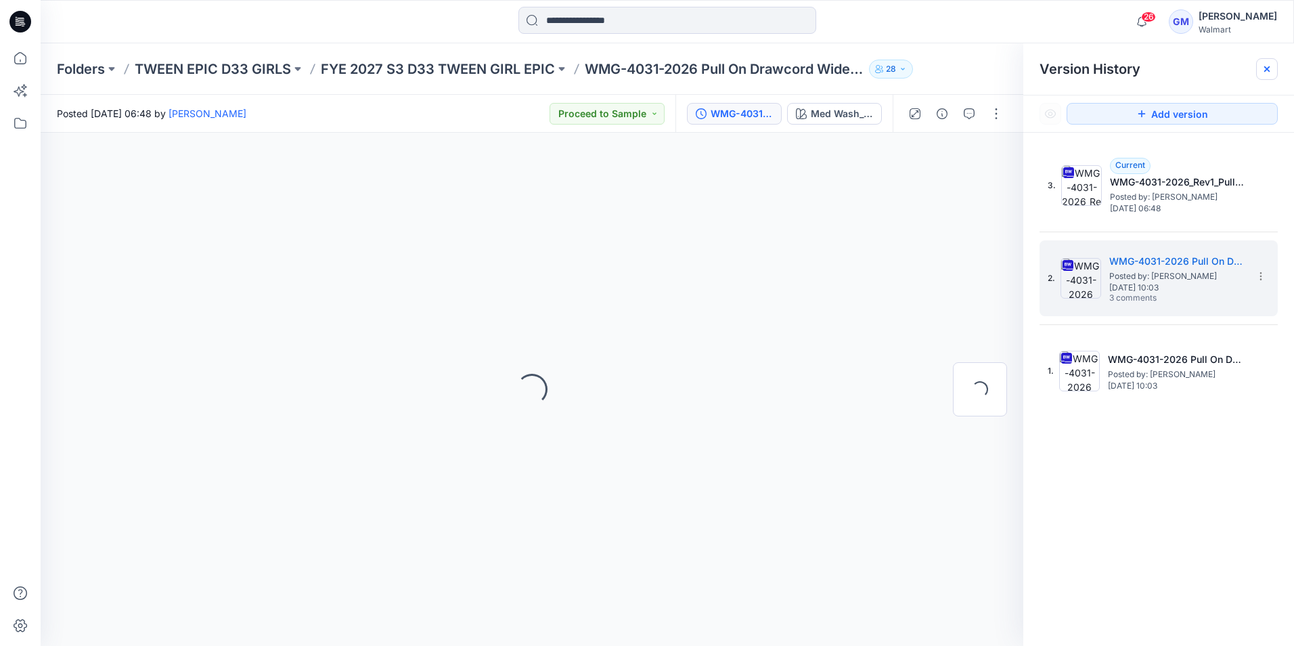
click at [1269, 69] on icon at bounding box center [1267, 69] width 11 height 11
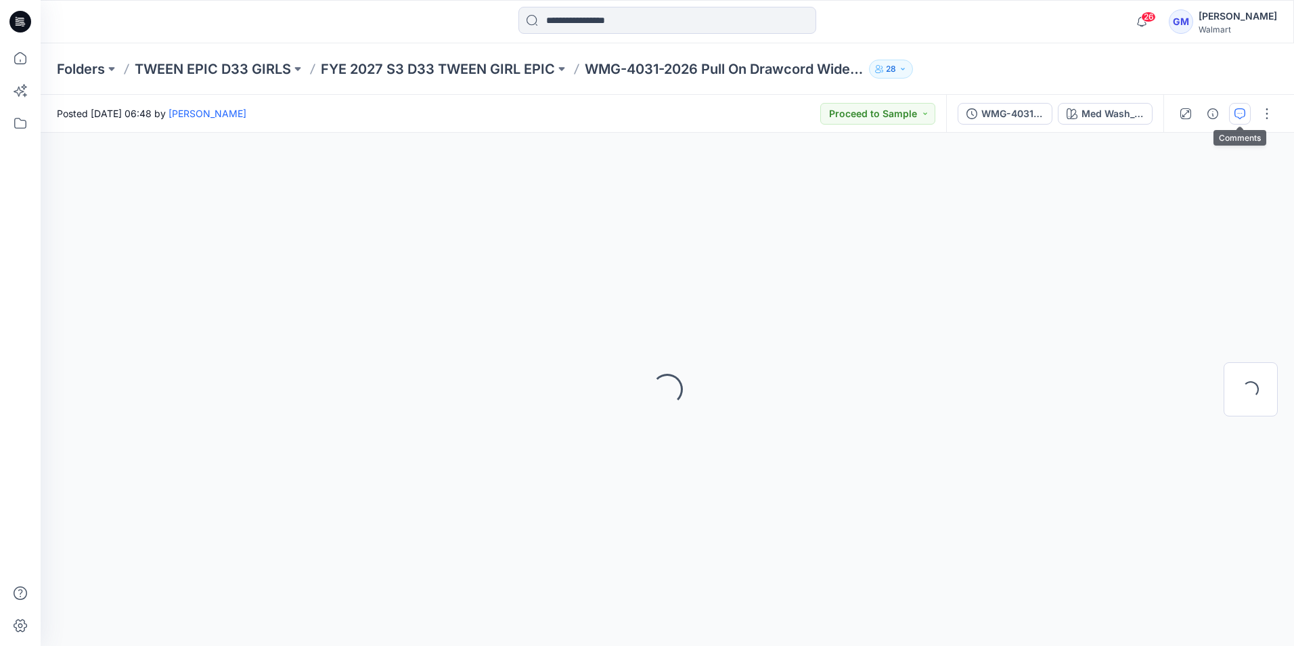
click at [1246, 117] on button "button" at bounding box center [1240, 114] width 22 height 22
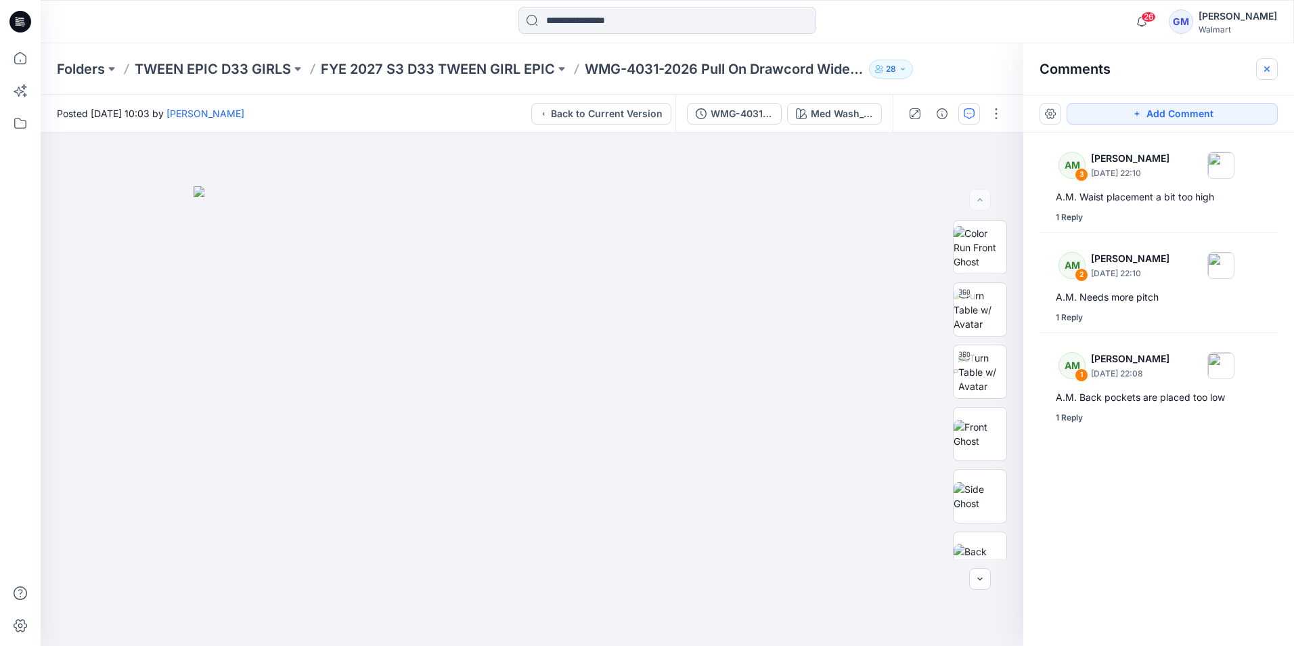
click at [1267, 70] on icon "button" at bounding box center [1267, 68] width 5 height 5
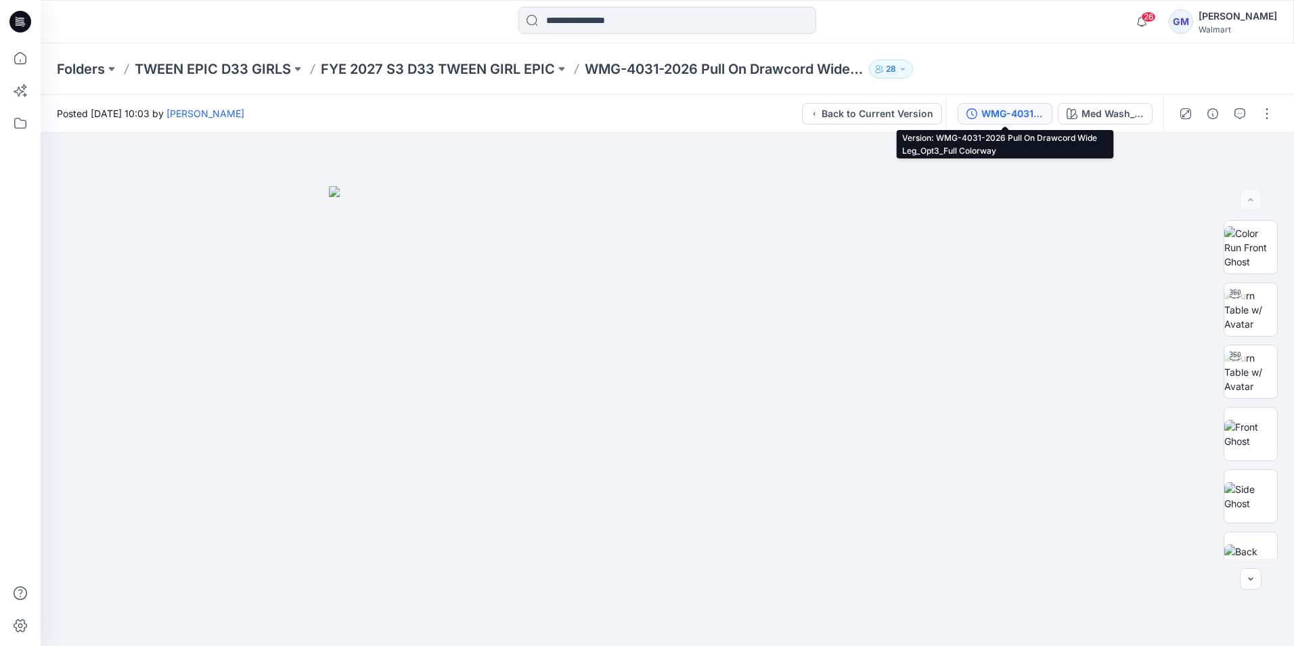
click at [1001, 113] on div "WMG-4031-2026 Pull On Drawcord Wide Leg_Opt3_Full Colorway" at bounding box center [1013, 113] width 62 height 15
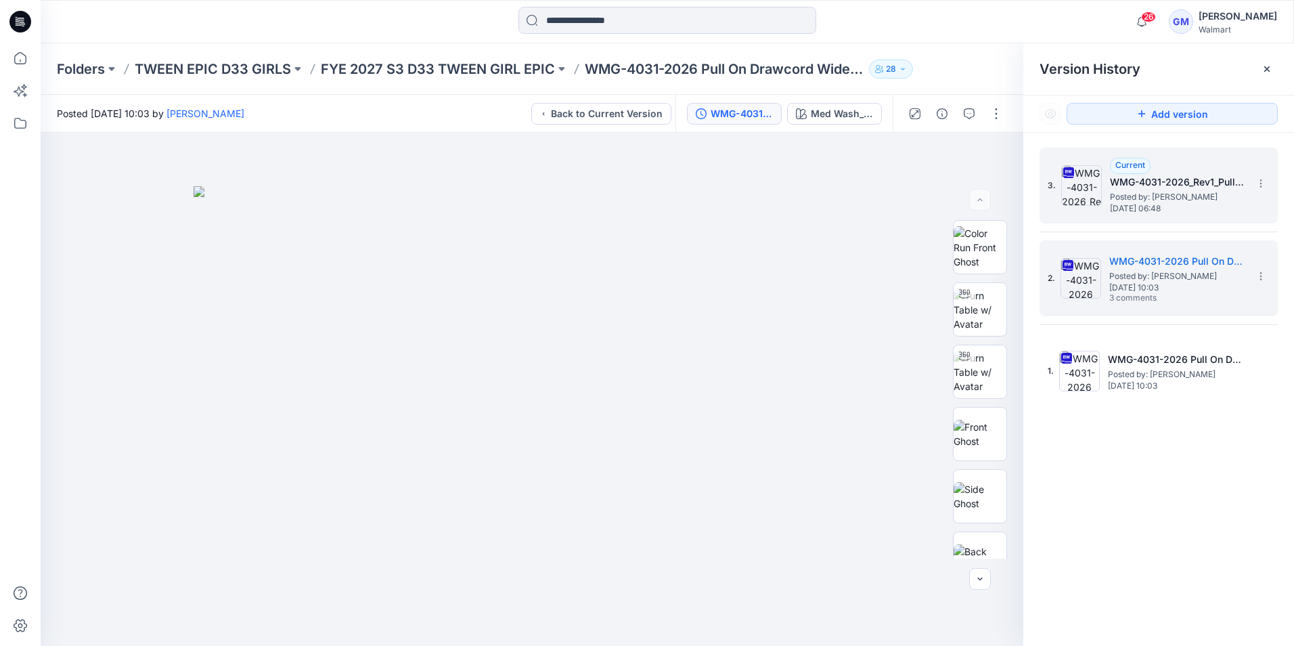
click at [1146, 178] on h5 "WMG-4031-2026_Rev1_Pull On Drawcord Wide Leg_Opt3_Full Colorway" at bounding box center [1177, 182] width 135 height 16
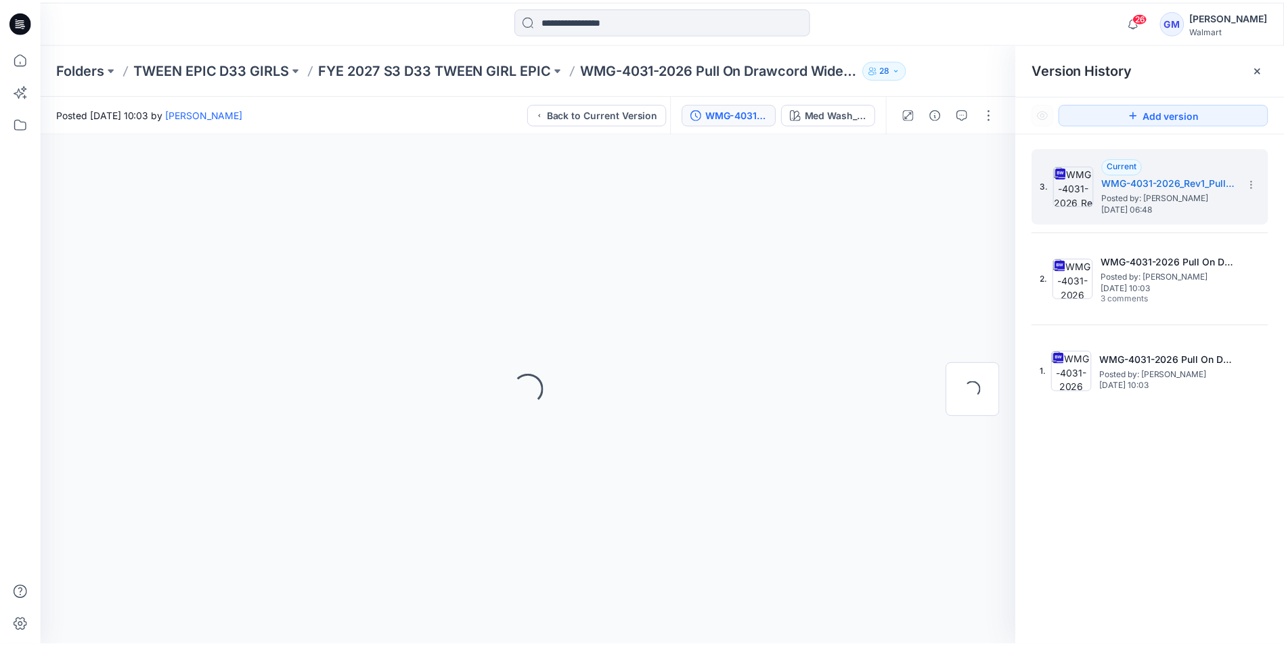
scroll to position [7, 0]
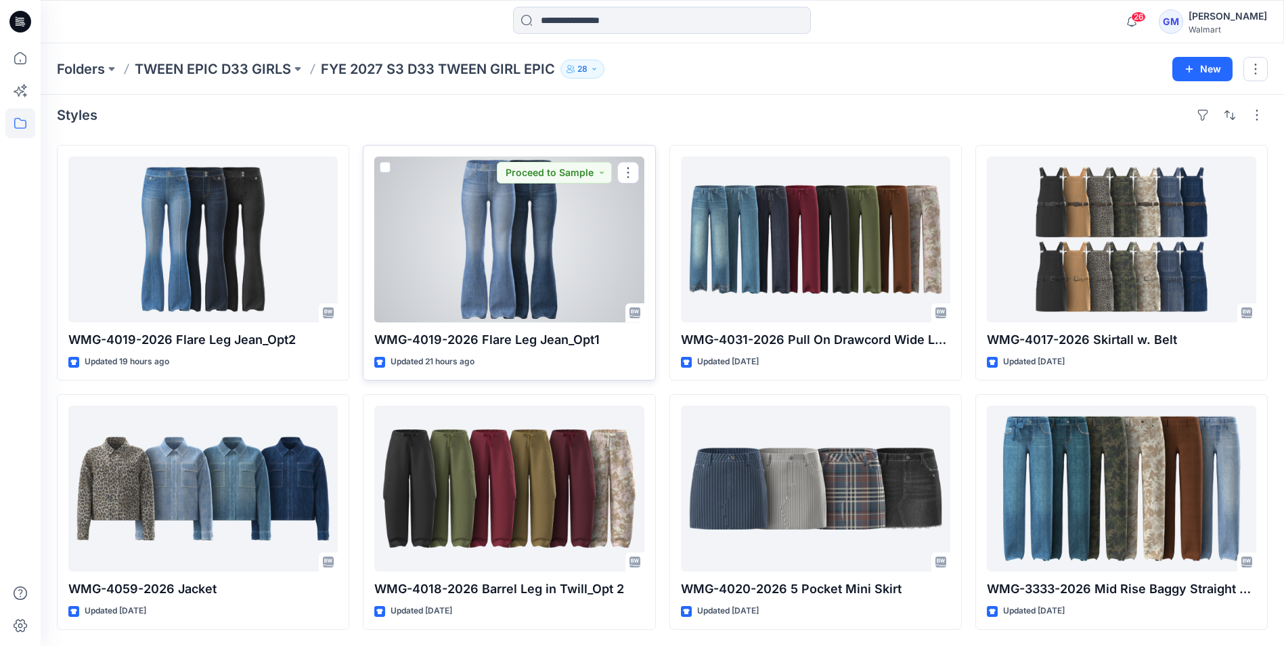
click at [533, 266] on div at bounding box center [508, 239] width 269 height 166
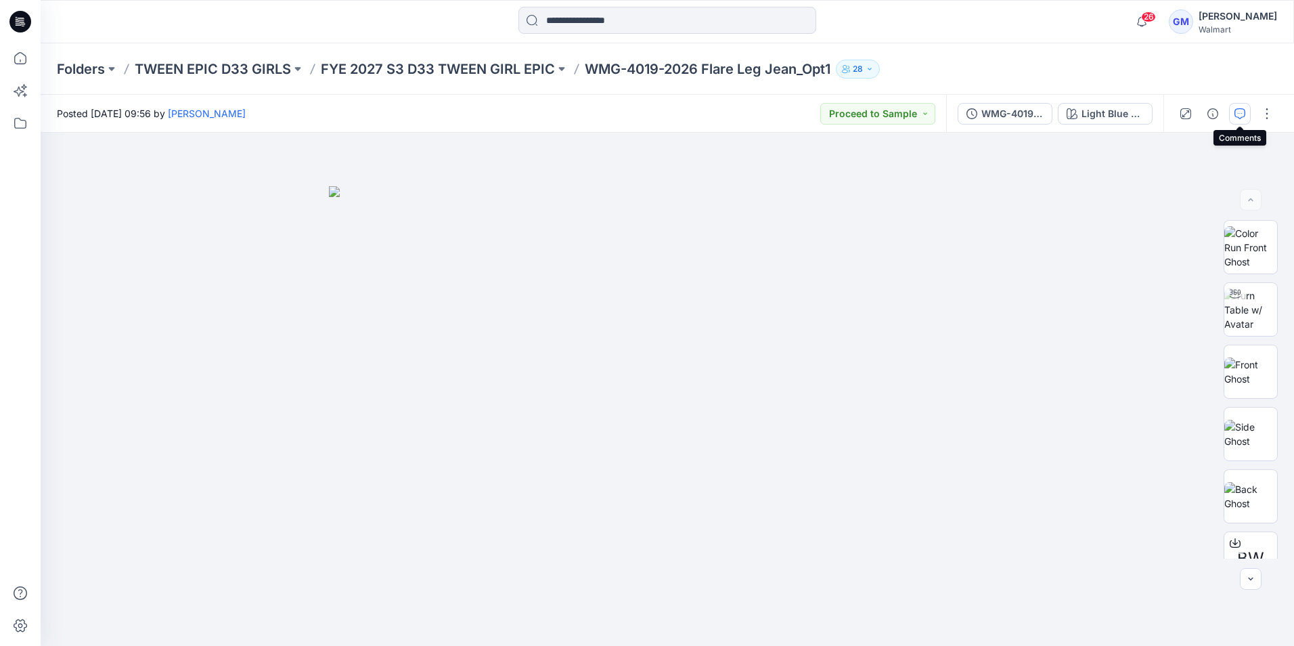
click at [1239, 111] on icon "button" at bounding box center [1240, 113] width 11 height 11
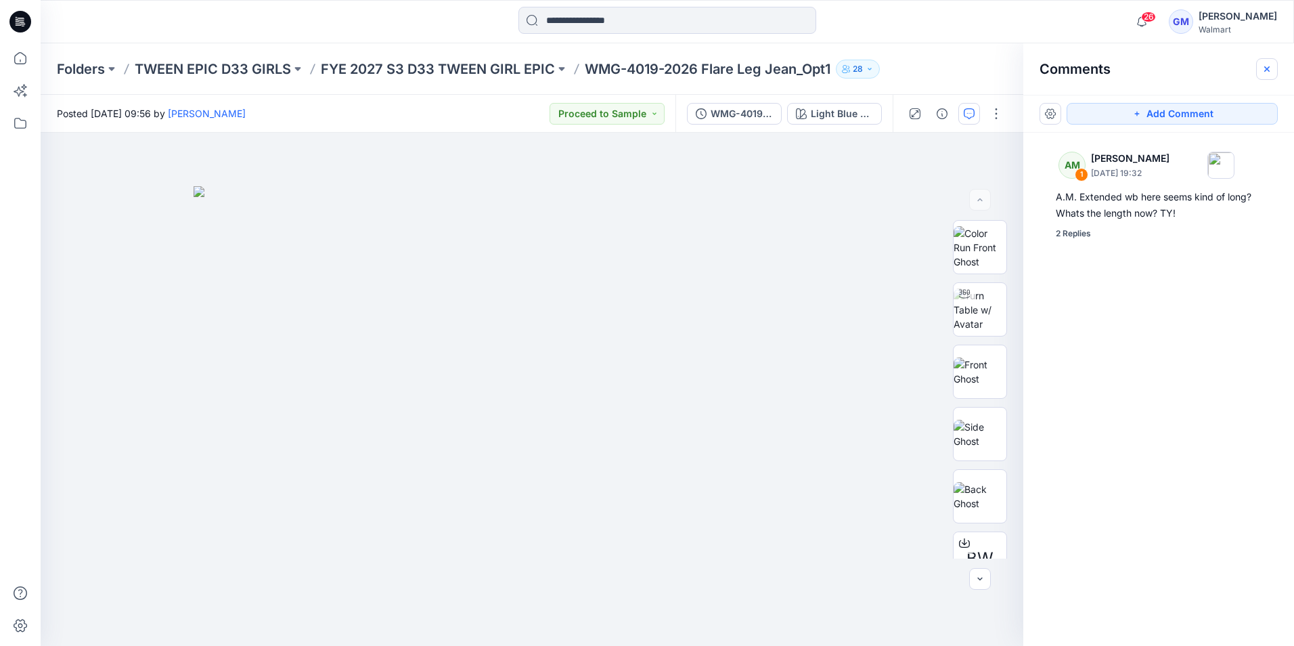
click at [1271, 64] on icon "button" at bounding box center [1267, 69] width 11 height 11
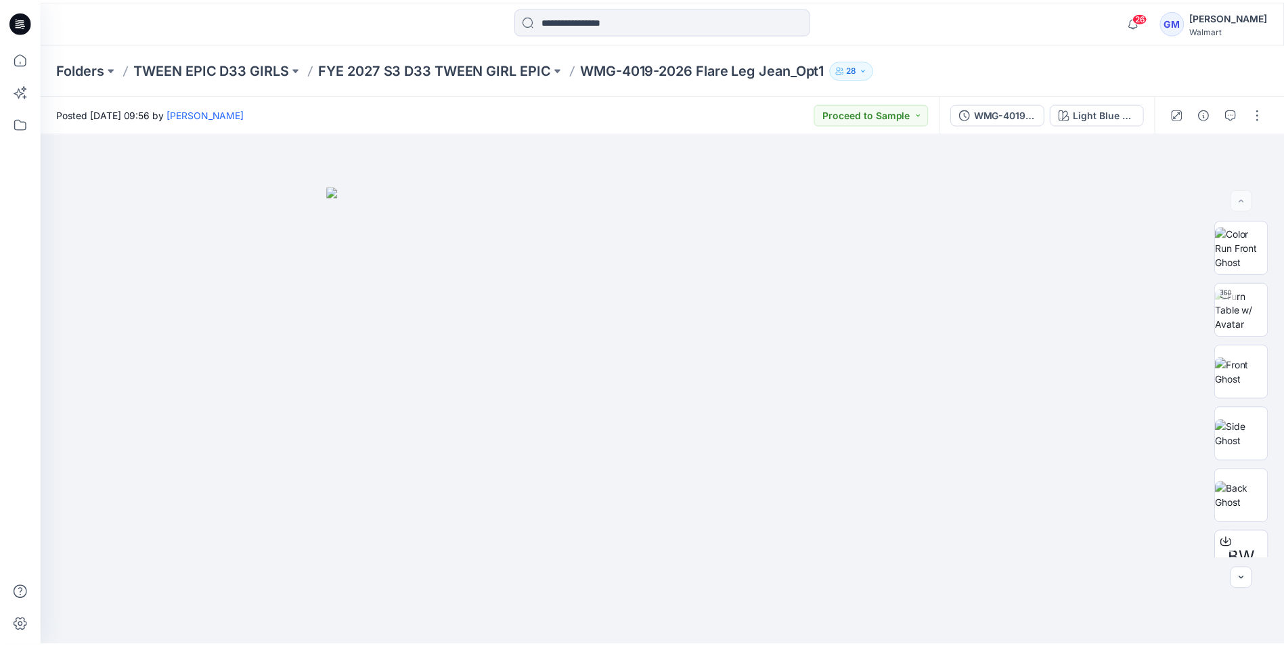
scroll to position [7, 0]
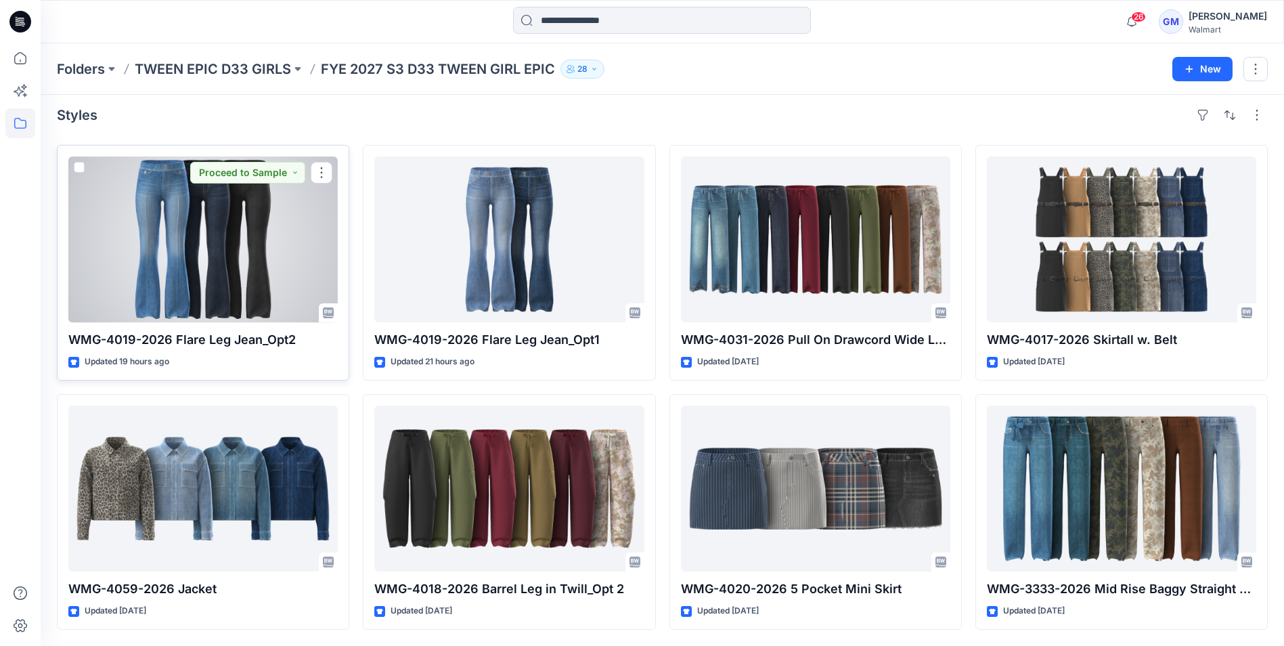
click at [232, 229] on div at bounding box center [202, 239] width 269 height 166
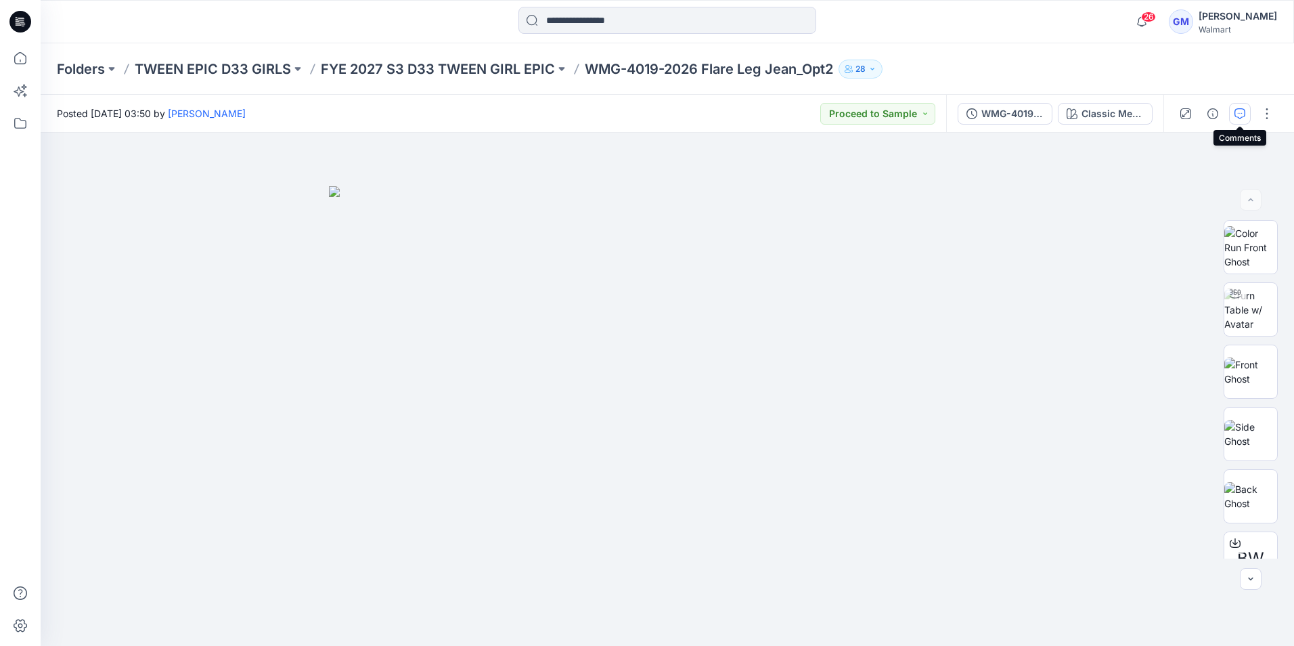
click at [1237, 112] on icon "button" at bounding box center [1240, 113] width 11 height 11
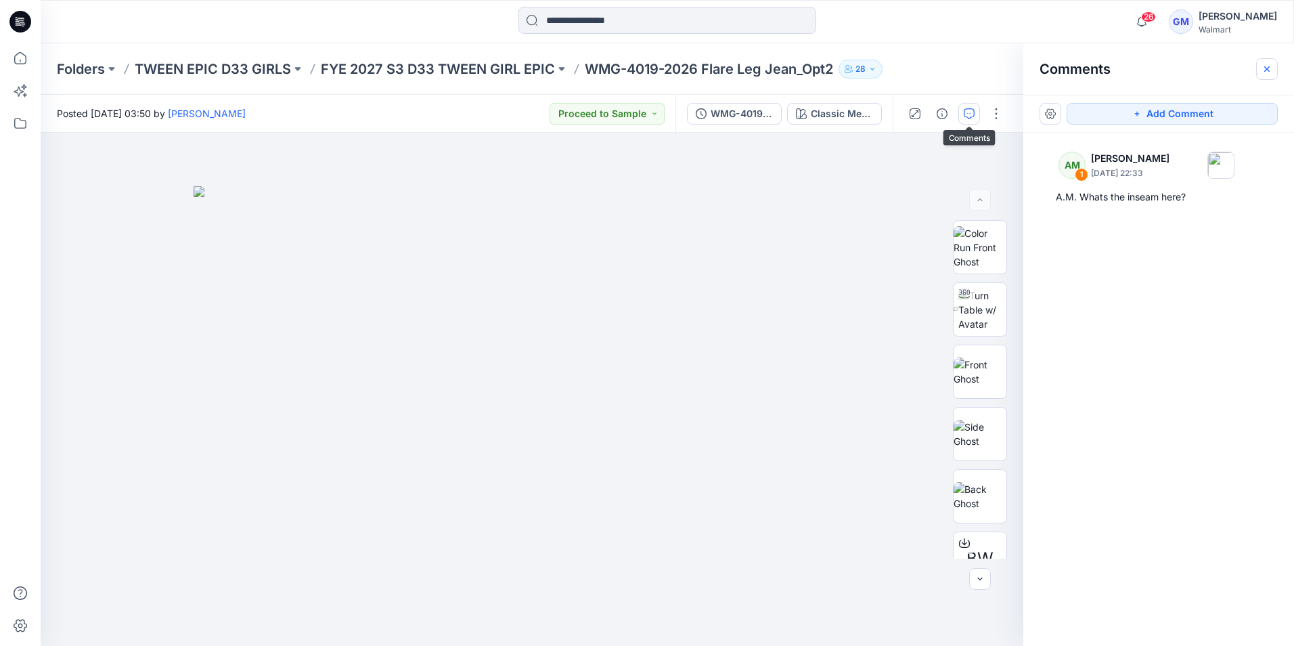
click at [1268, 72] on icon "button" at bounding box center [1267, 69] width 11 height 11
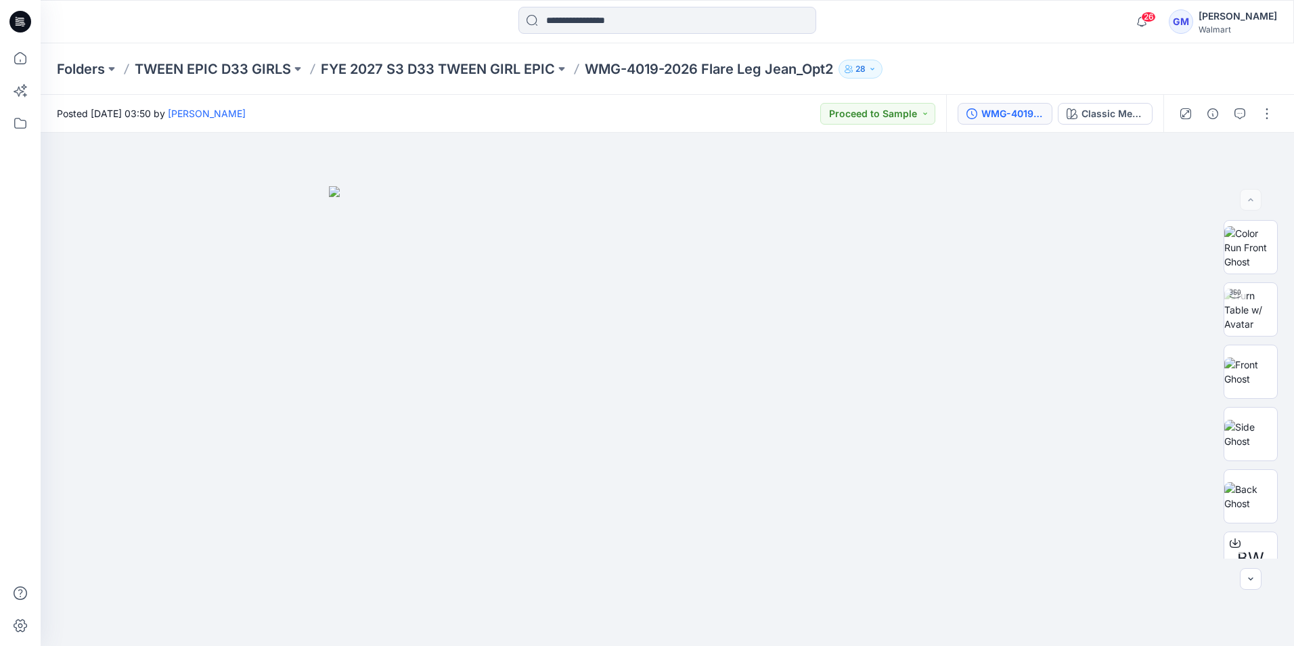
click at [1026, 121] on button "WMG-4019-2026_Rev2_Flare Leg Jean_Opt2_Full Colorway" at bounding box center [1005, 114] width 95 height 22
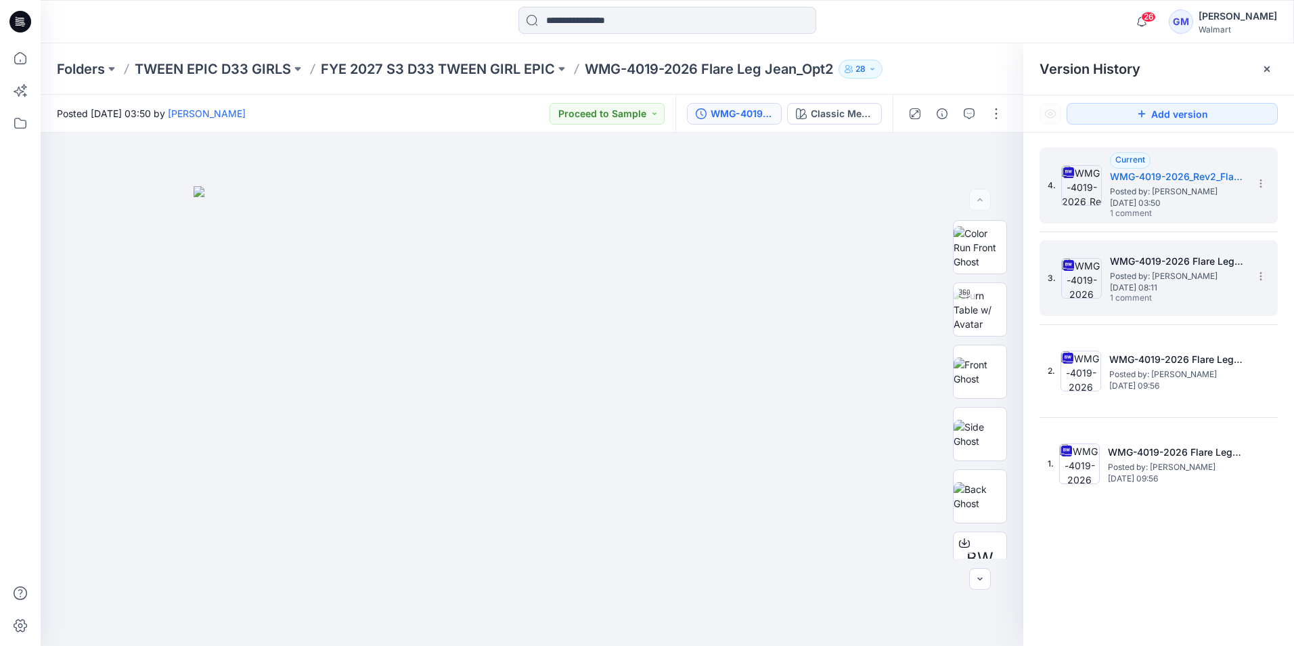
click at [1162, 293] on span "1 comment" at bounding box center [1157, 298] width 95 height 11
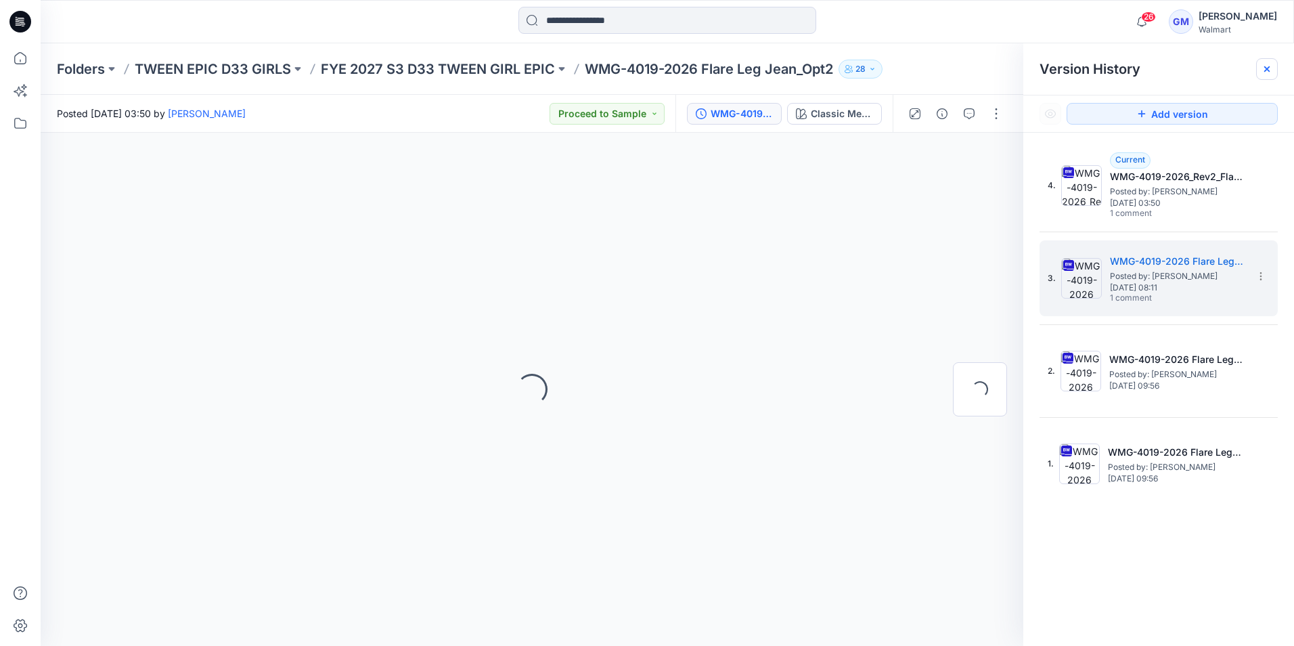
click at [1265, 69] on icon at bounding box center [1267, 69] width 11 height 11
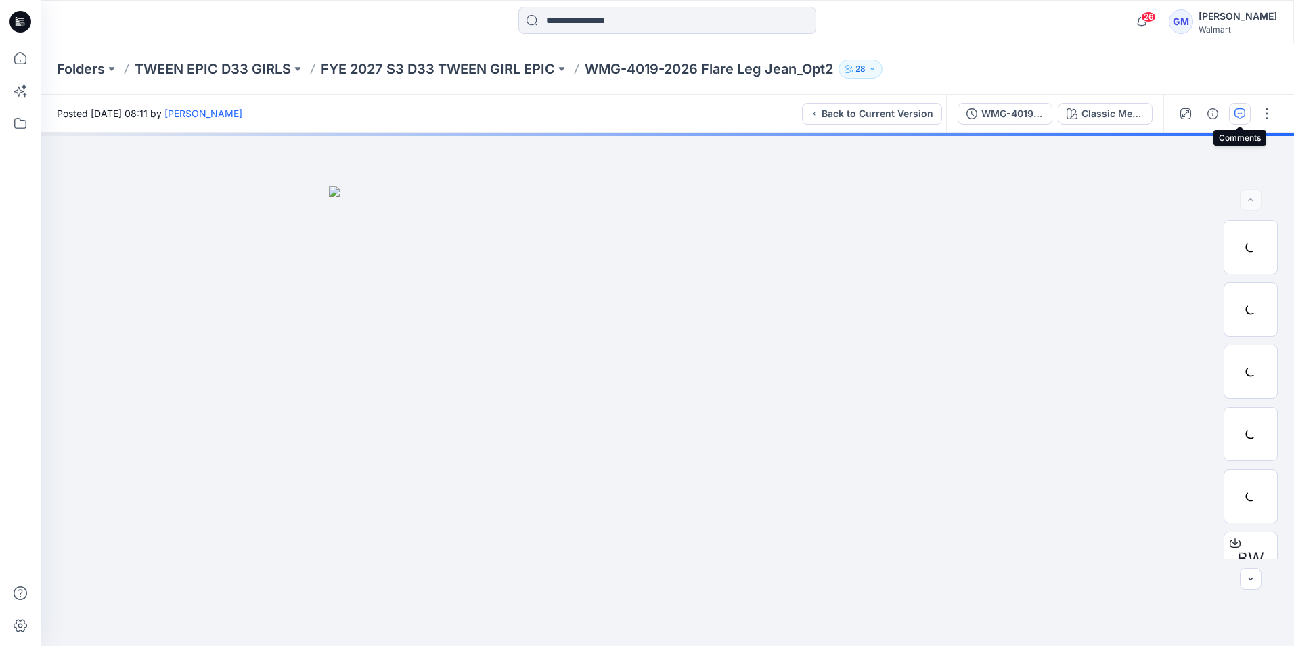
click at [1241, 114] on icon "button" at bounding box center [1240, 113] width 11 height 11
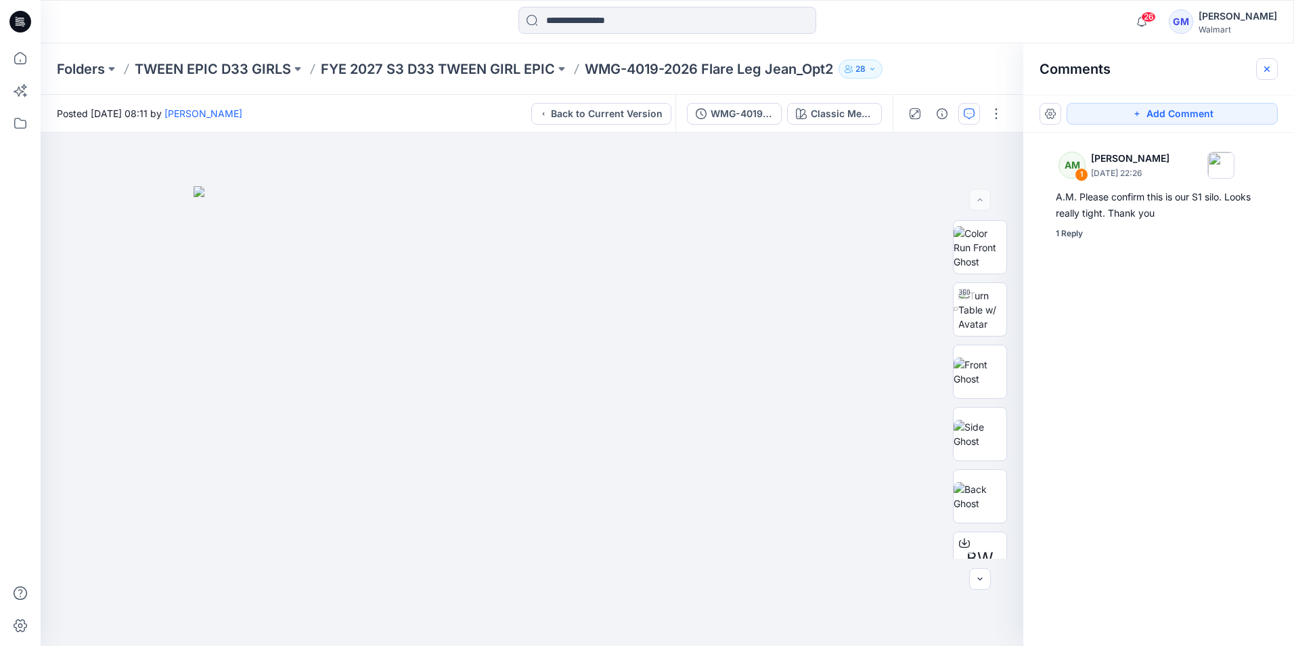
click at [1270, 68] on icon "button" at bounding box center [1267, 69] width 11 height 11
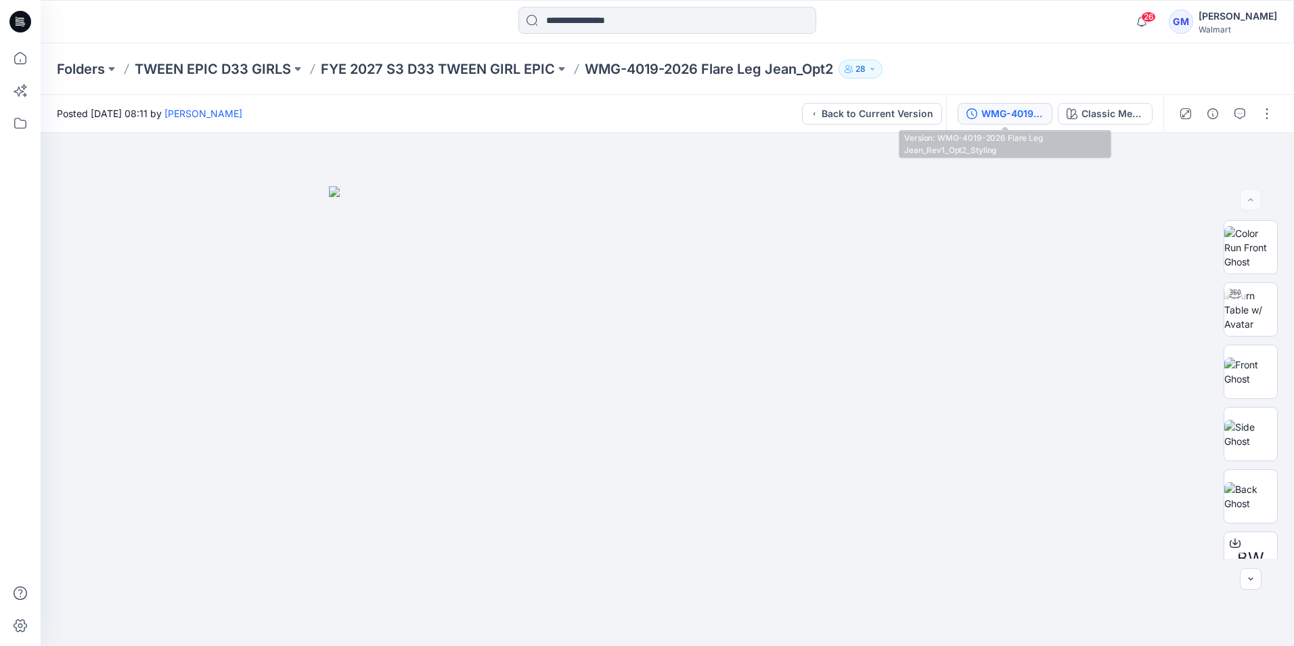
click at [1011, 114] on div "WMG-4019-2026 Flare Leg Jean_Rev1_Opt2_Styling" at bounding box center [1013, 113] width 62 height 15
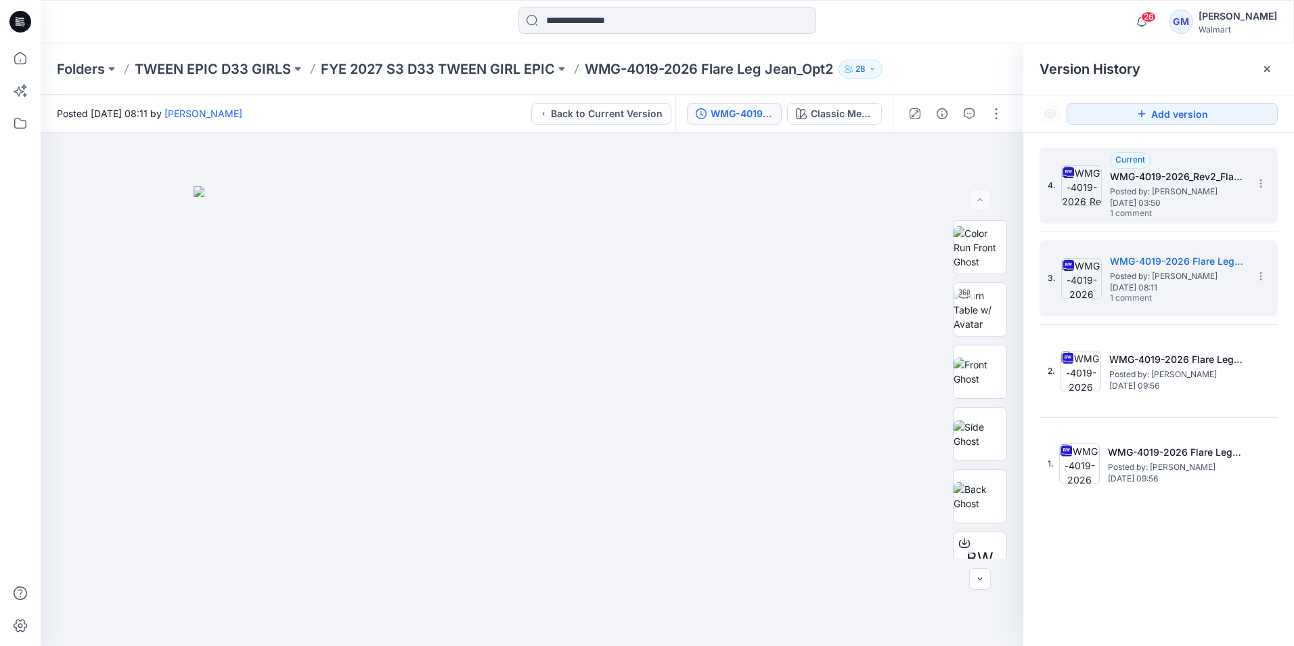
click at [1165, 186] on span "Posted by: [PERSON_NAME]" at bounding box center [1177, 192] width 135 height 14
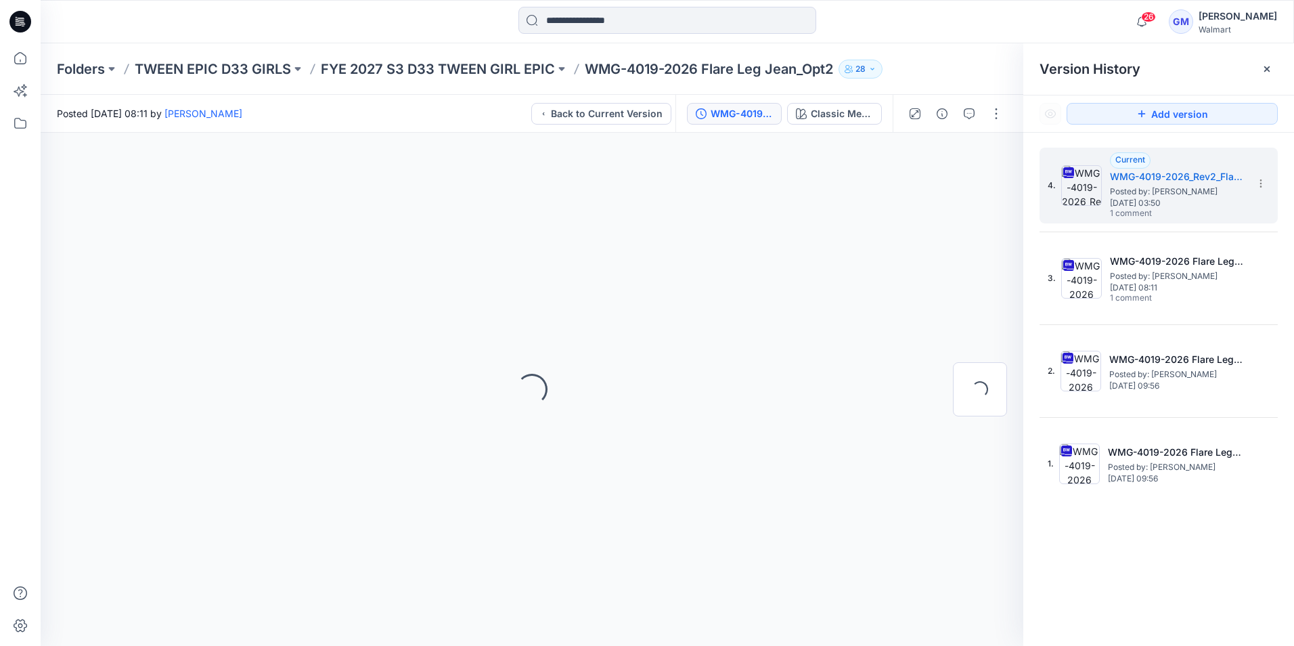
click at [1266, 70] on icon at bounding box center [1267, 69] width 11 height 11
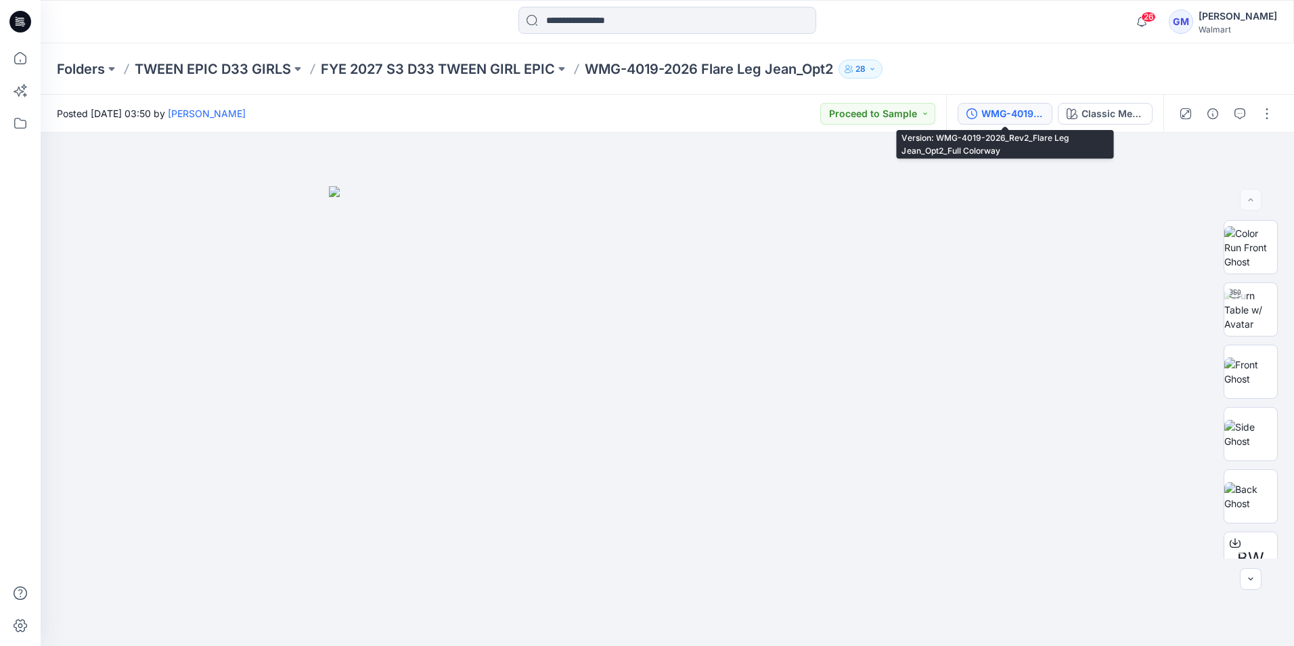
click at [1012, 108] on div "WMG-4019-2026_Rev2_Flare Leg Jean_Opt2_Full Colorway" at bounding box center [1013, 113] width 62 height 15
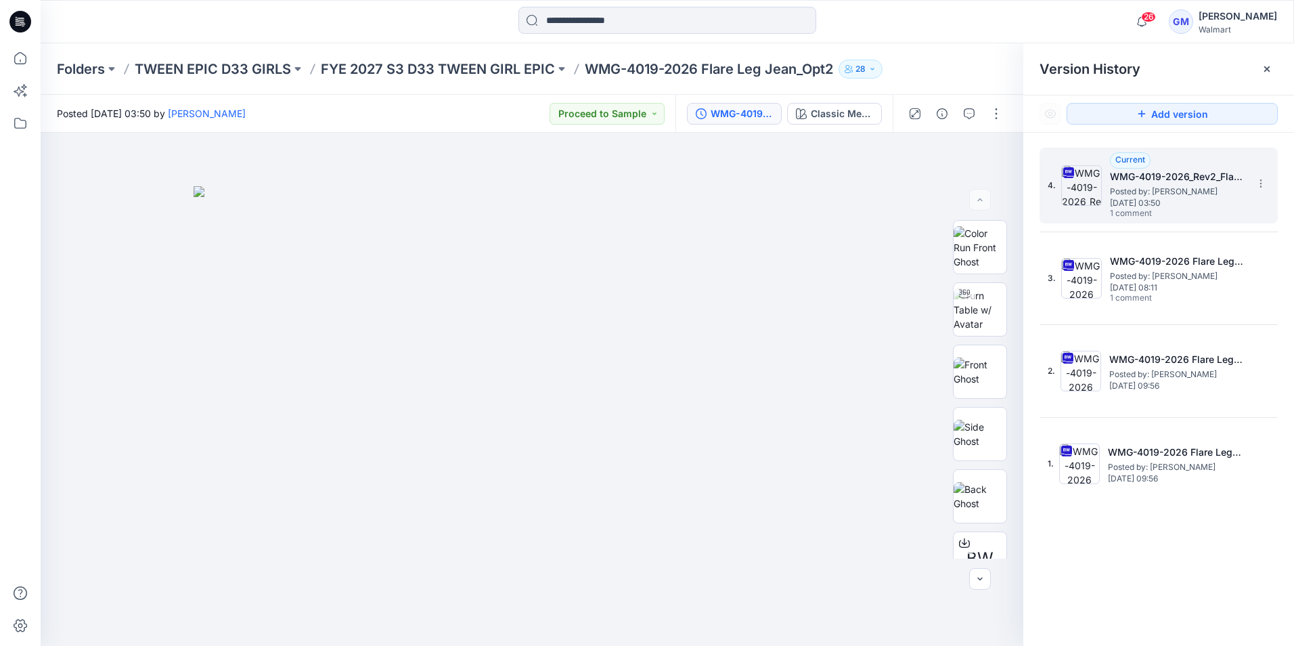
click at [1177, 209] on span "1 comment" at bounding box center [1157, 214] width 95 height 11
click at [1272, 68] on icon at bounding box center [1267, 69] width 11 height 11
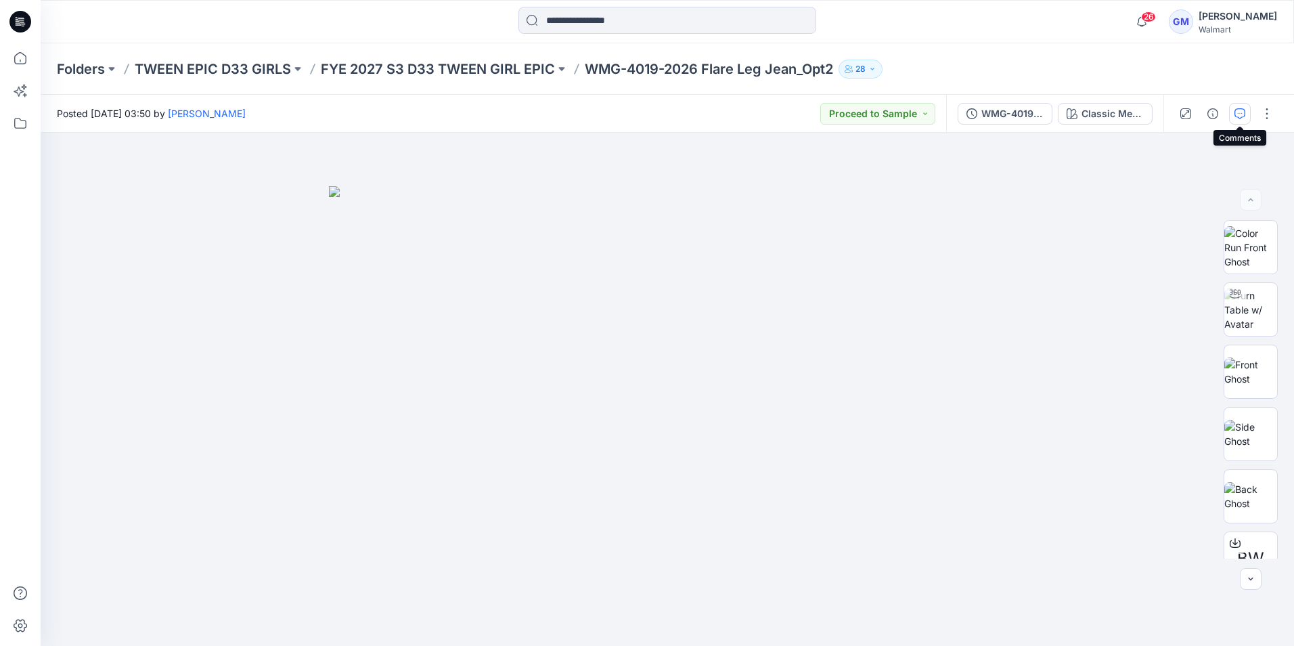
click at [1239, 119] on button "button" at bounding box center [1240, 114] width 22 height 22
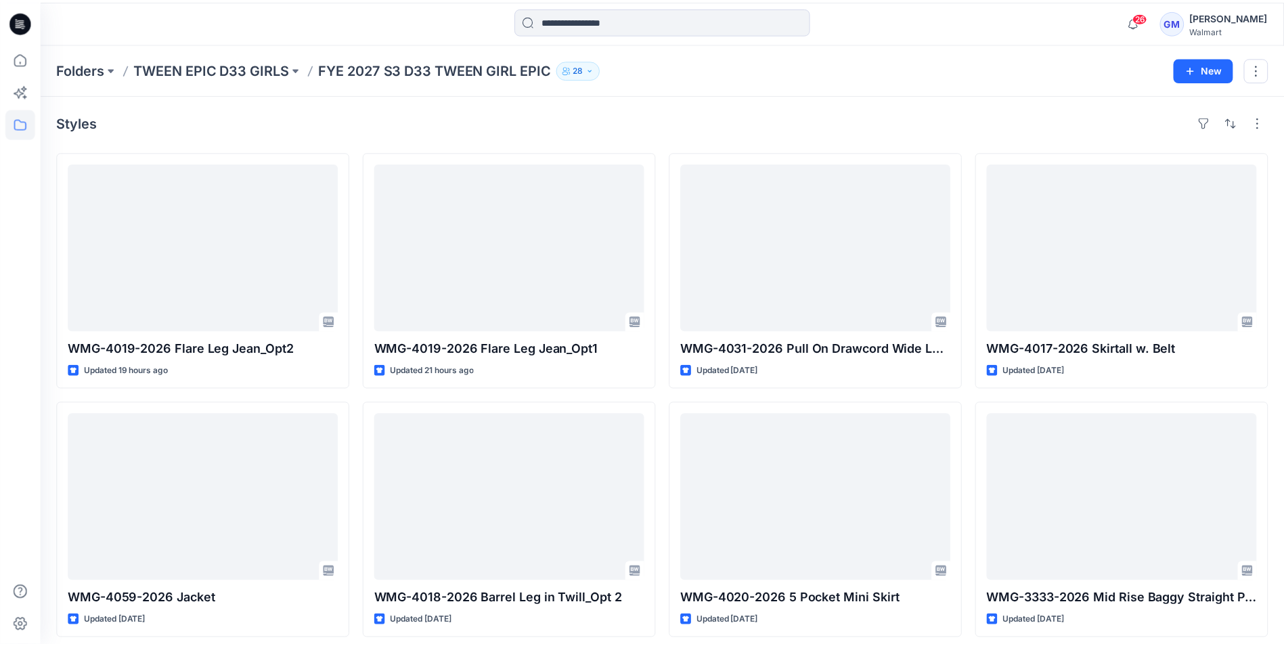
scroll to position [7, 0]
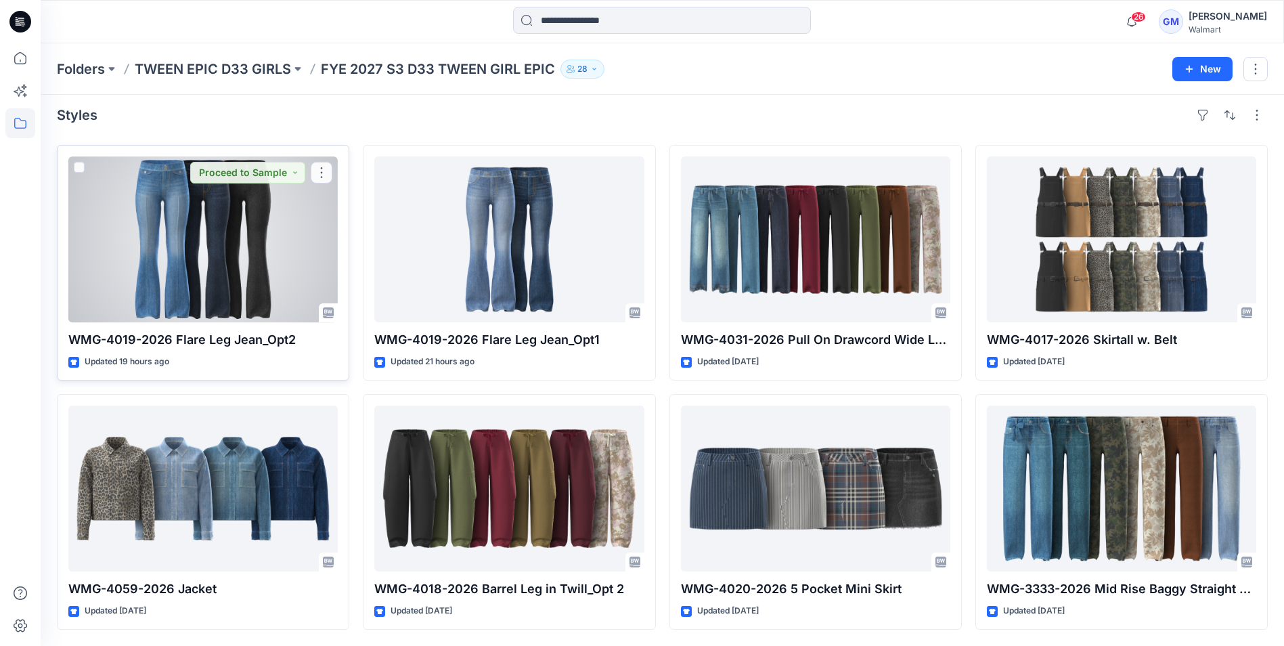
click at [254, 302] on div at bounding box center [202, 239] width 269 height 166
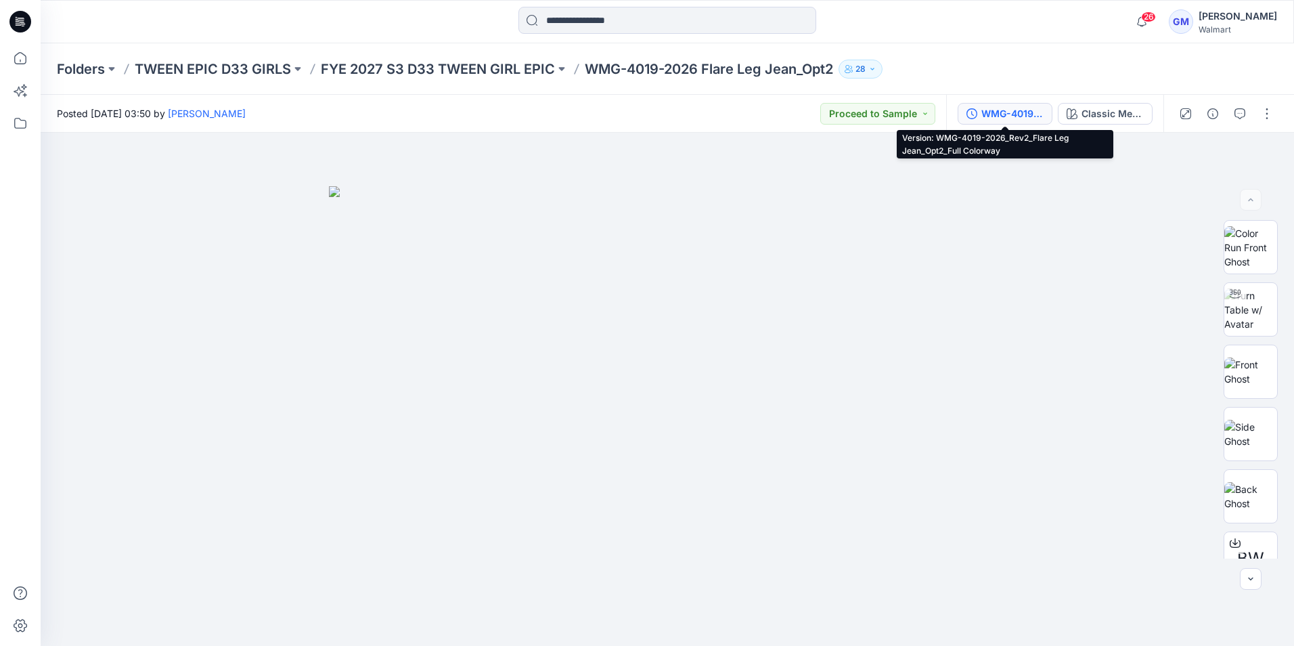
click at [1028, 110] on div "WMG-4019-2026_Rev2_Flare Leg Jean_Opt2_Full Colorway" at bounding box center [1013, 113] width 62 height 15
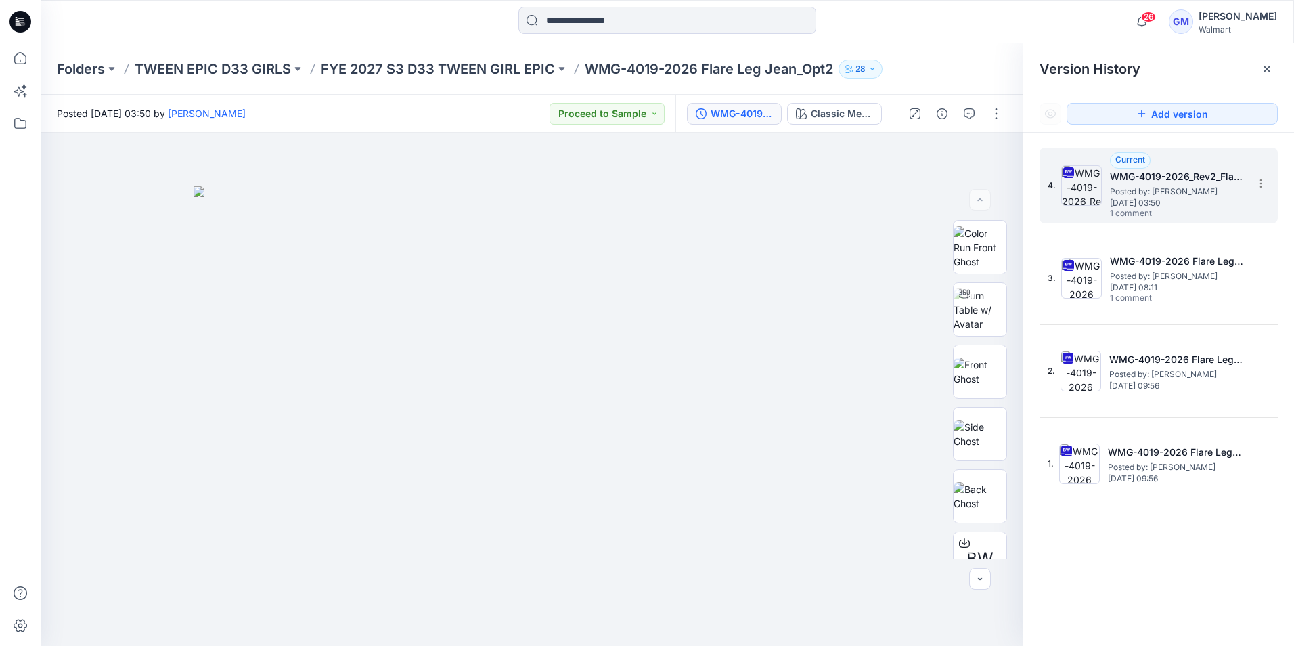
click at [1160, 211] on span "1 comment" at bounding box center [1157, 214] width 95 height 11
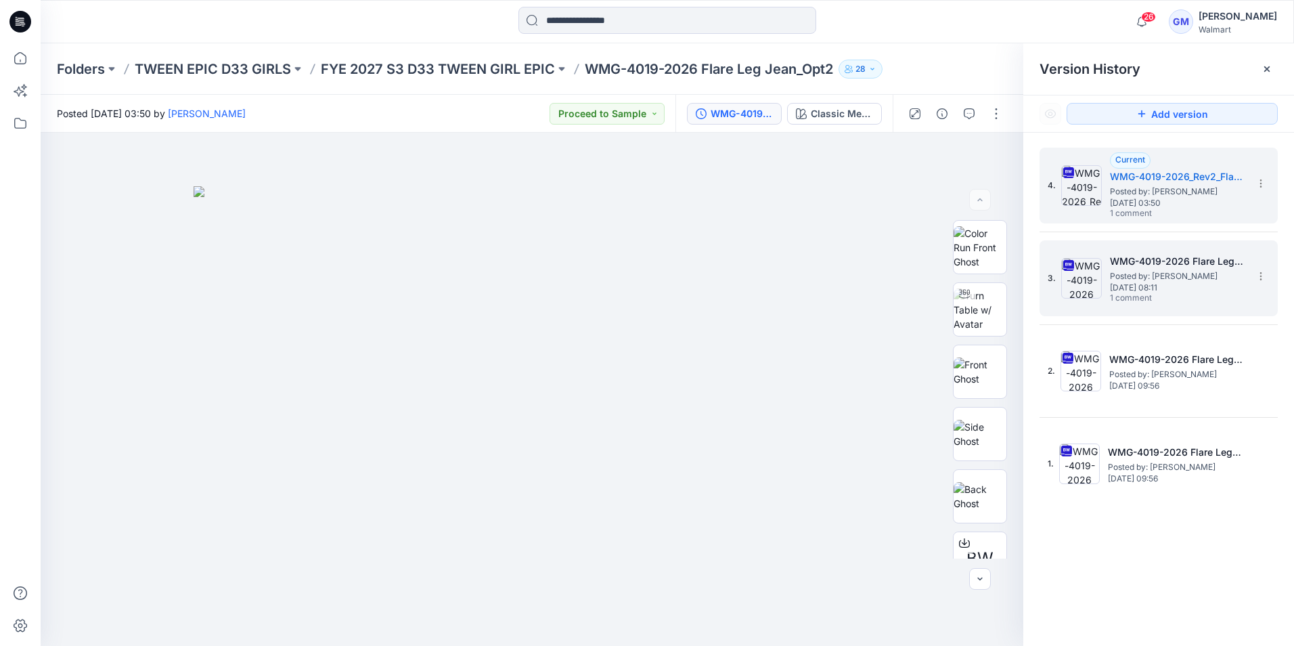
click at [1210, 261] on h5 "WMG-4019-2026 Flare Leg Jean_Rev1_Opt2_Styling" at bounding box center [1177, 261] width 135 height 16
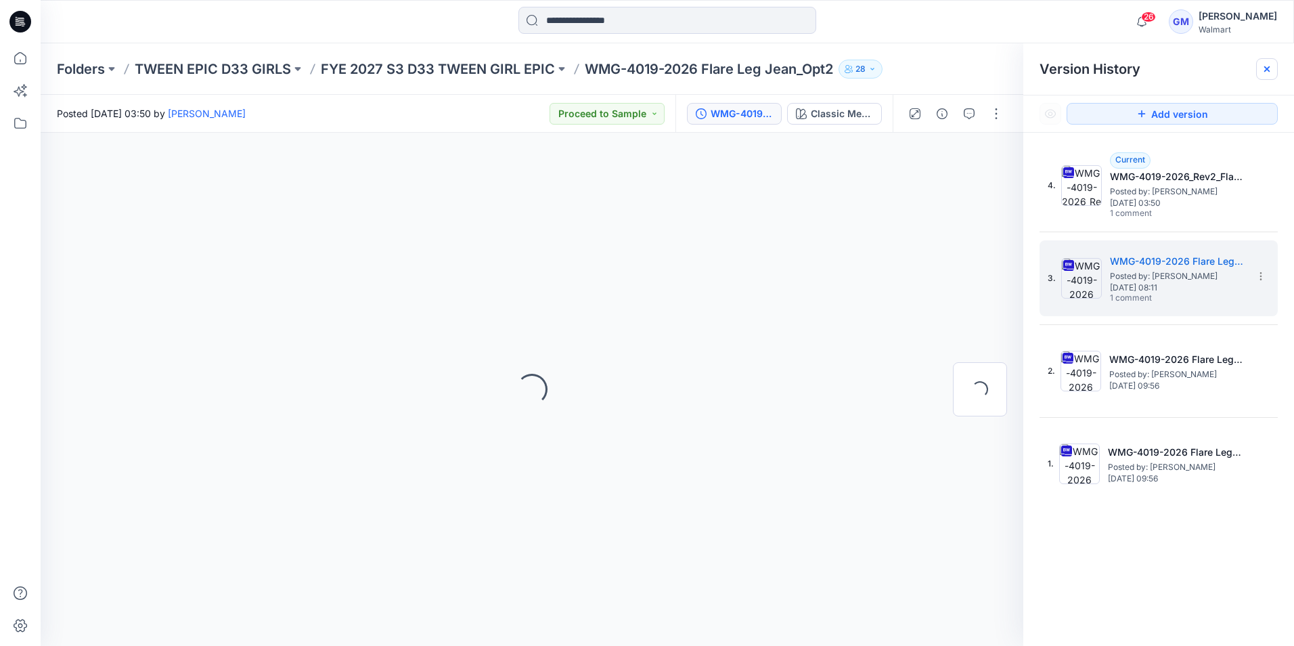
click at [1268, 70] on icon at bounding box center [1267, 68] width 5 height 5
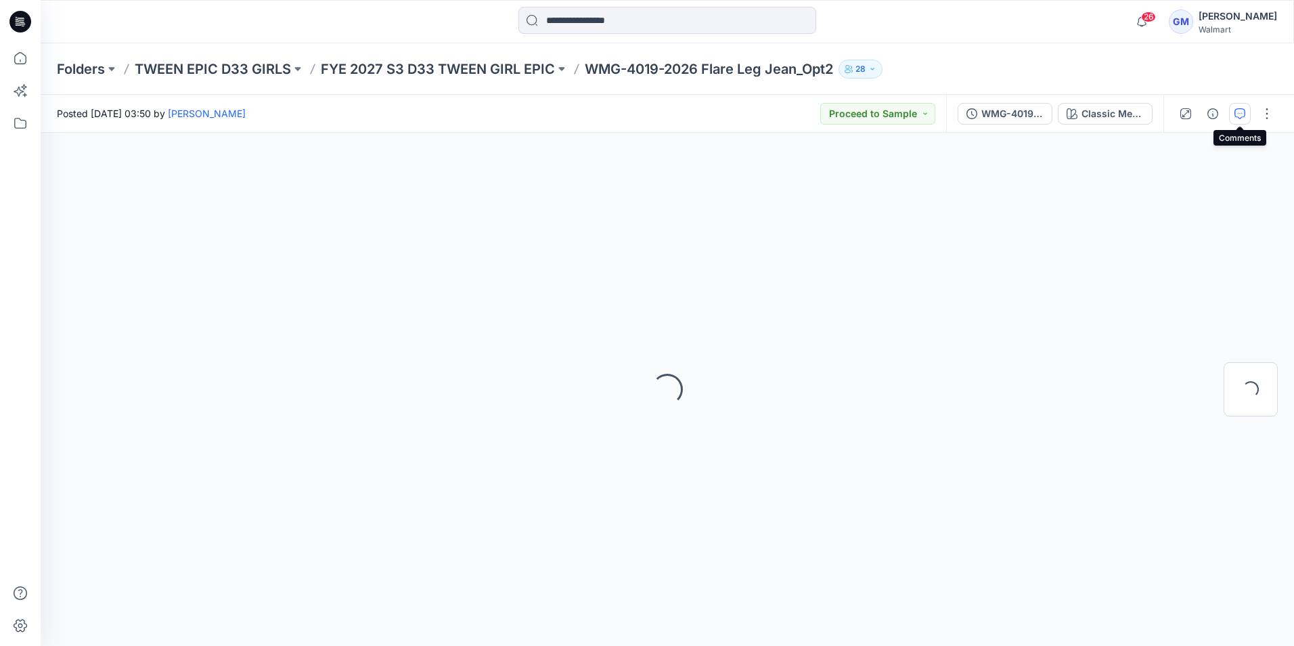
click at [1239, 116] on icon "button" at bounding box center [1240, 113] width 11 height 11
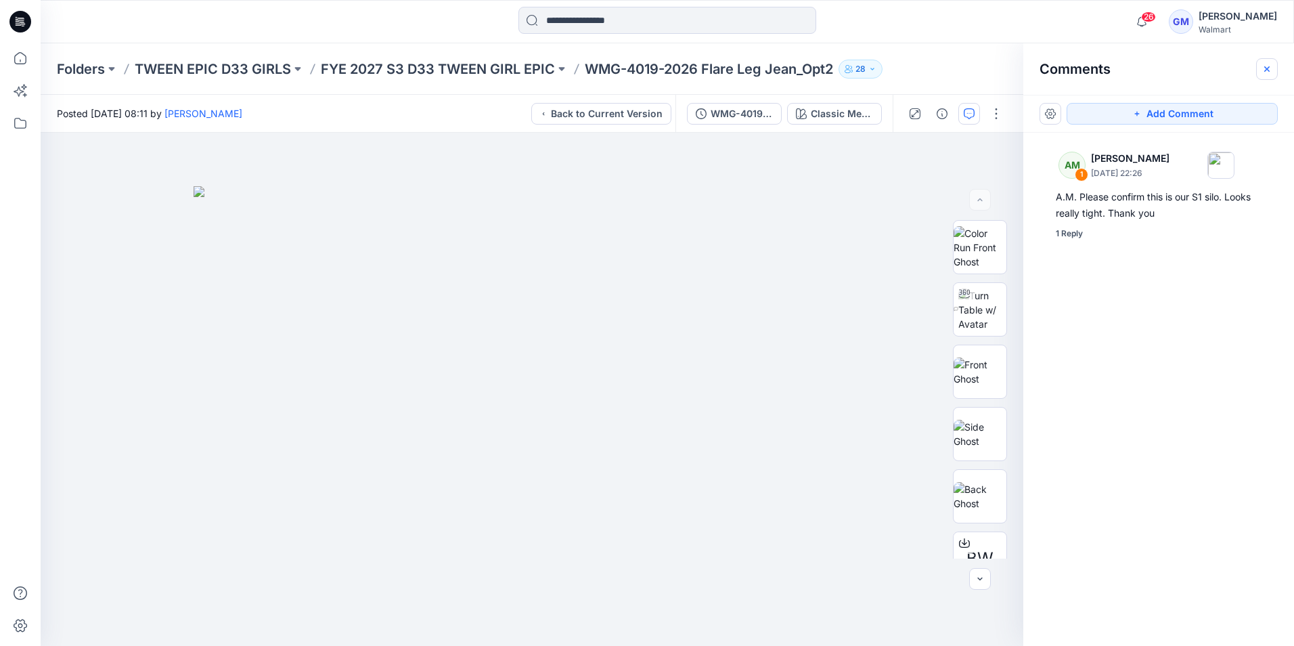
click at [1267, 71] on icon "button" at bounding box center [1267, 69] width 11 height 11
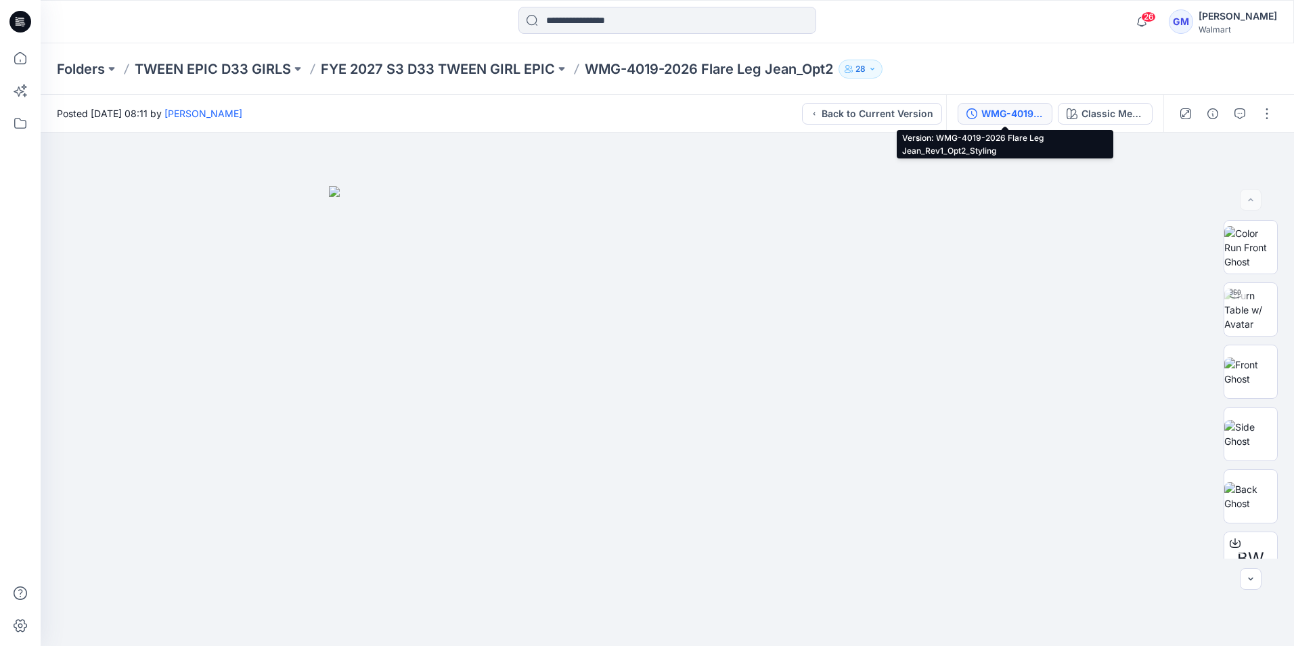
click at [998, 112] on div "WMG-4019-2026 Flare Leg Jean_Rev1_Opt2_Styling" at bounding box center [1013, 113] width 62 height 15
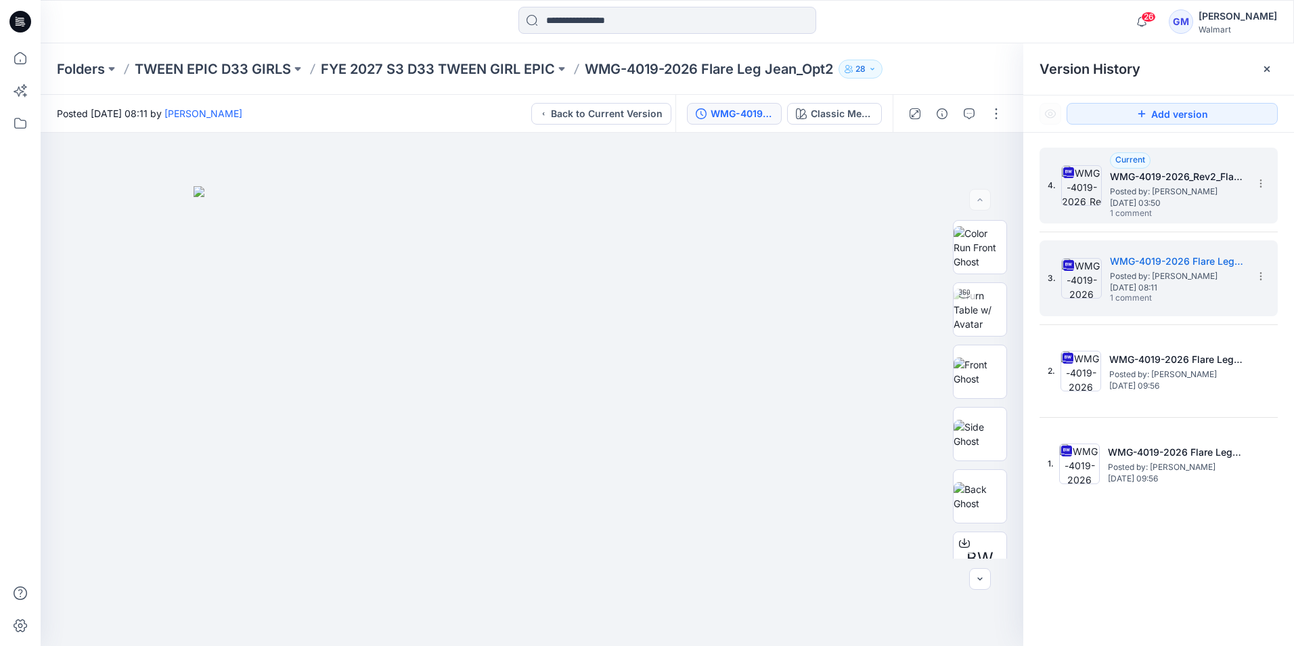
click at [1177, 194] on span "Posted by: [PERSON_NAME]" at bounding box center [1177, 192] width 135 height 14
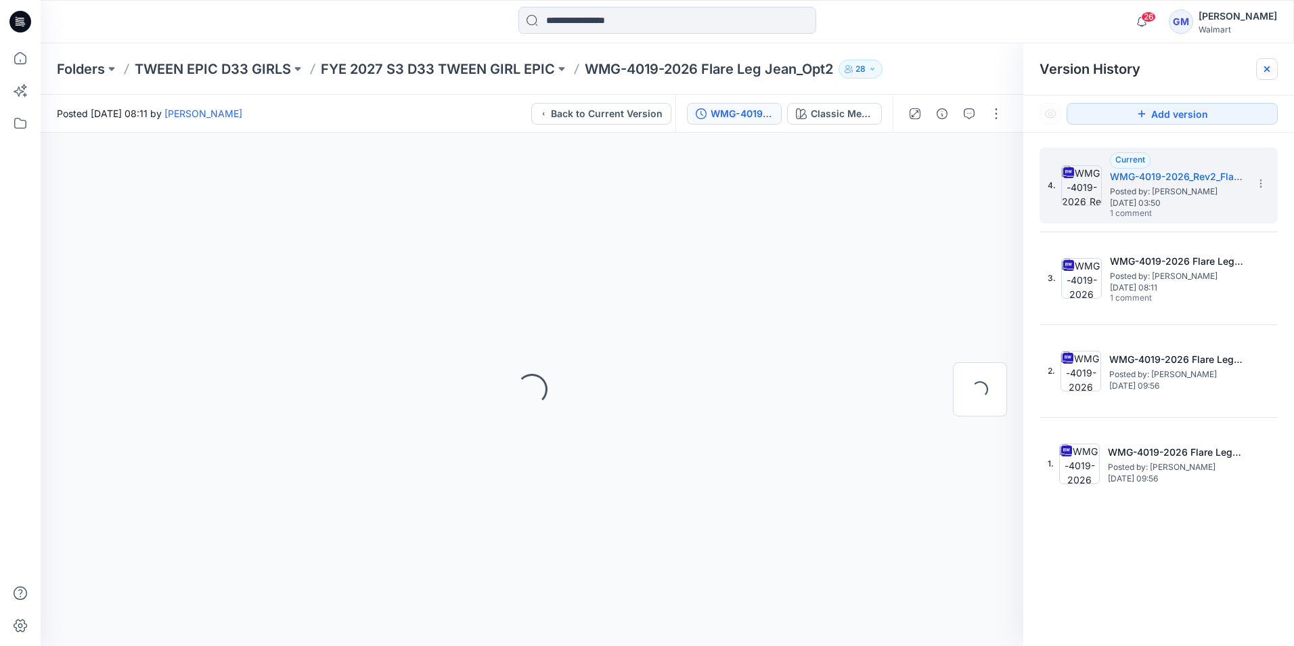
click at [1265, 72] on icon at bounding box center [1267, 68] width 5 height 5
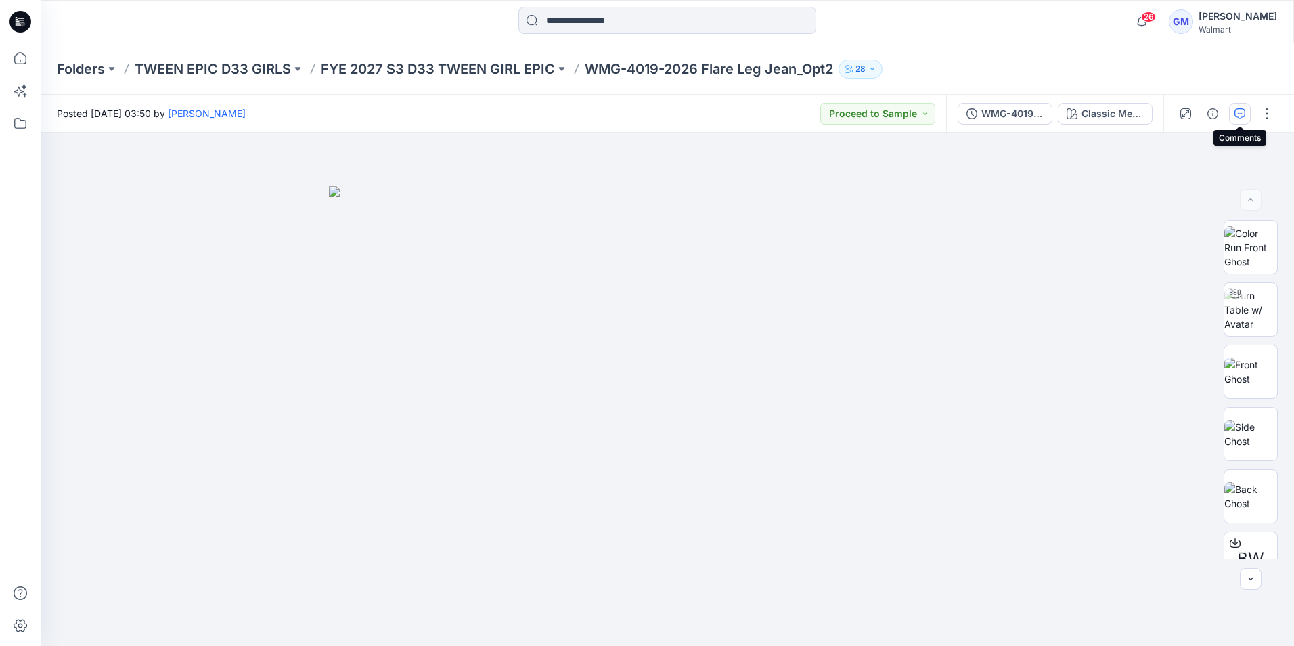
click at [1238, 116] on icon "button" at bounding box center [1240, 113] width 11 height 11
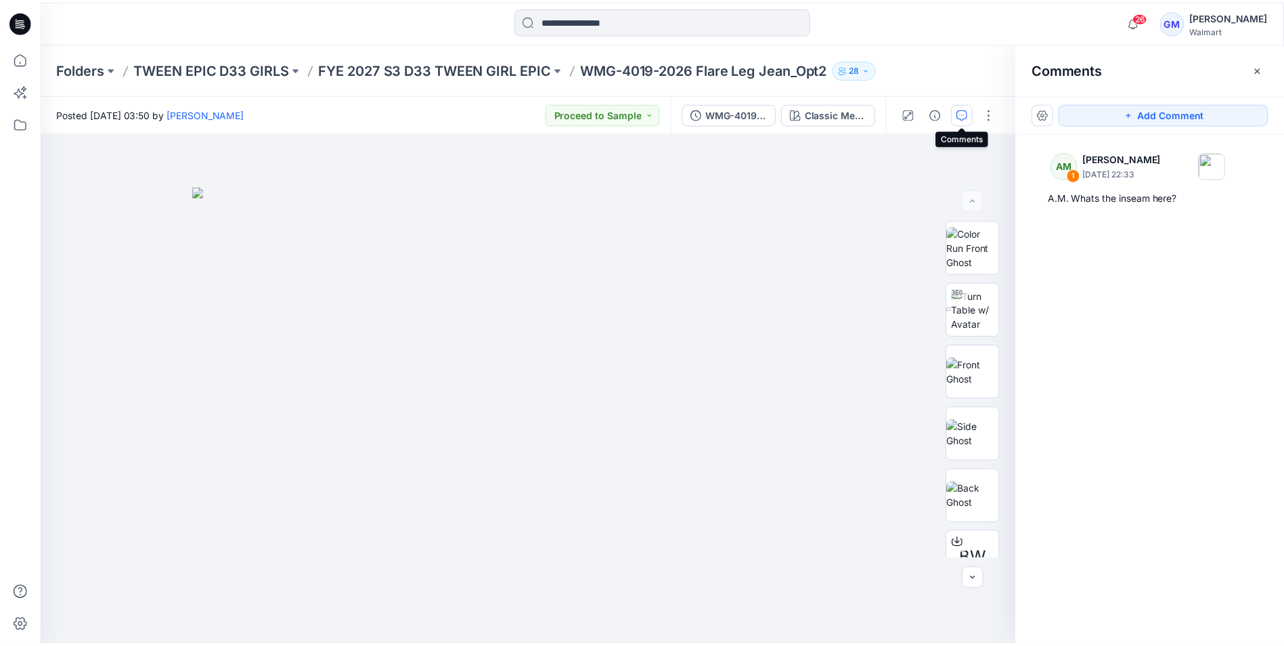
scroll to position [7, 0]
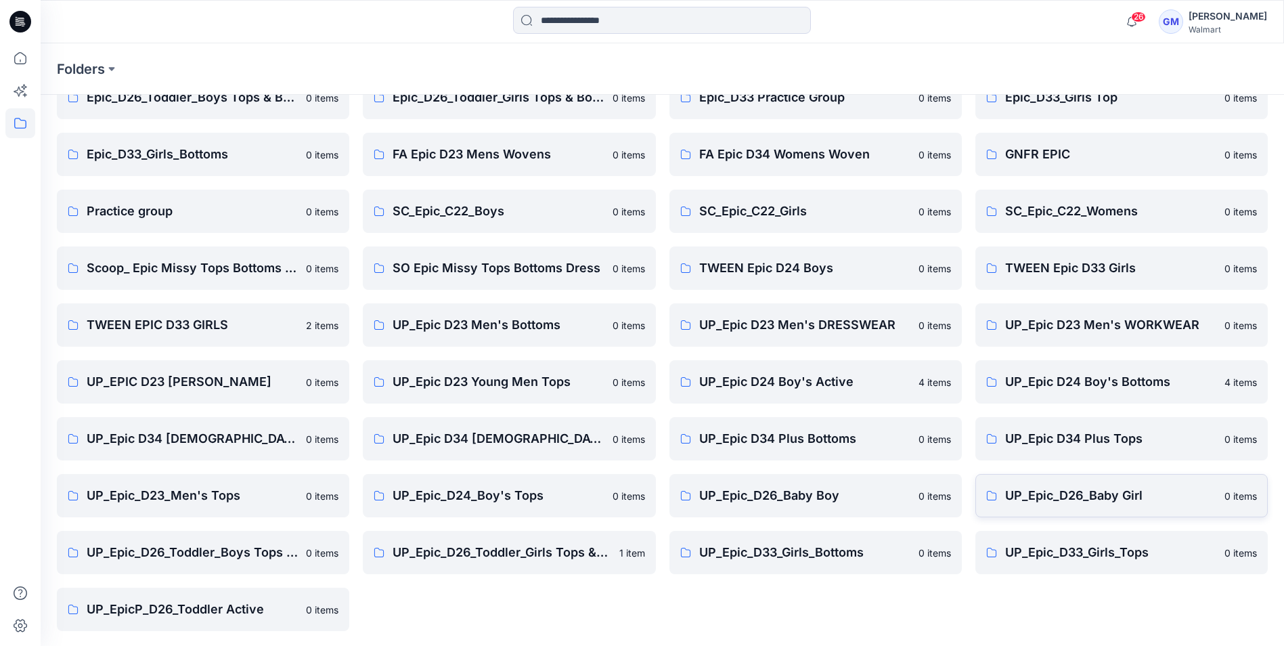
scroll to position [245, 0]
click at [1078, 546] on p "UP_Epic_D33_Girls_Tops" at bounding box center [1110, 551] width 211 height 19
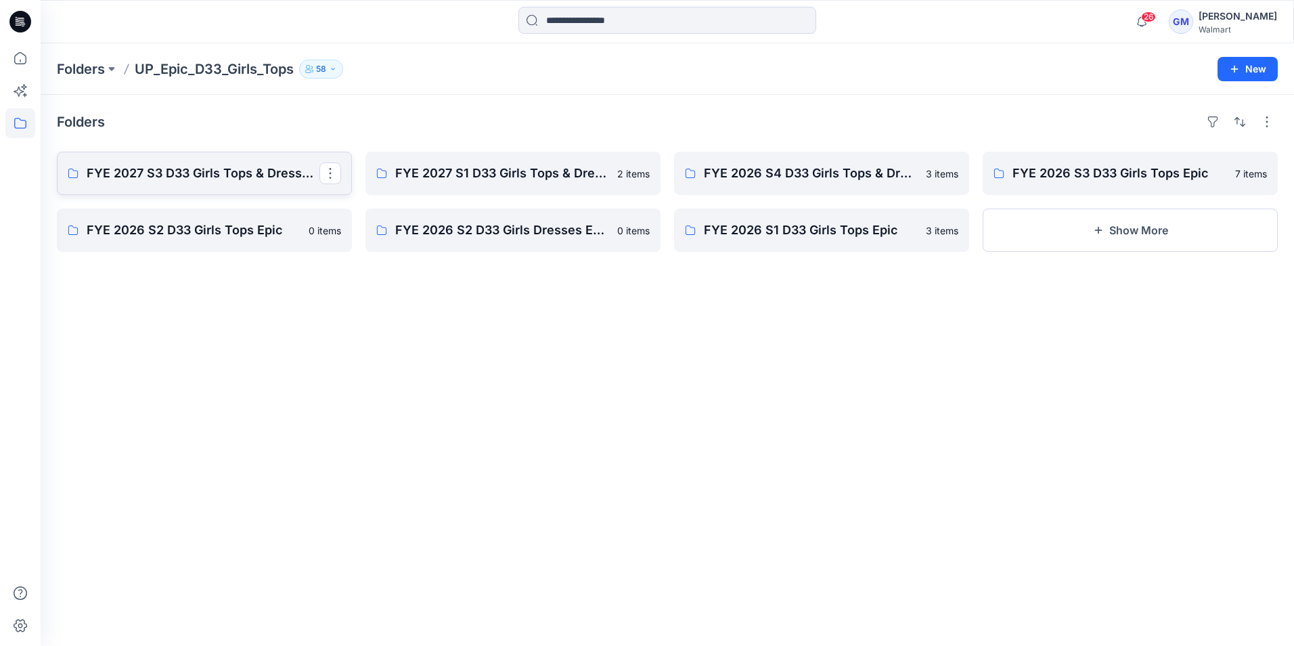
click at [167, 163] on link "FYE 2027 S3 D33 Girls Tops & Dresses Epic Design" at bounding box center [204, 173] width 295 height 43
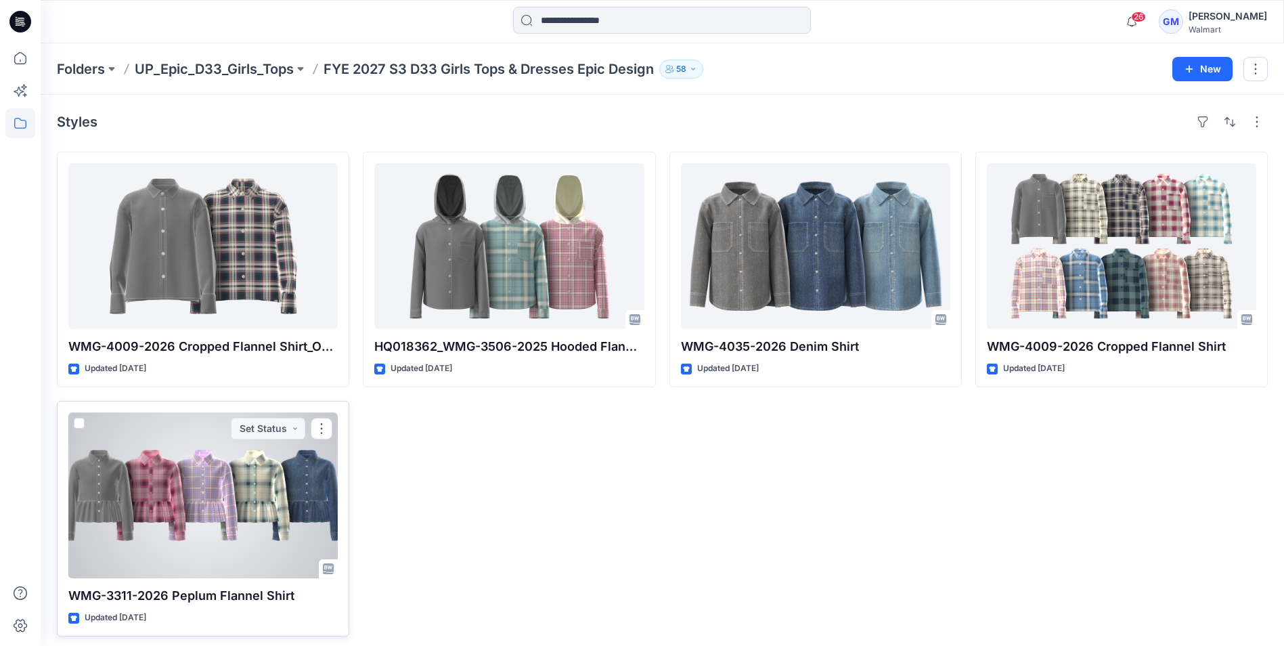
click at [240, 511] on div at bounding box center [202, 495] width 269 height 166
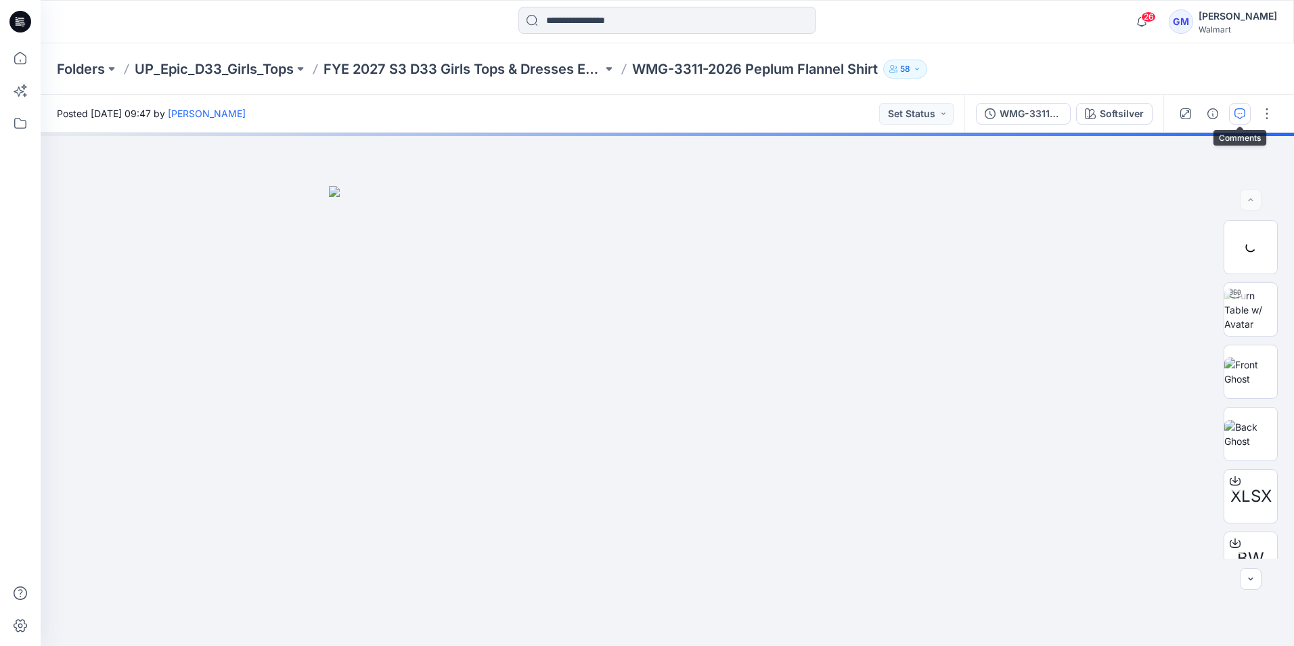
click at [1238, 112] on icon "button" at bounding box center [1240, 113] width 11 height 11
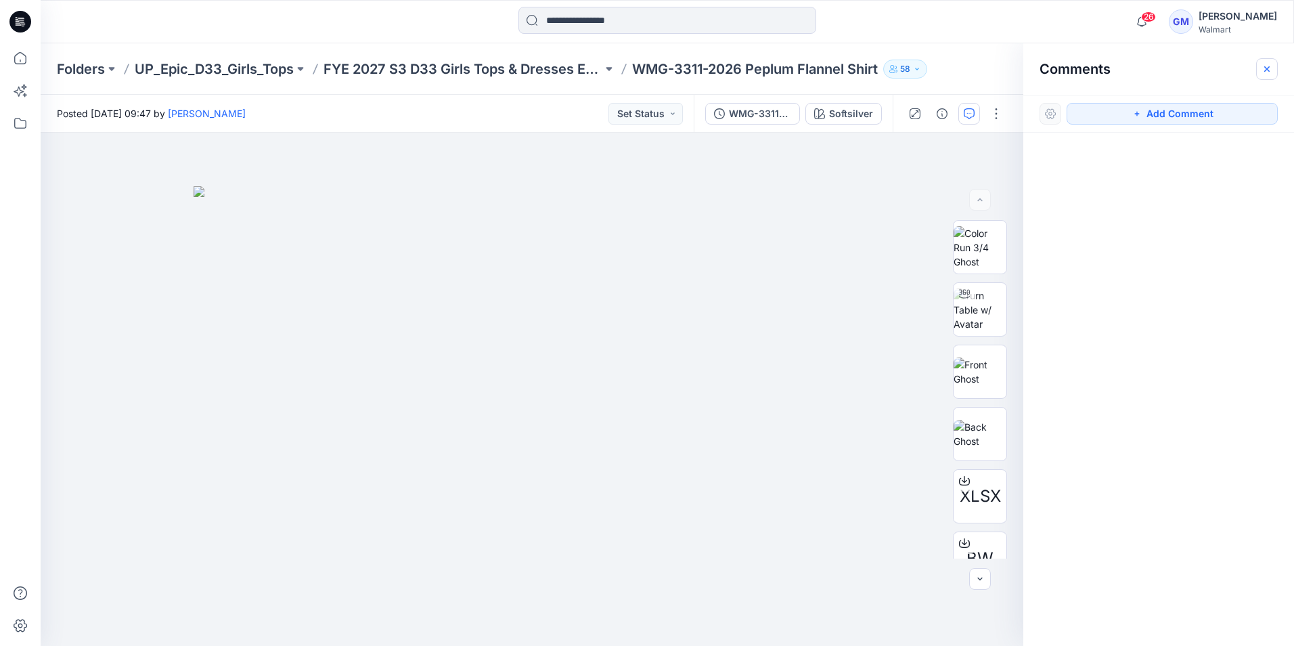
click at [1270, 74] on icon "button" at bounding box center [1267, 69] width 11 height 11
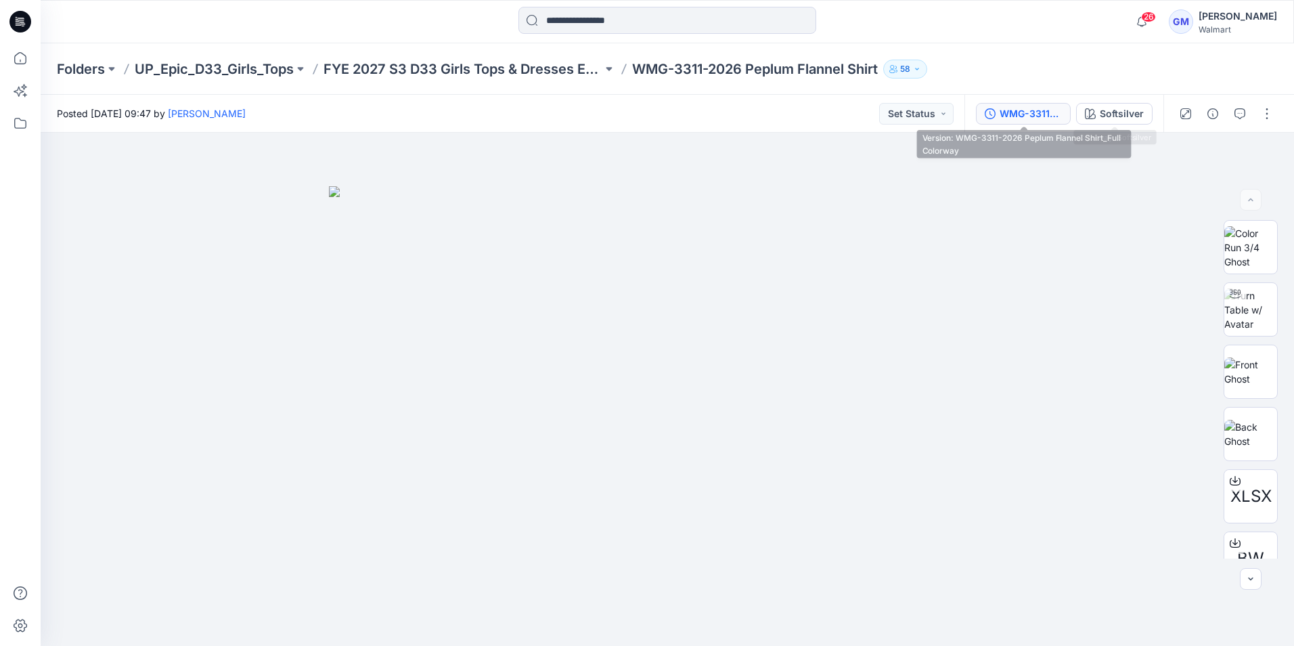
click at [1054, 116] on div "WMG-3311-2026 Peplum Flannel Shirt_Full Colorway" at bounding box center [1031, 113] width 62 height 15
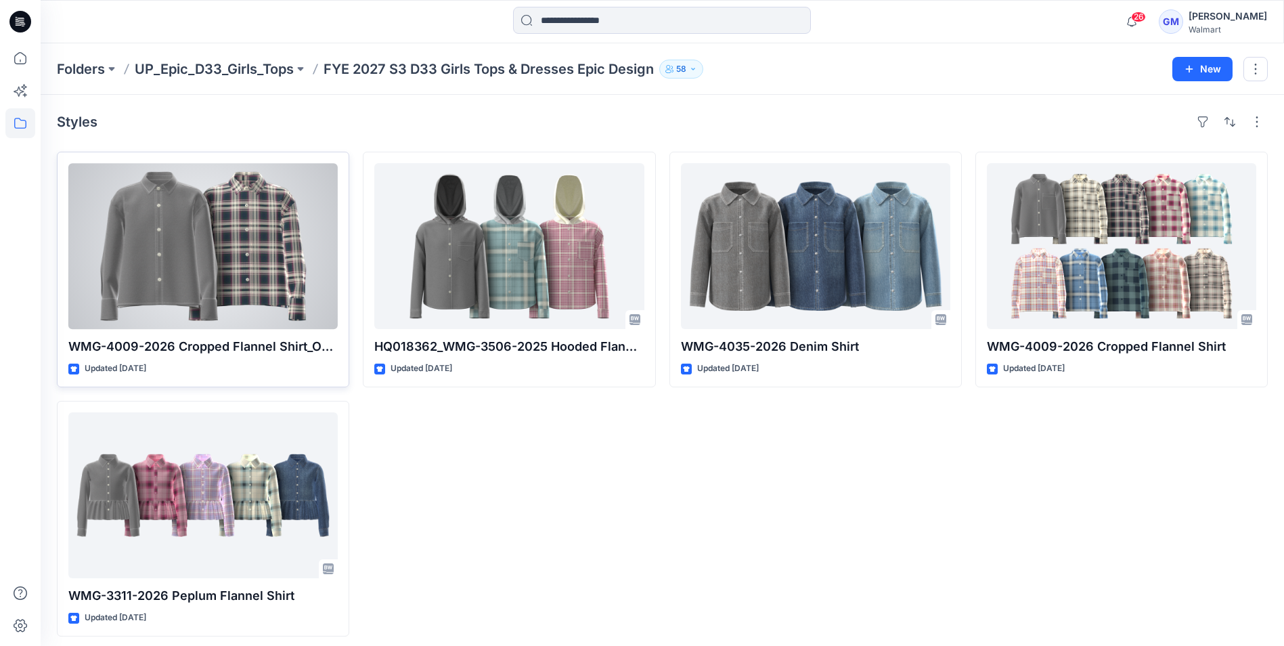
click at [248, 236] on div at bounding box center [202, 246] width 269 height 166
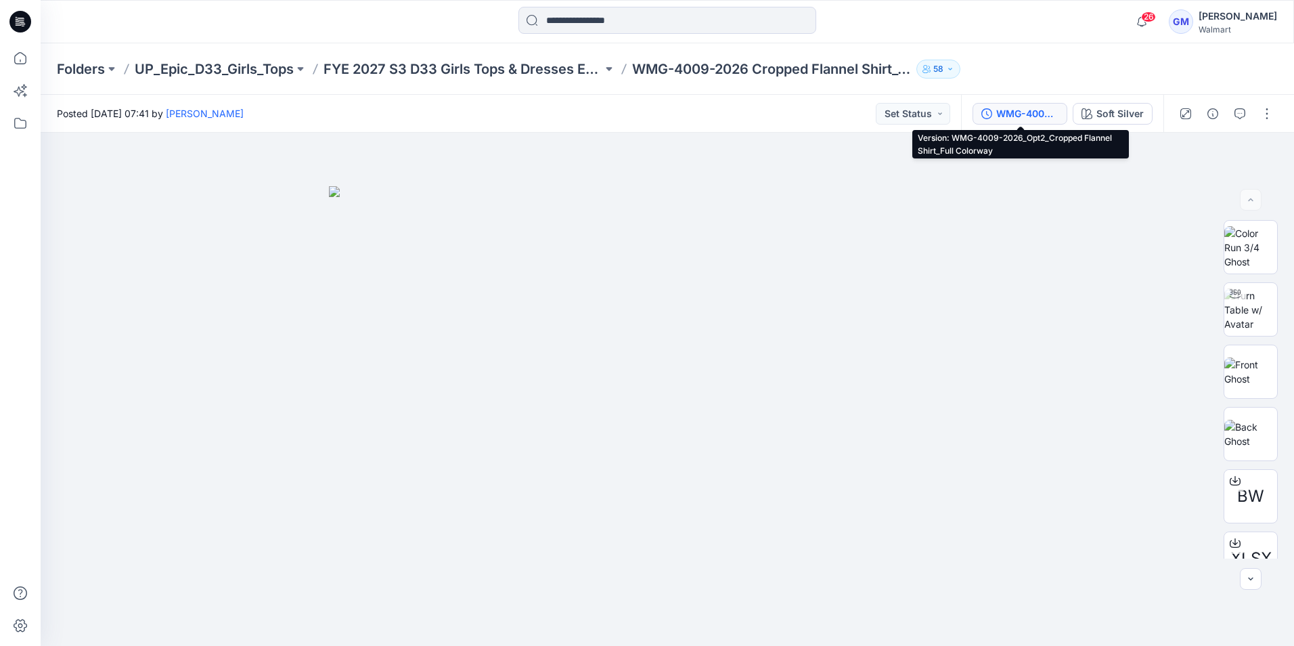
click at [1043, 114] on div "WMG-4009-2026_Opt2_Cropped Flannel Shirt_Full Colorway" at bounding box center [1028, 113] width 62 height 15
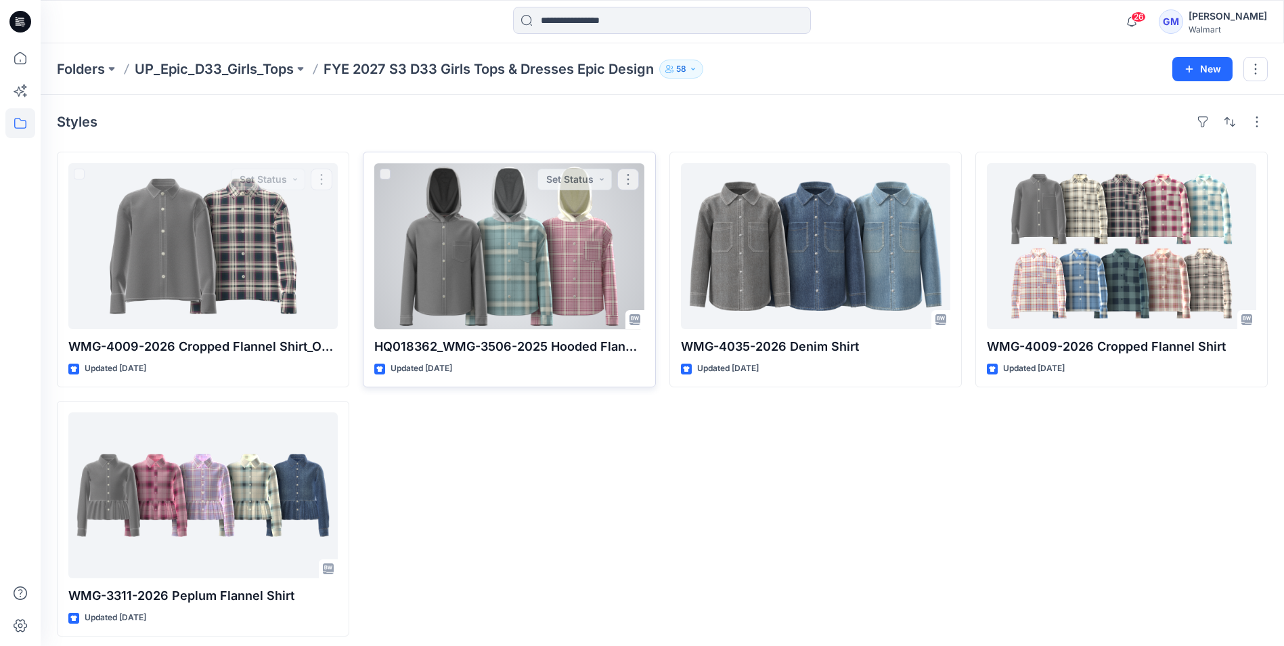
click at [499, 259] on div at bounding box center [508, 246] width 269 height 166
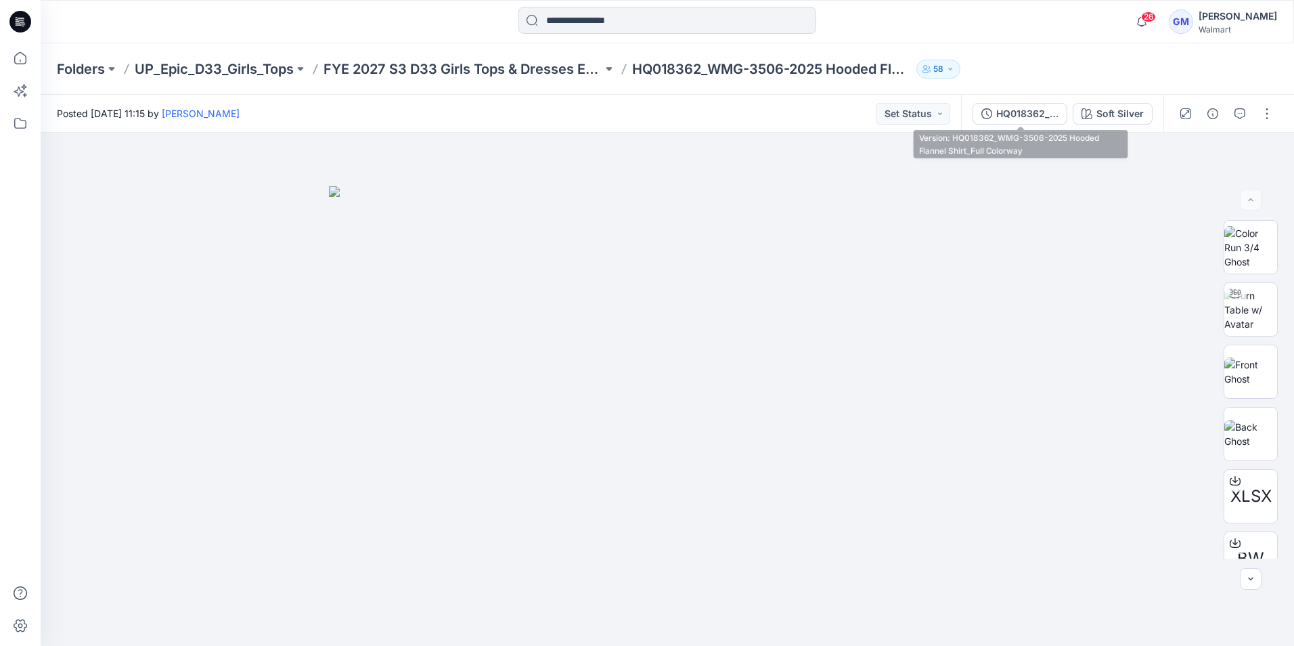
click at [1040, 116] on div "HQ018362_WMG-3506-2025 Hooded Flannel Shirt_Full Colorway" at bounding box center [1028, 113] width 62 height 15
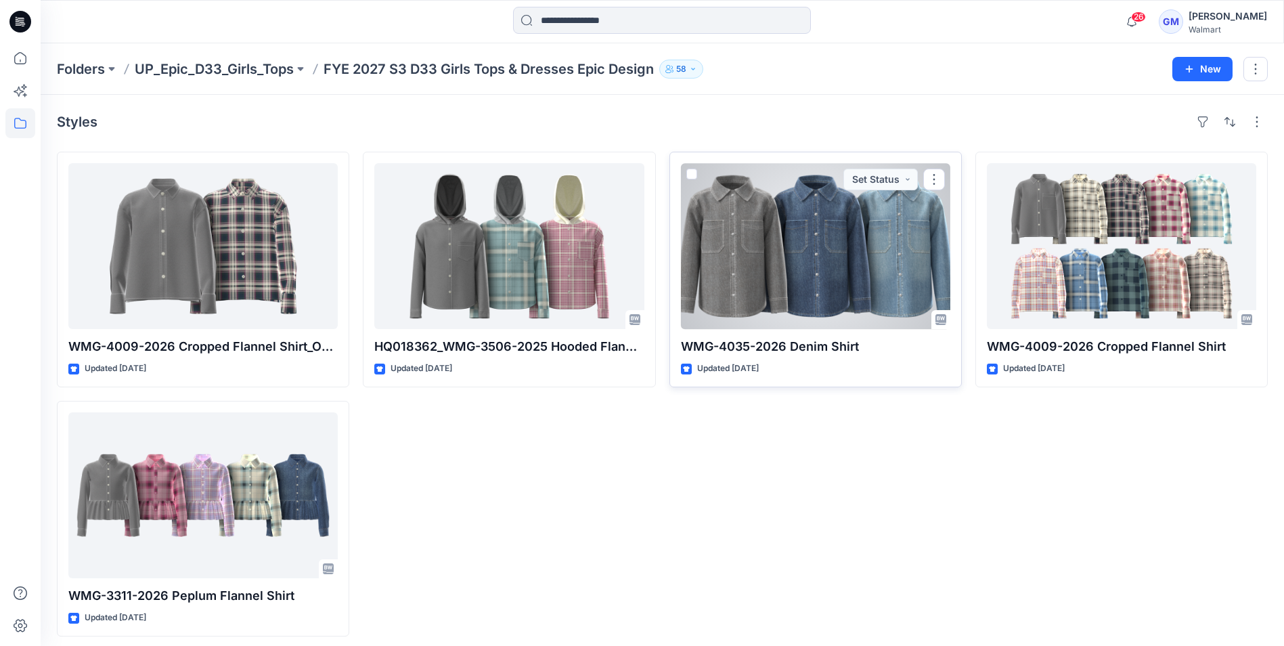
click at [801, 282] on div at bounding box center [815, 246] width 269 height 166
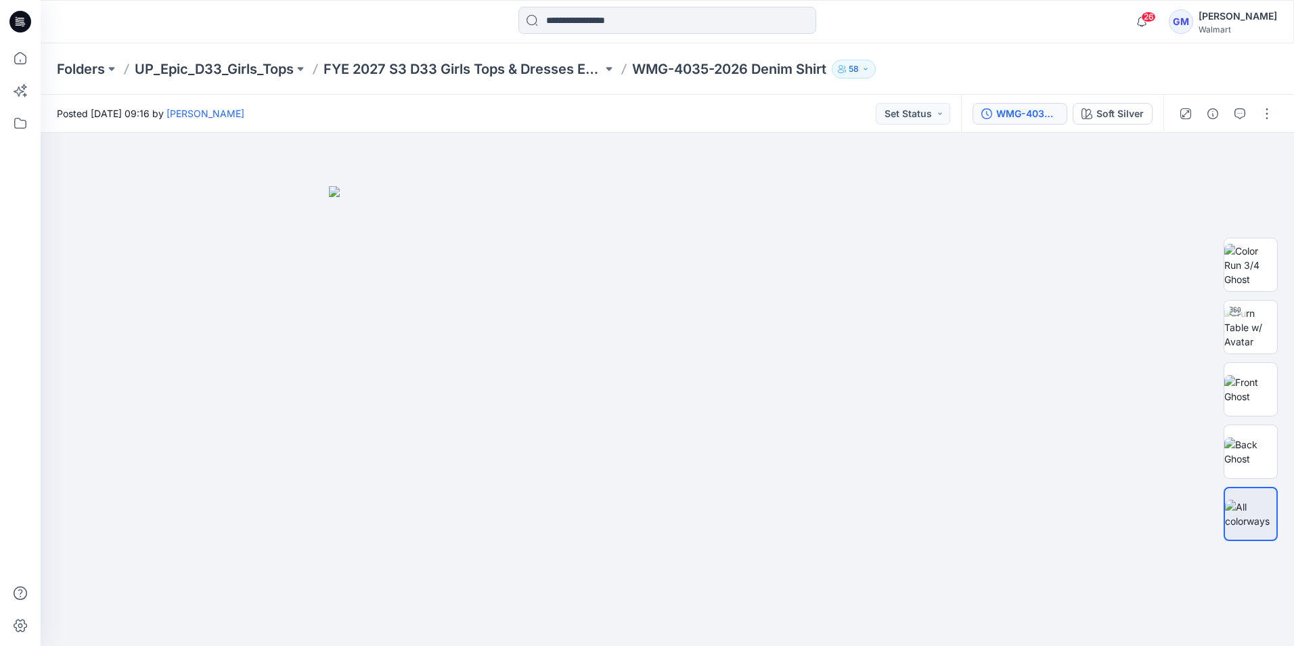
click at [1035, 118] on div "WMG-4035-2026_Rev1_Denim Shirt_Full Colorway" at bounding box center [1028, 113] width 62 height 15
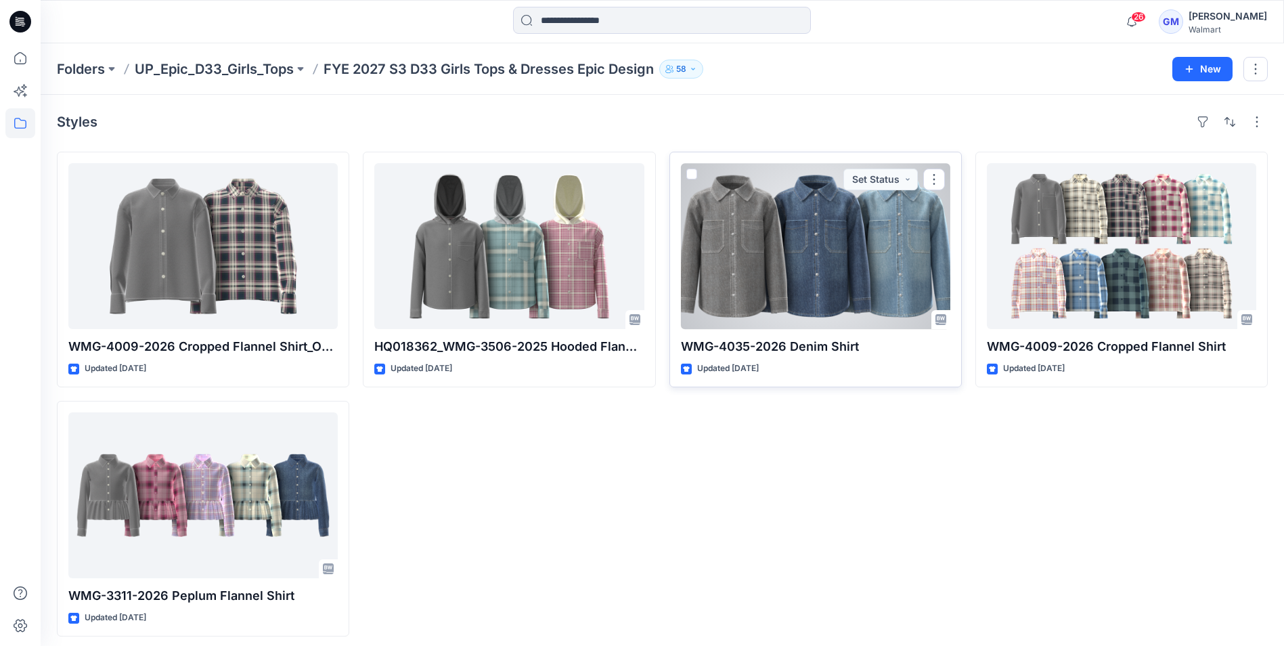
click at [799, 263] on div at bounding box center [815, 246] width 269 height 166
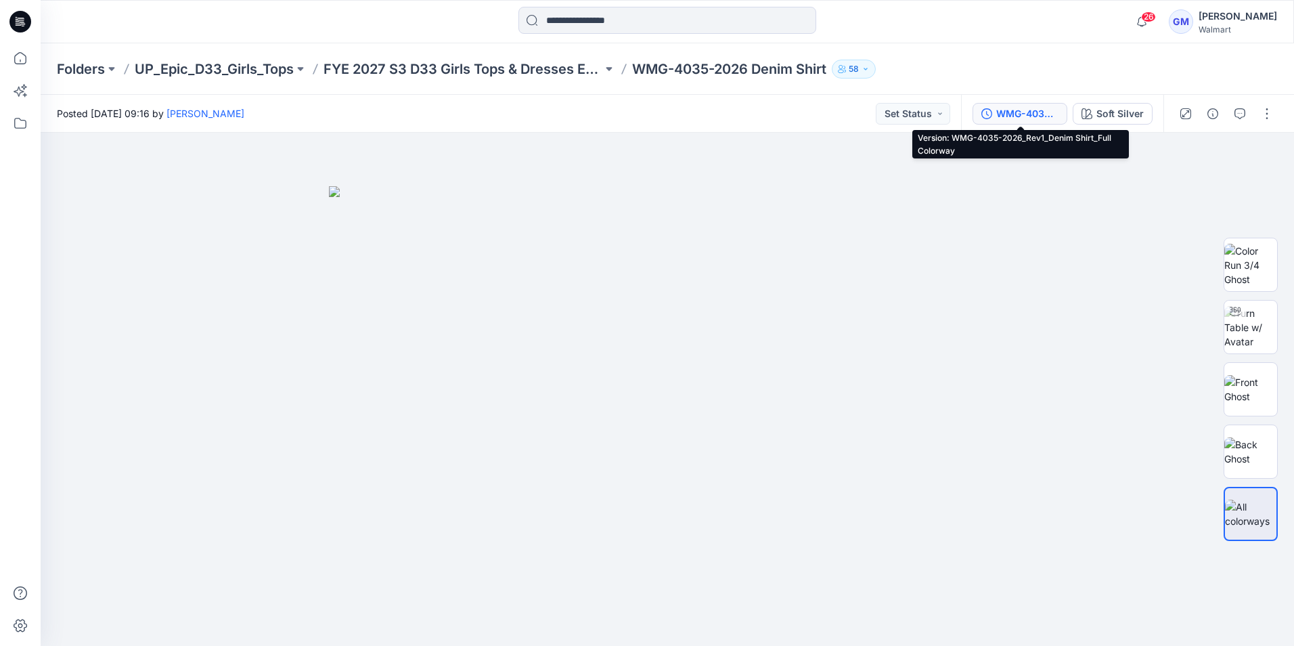
click at [1037, 116] on div "WMG-4035-2026_Rev1_Denim Shirt_Full Colorway" at bounding box center [1028, 113] width 62 height 15
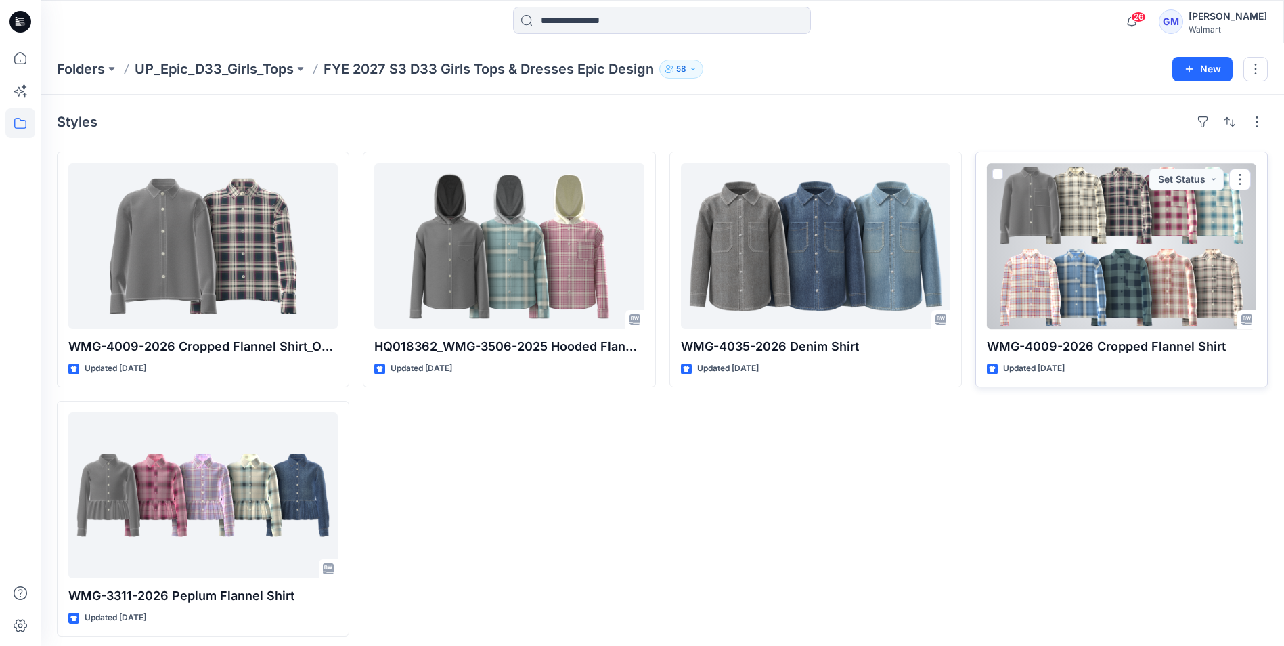
click at [1164, 278] on div at bounding box center [1121, 246] width 269 height 166
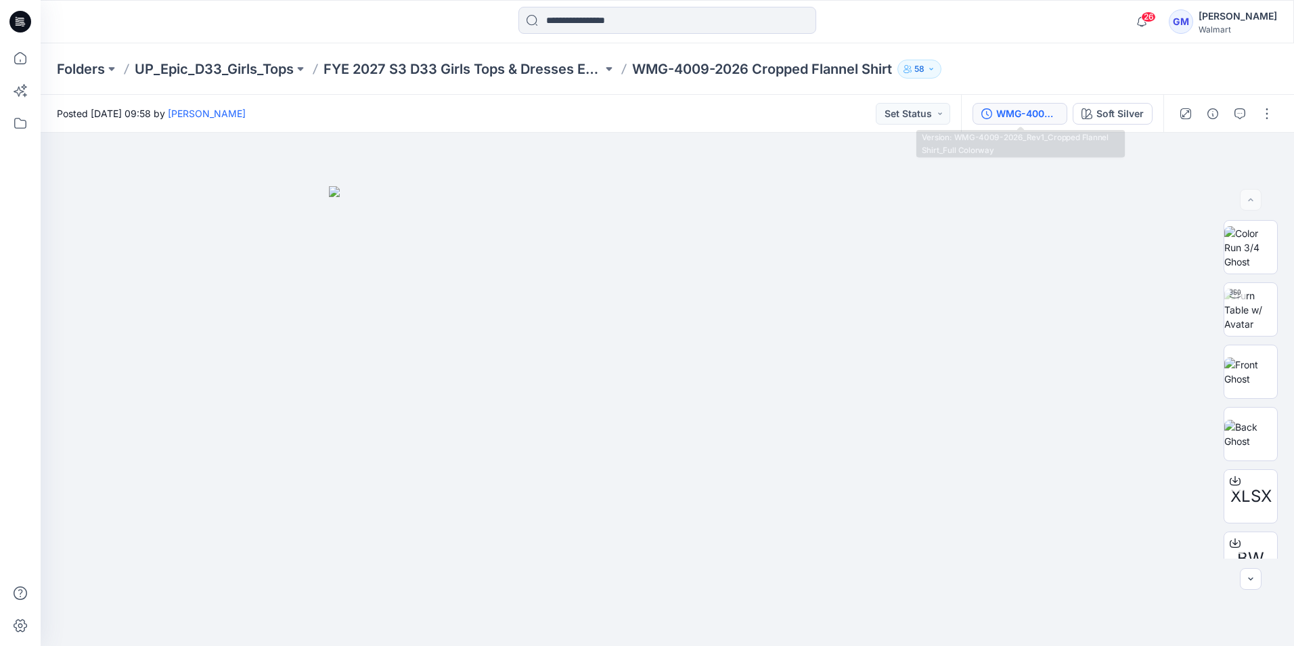
click at [1009, 114] on div "WMG-4009-2026_Rev1_Cropped Flannel Shirt_Full Colorway" at bounding box center [1028, 113] width 62 height 15
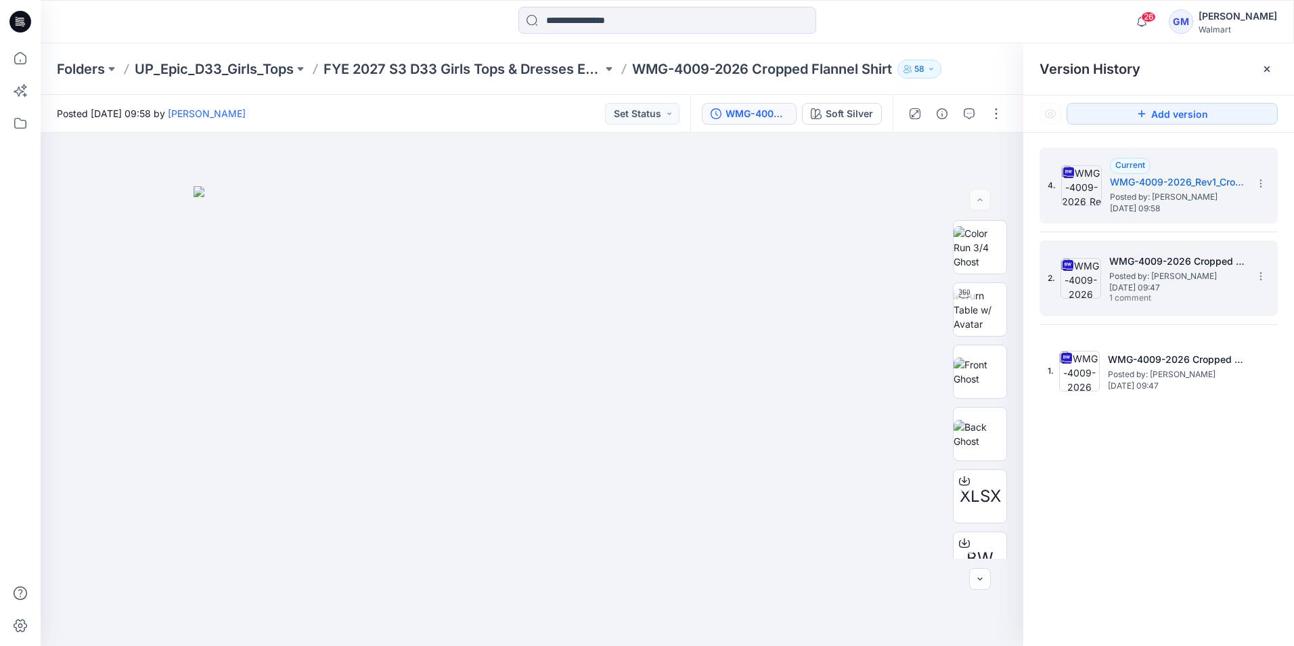
click at [1171, 269] on span "Posted by: [PERSON_NAME]" at bounding box center [1177, 276] width 135 height 14
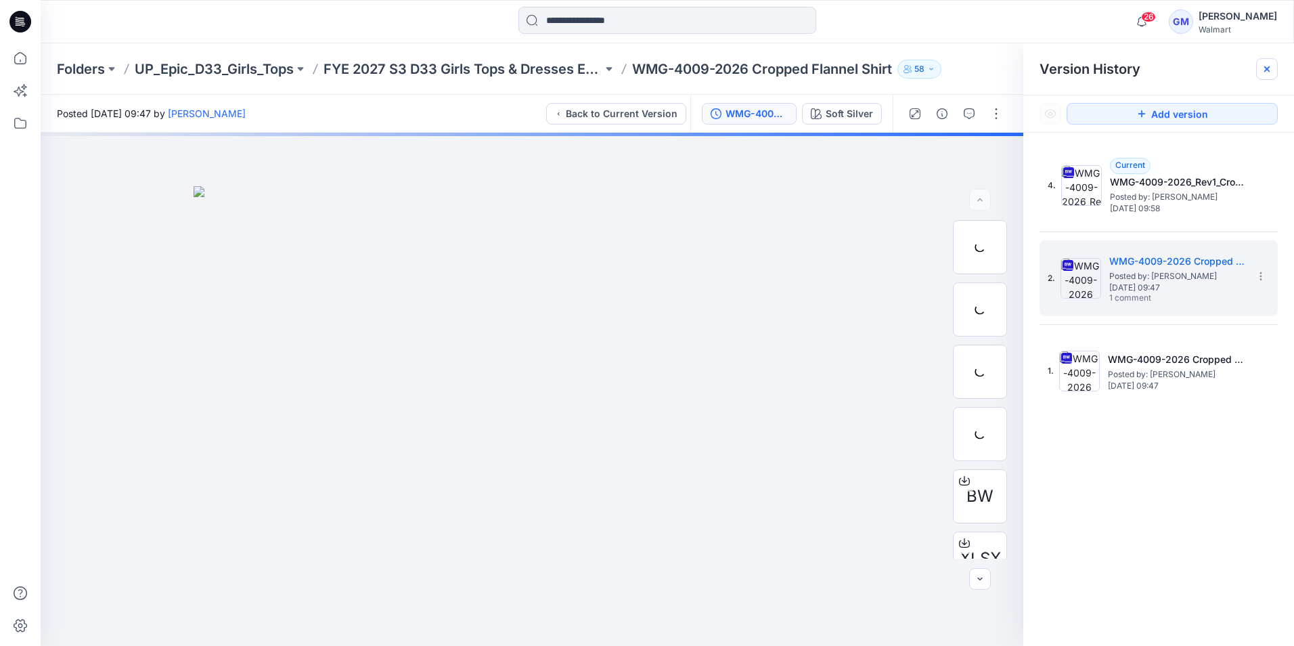
click at [1272, 70] on icon at bounding box center [1267, 69] width 11 height 11
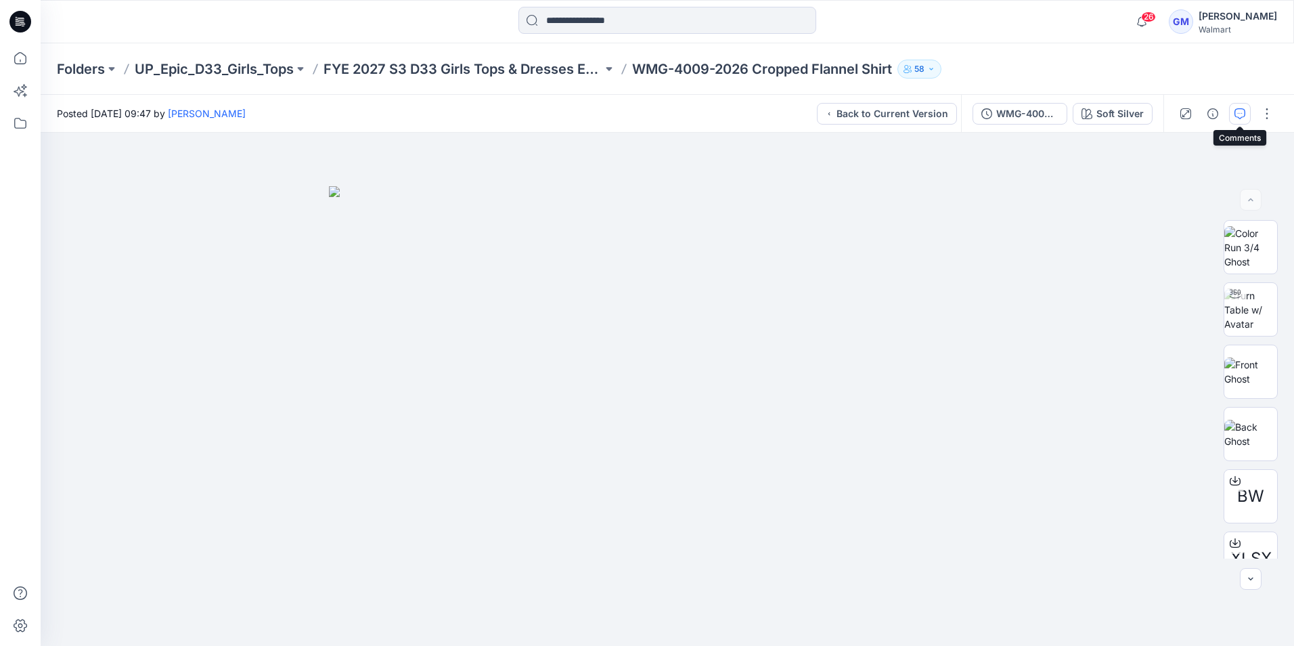
click at [1240, 109] on icon "button" at bounding box center [1240, 113] width 11 height 11
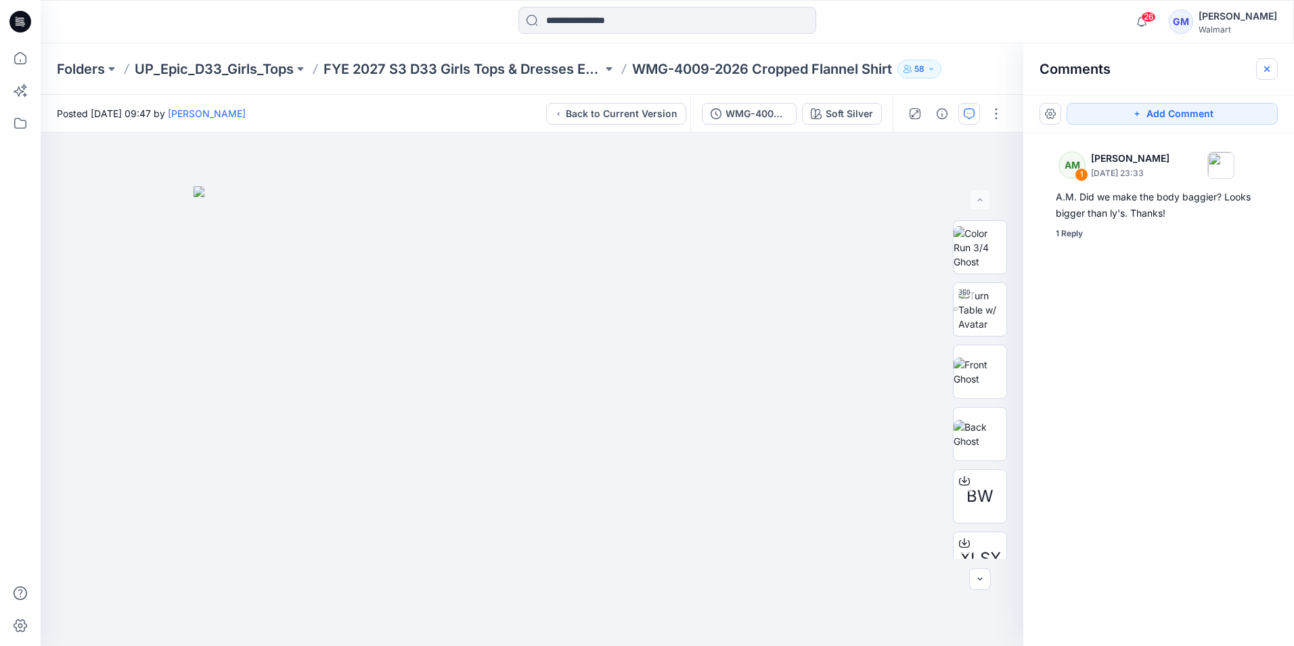
click at [1266, 69] on icon "button" at bounding box center [1267, 69] width 11 height 11
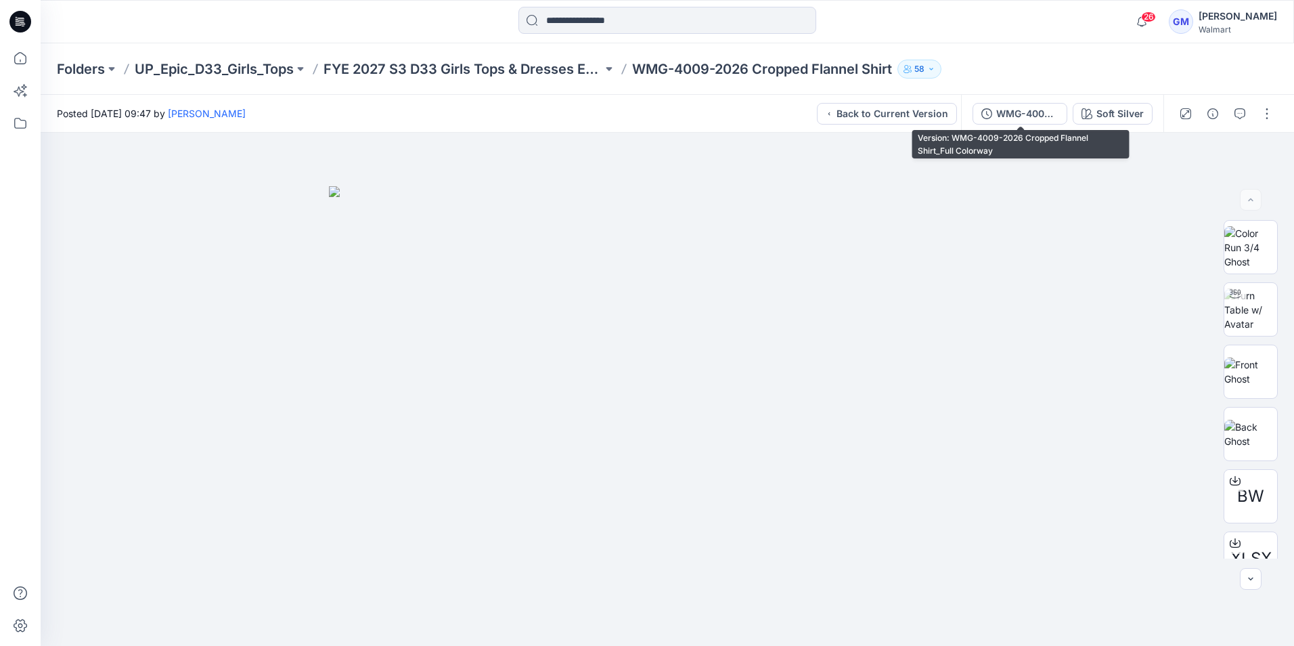
click at [1030, 115] on div "WMG-4009-2026 Cropped Flannel Shirt_Full Colorway" at bounding box center [1028, 113] width 62 height 15
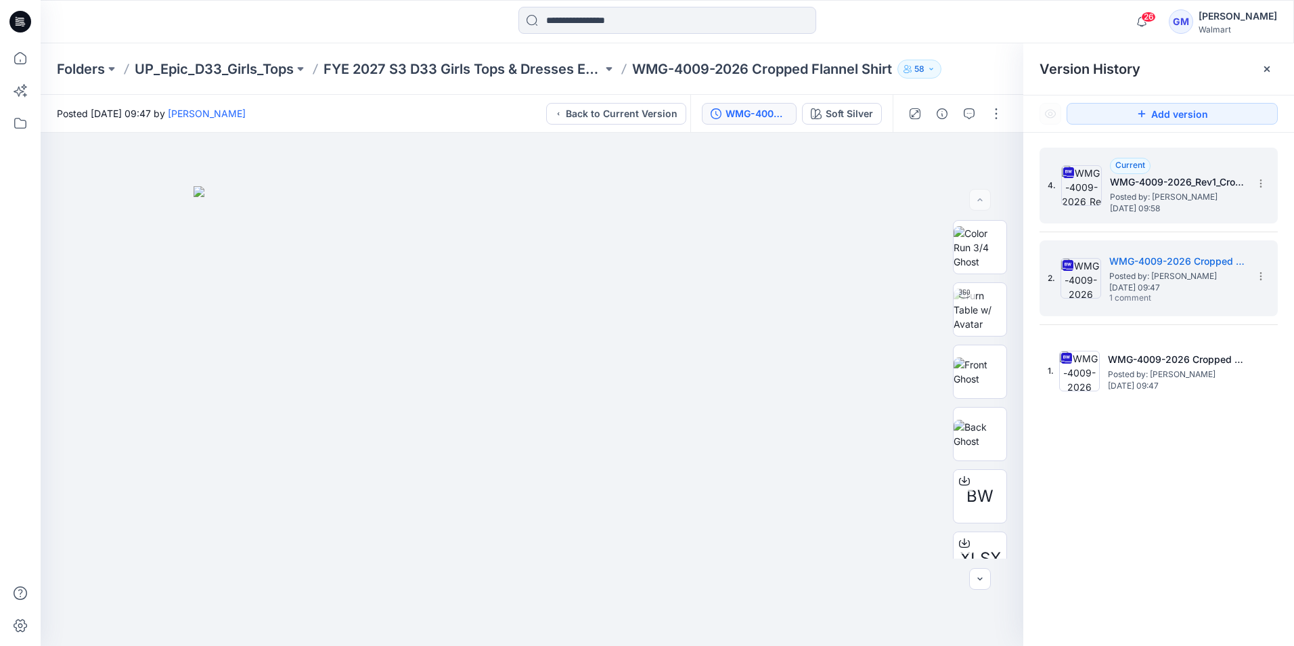
click at [1196, 196] on span "Posted by: [PERSON_NAME]" at bounding box center [1177, 197] width 135 height 14
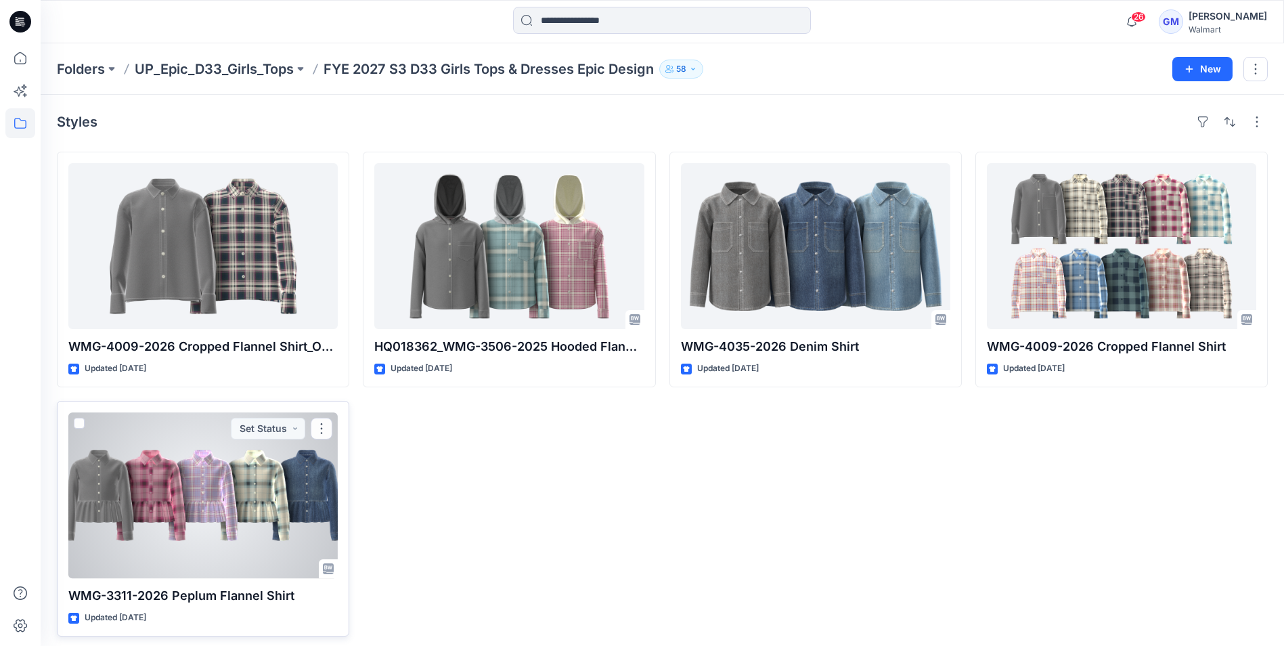
click at [215, 531] on div at bounding box center [202, 495] width 269 height 166
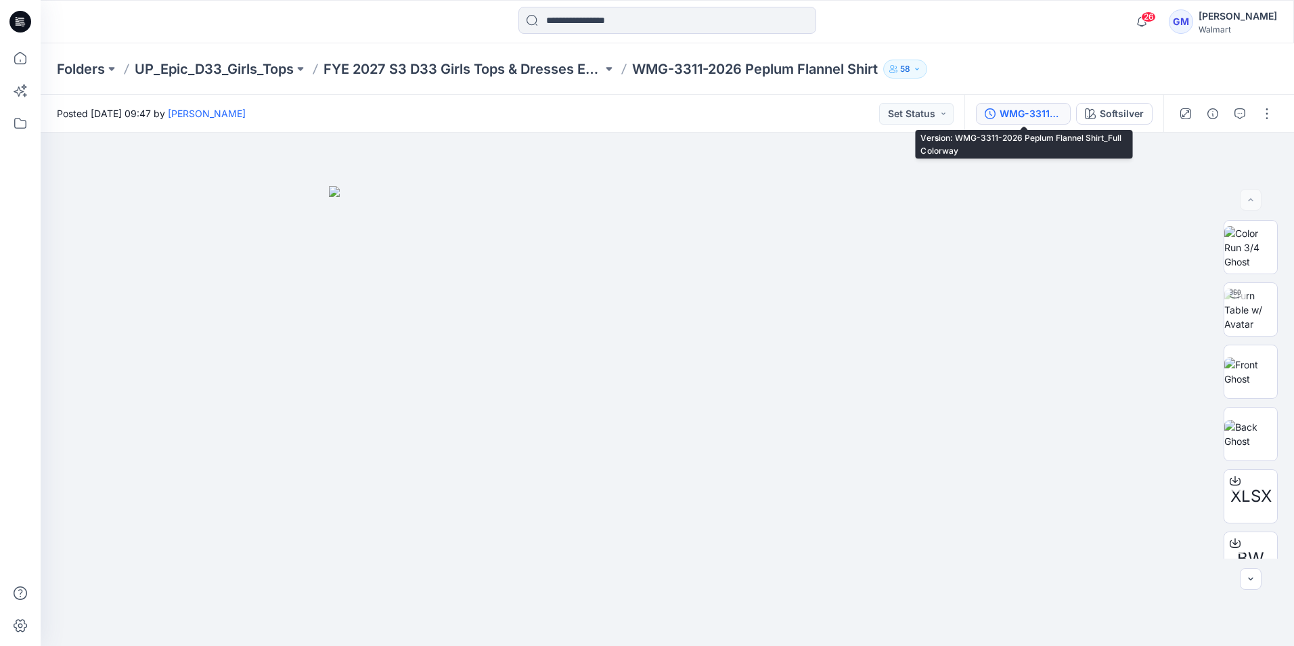
click at [1031, 113] on div "WMG-3311-2026 Peplum Flannel Shirt_Full Colorway" at bounding box center [1031, 113] width 62 height 15
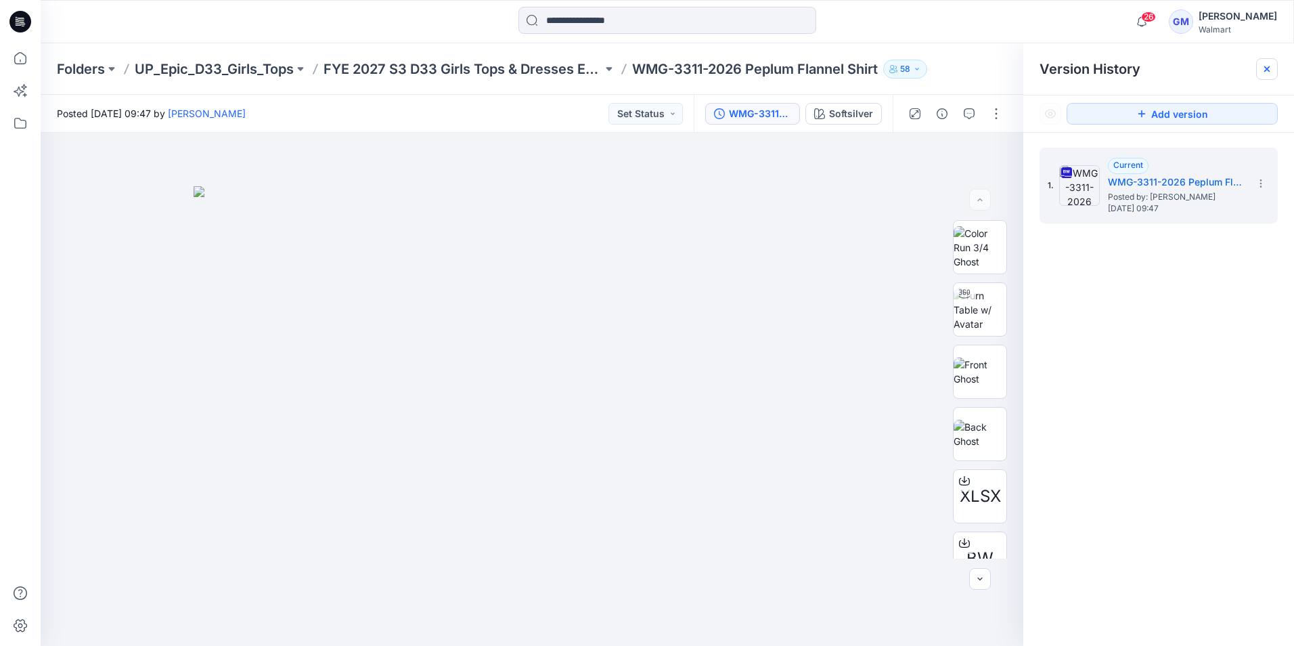
click at [1263, 74] on div at bounding box center [1268, 69] width 22 height 22
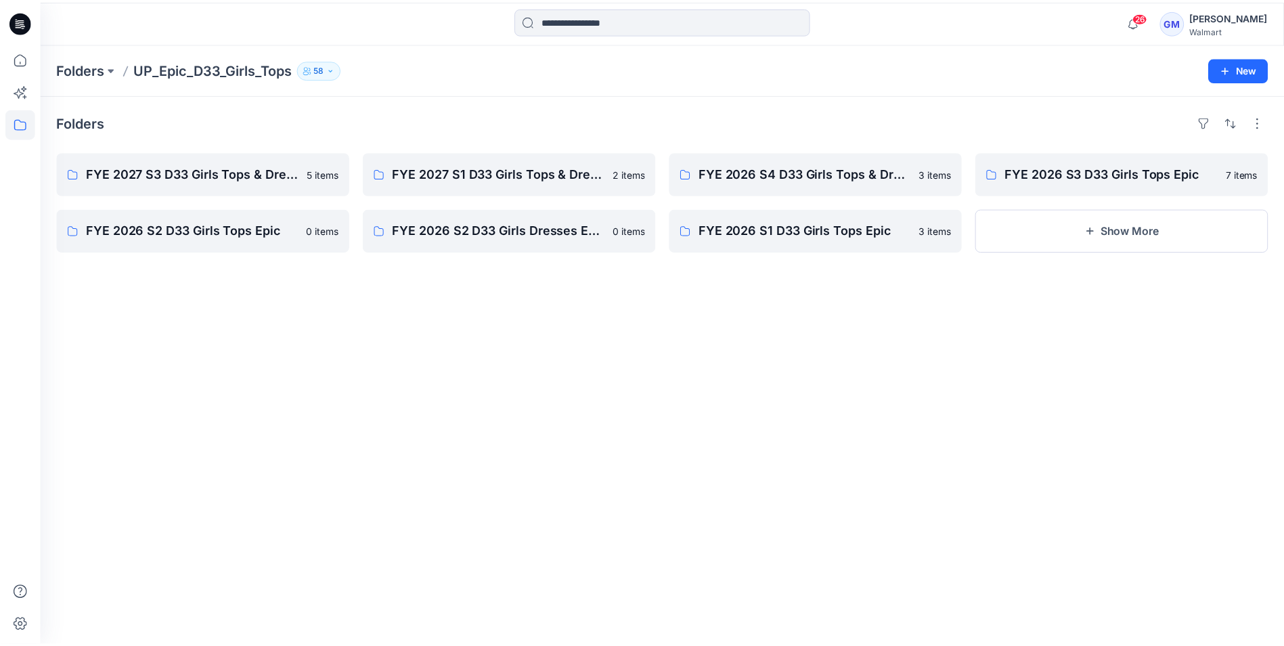
scroll to position [245, 0]
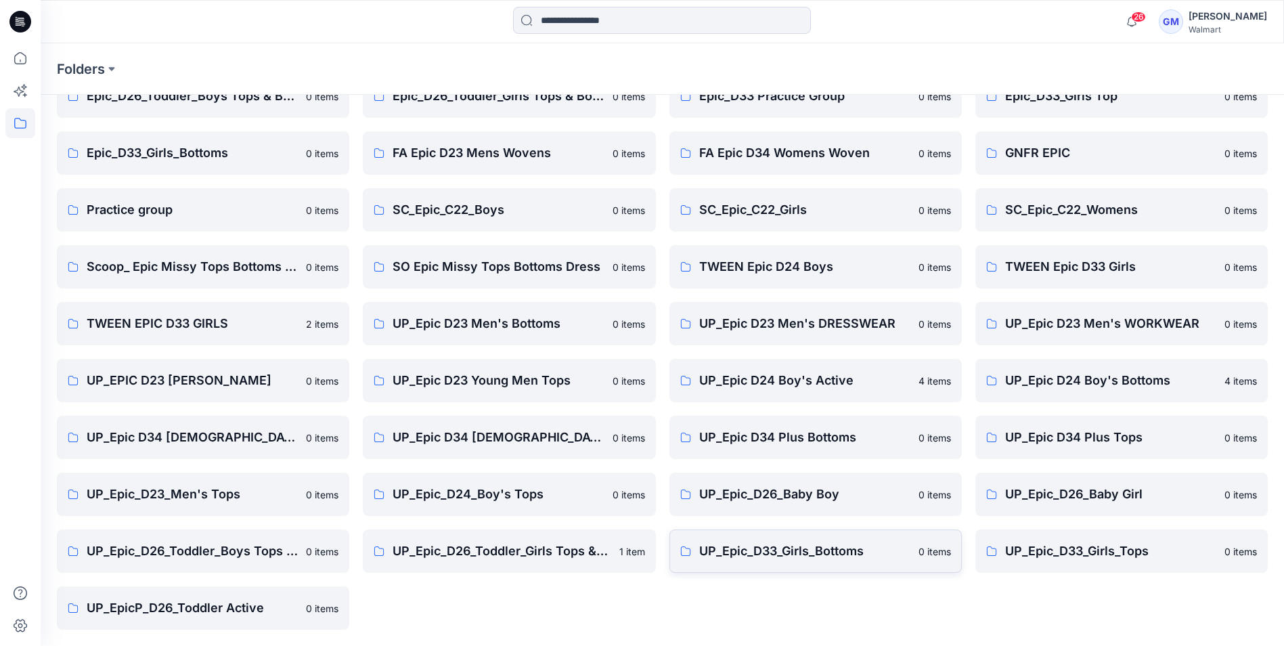
click at [791, 550] on p "UP_Epic_D33_Girls_Bottoms" at bounding box center [804, 551] width 211 height 19
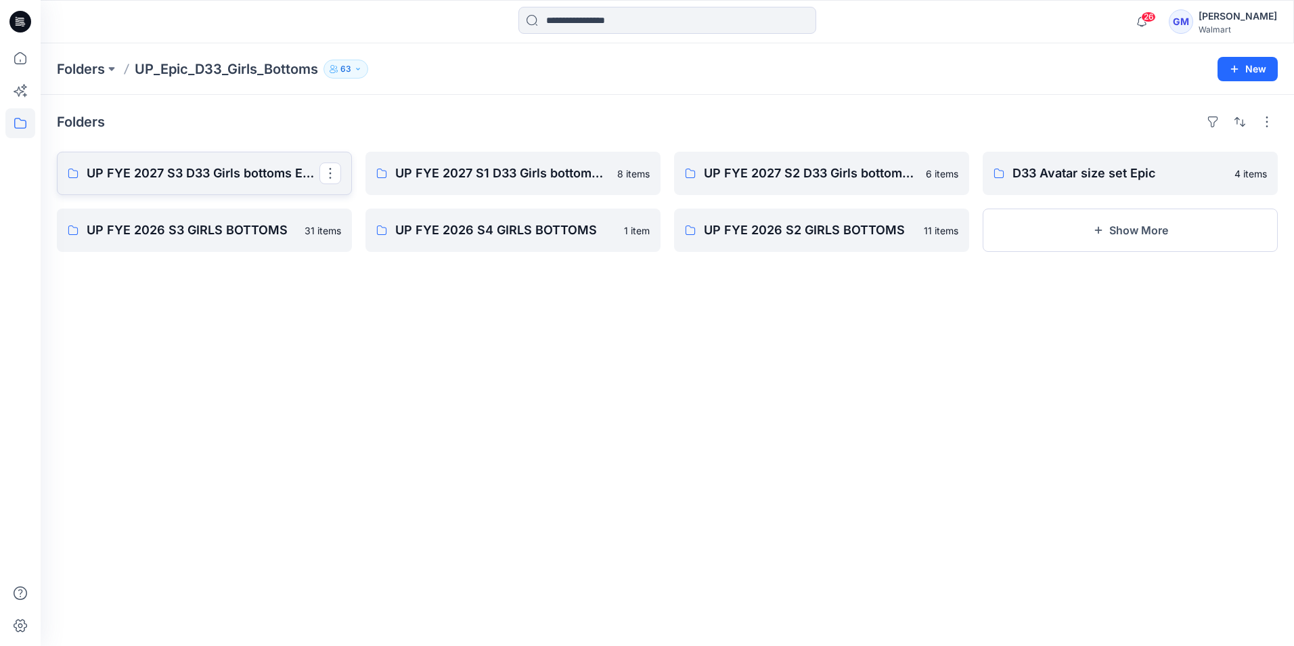
click at [175, 173] on p "UP FYE 2027 S3 D33 Girls bottoms Epic" at bounding box center [203, 173] width 233 height 19
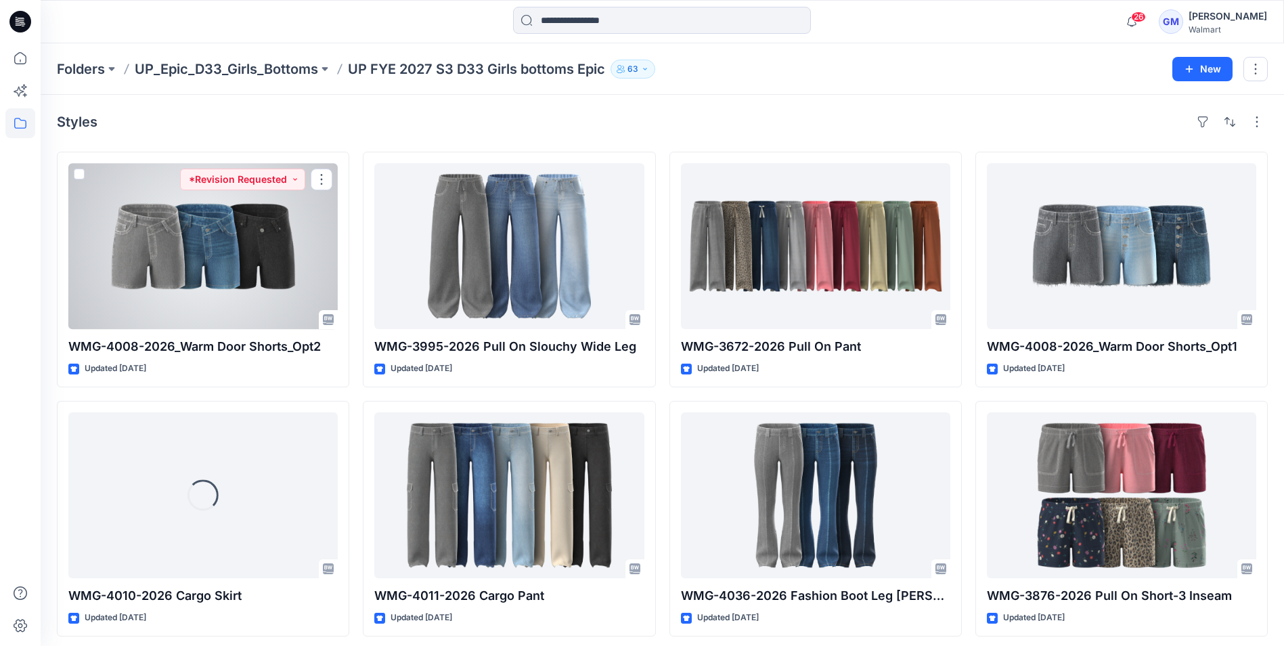
drag, startPoint x: 263, startPoint y: 251, endPoint x: 303, endPoint y: 250, distance: 39.3
click at [263, 250] on div at bounding box center [202, 246] width 269 height 166
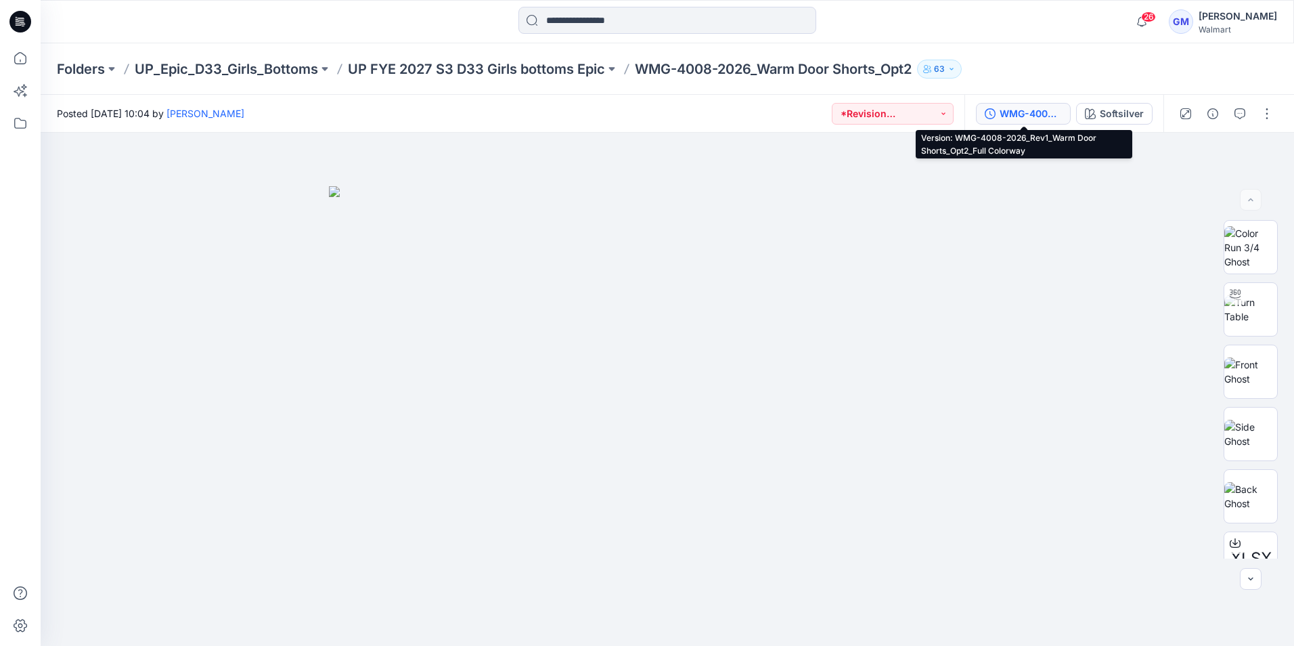
click at [1039, 116] on div "WMG-4008-2026_Rev1_Warm Door Shorts_Opt2_Full Colorway" at bounding box center [1031, 113] width 62 height 15
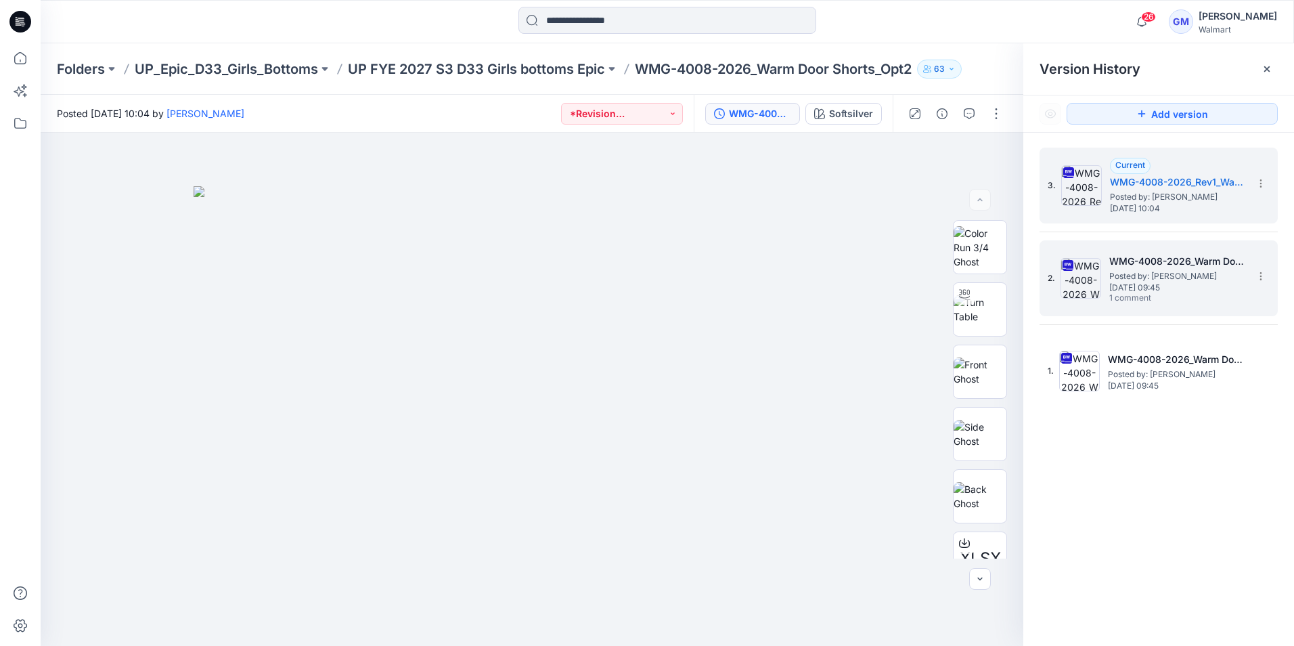
click at [1174, 283] on span "Thursday, September 18, 2025 09:45" at bounding box center [1177, 287] width 135 height 9
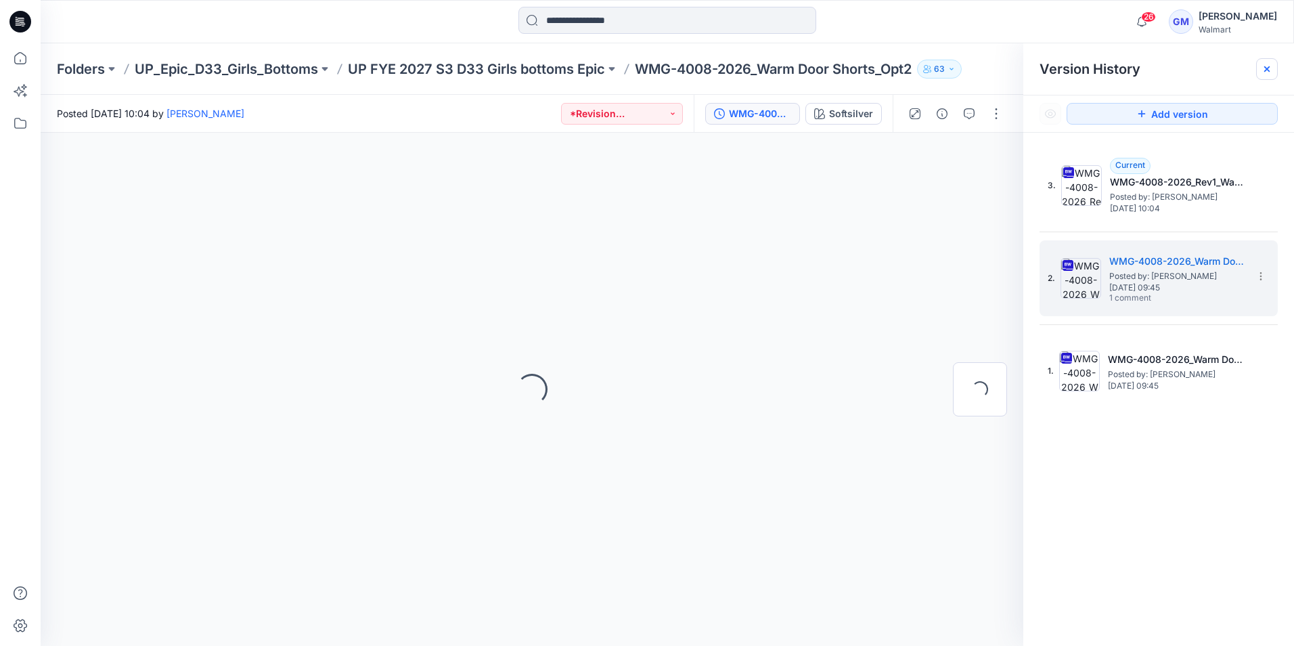
click at [1269, 69] on icon at bounding box center [1267, 69] width 11 height 11
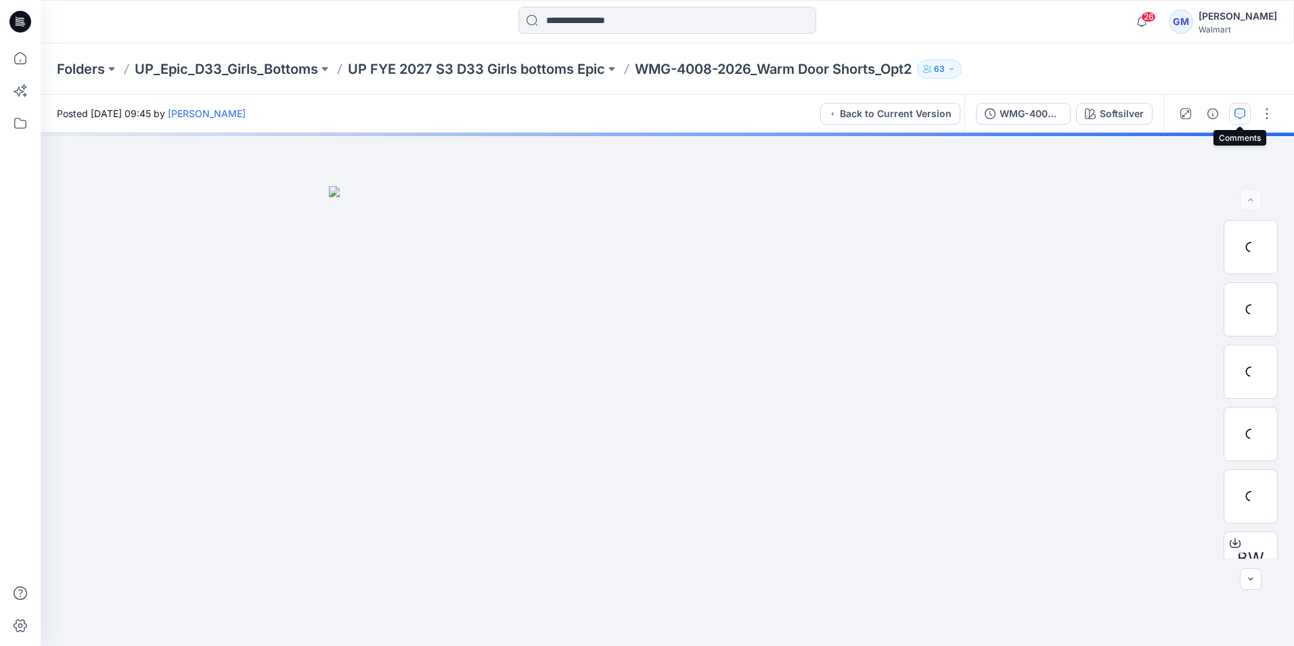
click at [1234, 111] on button "button" at bounding box center [1240, 114] width 22 height 22
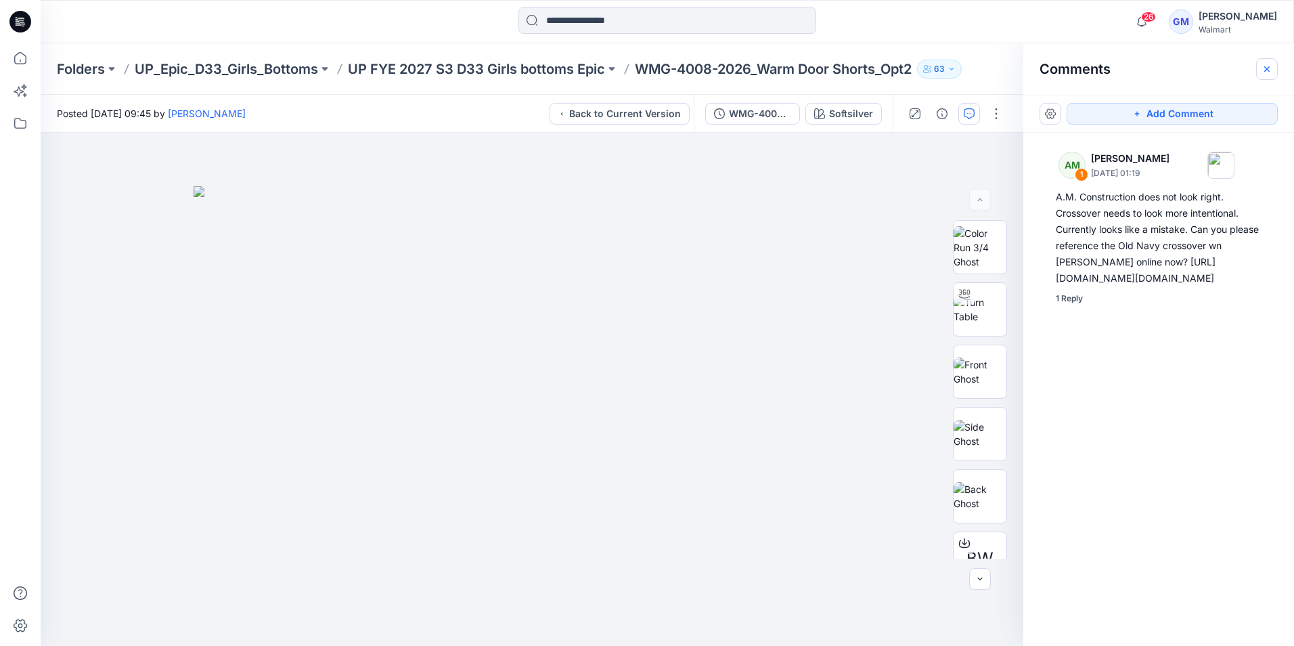
click at [1273, 69] on button "button" at bounding box center [1268, 69] width 22 height 22
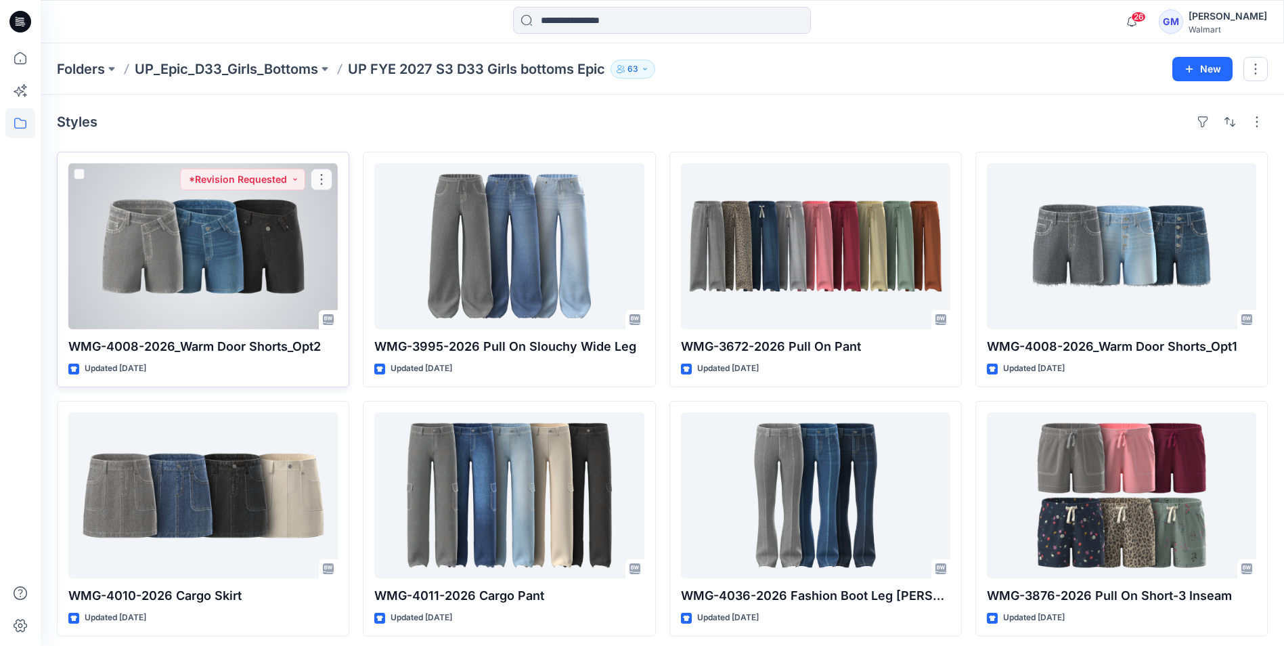
click at [258, 248] on div at bounding box center [202, 246] width 269 height 166
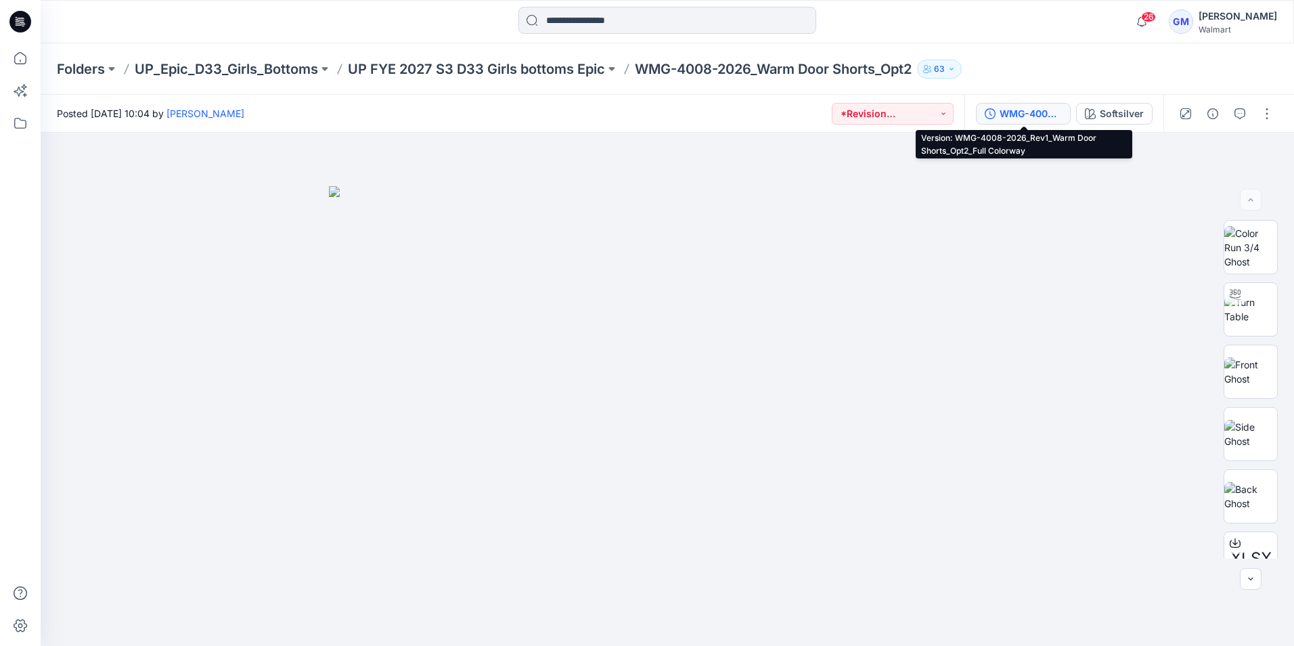
click at [1048, 113] on div "WMG-4008-2026_Rev1_Warm Door Shorts_Opt2_Full Colorway" at bounding box center [1031, 113] width 62 height 15
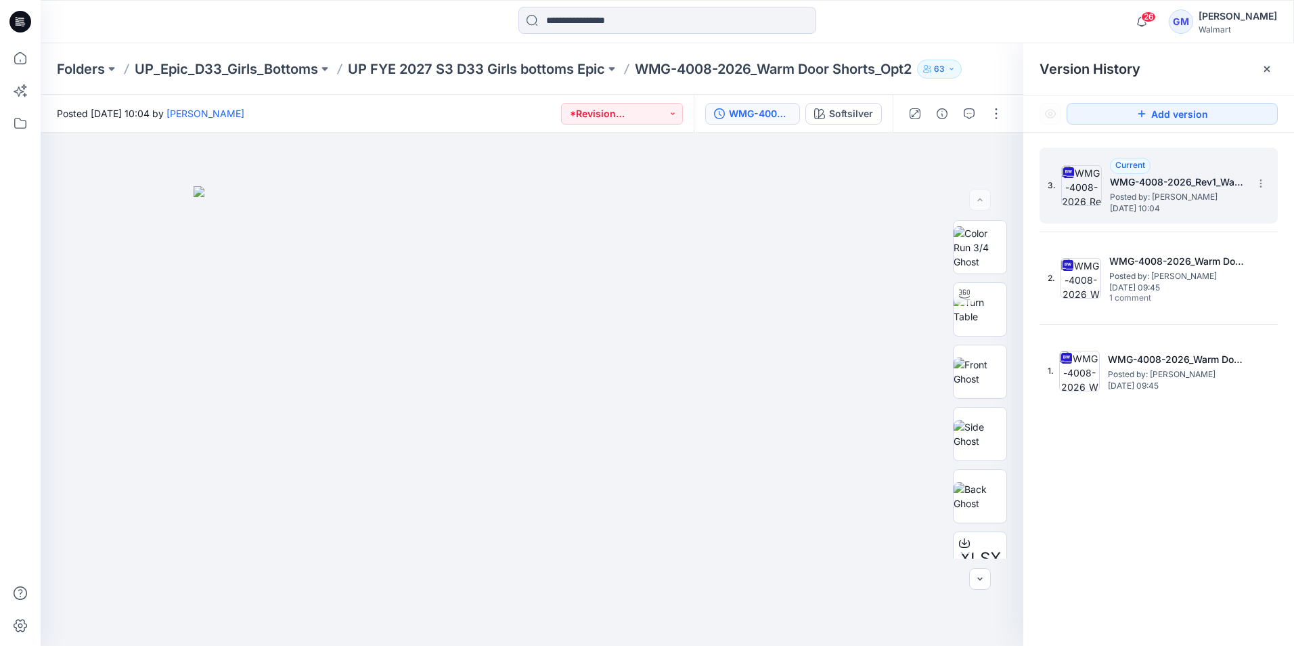
click at [1186, 217] on div "3. Current WMG-4008-2026_Rev1_Warm Door Shorts_Opt2_Full Colorway Posted by: Ga…" at bounding box center [1149, 185] width 203 height 65
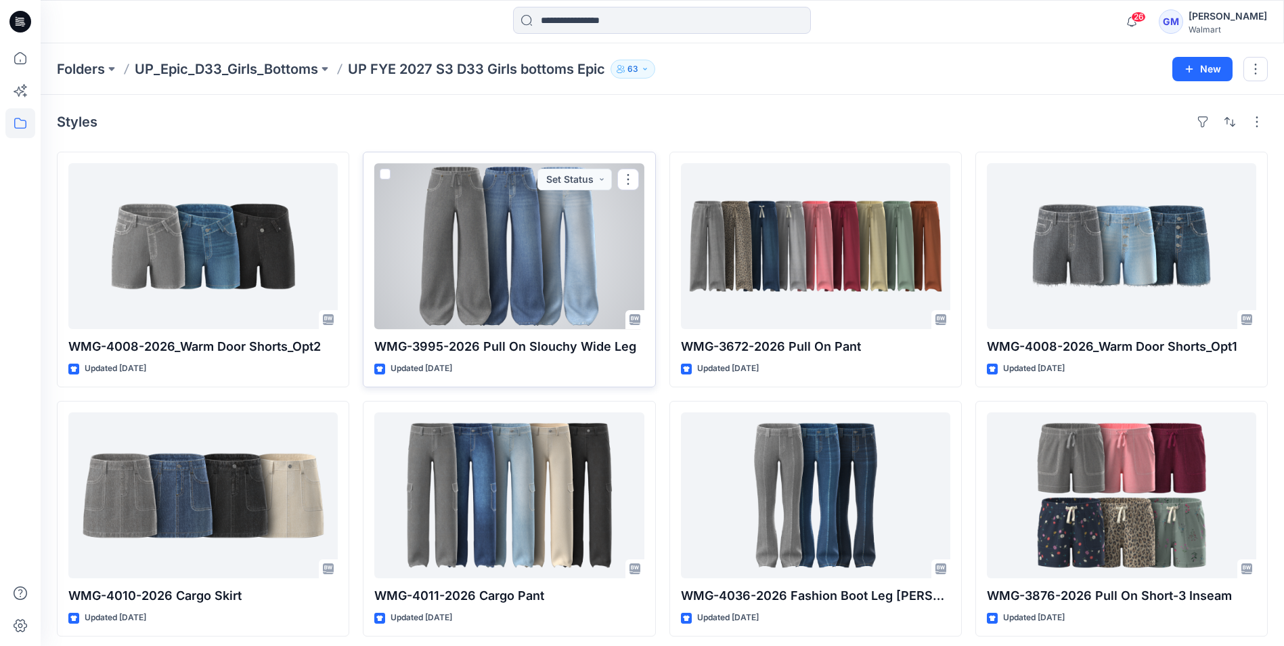
click at [486, 263] on div at bounding box center [508, 246] width 269 height 166
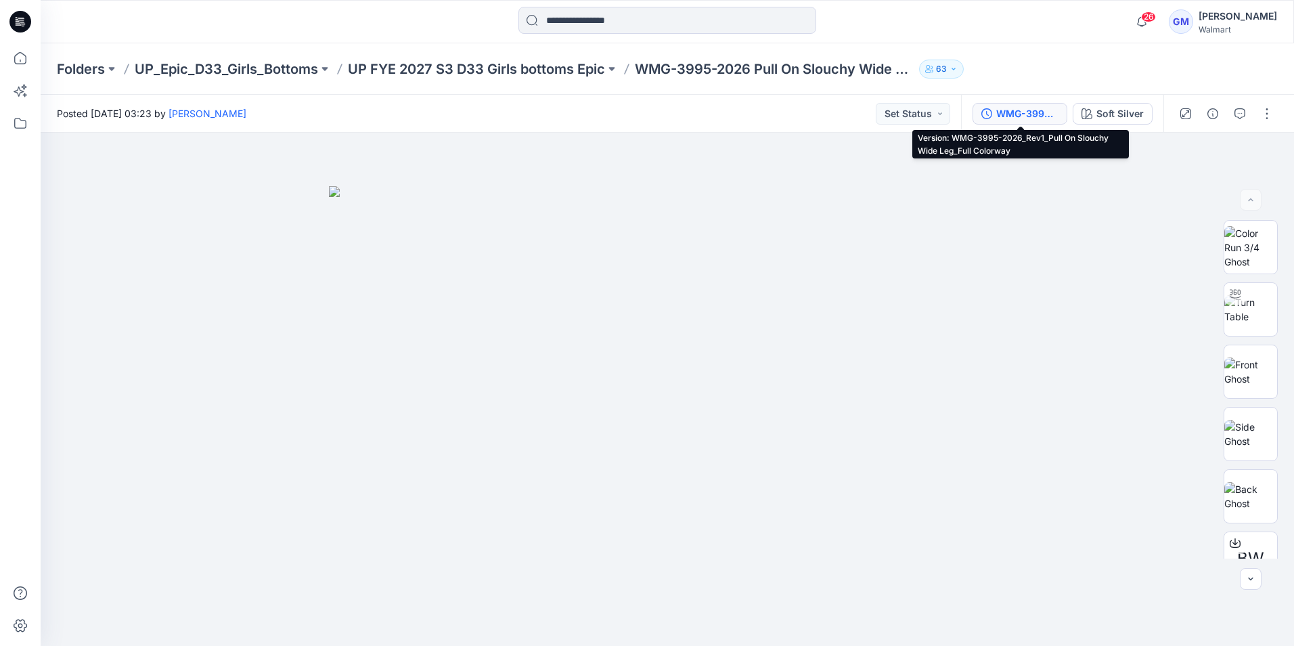
click at [1030, 114] on div "WMG-3995-2026_Rev1_Pull On Slouchy Wide Leg_Full Colorway" at bounding box center [1028, 113] width 62 height 15
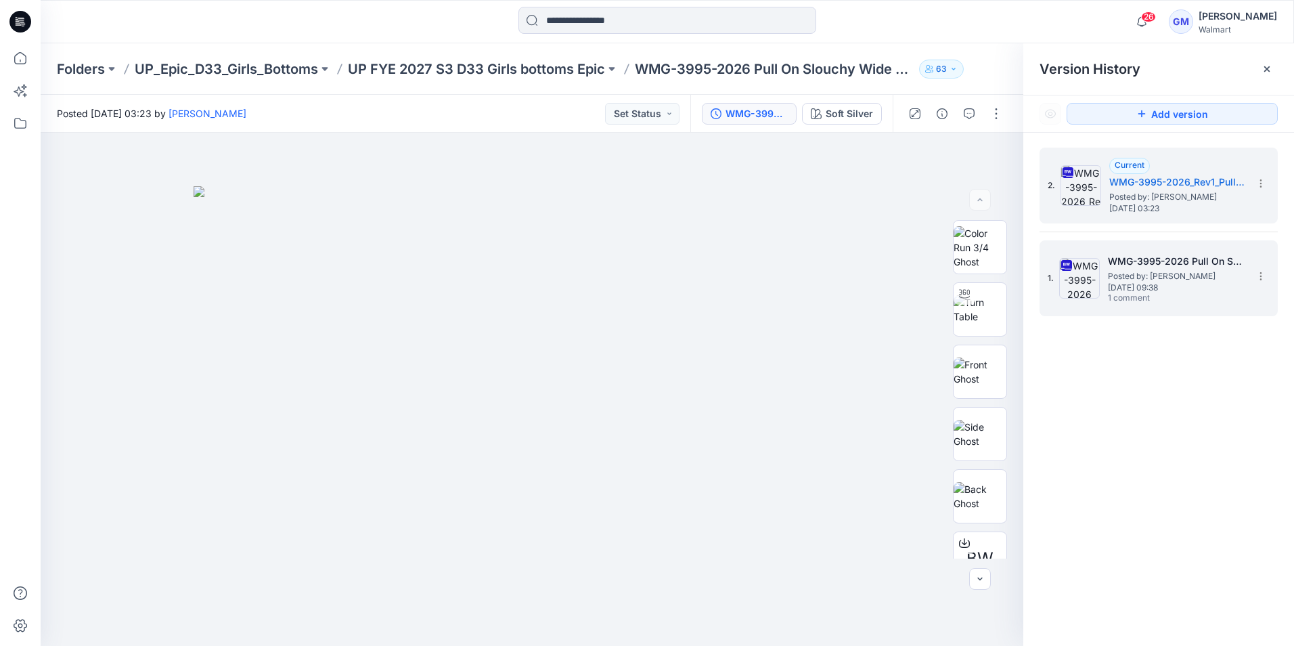
click at [1176, 274] on span "Posted by: [PERSON_NAME]" at bounding box center [1175, 276] width 135 height 14
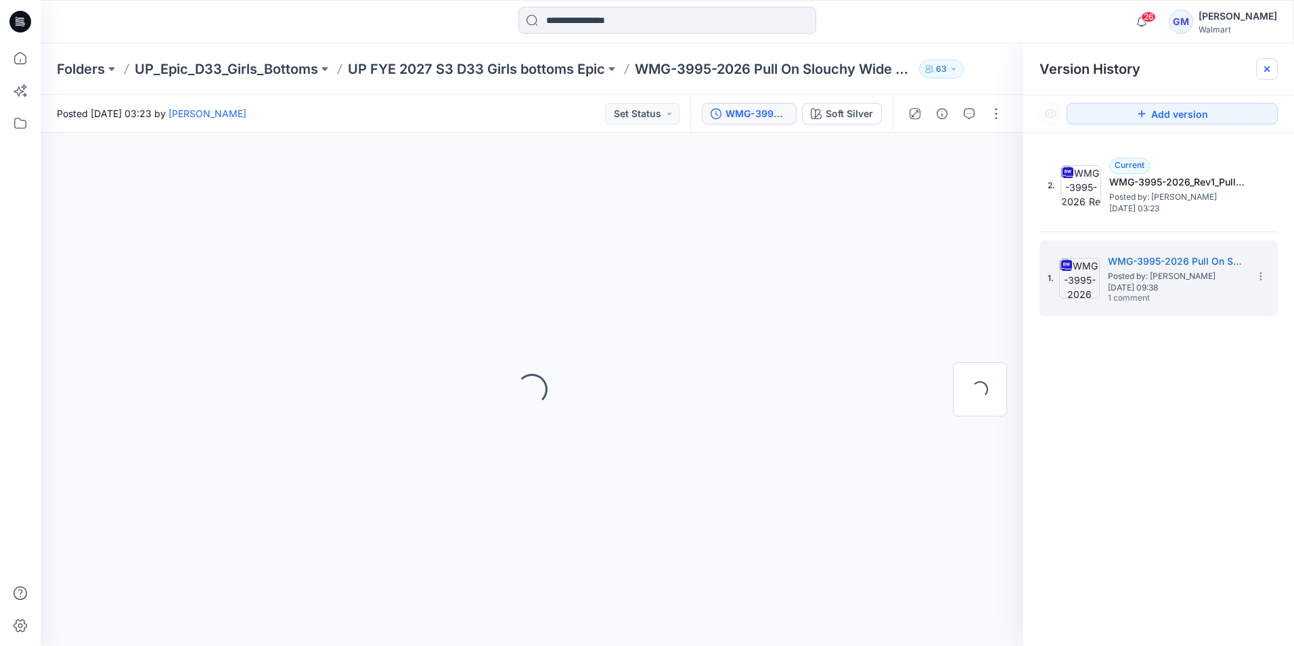
click at [1269, 62] on div at bounding box center [1268, 69] width 22 height 22
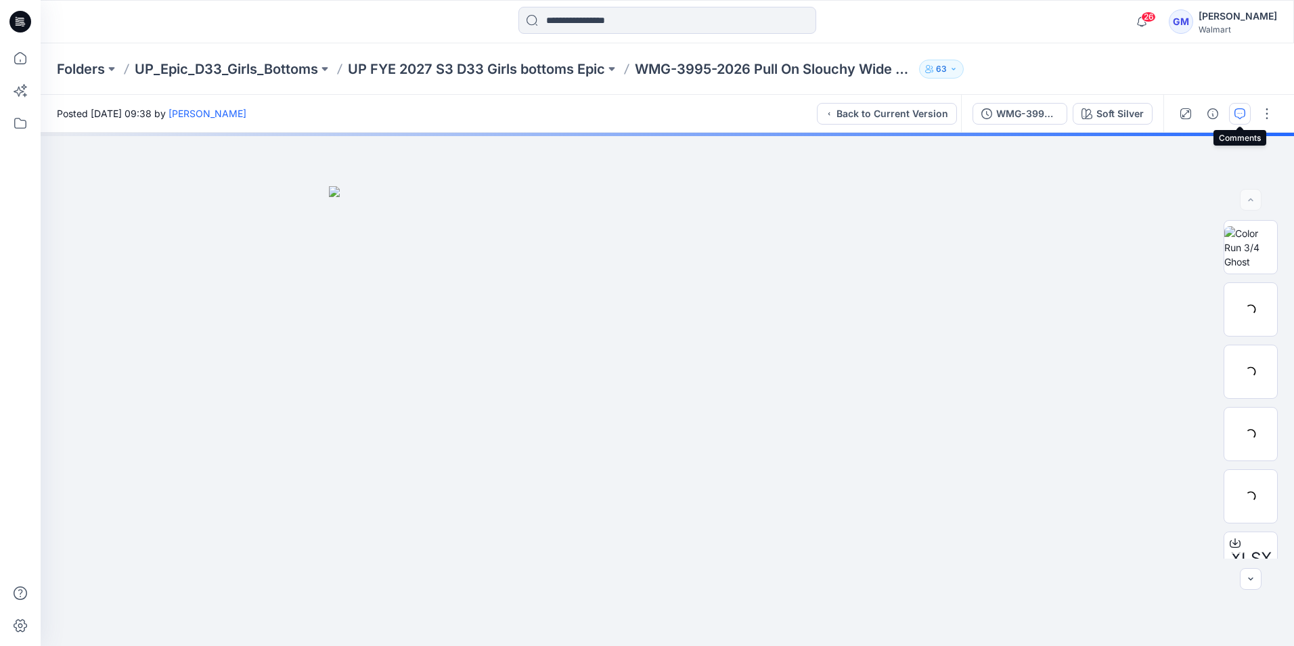
click at [1247, 113] on button "button" at bounding box center [1240, 114] width 22 height 22
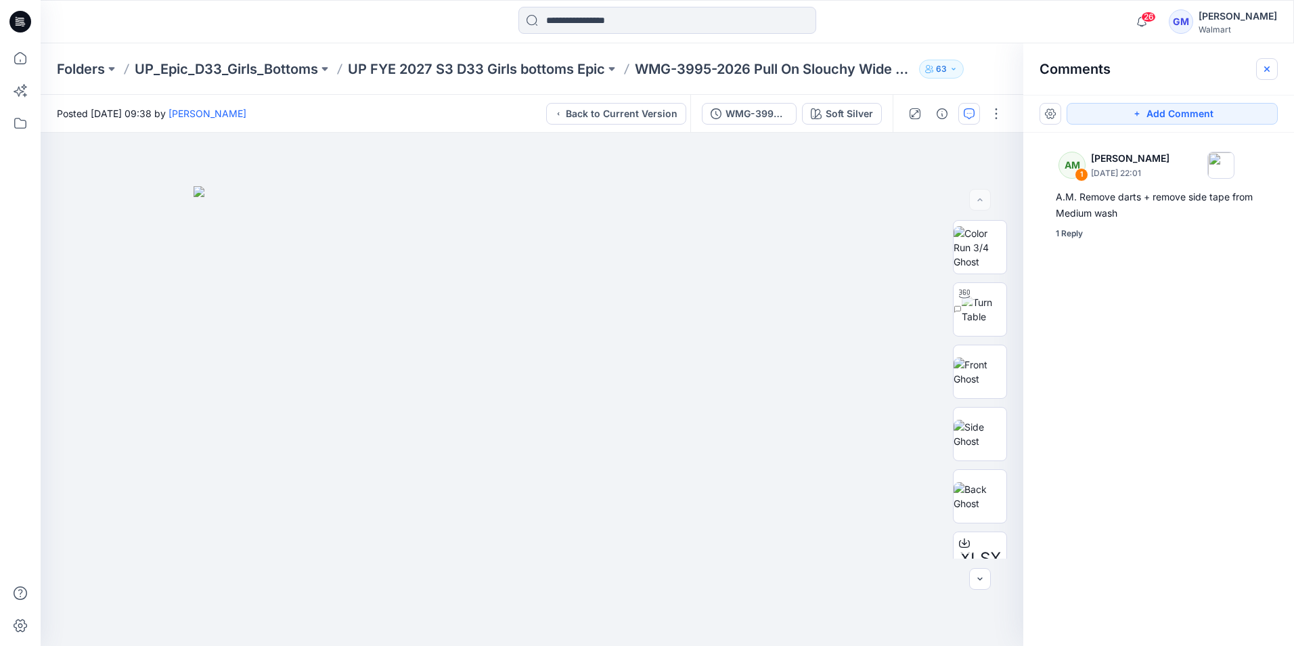
click at [1267, 70] on icon "button" at bounding box center [1267, 68] width 5 height 5
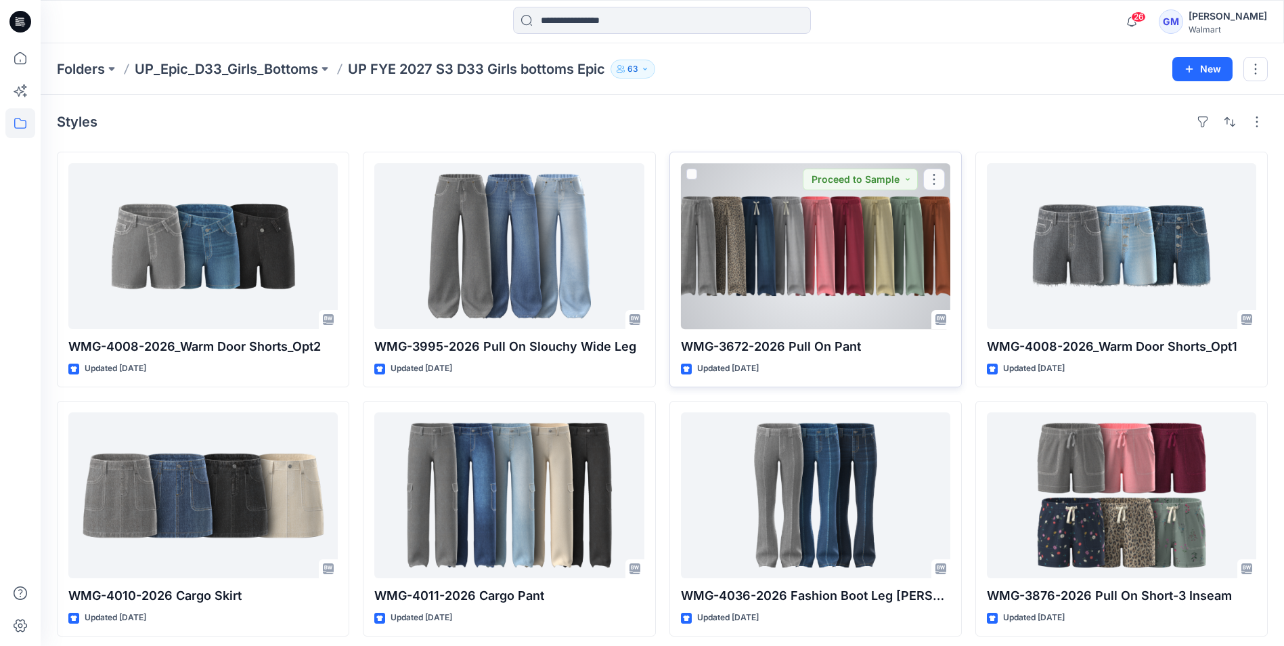
click at [743, 258] on div at bounding box center [815, 246] width 269 height 166
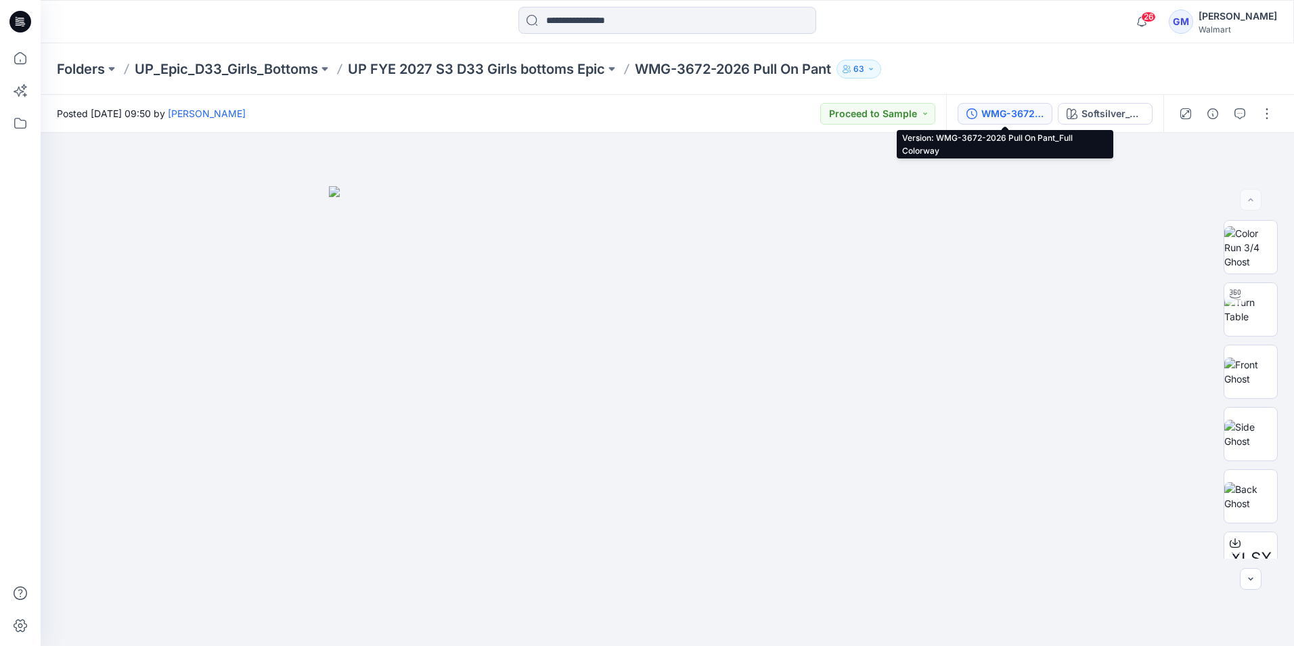
click at [1007, 115] on div "WMG-3672-2026 Pull On Pant_Full Colorway" at bounding box center [1013, 113] width 62 height 15
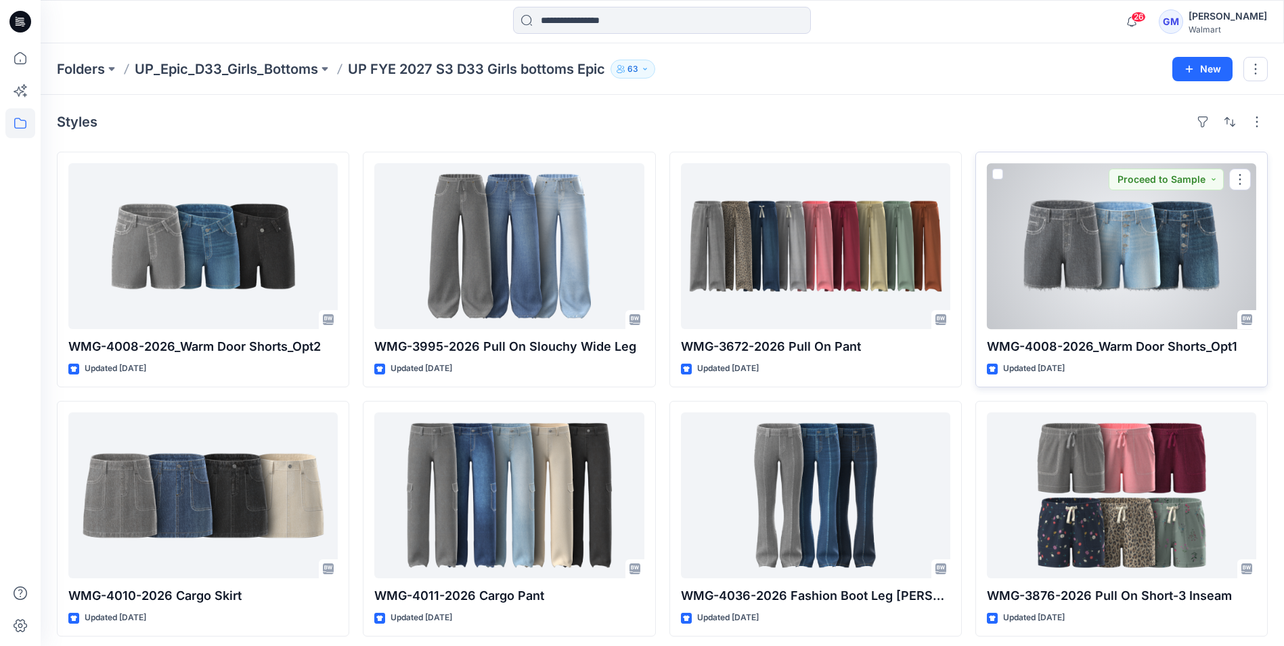
click at [1051, 290] on div at bounding box center [1121, 246] width 269 height 166
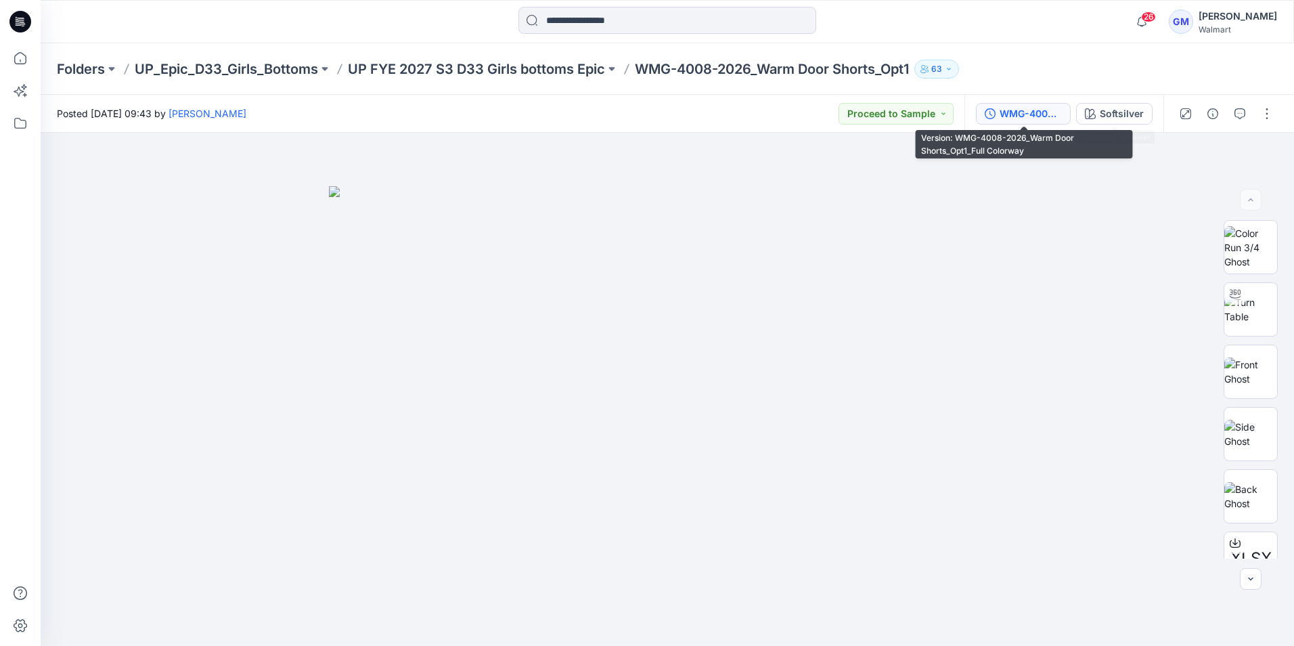
click at [1043, 116] on div "WMG-4008-2026_Warm Door Shorts_Opt1_Full Colorway" at bounding box center [1031, 113] width 62 height 15
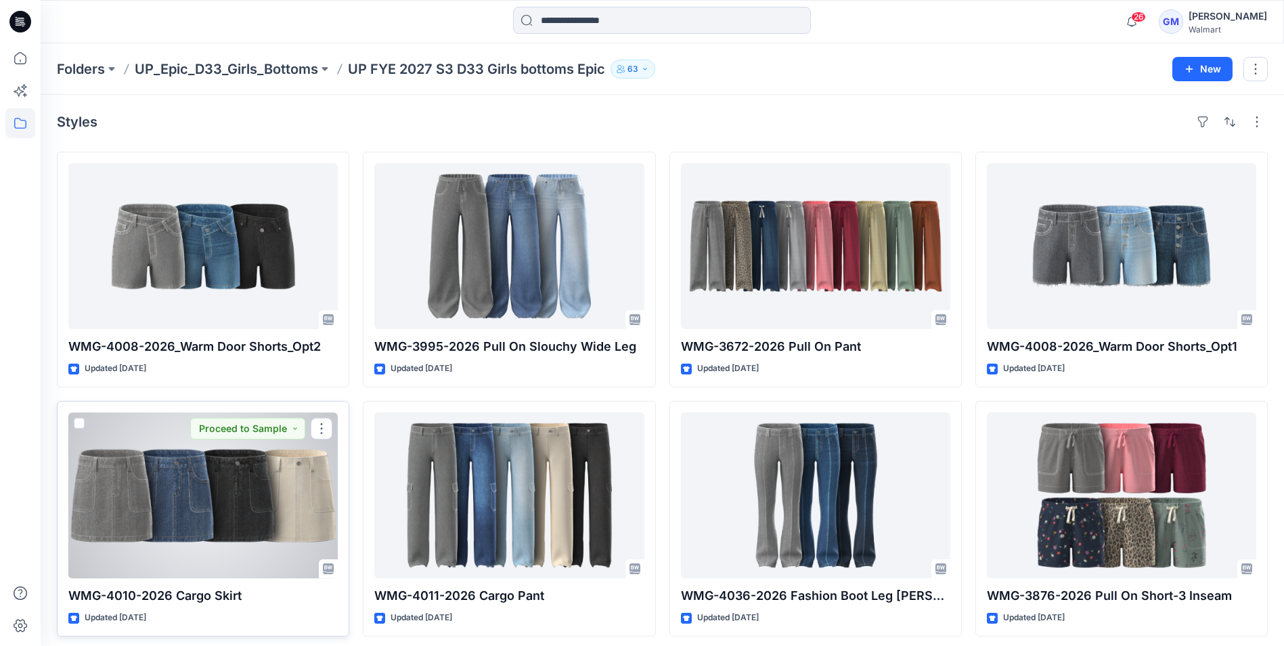
click at [142, 462] on div at bounding box center [202, 495] width 269 height 166
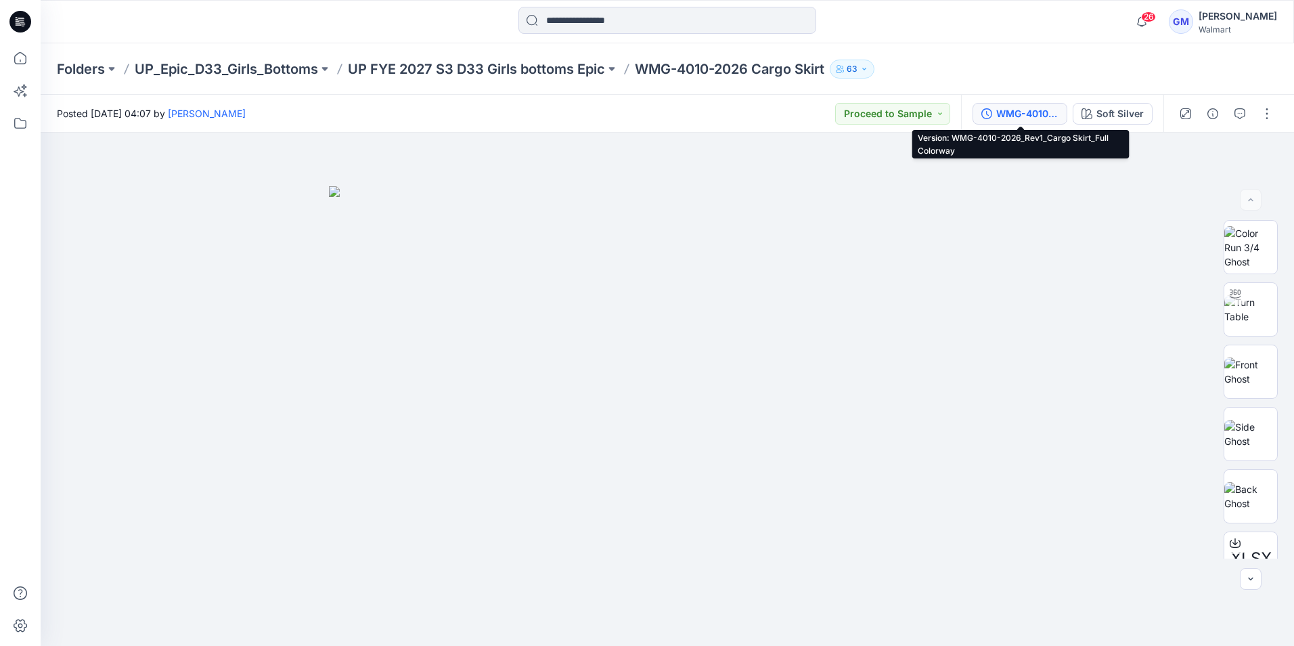
click at [1020, 114] on div "WMG-4010-2026_Rev1_Cargo Skirt_Full Colorway" at bounding box center [1028, 113] width 62 height 15
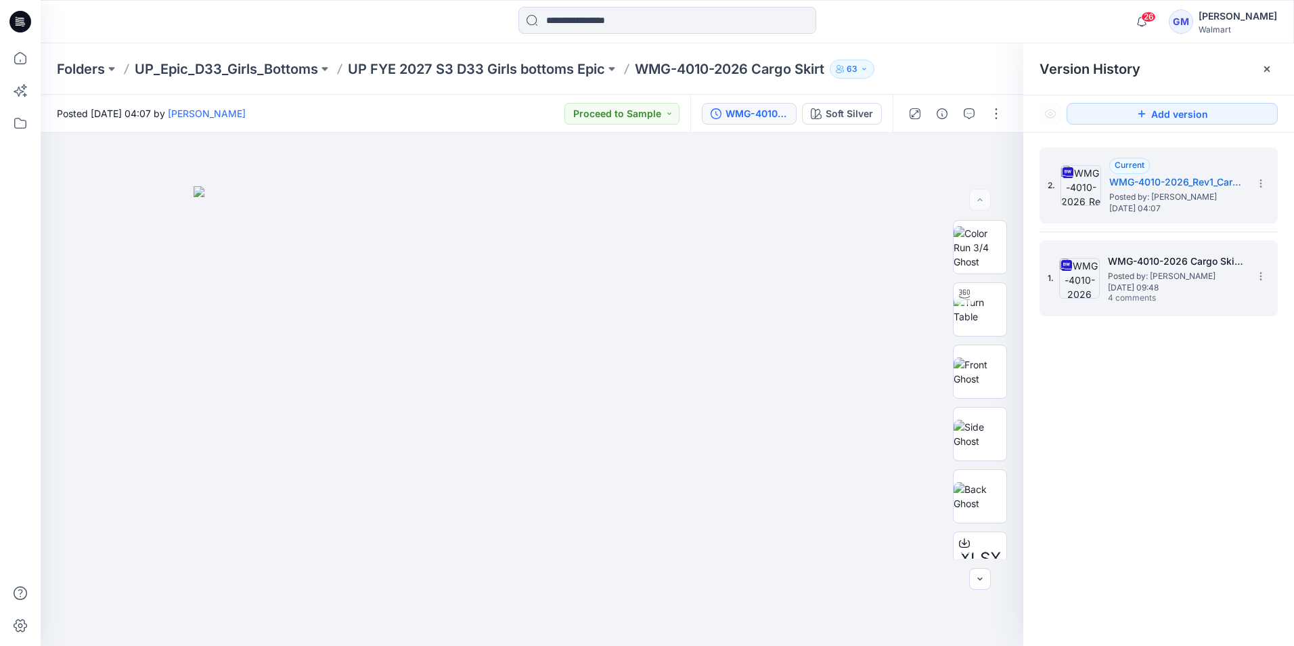
click at [1173, 281] on span "Posted by: [PERSON_NAME]" at bounding box center [1175, 276] width 135 height 14
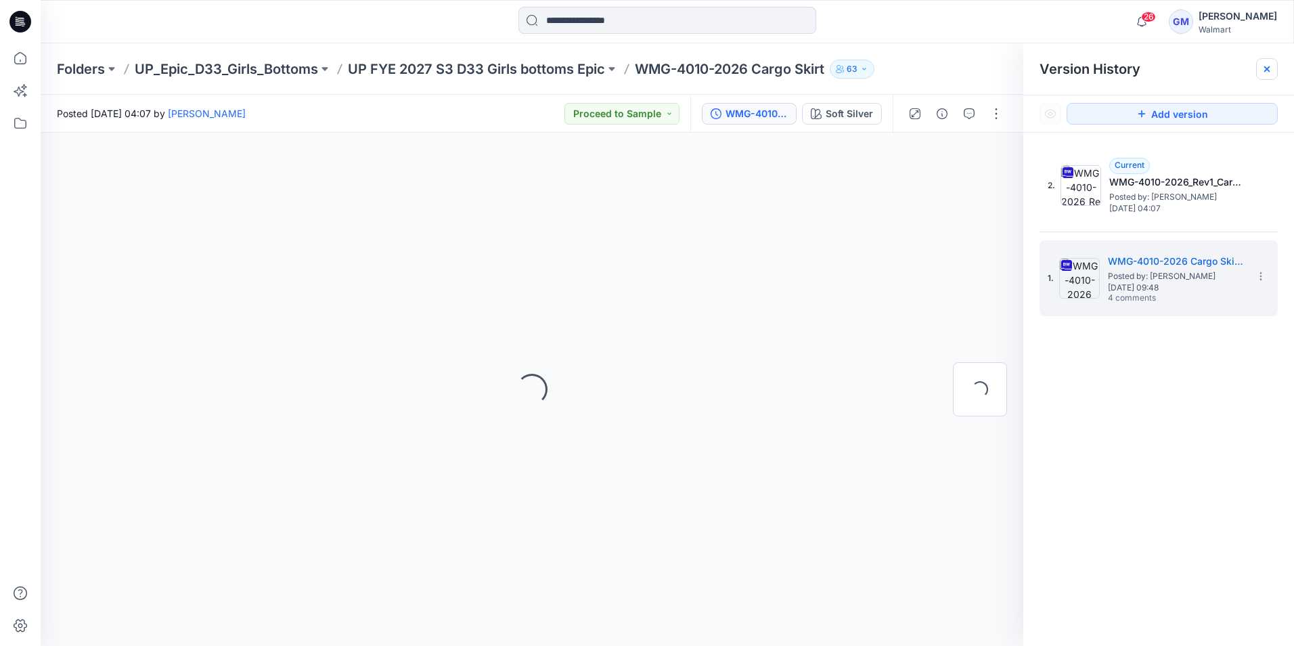
click at [1275, 70] on div at bounding box center [1268, 69] width 22 height 22
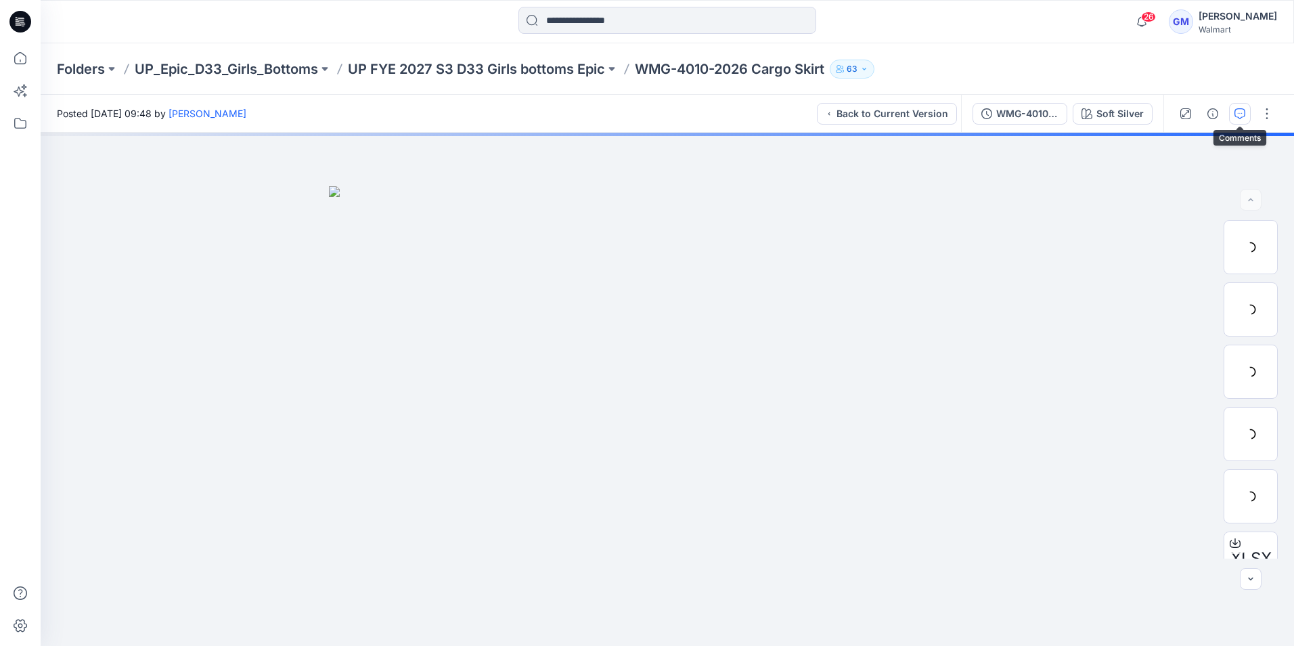
click at [1242, 109] on icon "button" at bounding box center [1240, 113] width 11 height 11
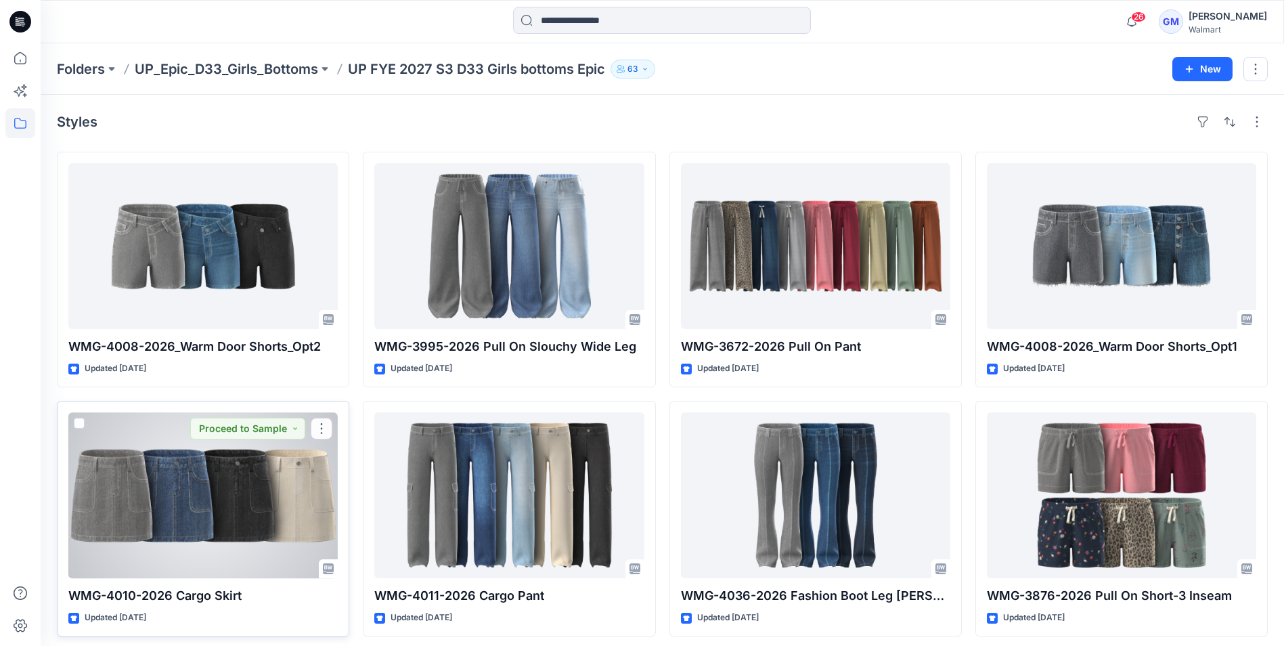
click at [220, 483] on div at bounding box center [202, 495] width 269 height 166
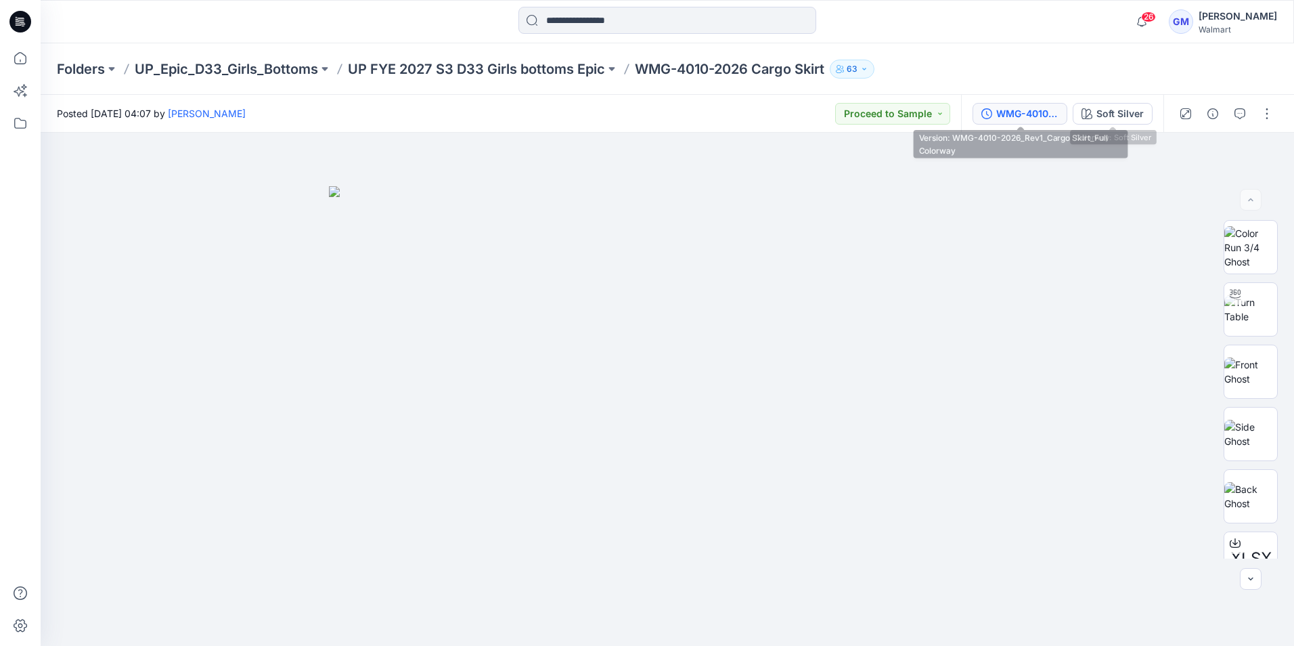
click at [1043, 112] on div "WMG-4010-2026_Rev1_Cargo Skirt_Full Colorway" at bounding box center [1028, 113] width 62 height 15
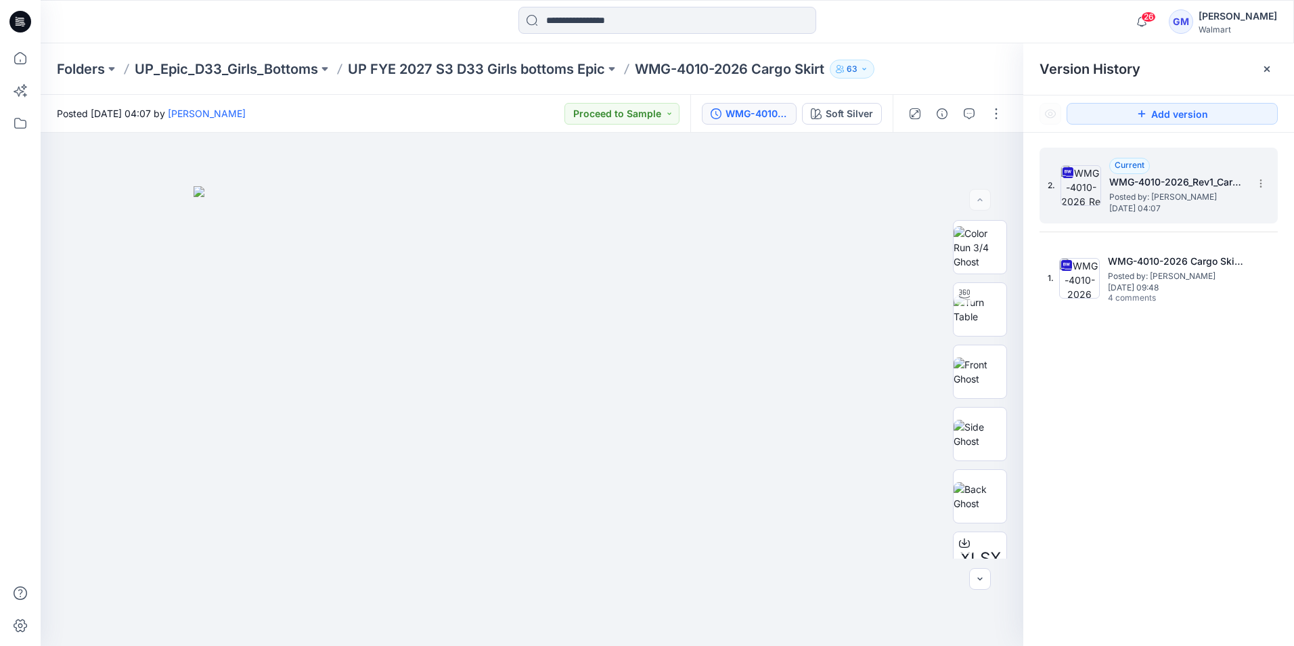
click at [1160, 198] on span "Posted by: [PERSON_NAME]" at bounding box center [1177, 197] width 135 height 14
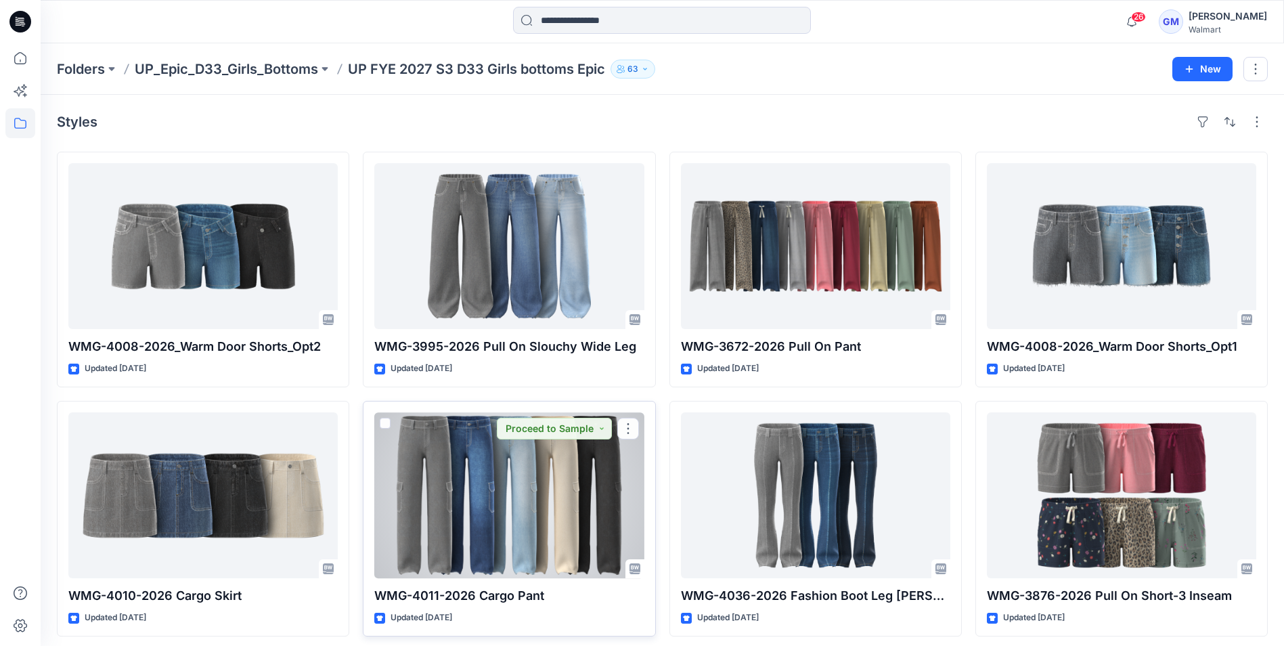
click at [516, 472] on div at bounding box center [508, 495] width 269 height 166
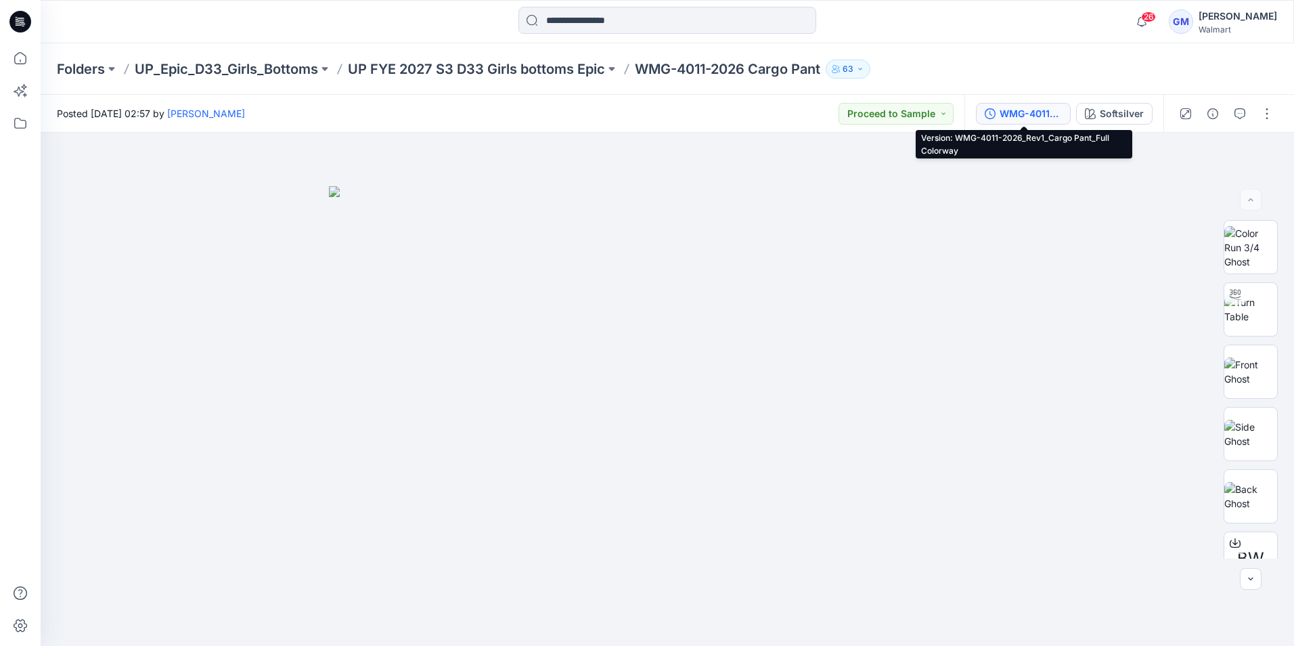
click at [1039, 116] on div "WMG-4011-2026_Rev1_Cargo Pant_Full Colorway" at bounding box center [1031, 113] width 62 height 15
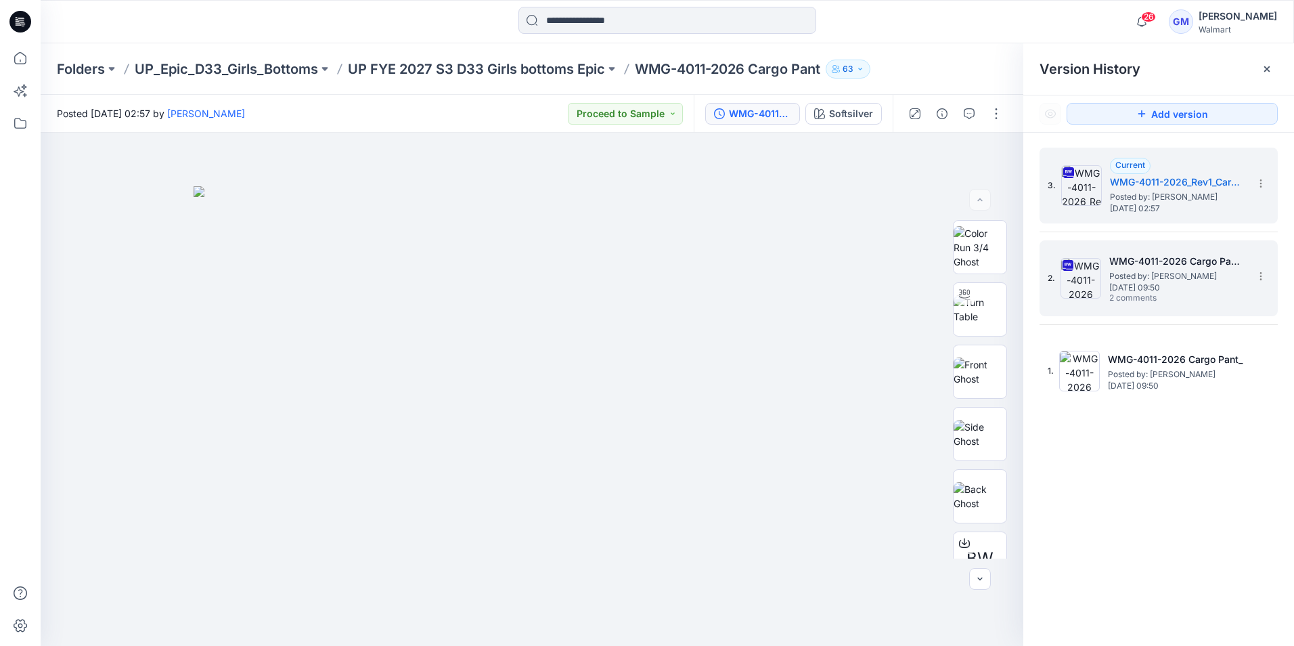
click at [1187, 274] on span "Posted by: [PERSON_NAME]" at bounding box center [1177, 276] width 135 height 14
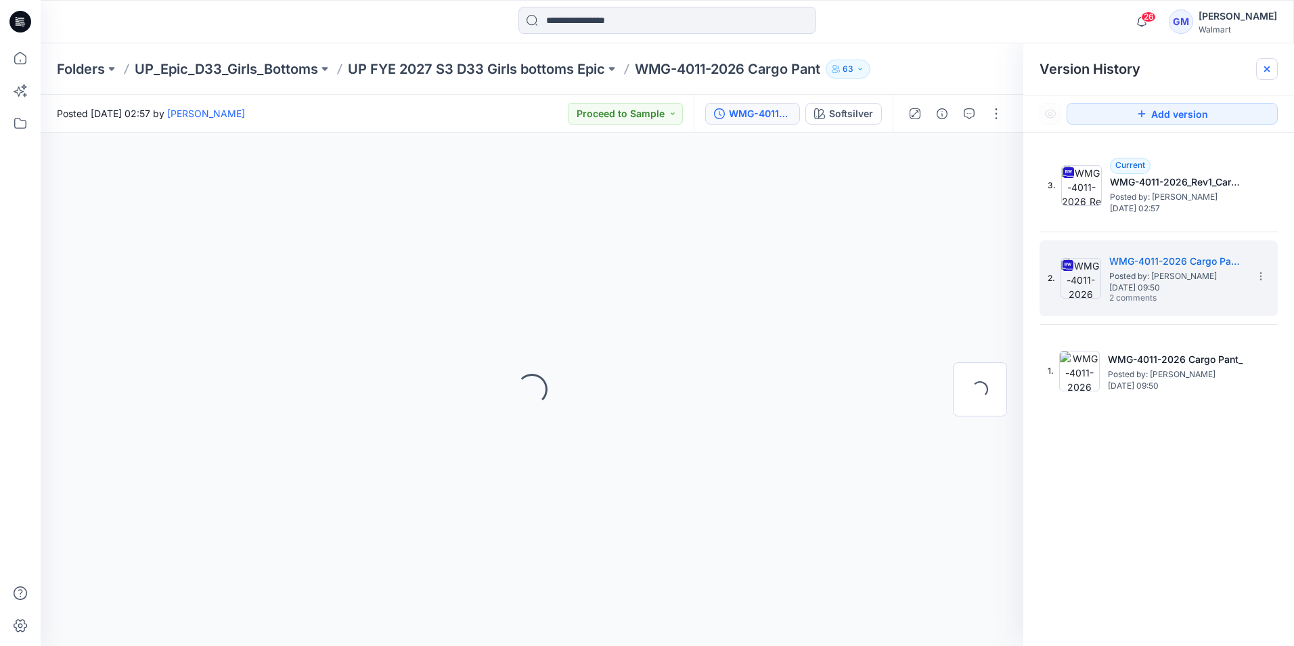
click at [1269, 70] on icon at bounding box center [1267, 68] width 5 height 5
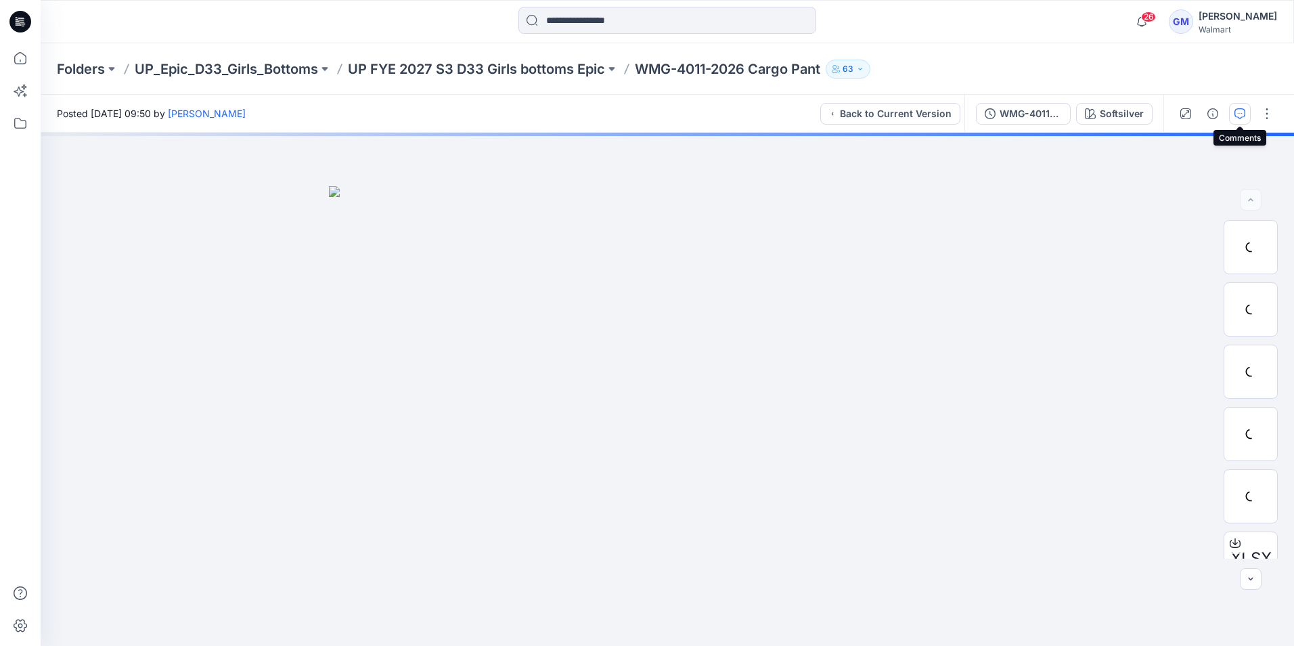
click at [1246, 109] on button "button" at bounding box center [1240, 114] width 22 height 22
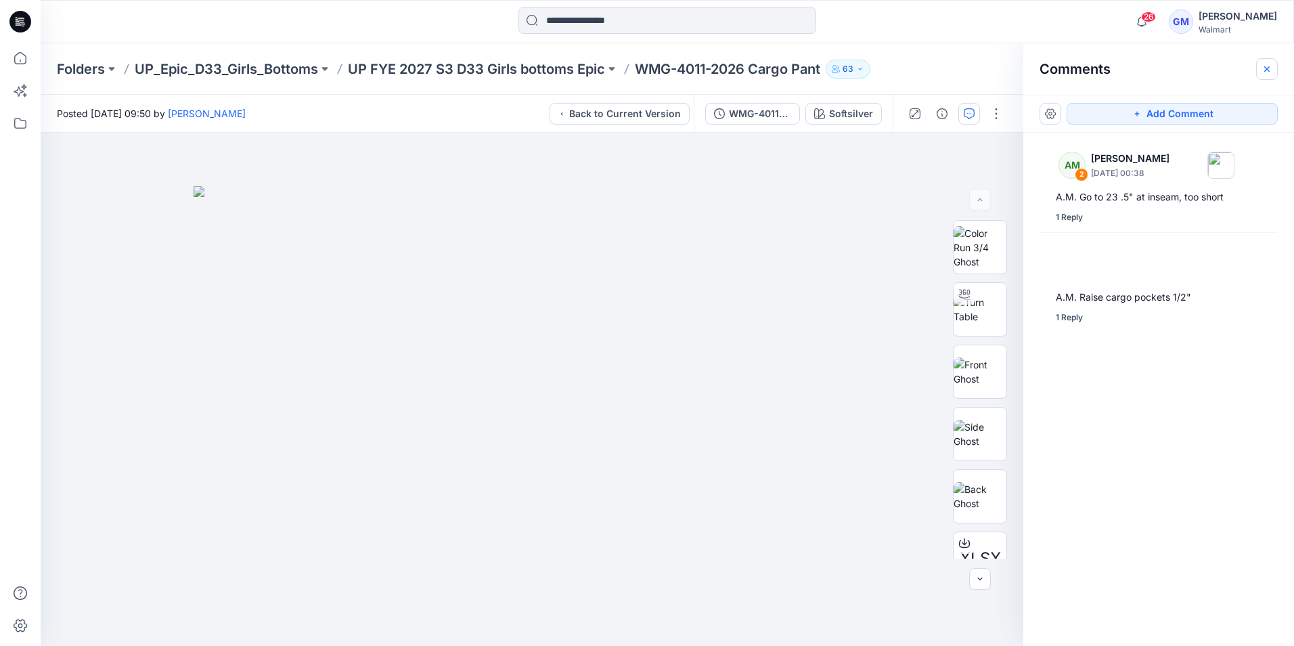
click at [1268, 69] on icon "button" at bounding box center [1267, 68] width 5 height 5
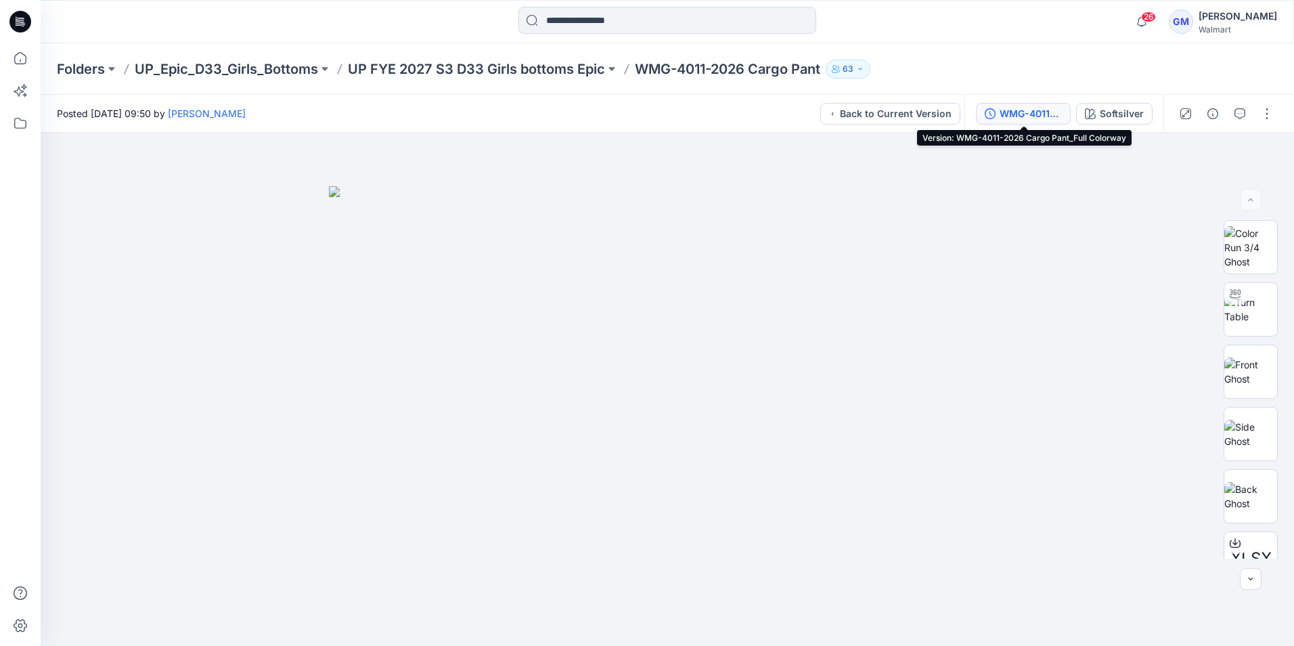
click at [1011, 113] on div "WMG-4011-2026 Cargo Pant_Full Colorway" at bounding box center [1031, 113] width 62 height 15
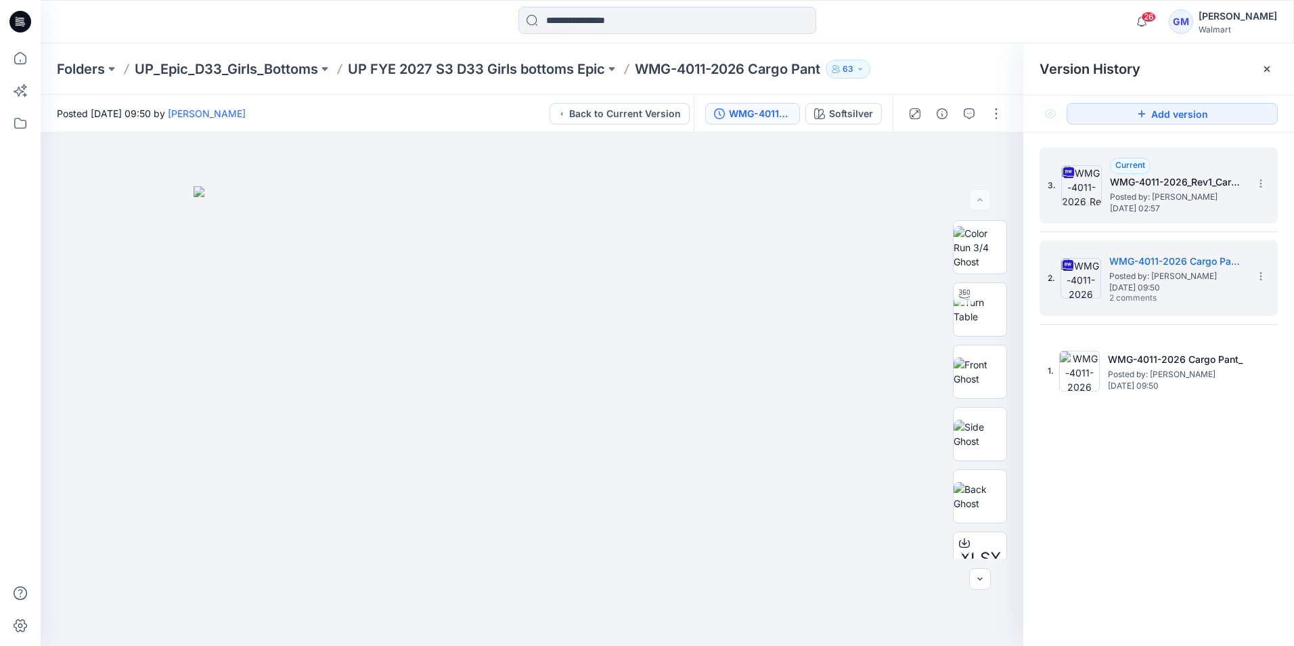
click at [1183, 189] on h5 "WMG-4011-2026_Rev1_Cargo Pant_Full Colorway" at bounding box center [1177, 182] width 135 height 16
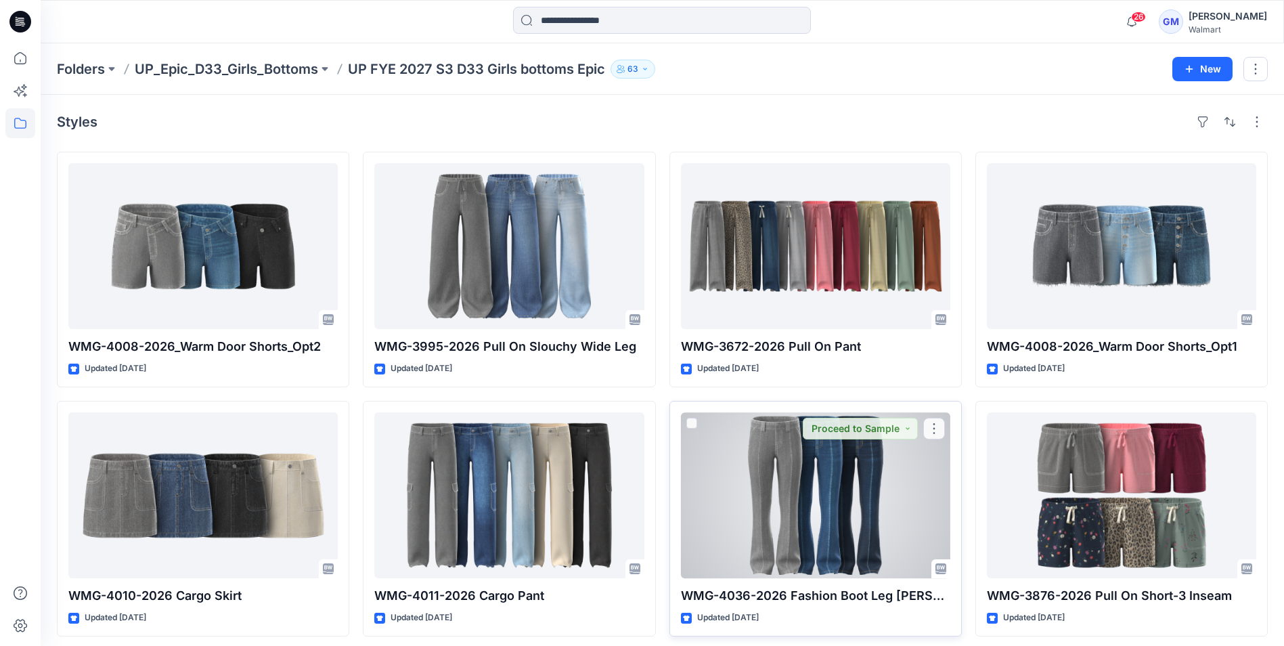
click at [766, 479] on div at bounding box center [815, 495] width 269 height 166
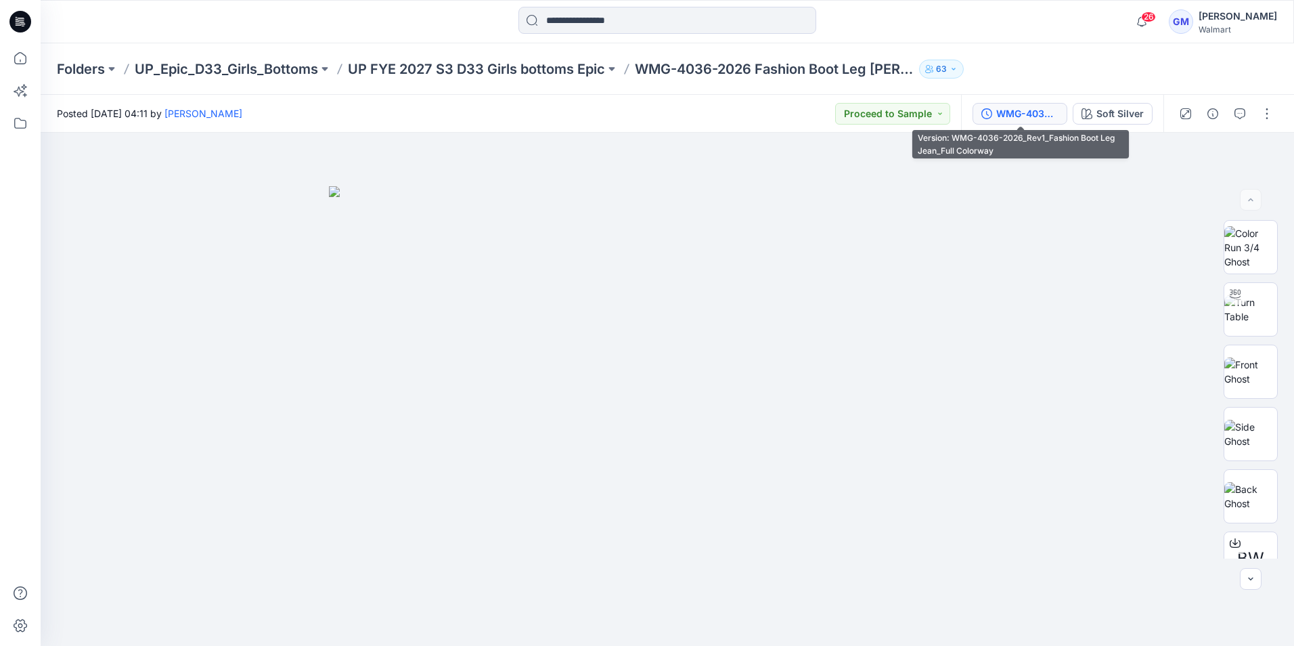
click at [1028, 115] on div "WMG-4036-2026_Rev1_Fashion Boot Leg Jean_Full Colorway" at bounding box center [1028, 113] width 62 height 15
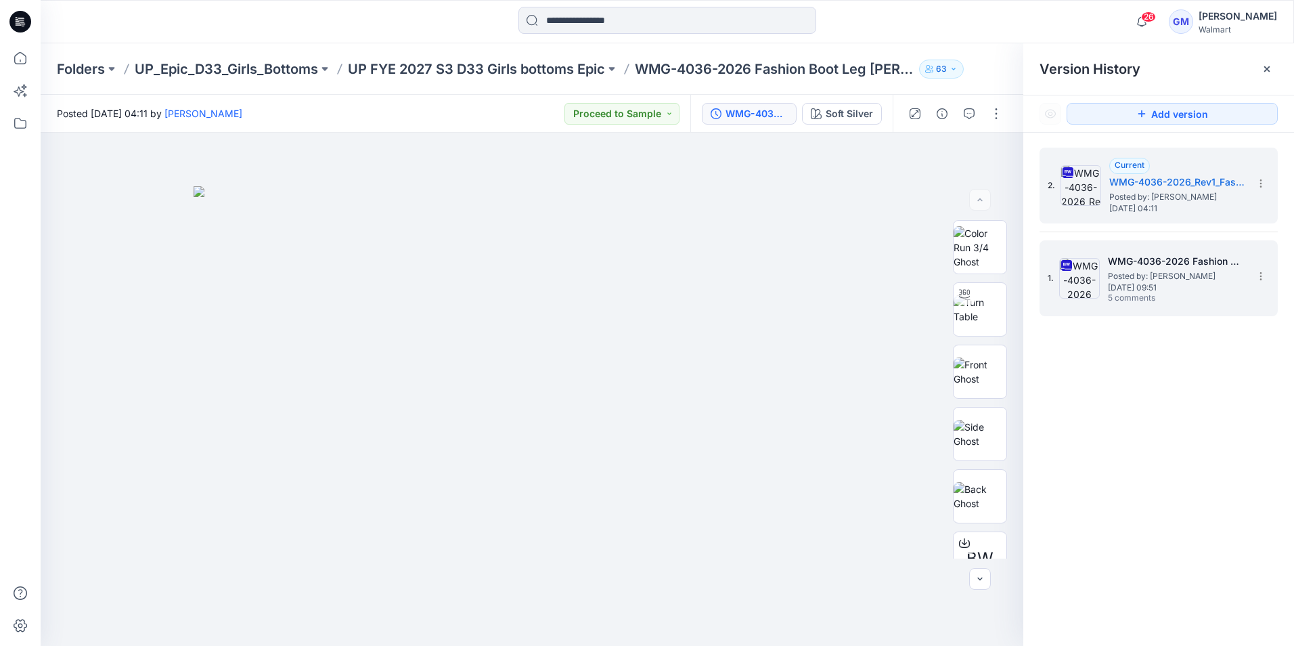
click at [1148, 275] on span "Posted by: [PERSON_NAME]" at bounding box center [1175, 276] width 135 height 14
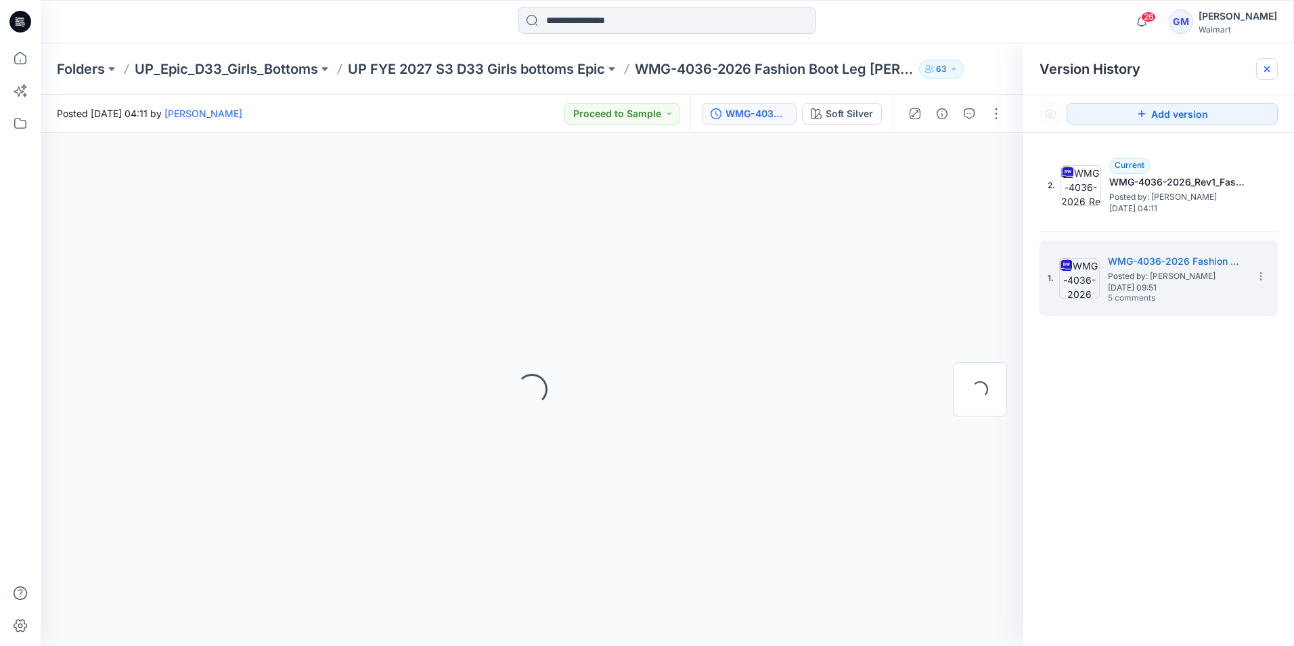
click at [1267, 73] on icon at bounding box center [1267, 69] width 11 height 11
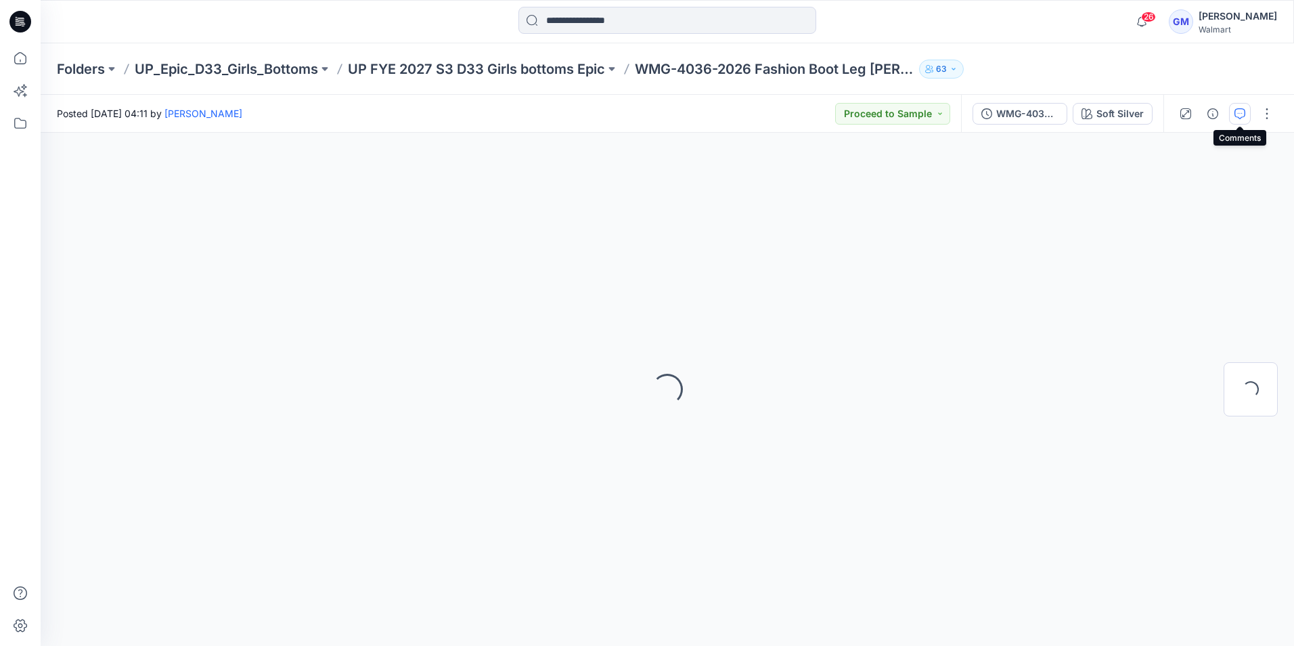
click at [1246, 118] on button "button" at bounding box center [1240, 114] width 22 height 22
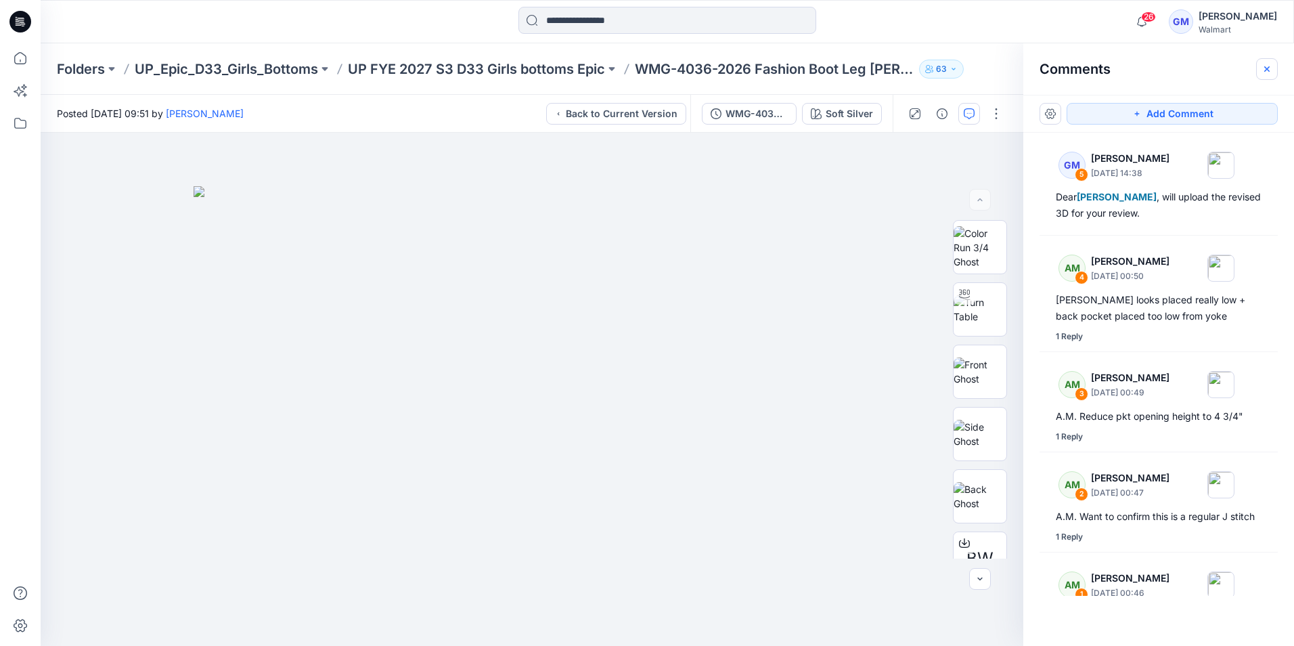
click at [1263, 71] on icon "button" at bounding box center [1267, 69] width 11 height 11
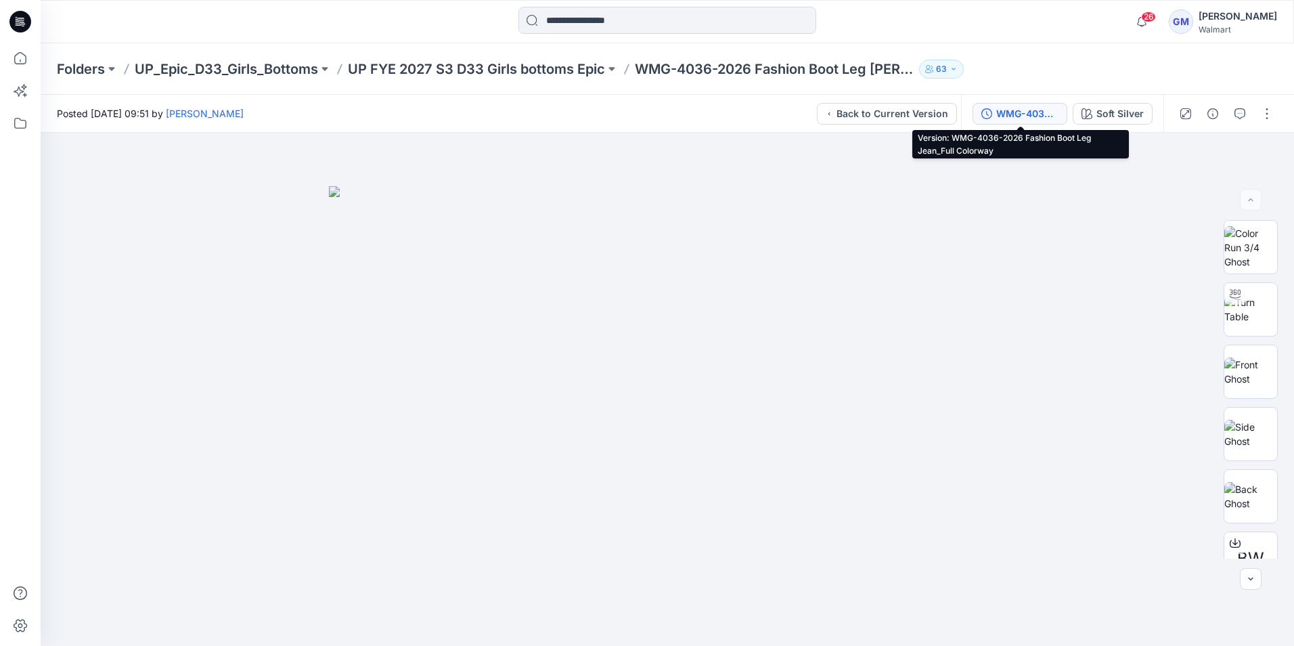
click at [1012, 114] on div "WMG-4036-2026 Fashion Boot Leg Jean_Full Colorway" at bounding box center [1028, 113] width 62 height 15
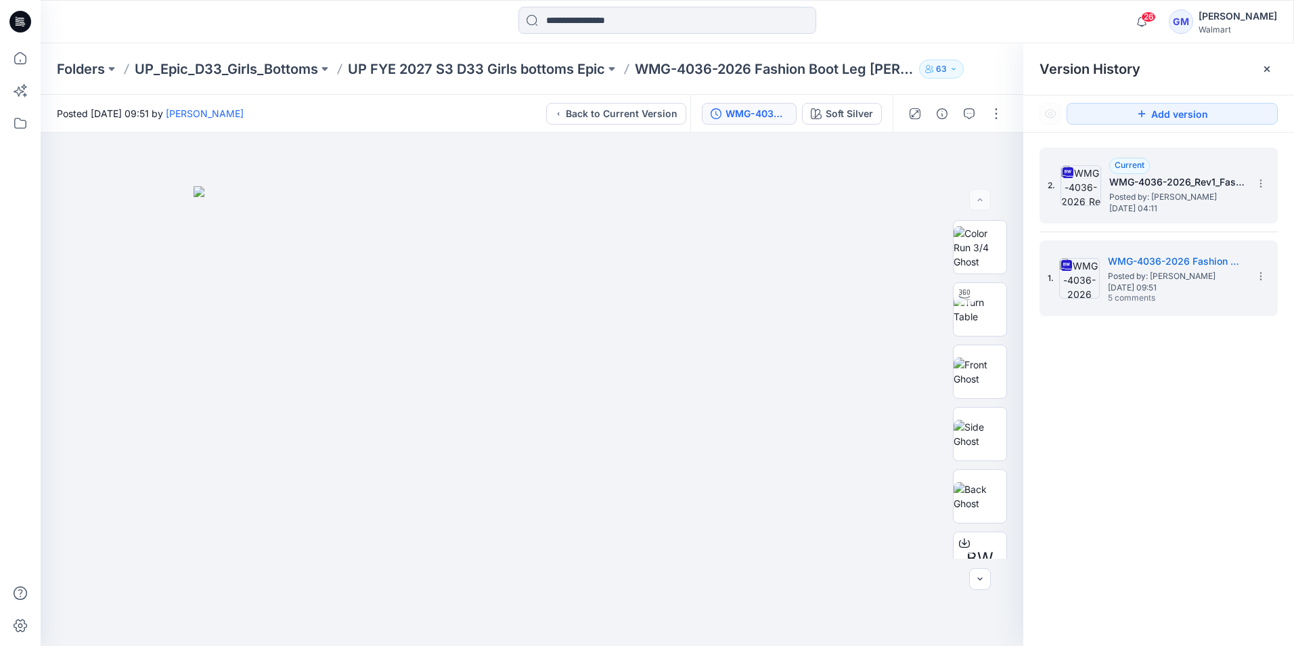
click at [1111, 186] on h5 "WMG-4036-2026_Rev1_Fashion Boot Leg Jean_Full Colorway" at bounding box center [1177, 182] width 135 height 16
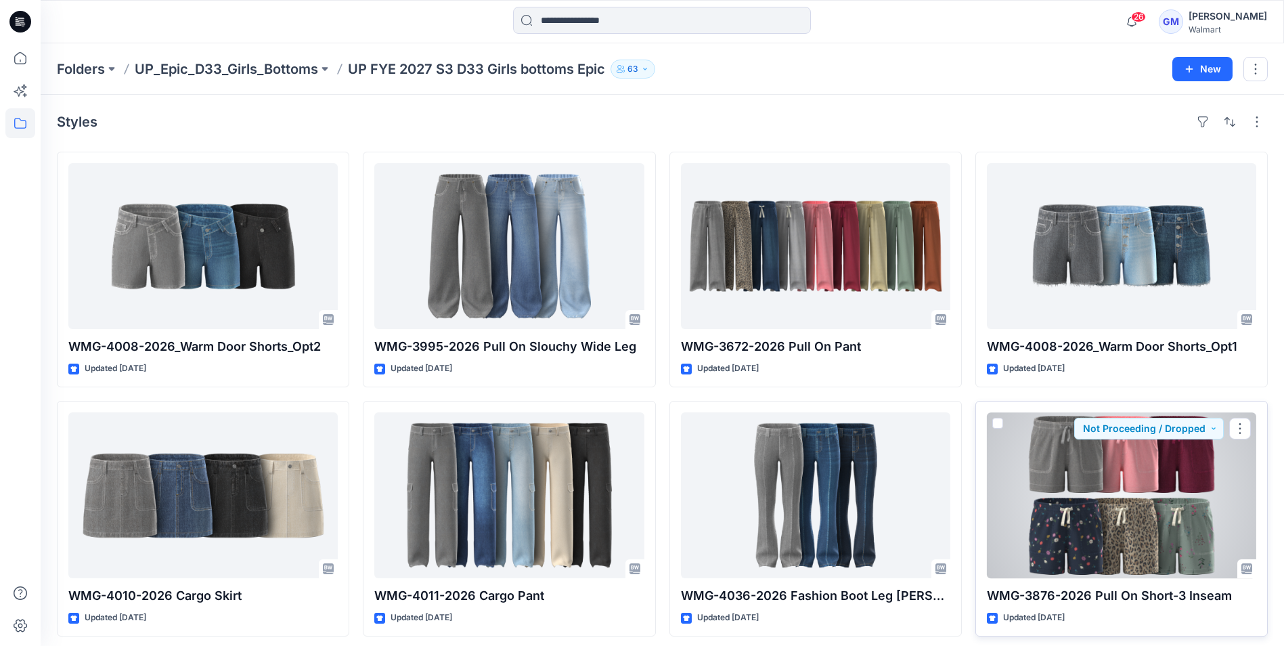
click at [1106, 550] on div at bounding box center [1121, 495] width 269 height 166
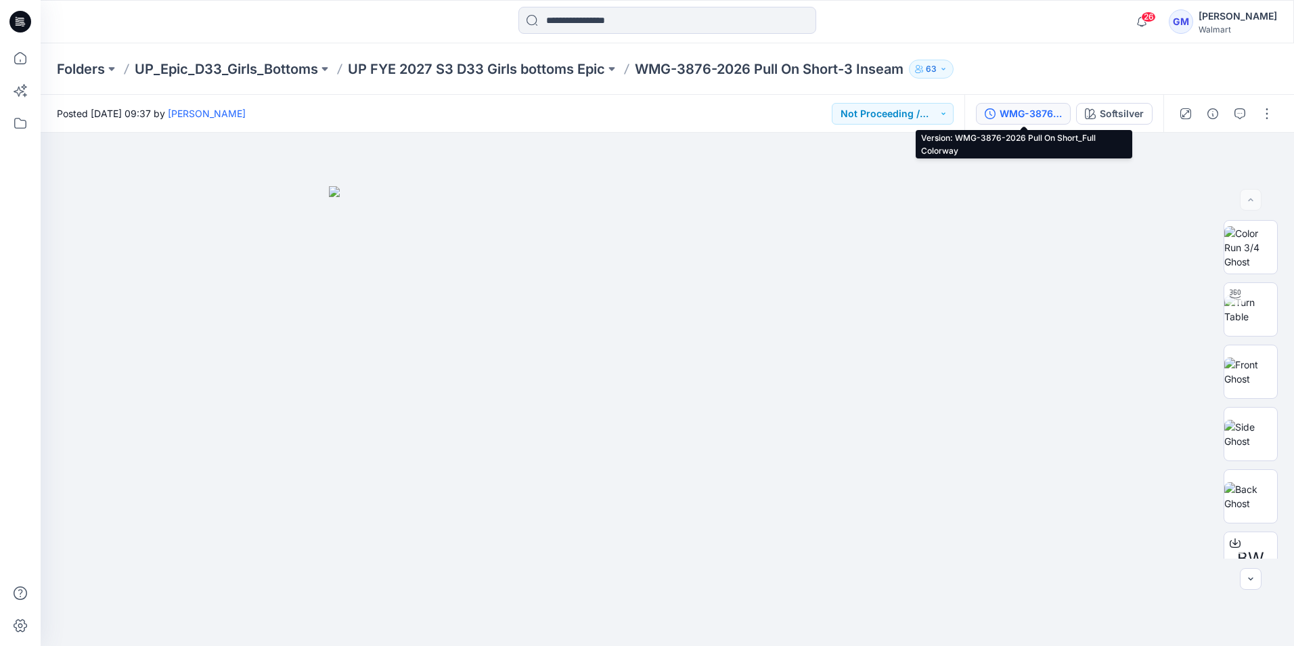
click at [1038, 113] on div "WMG-3876-2026 Pull On Short_Full Colorway" at bounding box center [1031, 113] width 62 height 15
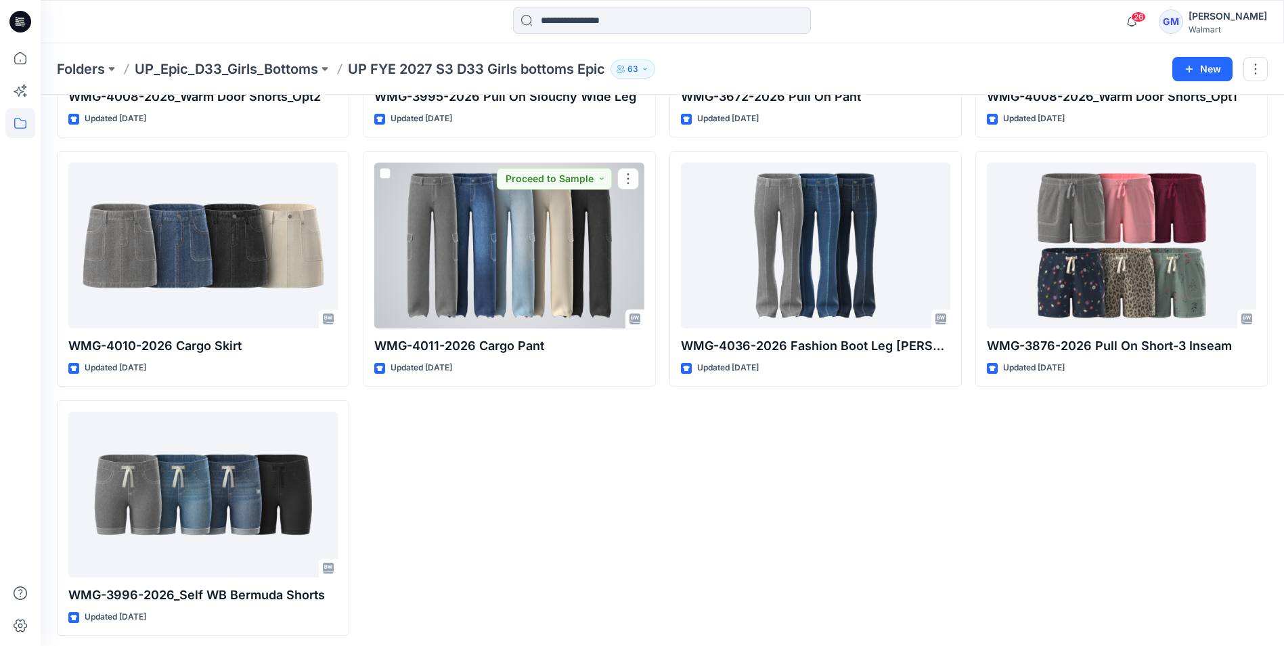
scroll to position [256, 0]
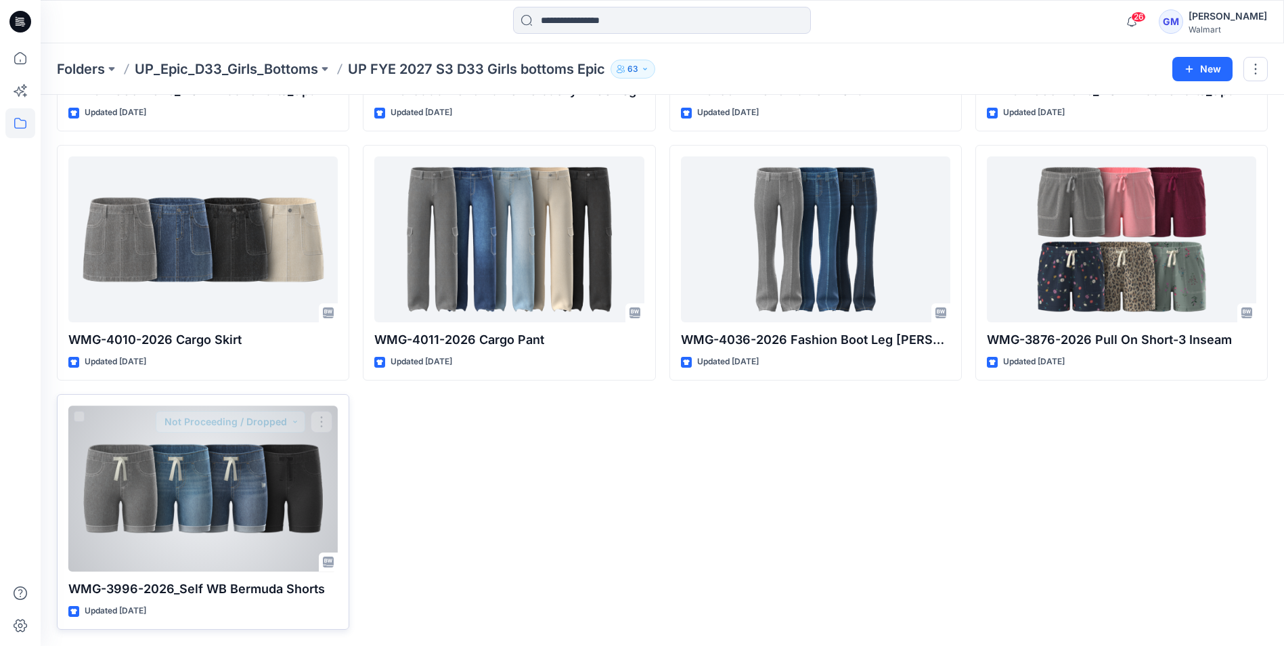
click at [238, 461] on div at bounding box center [202, 489] width 269 height 166
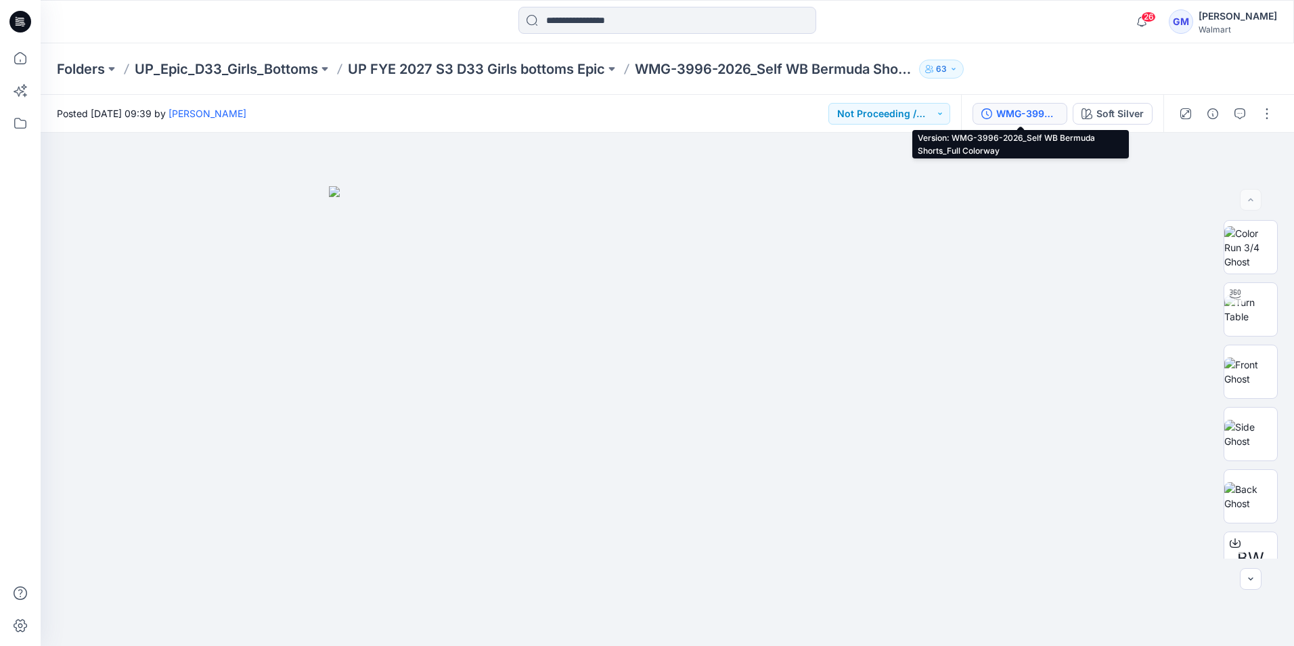
click at [1039, 110] on div "WMG-3996-2026_Self WB Bermuda Shorts_Full Colorway" at bounding box center [1028, 113] width 62 height 15
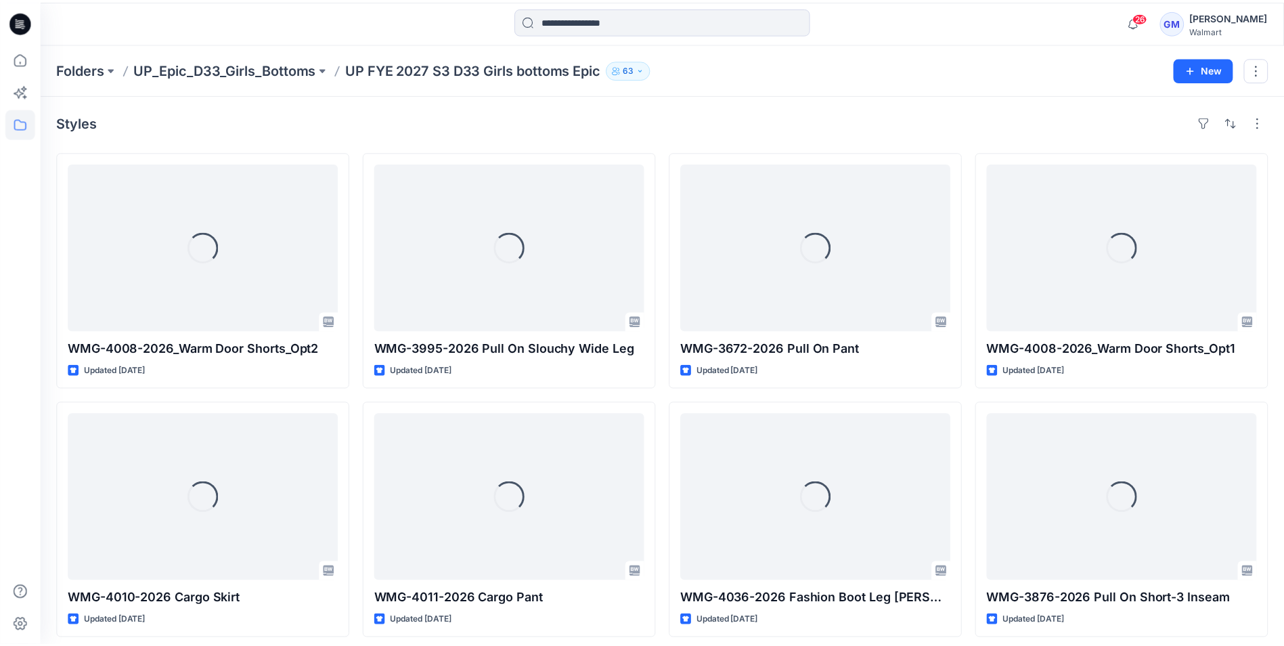
scroll to position [256, 0]
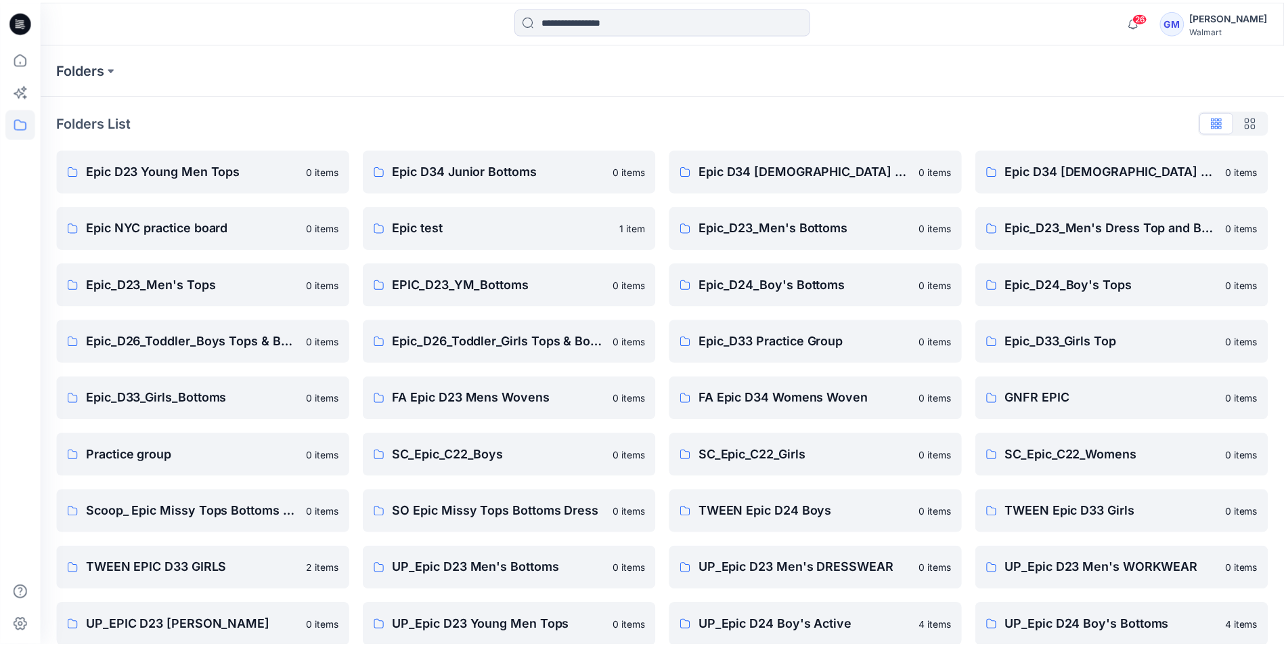
scroll to position [245, 0]
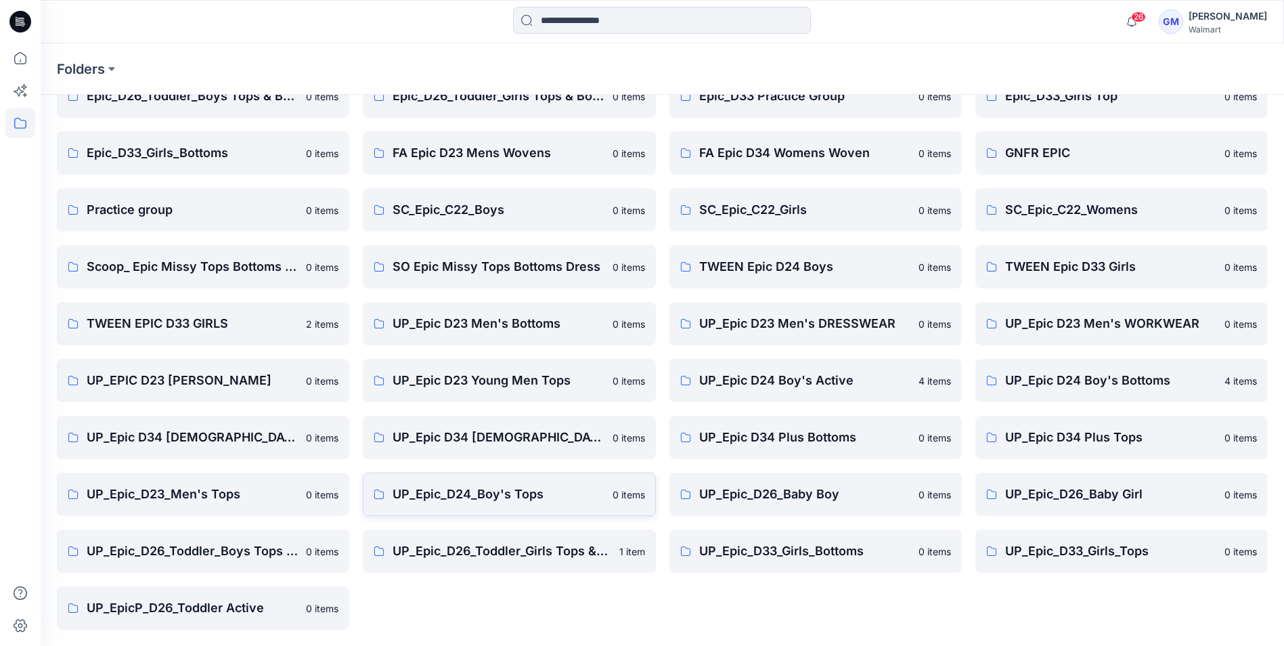
click at [479, 494] on p "UP_Epic_D24_Boy's Tops" at bounding box center [498, 494] width 211 height 19
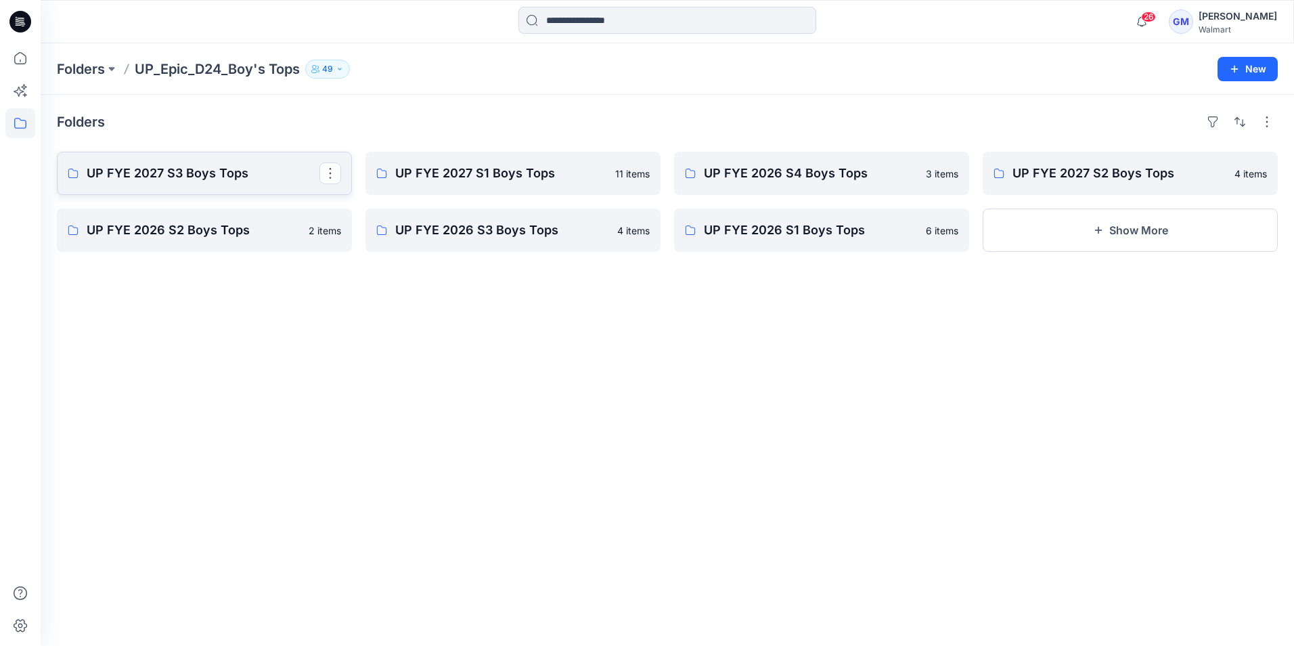
click at [162, 178] on p "UP FYE 2027 S3 Boys Tops" at bounding box center [203, 173] width 233 height 19
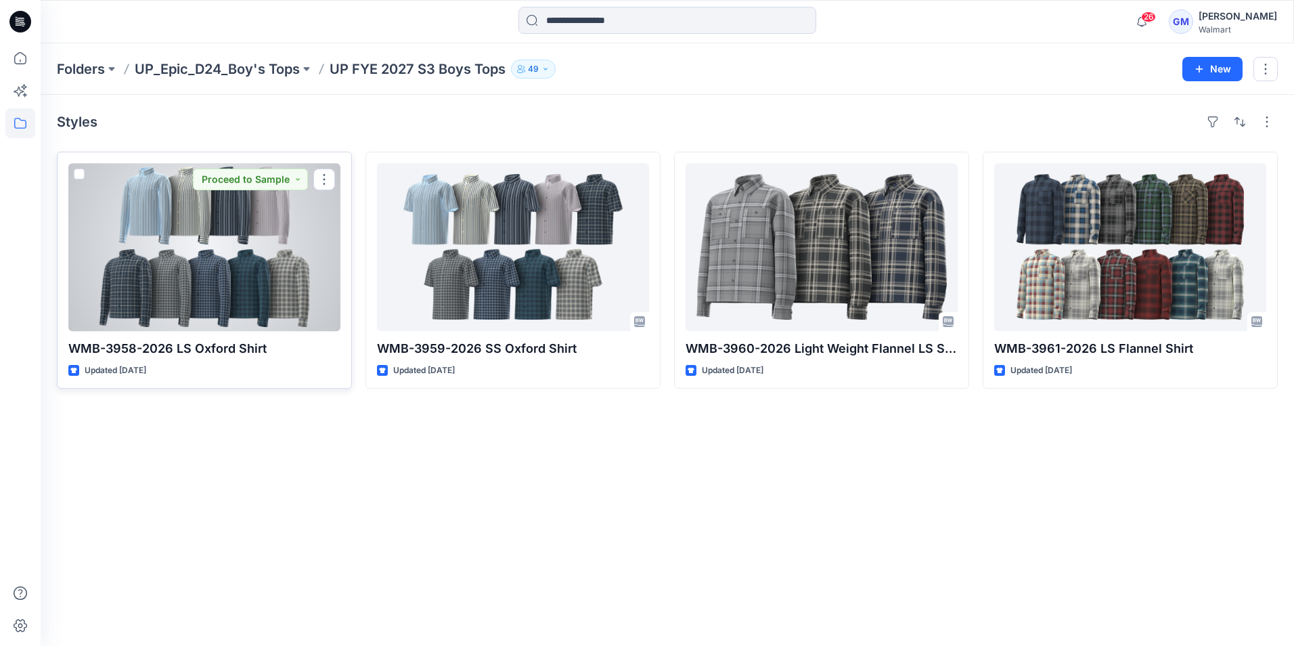
click at [222, 283] on div at bounding box center [204, 247] width 272 height 168
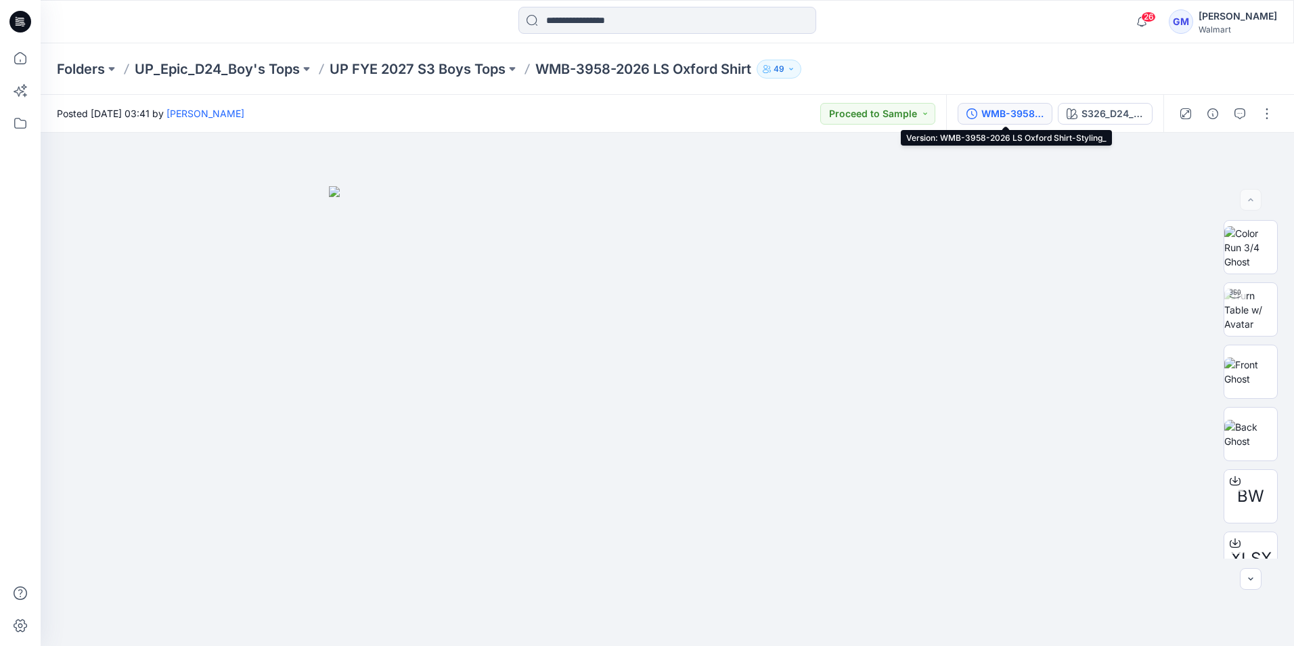
click at [983, 115] on div "WMB-3958-2026 LS Oxford Shirt-Styling_" at bounding box center [1013, 113] width 62 height 15
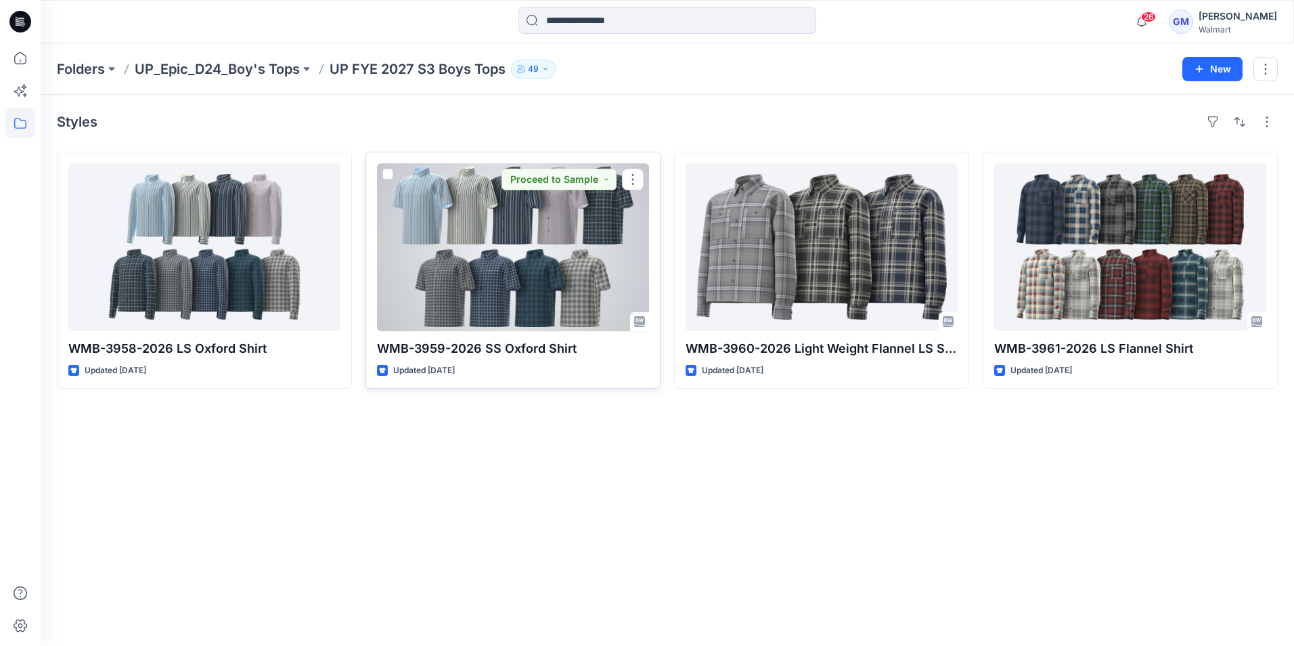
click at [523, 250] on div at bounding box center [513, 247] width 272 height 168
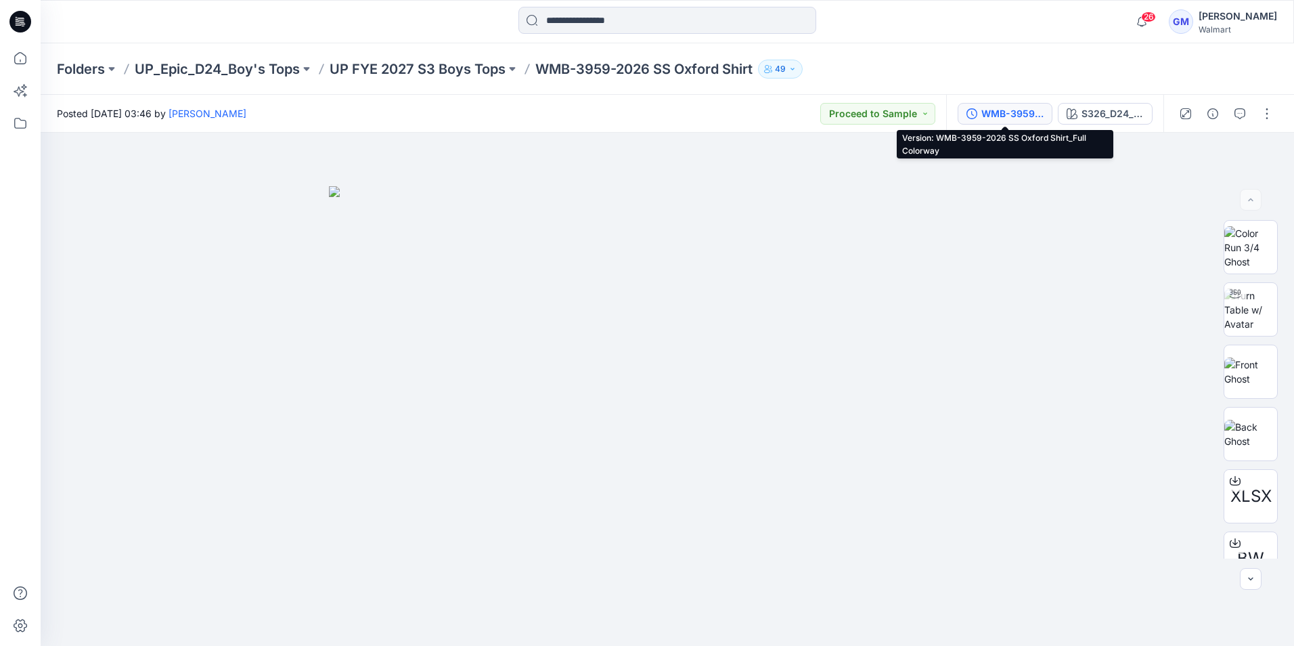
click at [1017, 116] on div "WMB-3959-2026 SS Oxford Shirt_Full Colorway" at bounding box center [1013, 113] width 62 height 15
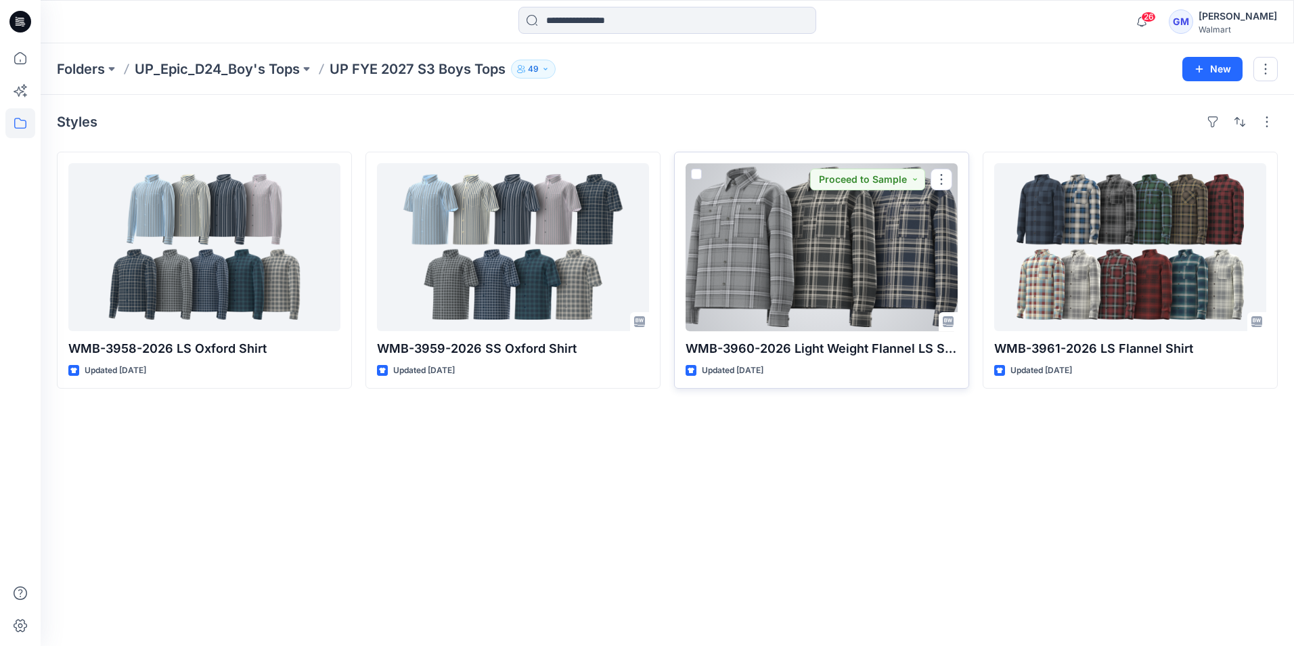
click at [811, 265] on div at bounding box center [822, 247] width 272 height 168
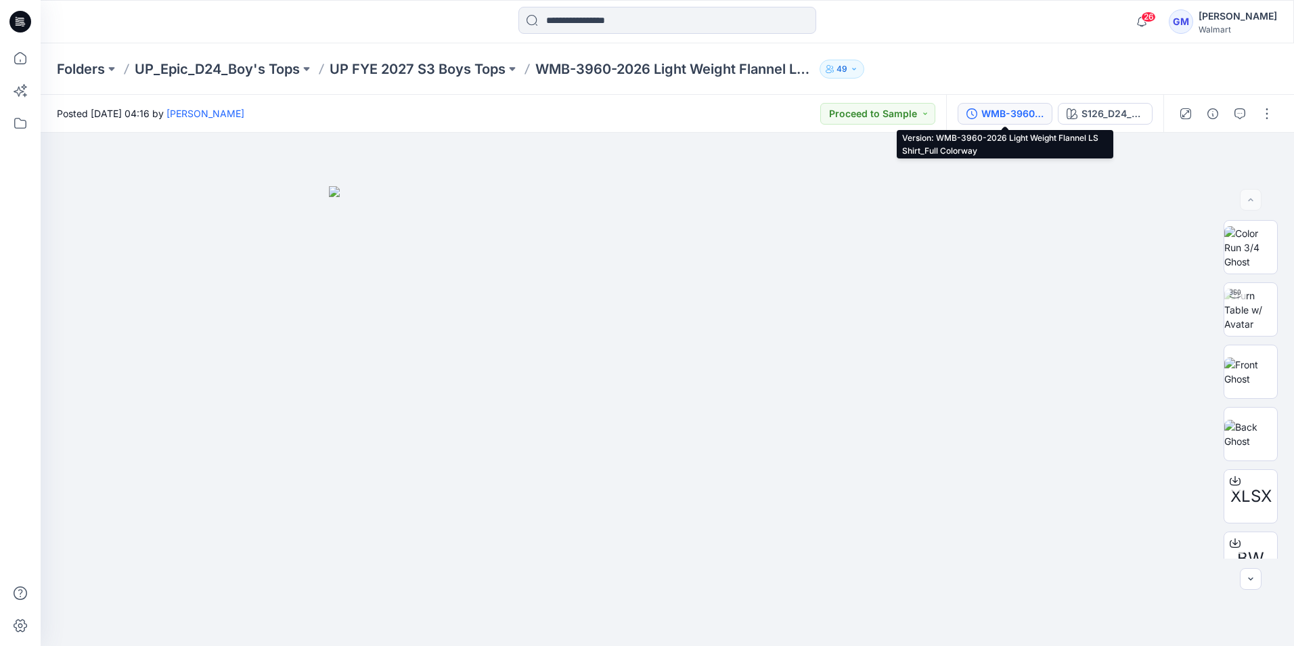
click at [993, 123] on button "WMB-3960-2026 Light Weight Flannel LS Shirt_Full Colorway" at bounding box center [1005, 114] width 95 height 22
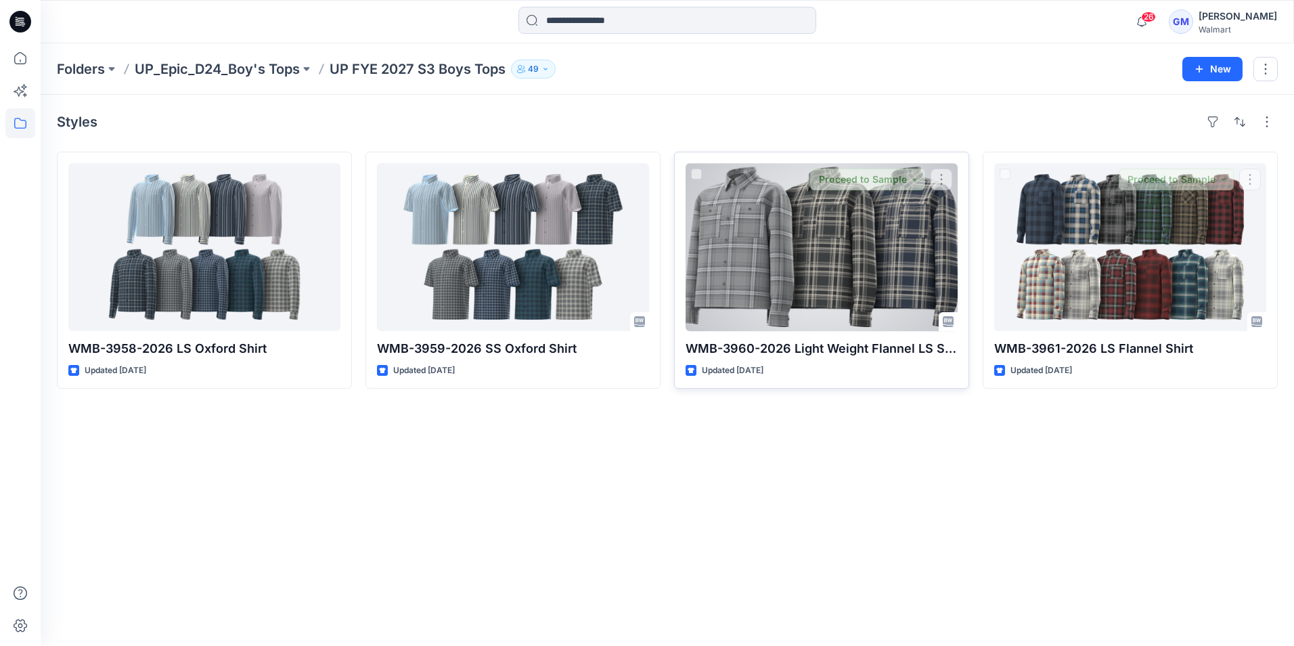
click at [889, 287] on div at bounding box center [822, 247] width 272 height 168
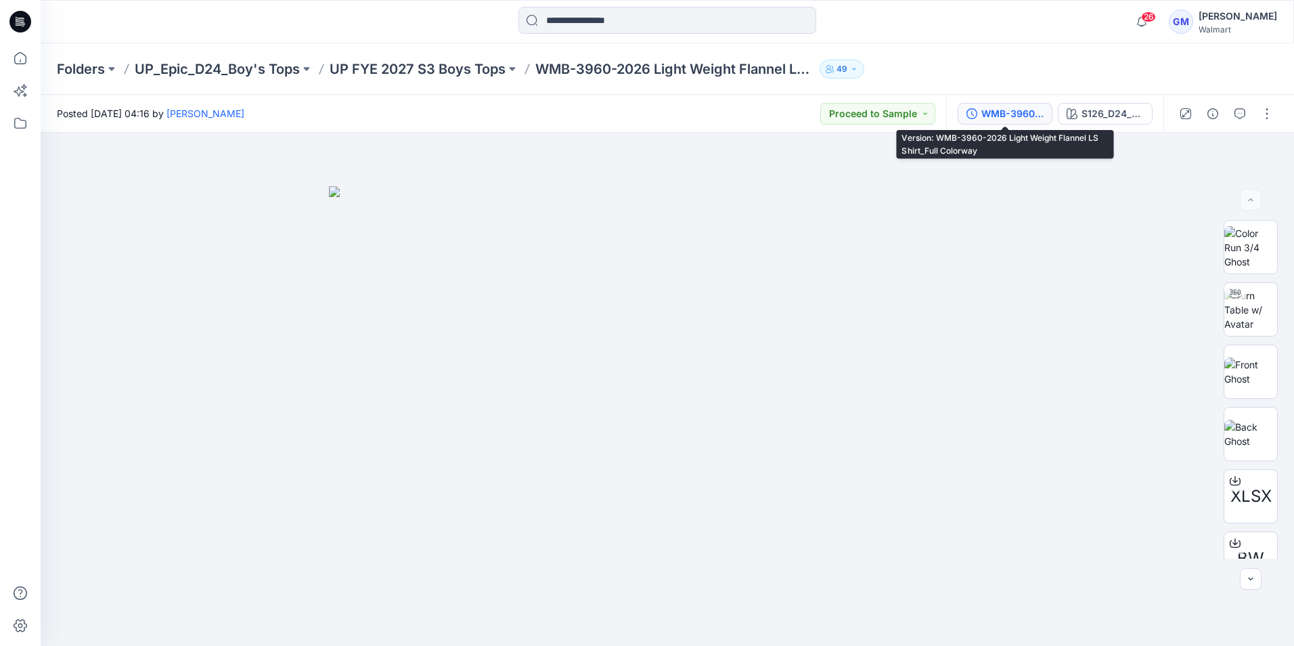
click at [1021, 114] on div "WMB-3960-2026 Light Weight Flannel LS Shirt_Full Colorway" at bounding box center [1013, 113] width 62 height 15
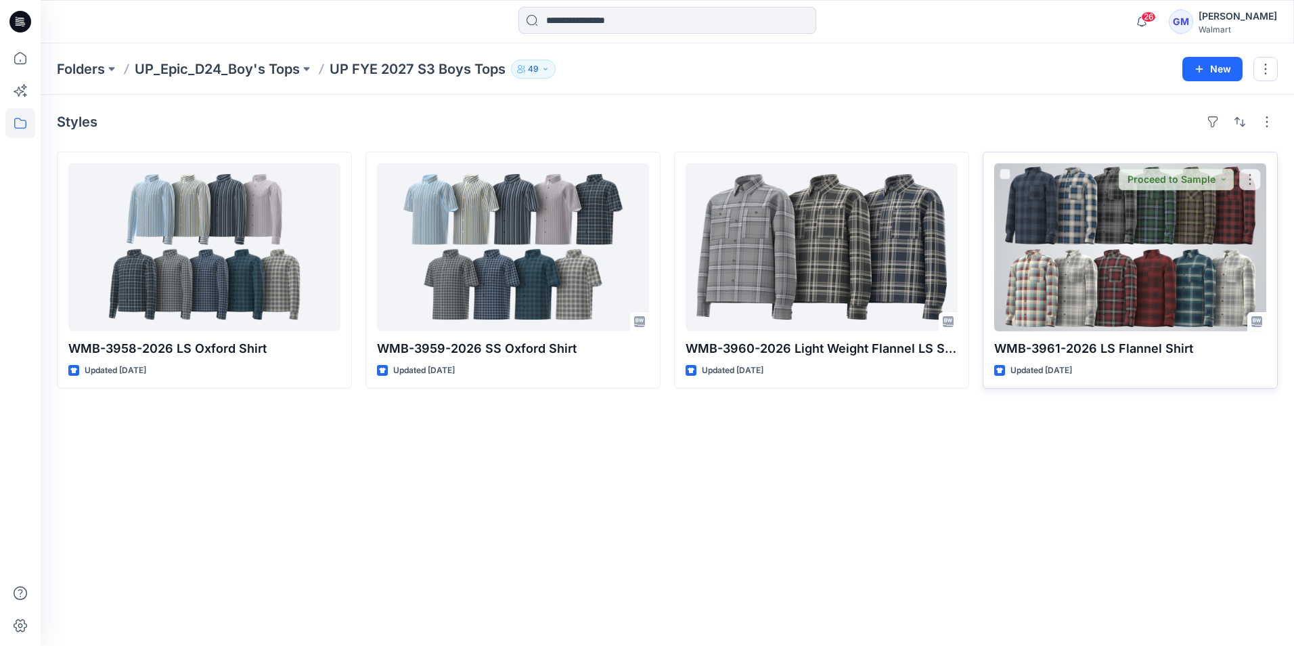
click at [1071, 281] on div at bounding box center [1131, 247] width 272 height 168
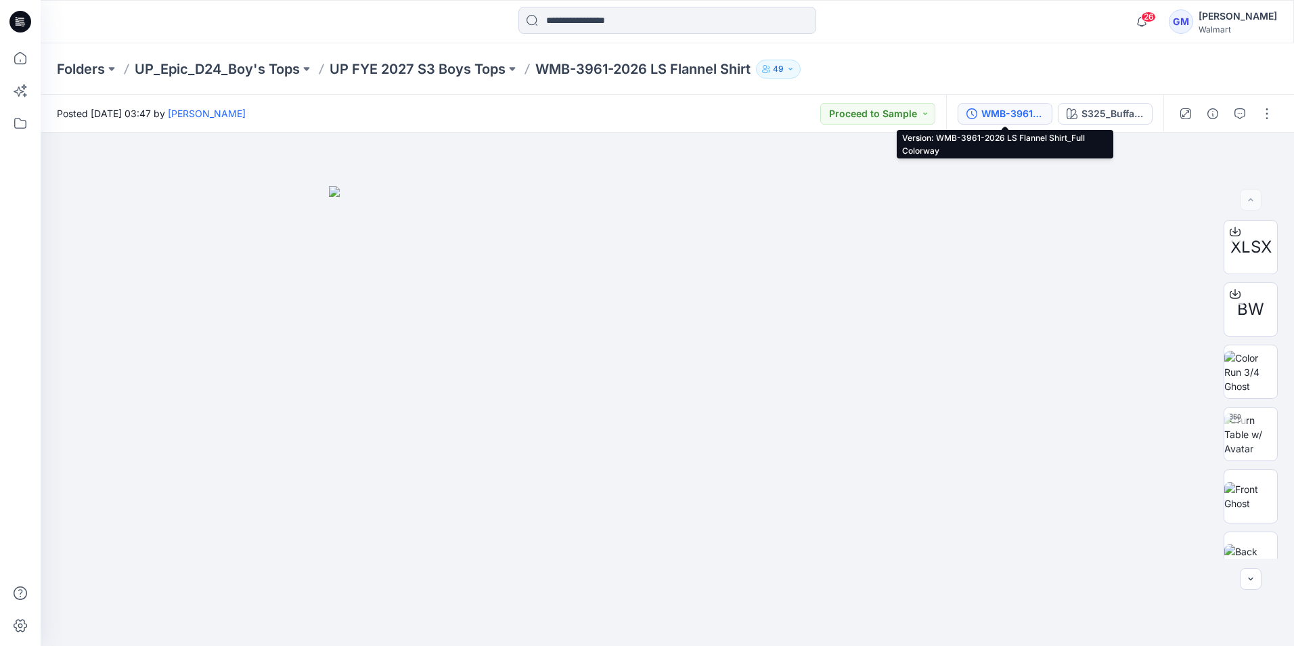
click at [1031, 110] on div "WMB-3961-2026 LS Flannel Shirt_Full Colorway" at bounding box center [1013, 113] width 62 height 15
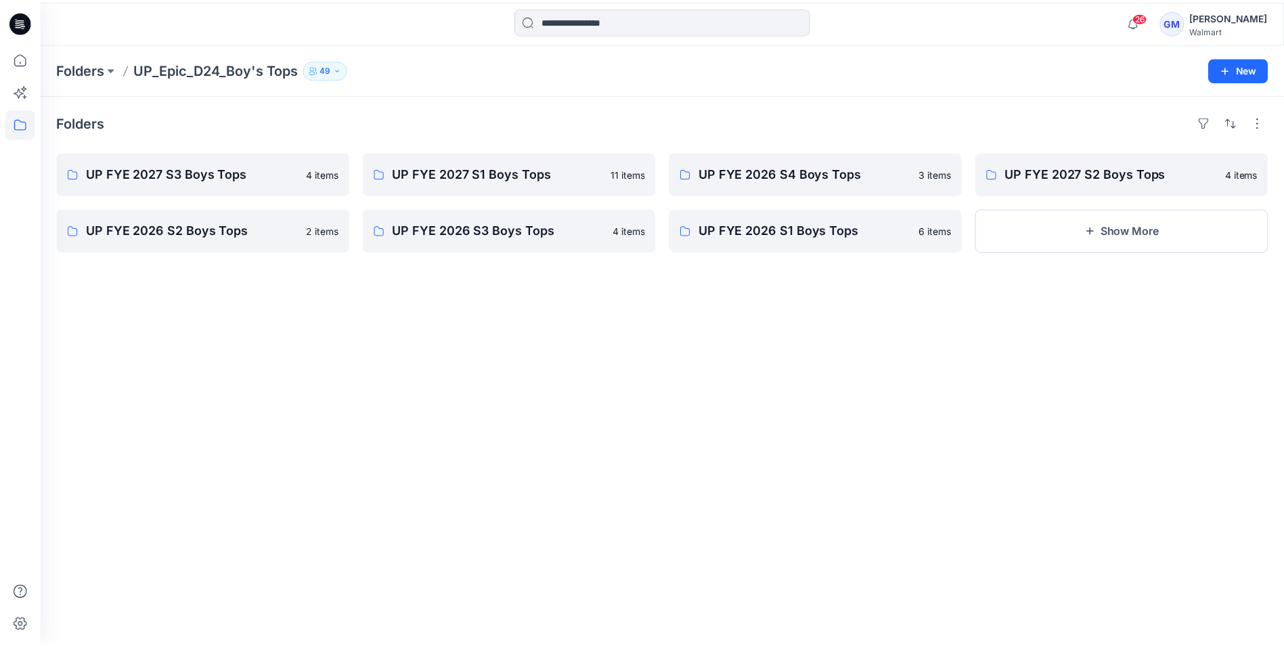
scroll to position [245, 0]
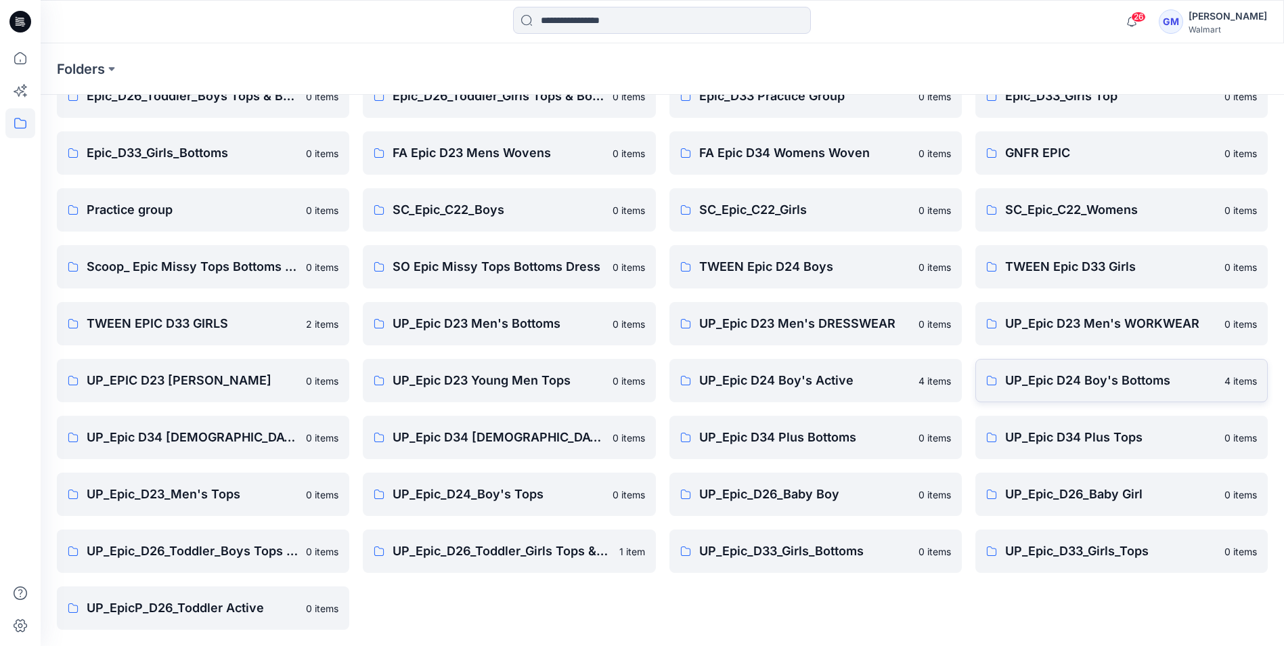
click at [1076, 386] on p "UP_Epic D24 Boy's Bottoms" at bounding box center [1110, 380] width 211 height 19
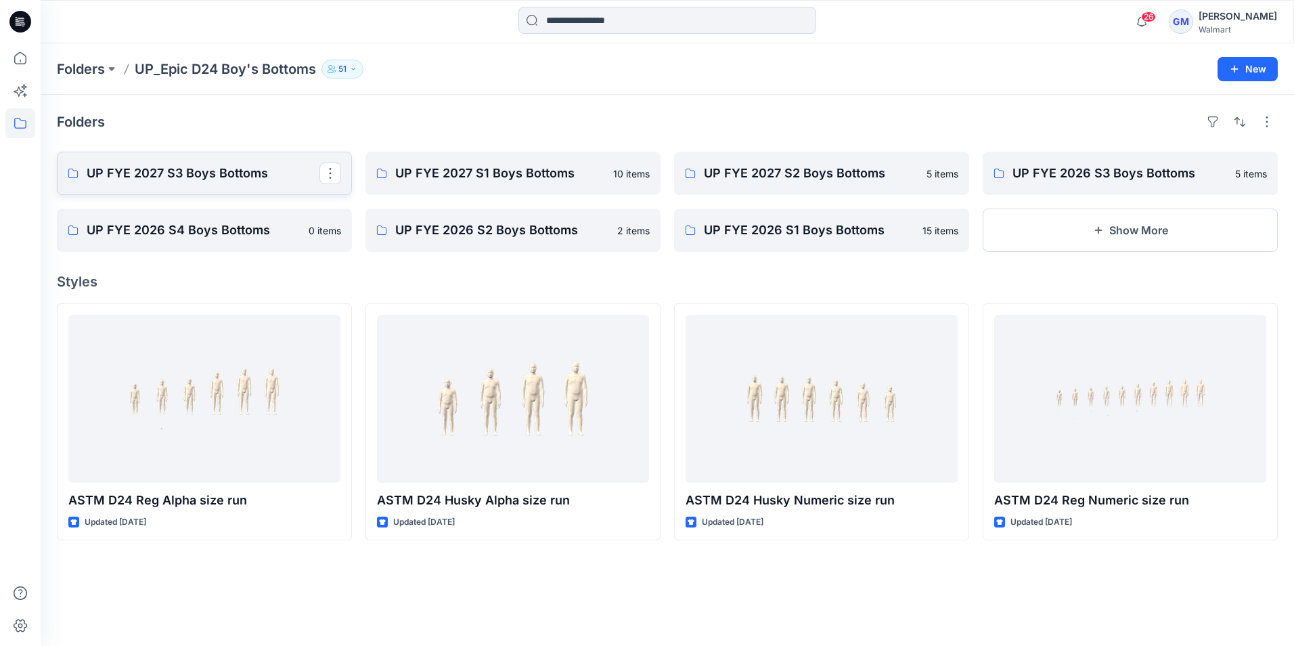
click at [183, 175] on p "UP FYE 2027 S3 Boys Bottoms" at bounding box center [203, 173] width 233 height 19
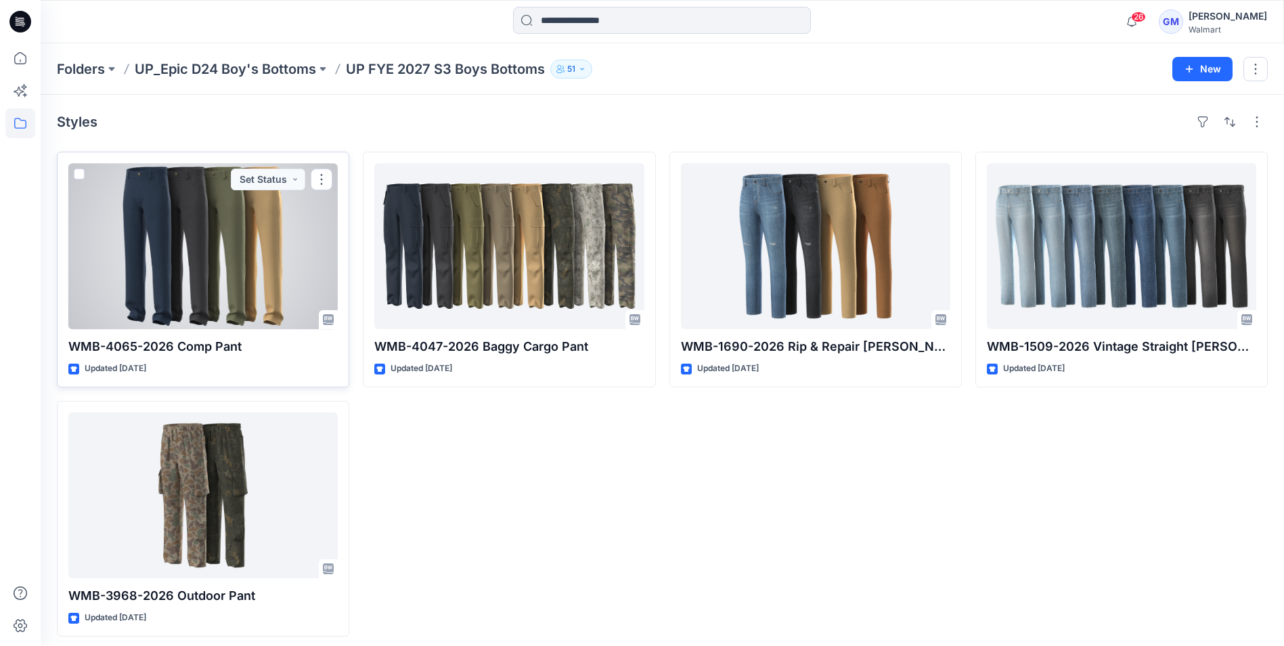
click at [170, 288] on div at bounding box center [202, 246] width 269 height 166
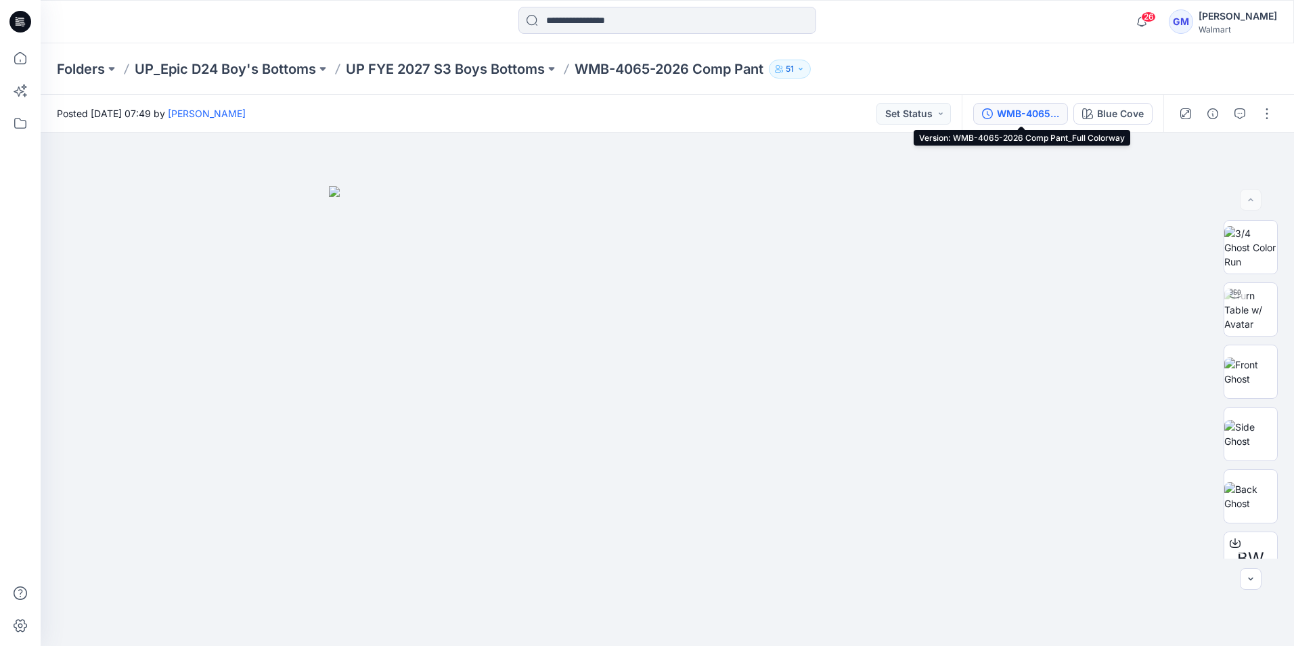
click at [1017, 116] on div "WMB-4065-2026 Comp Pant_Full Colorway" at bounding box center [1028, 113] width 62 height 15
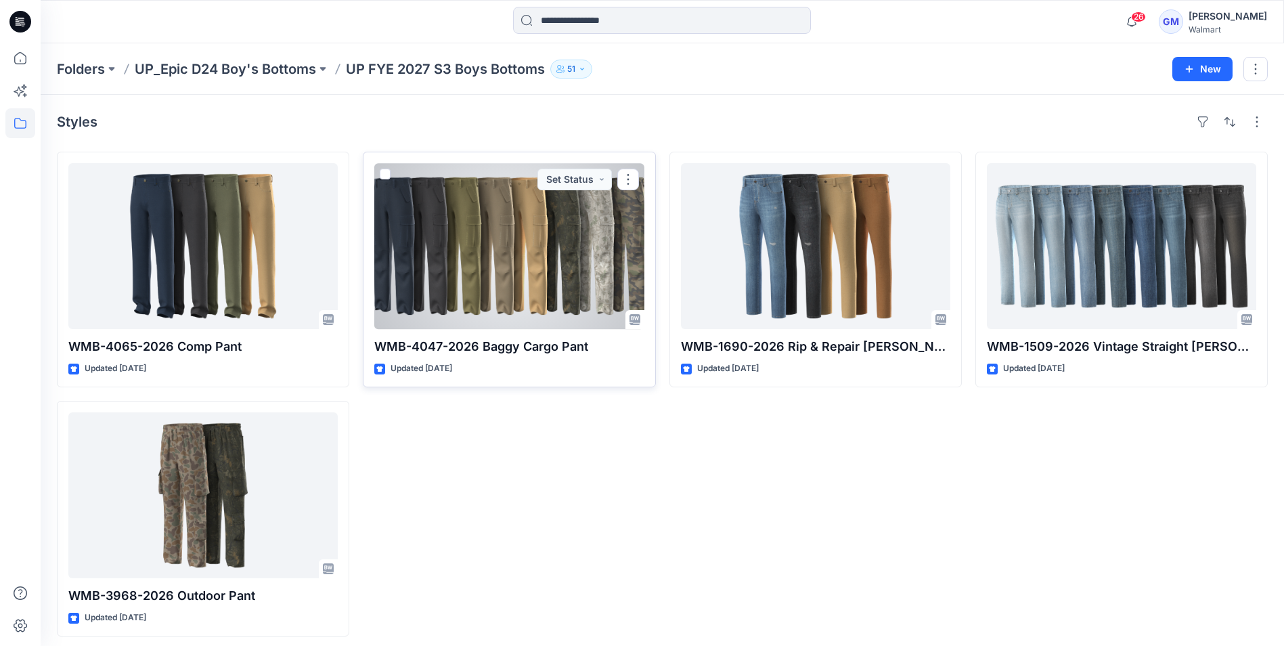
click at [525, 263] on div at bounding box center [508, 246] width 269 height 166
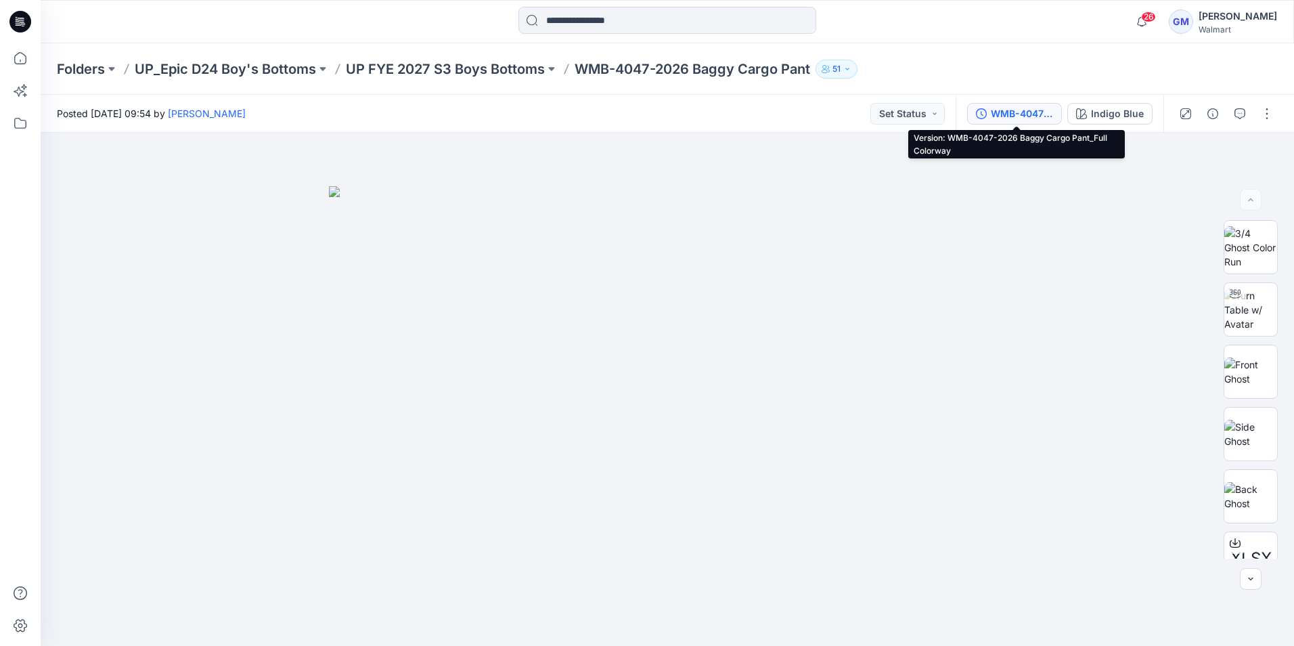
click at [1022, 114] on div "WMB-4047-2026 Baggy Cargo Pant_Full Colorway" at bounding box center [1022, 113] width 62 height 15
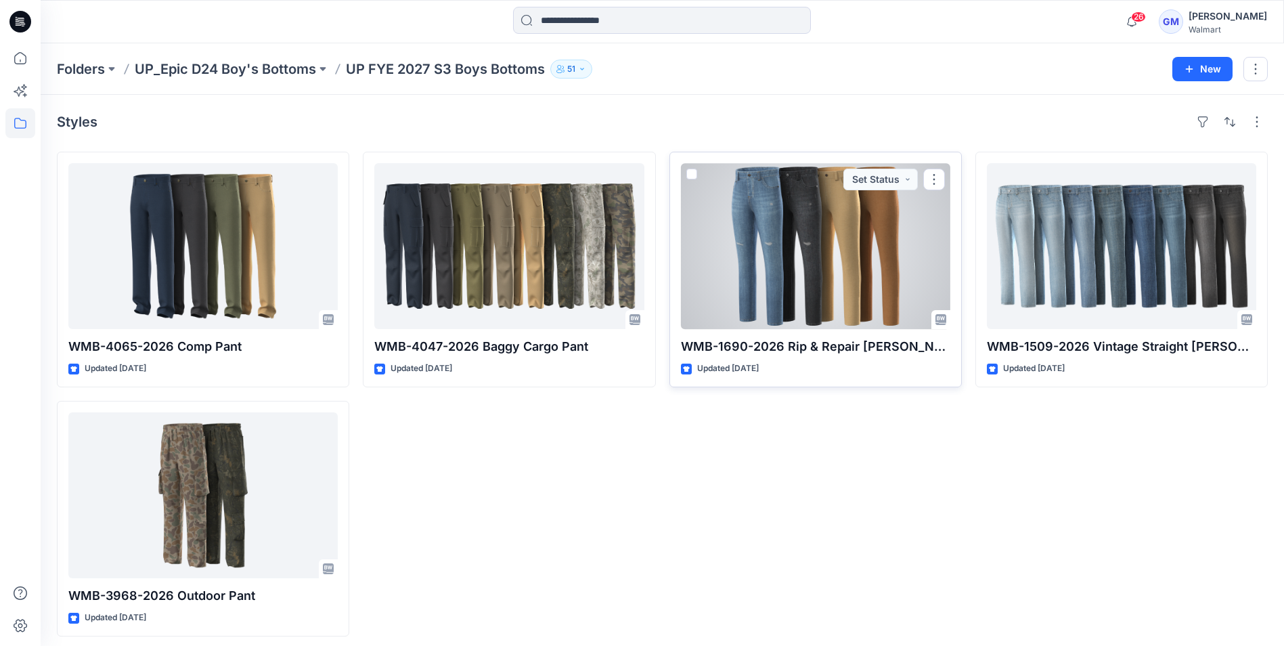
click at [811, 242] on div at bounding box center [815, 246] width 269 height 166
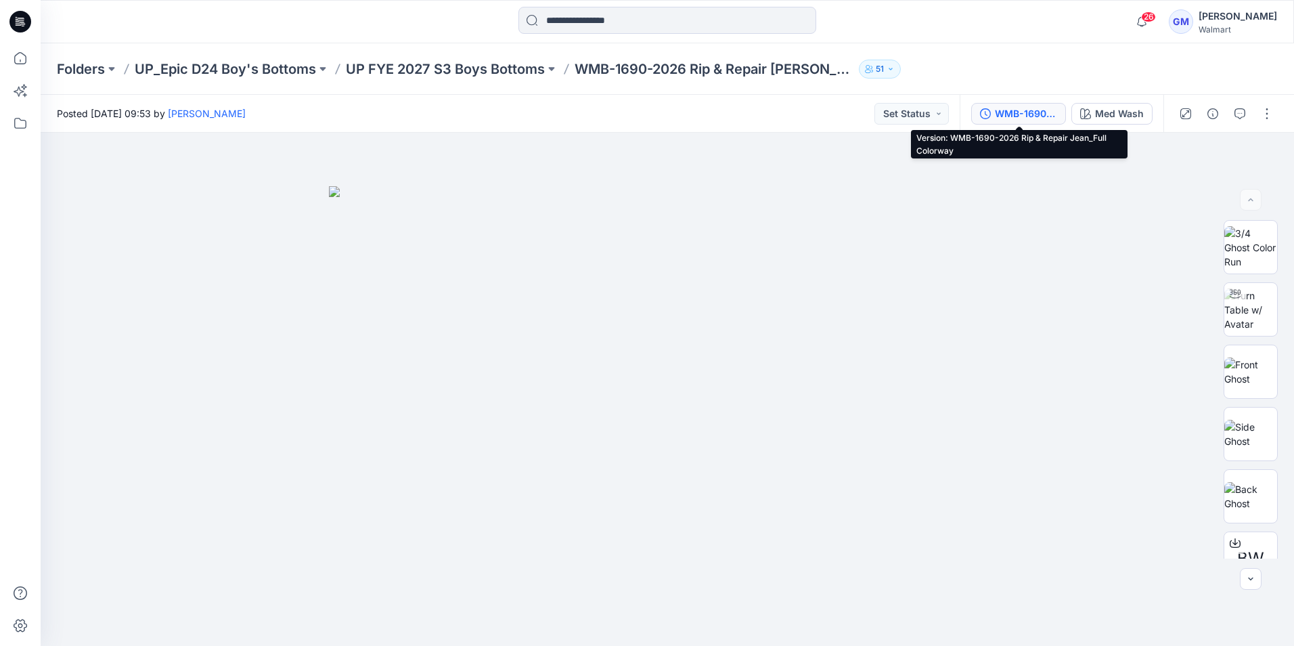
click at [1023, 118] on div "WMB-1690-2026 Rip & Repair Jean_Full Colorway" at bounding box center [1026, 113] width 62 height 15
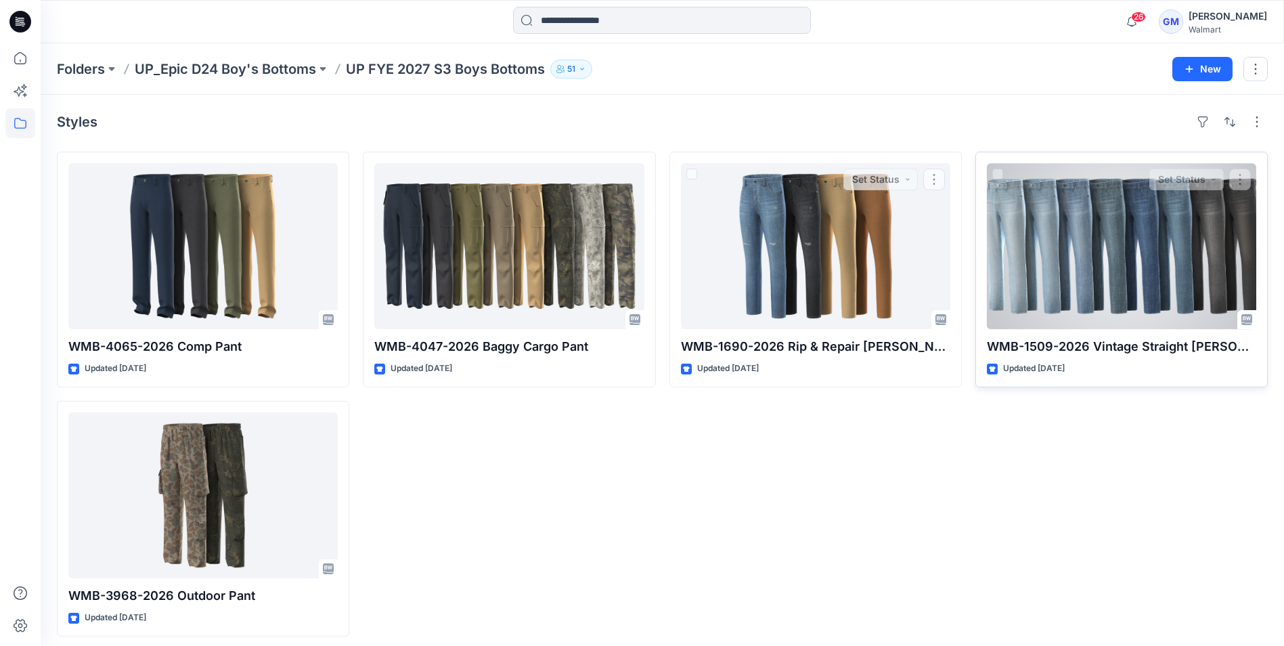
click at [1049, 258] on div at bounding box center [1121, 246] width 269 height 166
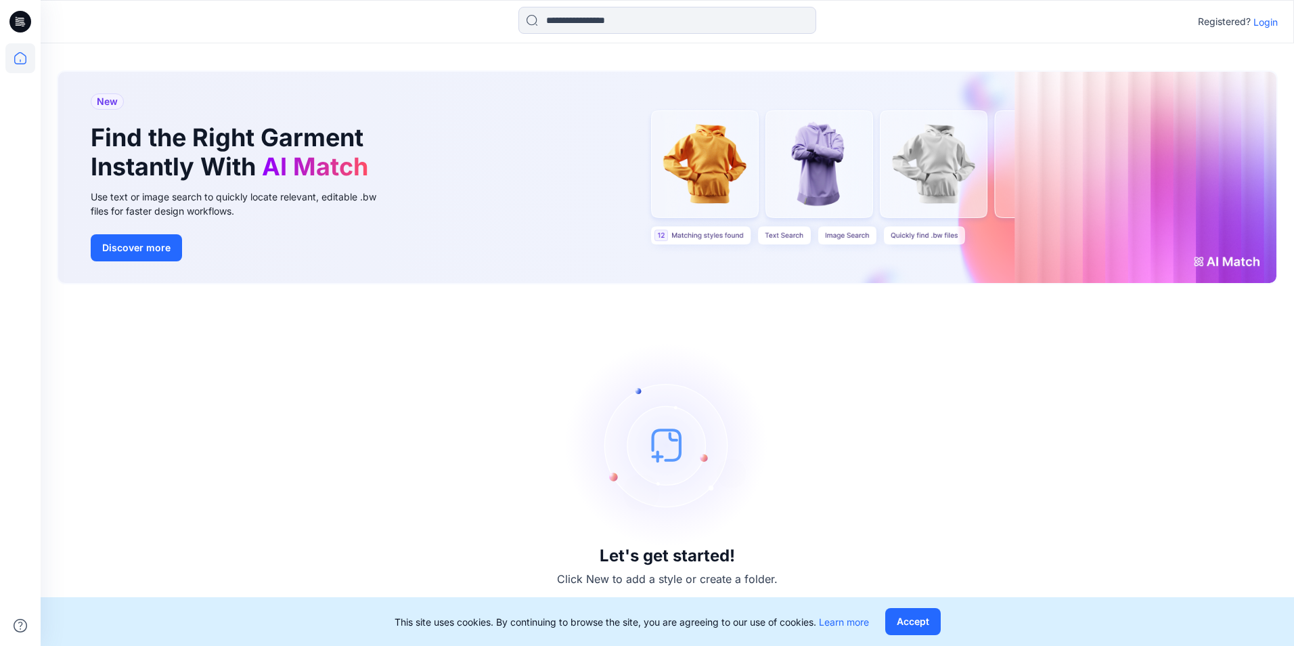
click at [1276, 24] on p "Login" at bounding box center [1266, 22] width 24 height 14
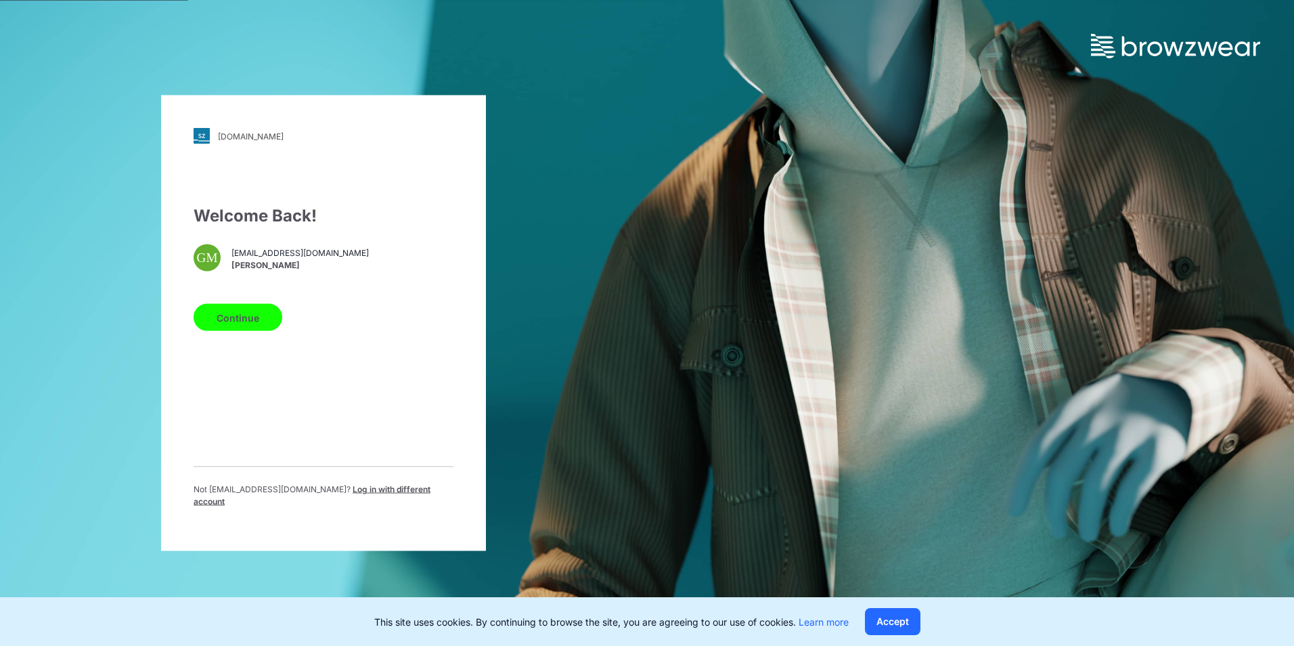
click at [217, 324] on button "Continue" at bounding box center [238, 317] width 89 height 27
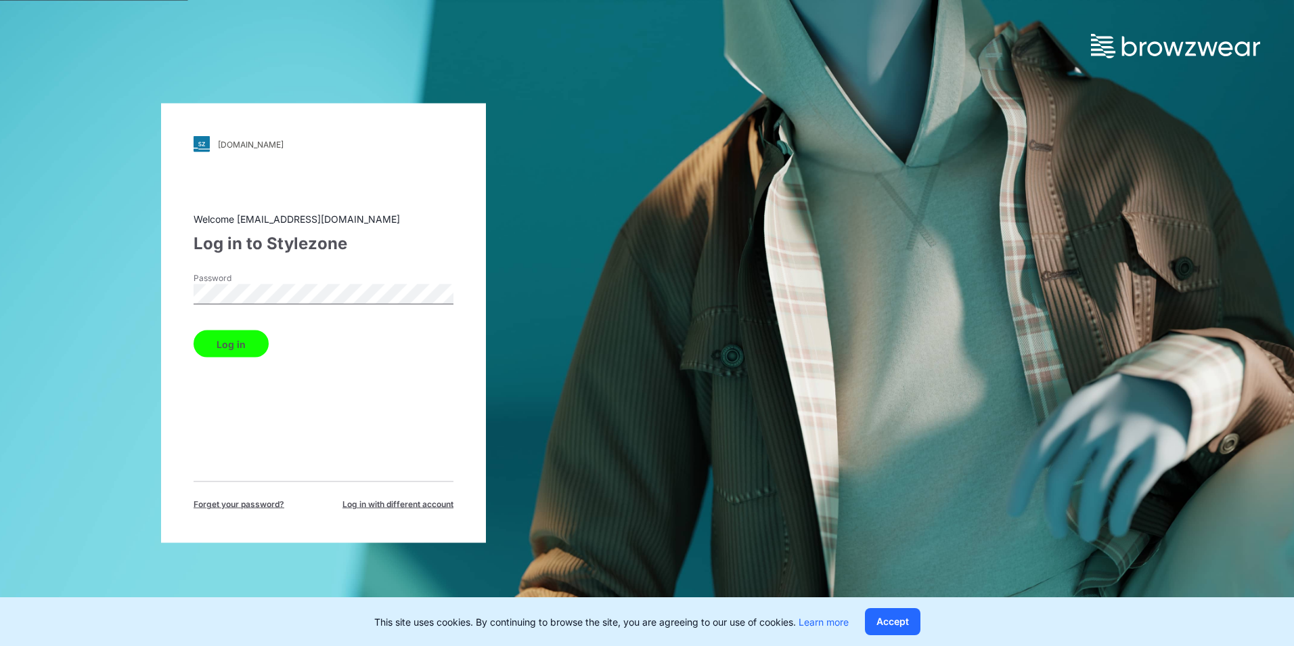
click at [252, 343] on button "Log in" at bounding box center [231, 343] width 75 height 27
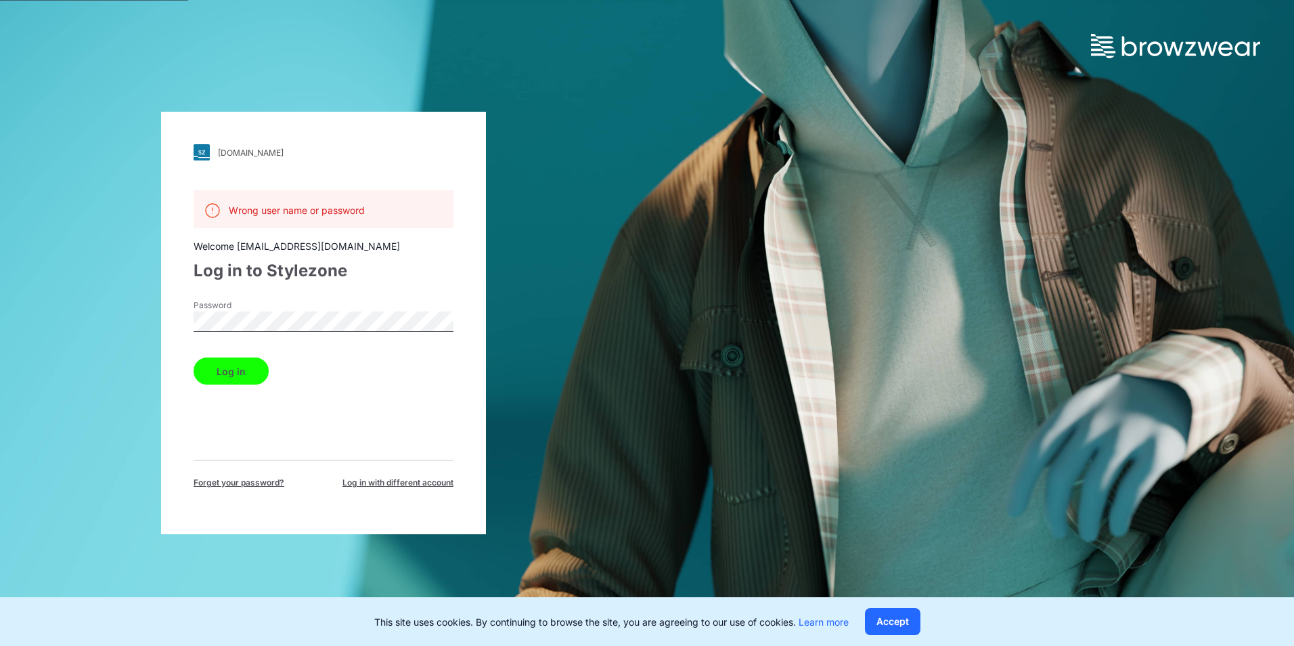
click at [175, 327] on div "[DOMAIN_NAME] Loading... Wrong user name or password Welcome [EMAIL_ADDRESS][DO…" at bounding box center [323, 323] width 325 height 422
click at [194, 357] on button "Log in" at bounding box center [231, 370] width 75 height 27
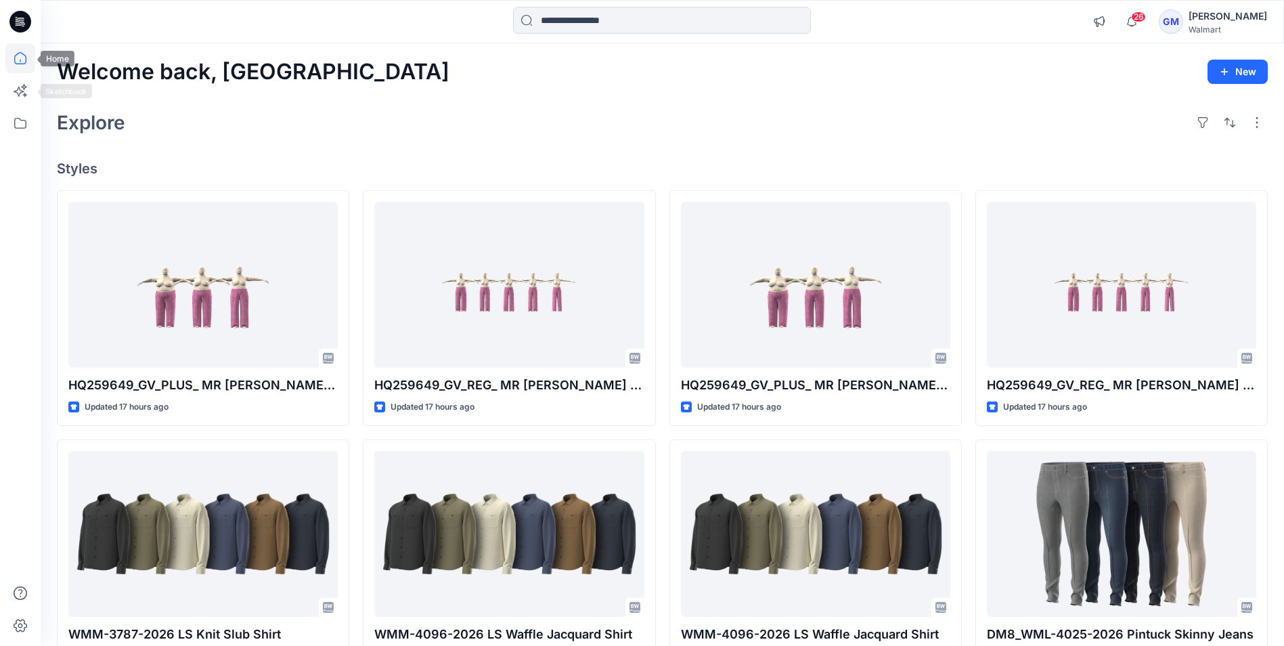
click at [16, 61] on icon at bounding box center [20, 58] width 30 height 30
click at [24, 126] on icon at bounding box center [20, 123] width 30 height 30
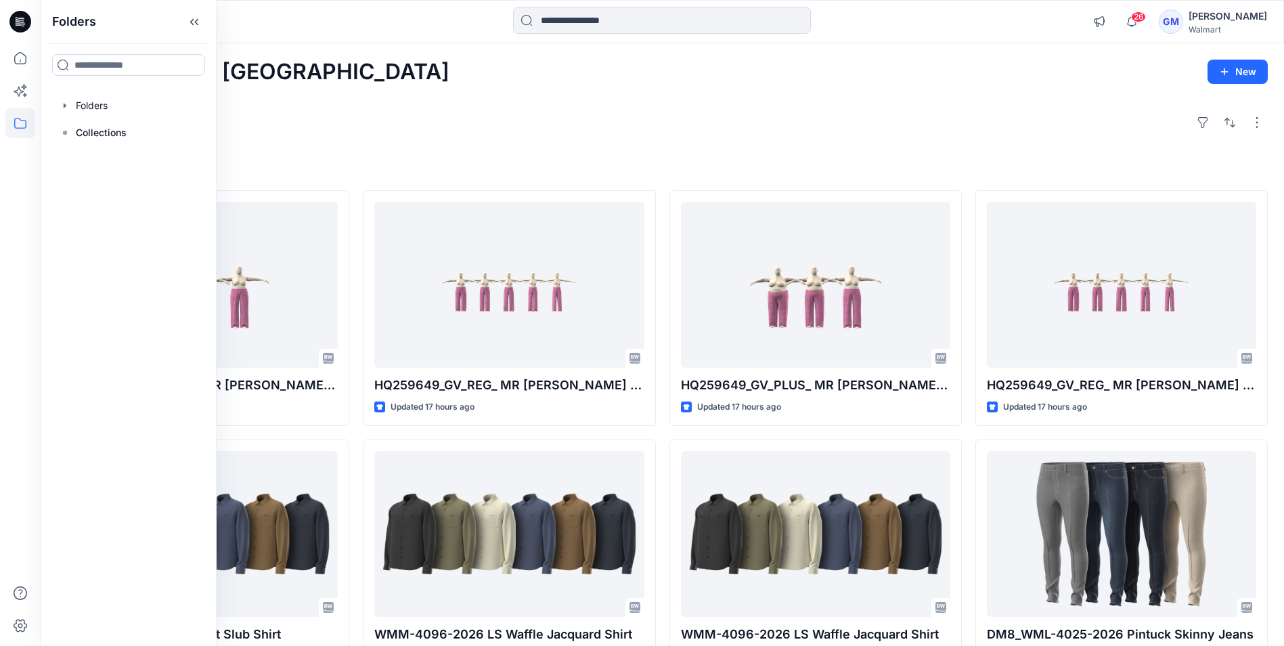
click at [93, 90] on div "Folders Folders Collections" at bounding box center [129, 323] width 176 height 646
click at [92, 108] on div at bounding box center [128, 105] width 154 height 27
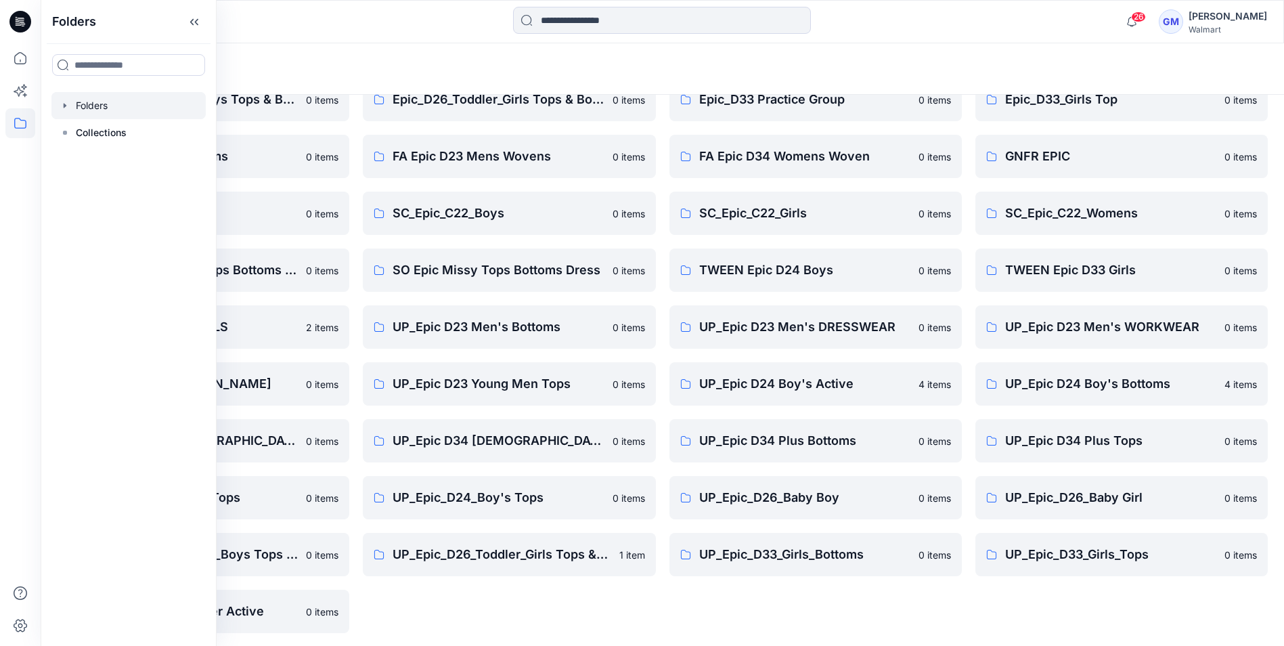
scroll to position [245, 0]
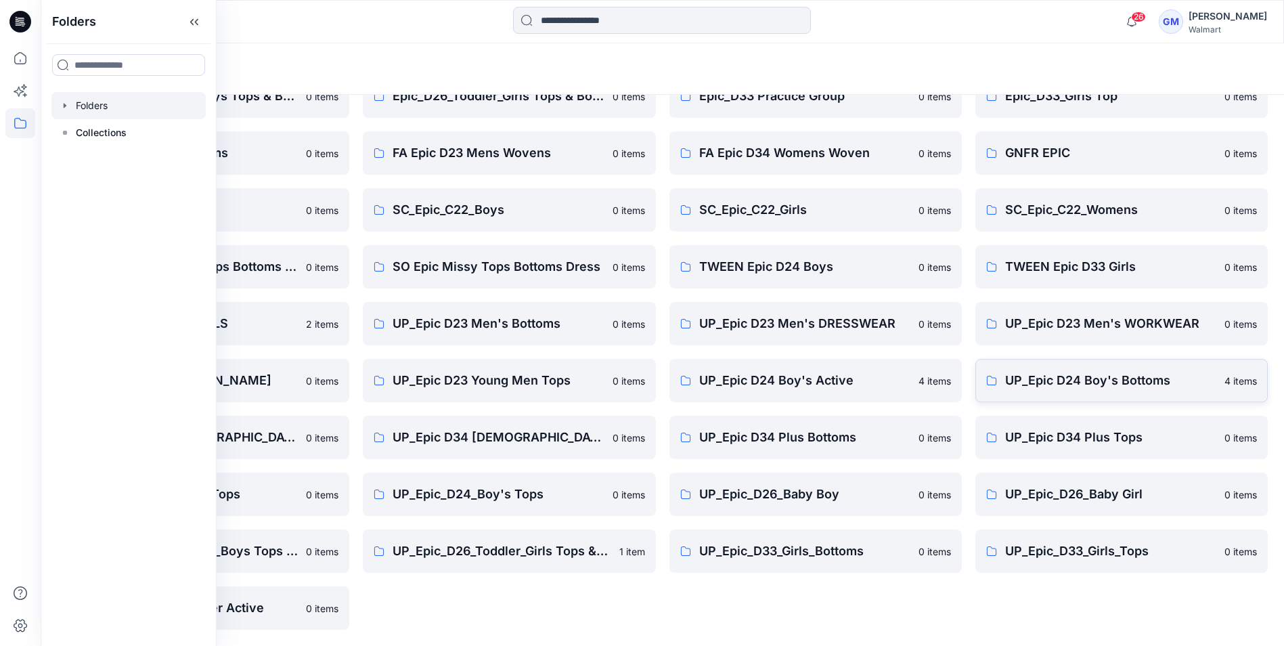
click at [1118, 385] on p "UP_Epic D24 Boy's Bottoms" at bounding box center [1110, 380] width 211 height 19
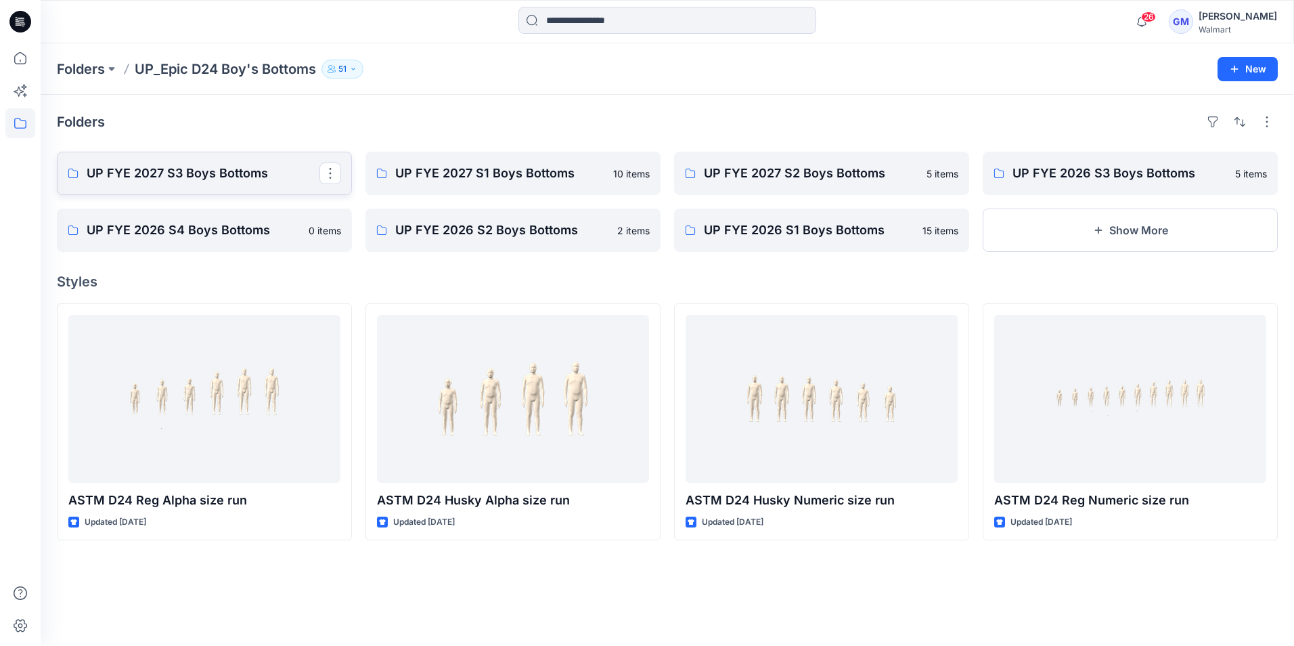
click at [161, 172] on p "UP FYE 2027 S3 Boys Bottoms" at bounding box center [203, 173] width 233 height 19
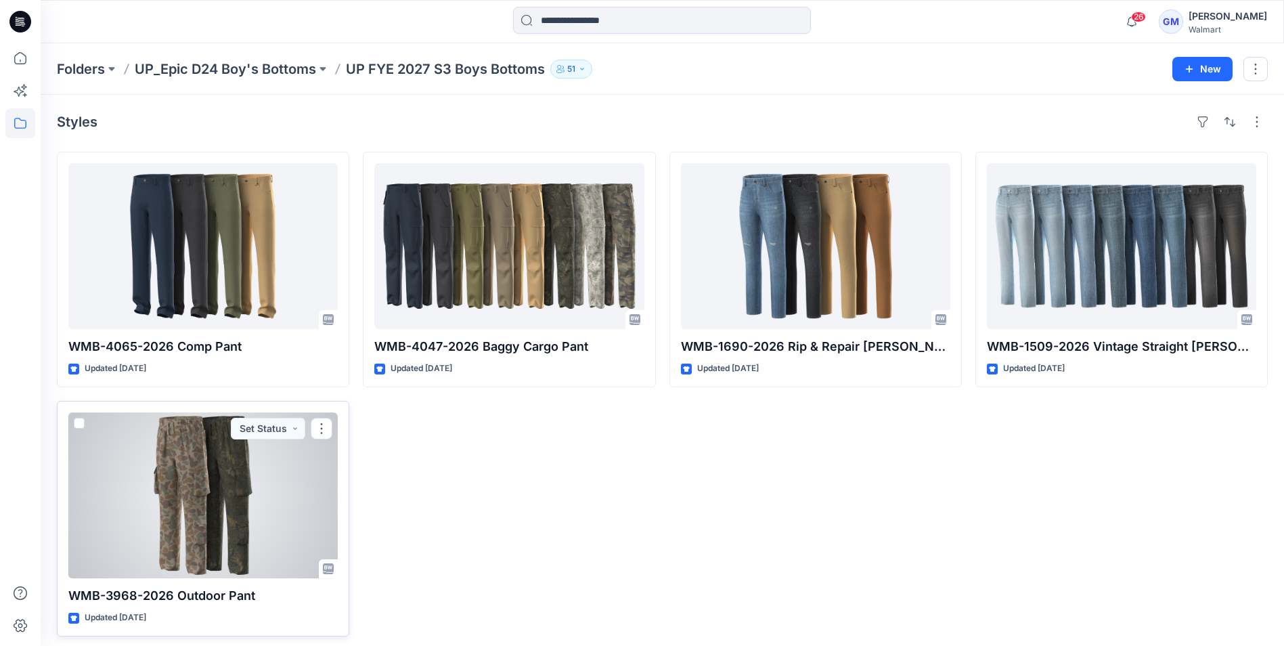
click at [270, 496] on div at bounding box center [202, 495] width 269 height 166
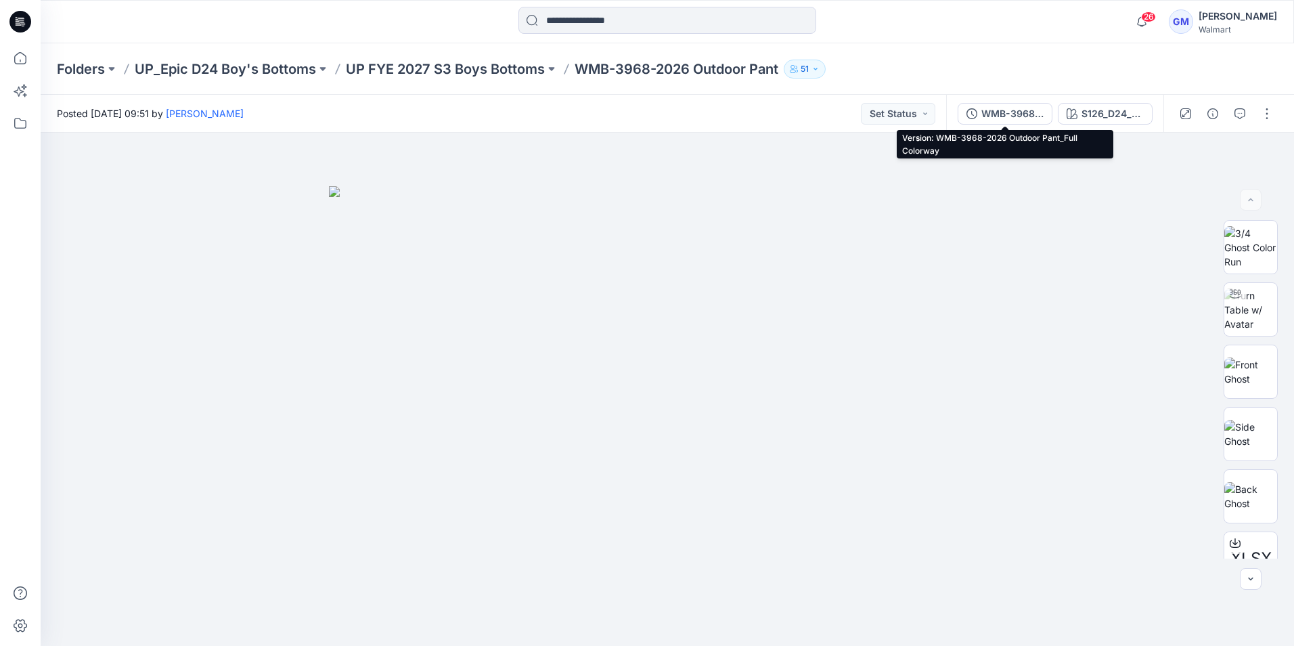
click at [1012, 114] on div "WMB-3968-2026 Outdoor Pant_Full Colorway" at bounding box center [1013, 113] width 62 height 15
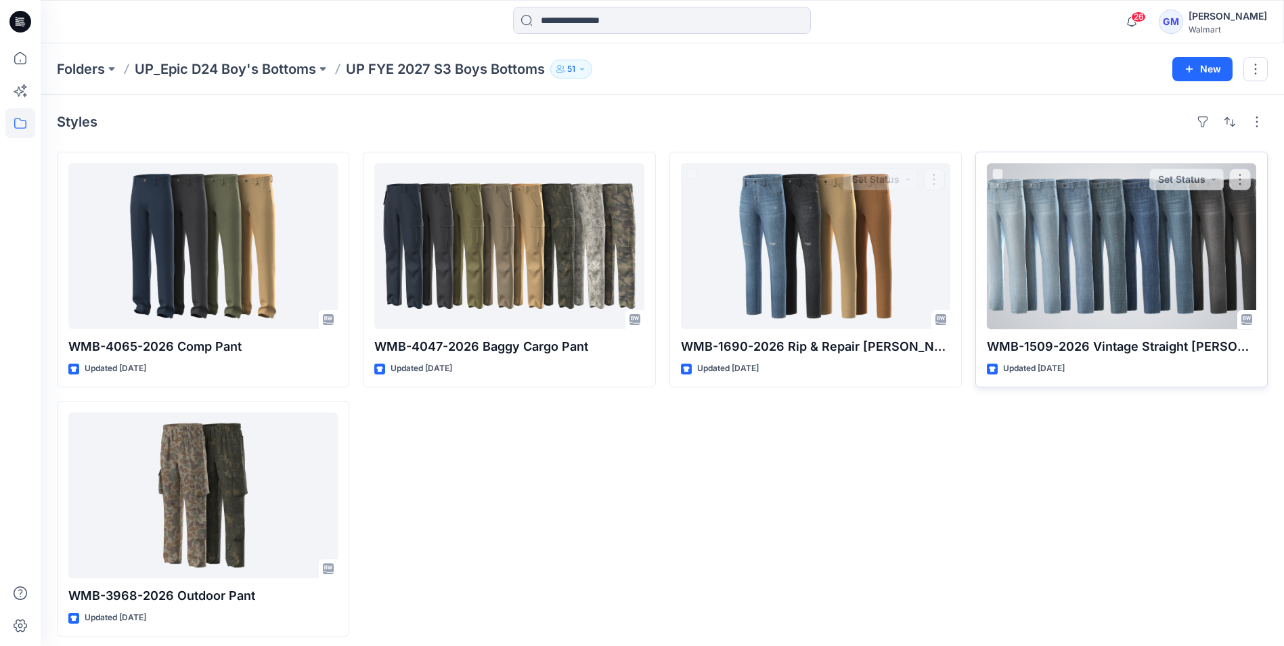
click at [1028, 291] on div at bounding box center [1121, 246] width 269 height 166
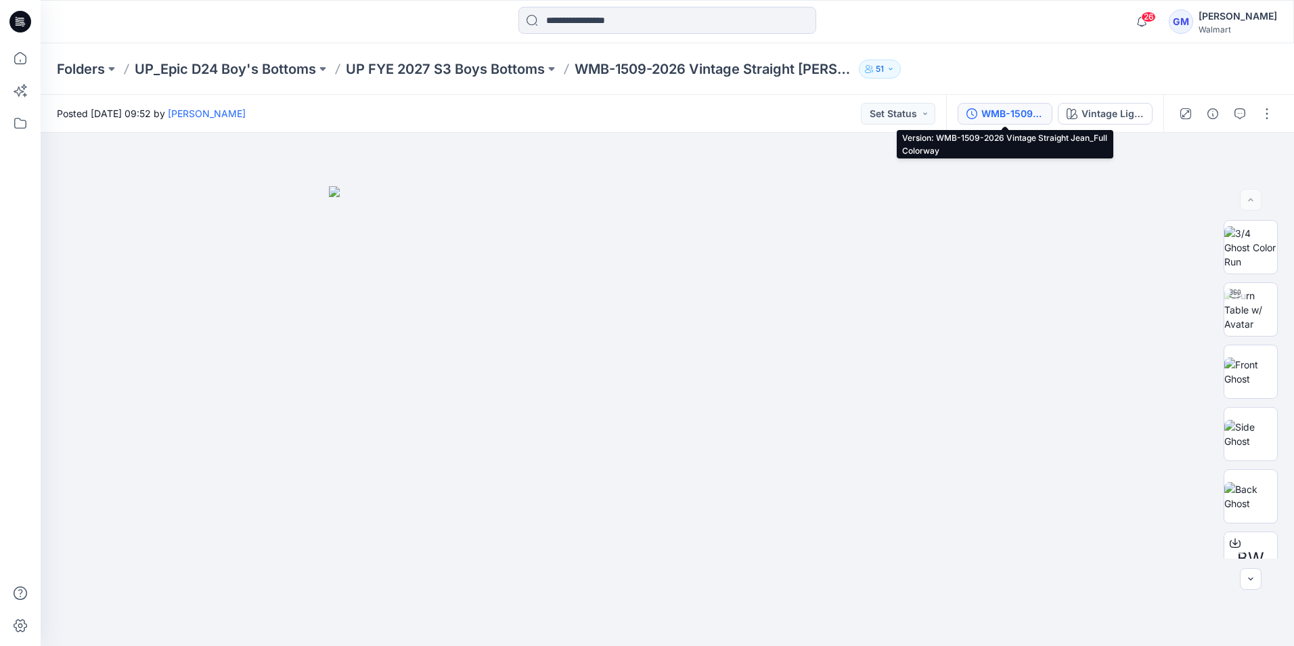
click at [997, 119] on div "WMB-1509-2026 Vintage Straight Jean_Full Colorway" at bounding box center [1013, 113] width 62 height 15
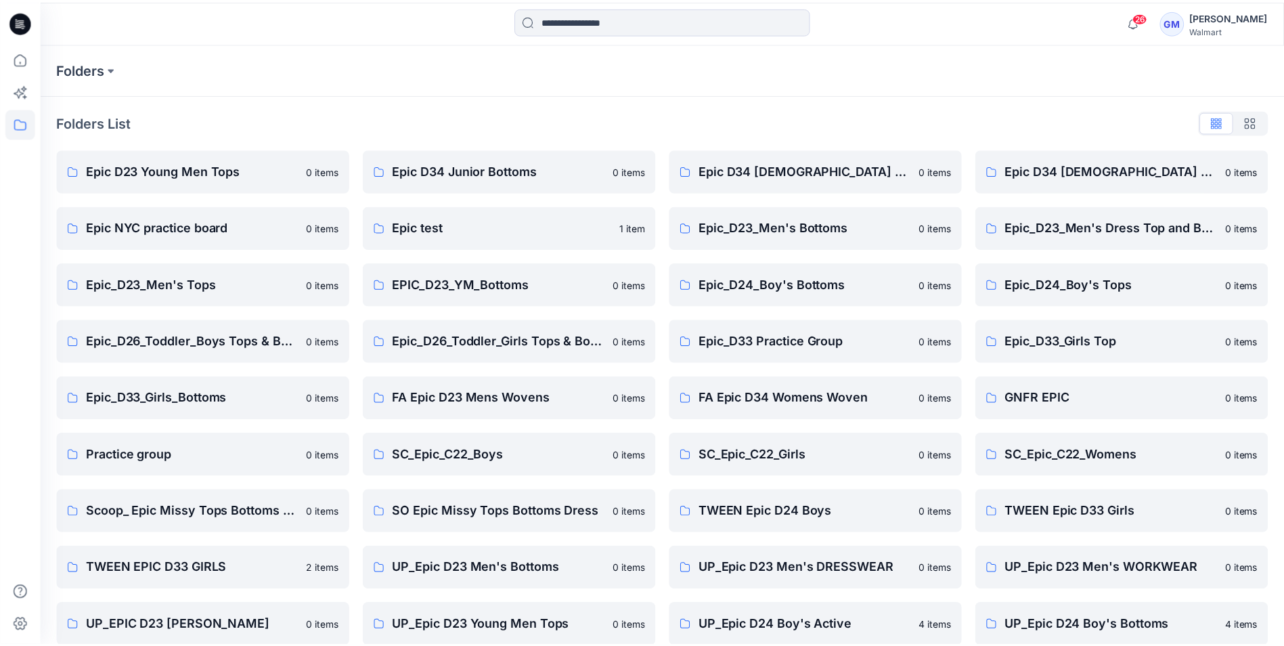
scroll to position [245, 0]
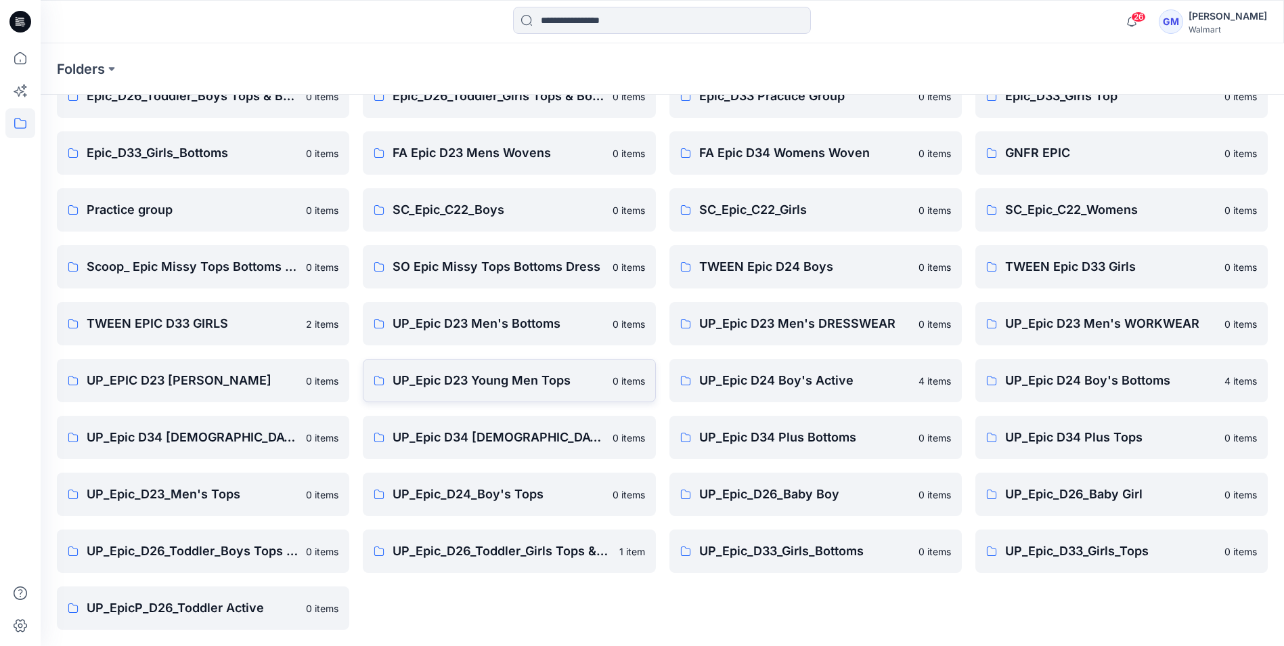
click at [464, 385] on p "UP_Epic D23 Young Men Tops" at bounding box center [498, 380] width 211 height 19
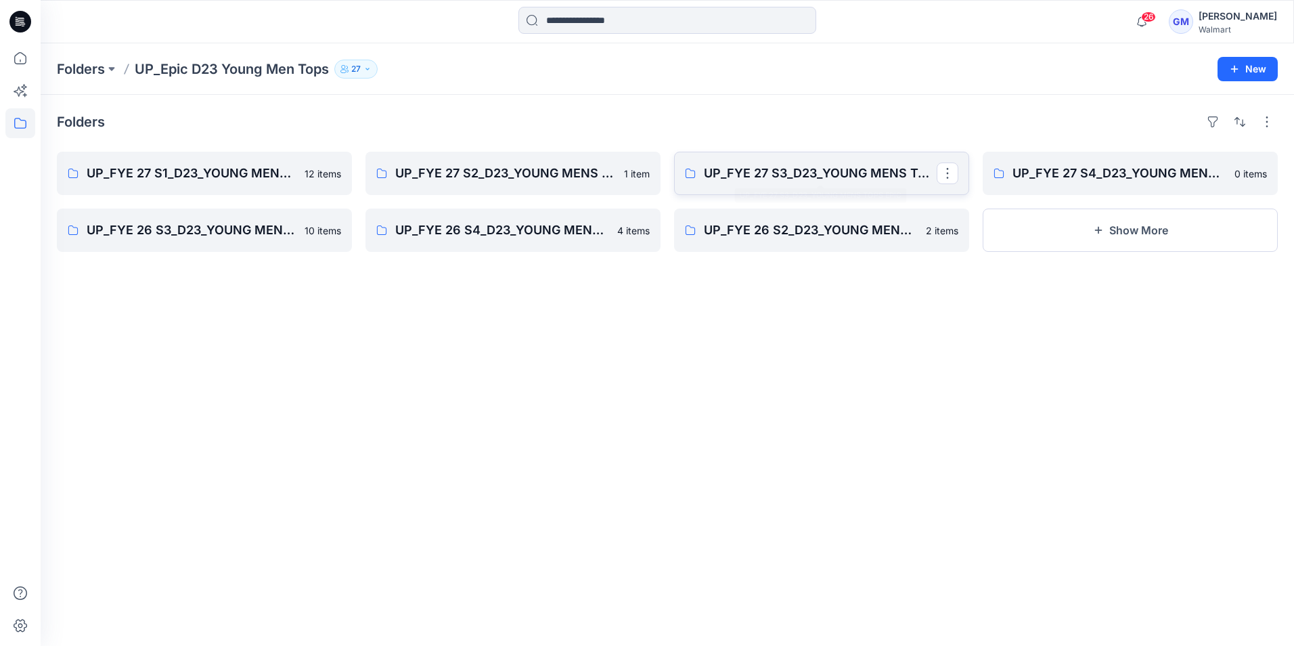
click at [806, 181] on p "UP_FYE 27 S3_D23_YOUNG MENS TOPS EPIC" at bounding box center [820, 173] width 233 height 19
click at [1121, 175] on p "UP_FYE 27 S4_D23_YOUNG MENS TOPS EPIC" at bounding box center [1129, 173] width 233 height 19
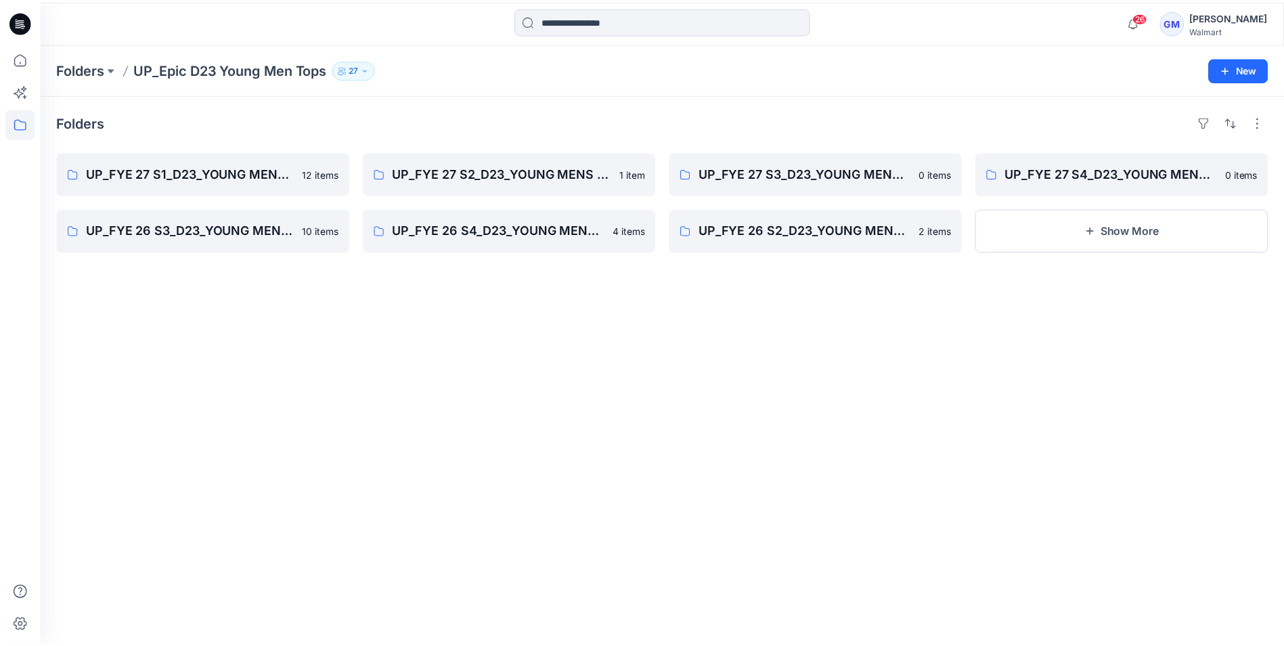
scroll to position [245, 0]
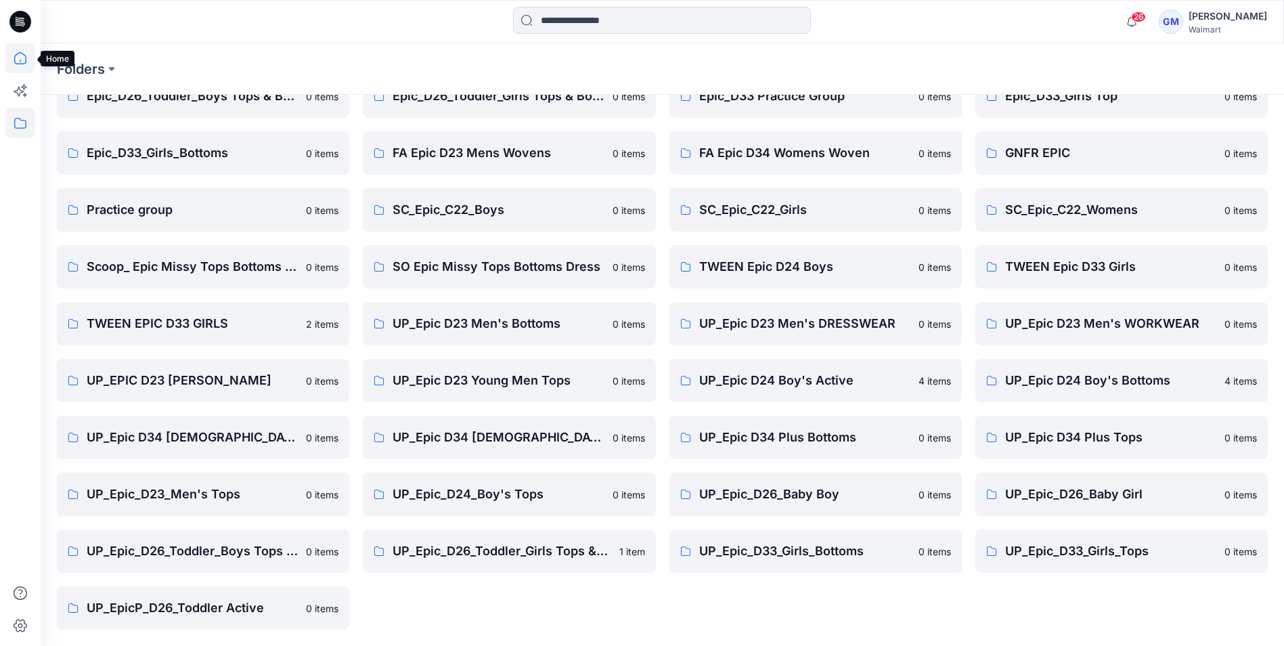
click at [14, 60] on icon at bounding box center [20, 58] width 30 height 30
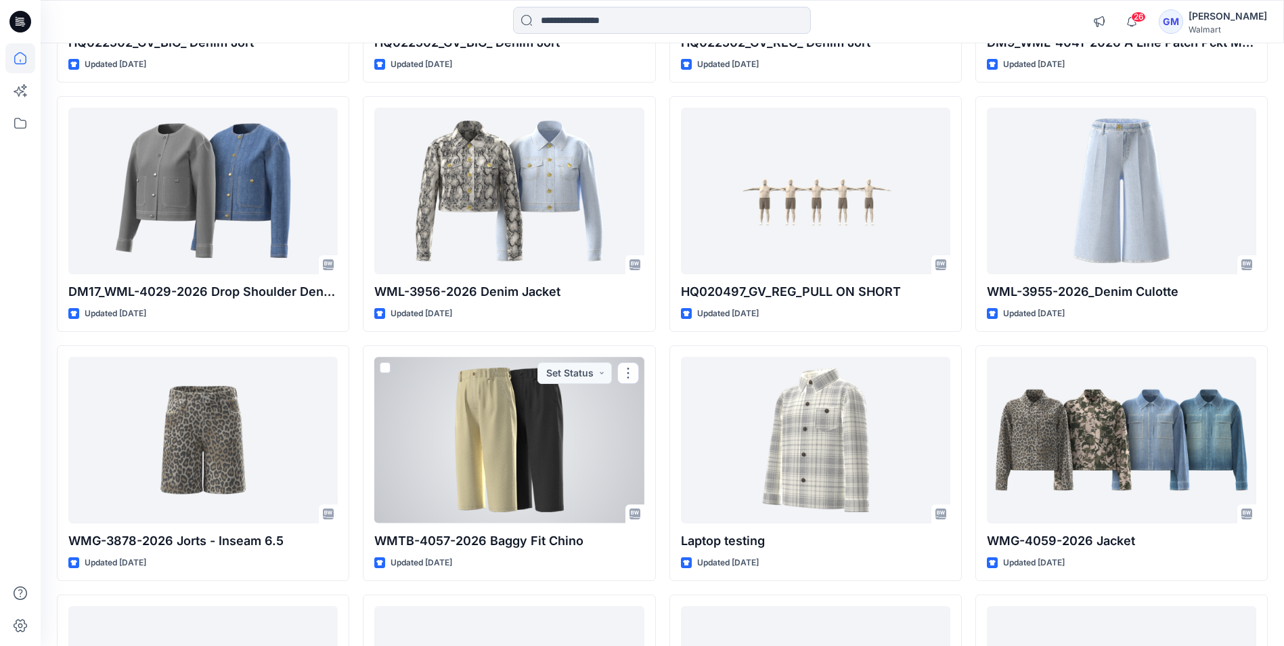
scroll to position [5642, 0]
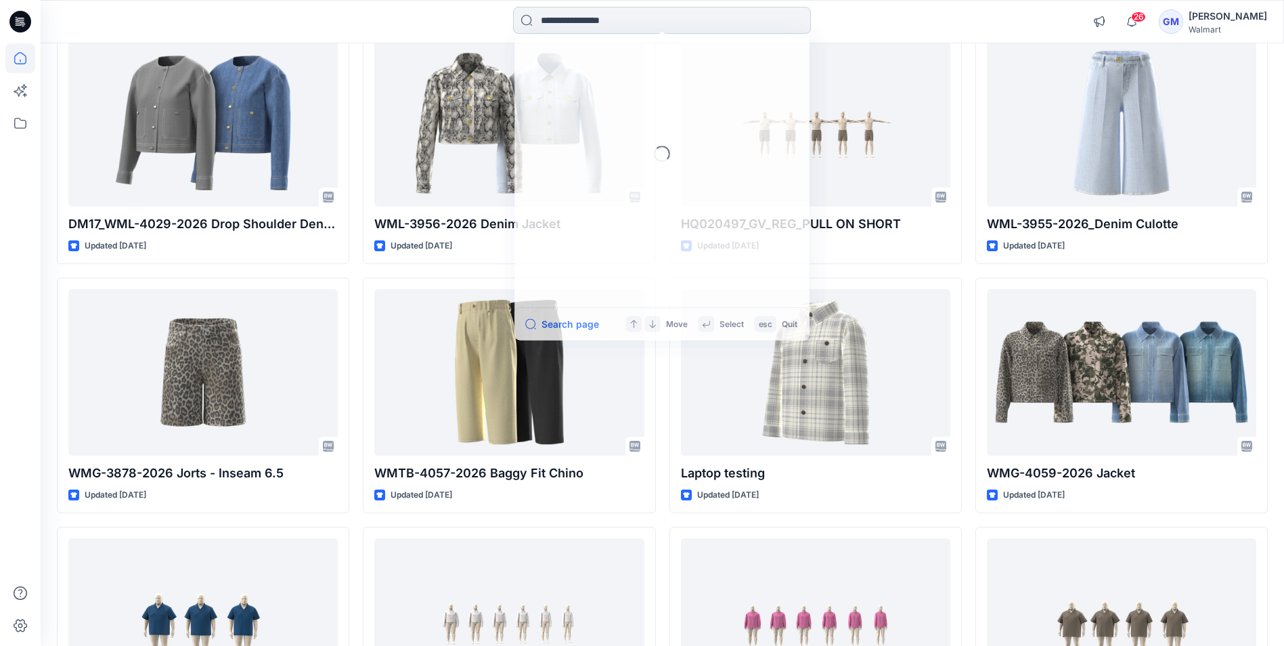
click at [670, 24] on input at bounding box center [662, 20] width 298 height 27
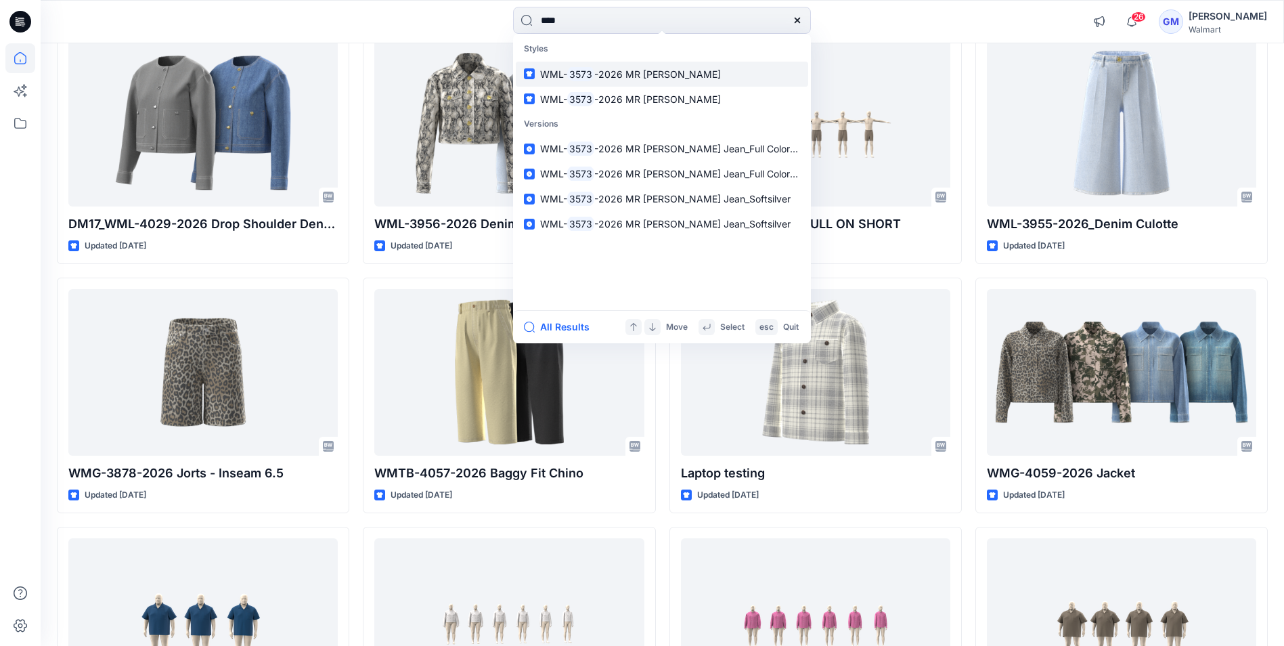
type input "****"
click at [624, 77] on span "-2026 MR [PERSON_NAME]" at bounding box center [657, 74] width 127 height 12
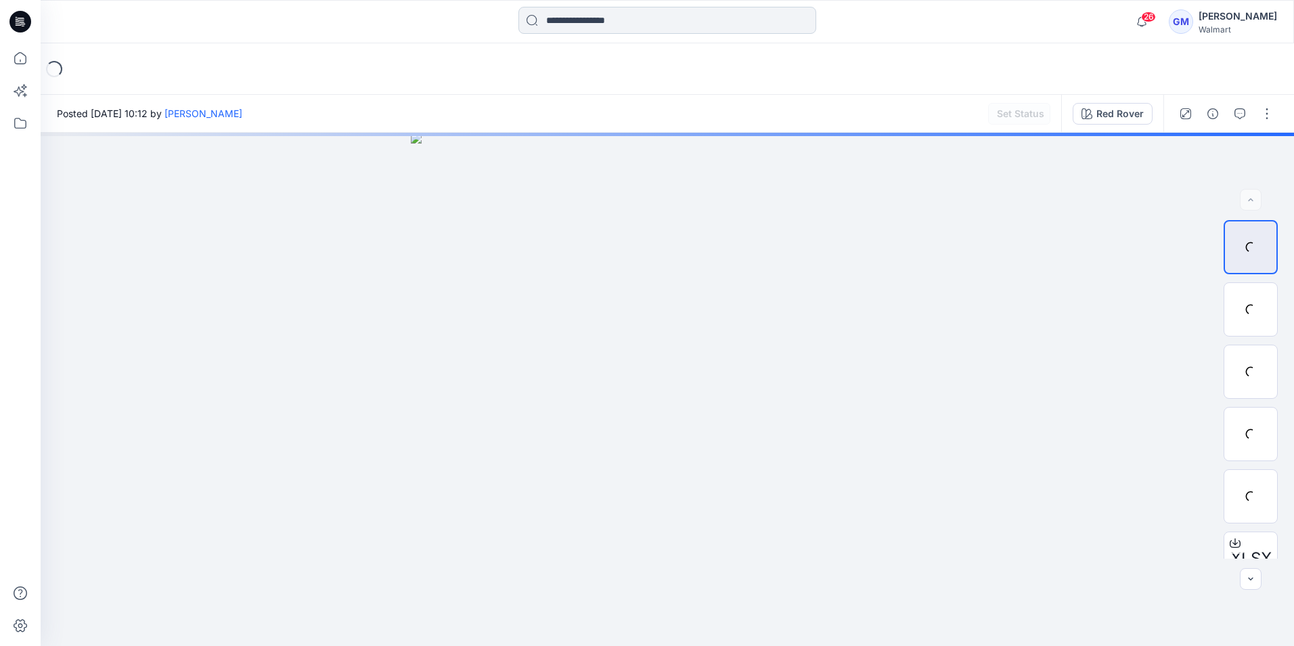
click at [592, 21] on input at bounding box center [668, 20] width 298 height 27
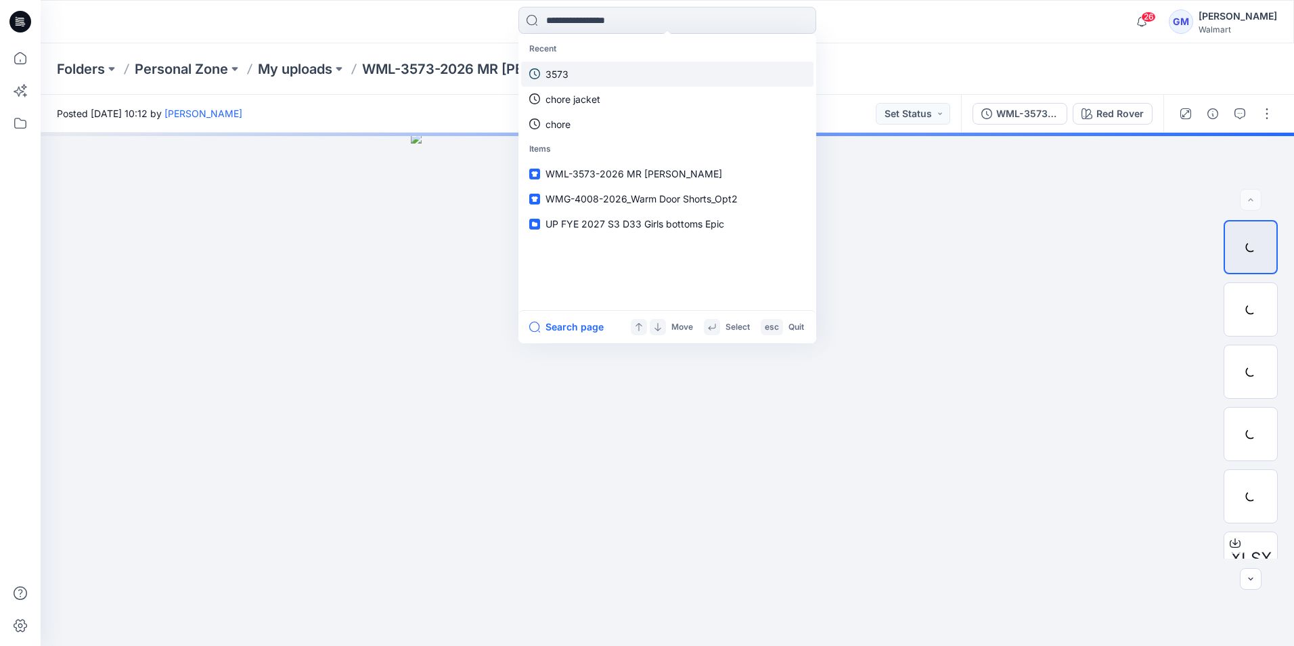
click at [586, 72] on link "3573" at bounding box center [667, 74] width 292 height 25
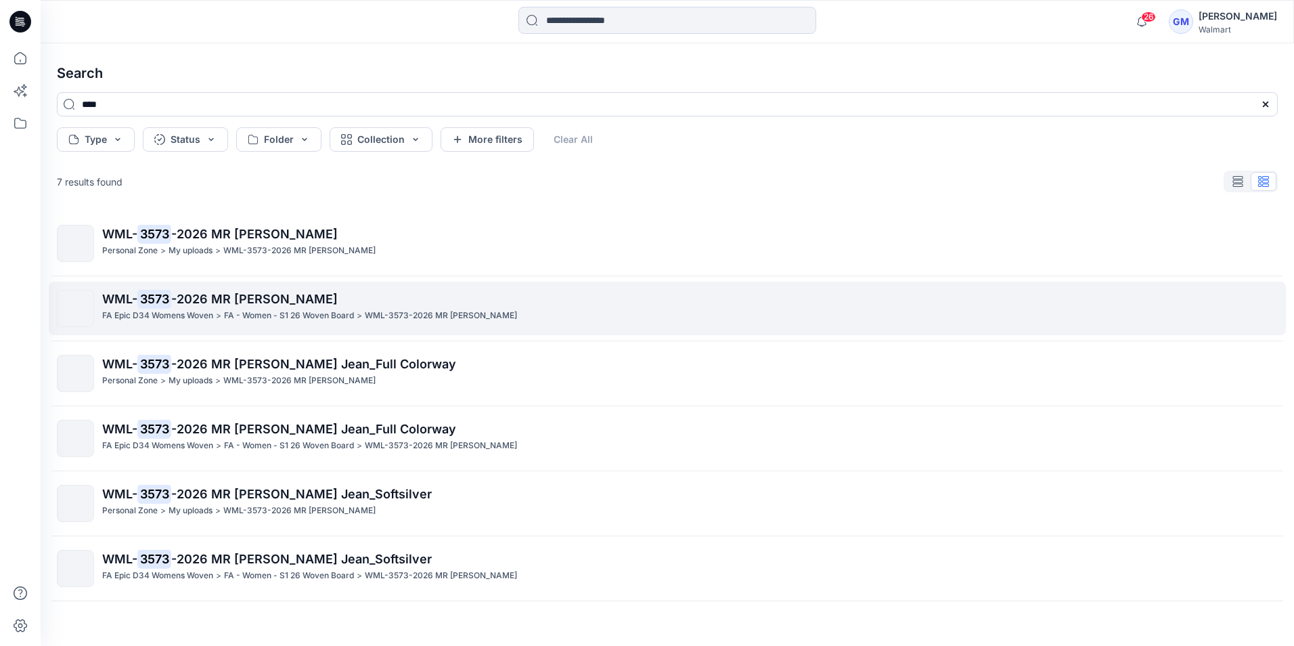
click at [188, 296] on span "-2026 MR [PERSON_NAME]" at bounding box center [254, 299] width 167 height 14
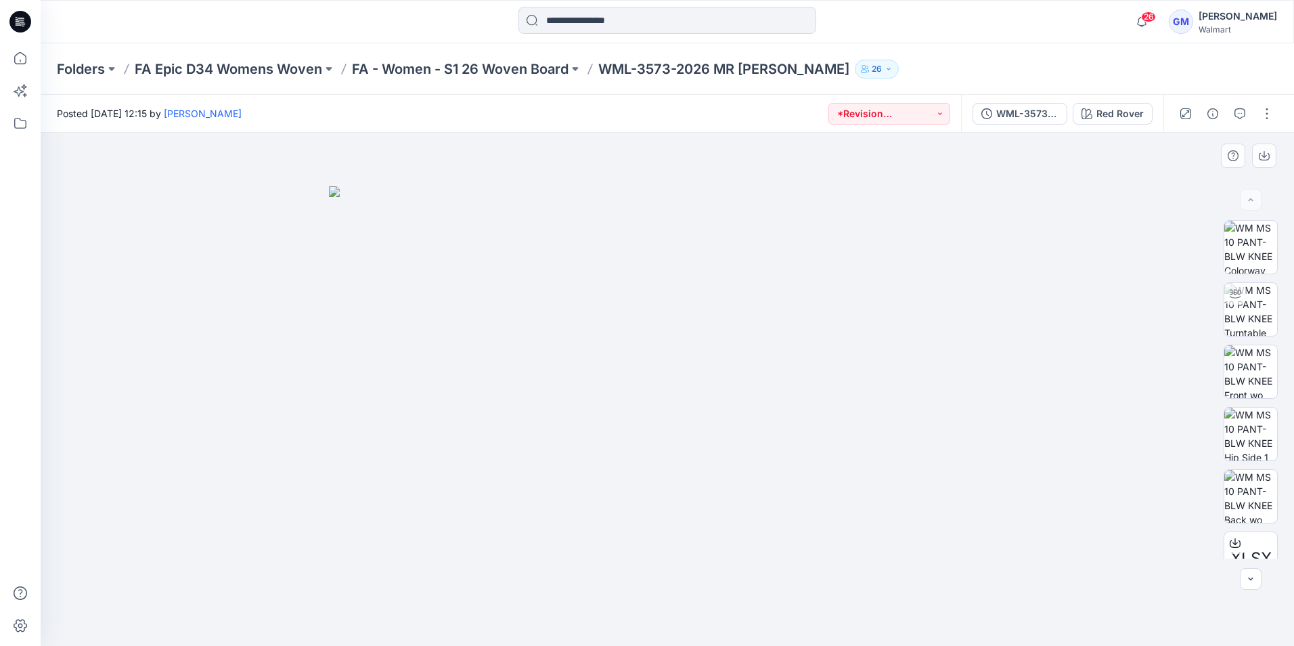
click at [985, 570] on img at bounding box center [667, 416] width 677 height 460
